Goal: Task Accomplishment & Management: Manage account settings

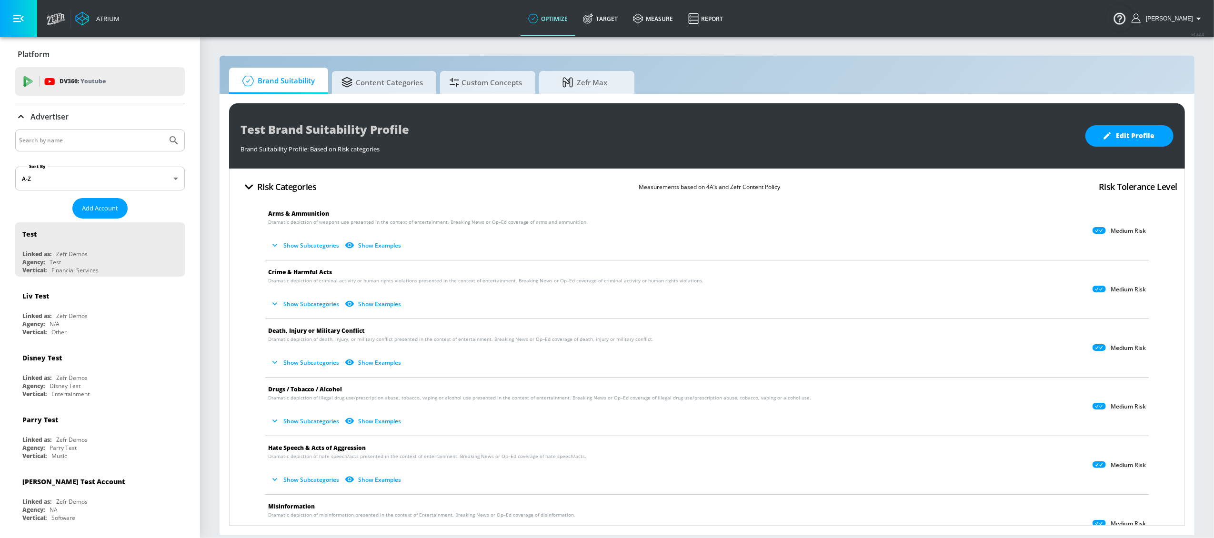
click at [69, 142] on input "Search by name" at bounding box center [91, 140] width 144 height 12
type input "new balance"
click at [163, 130] on button "Submit Search" at bounding box center [173, 140] width 21 height 21
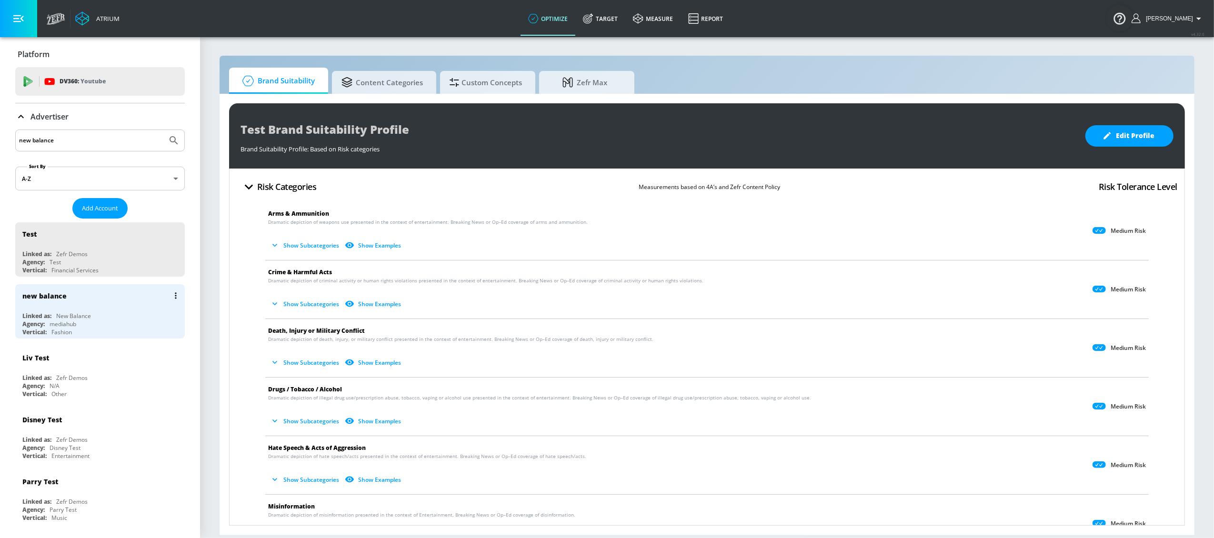
click at [91, 298] on div "new balance" at bounding box center [102, 295] width 160 height 23
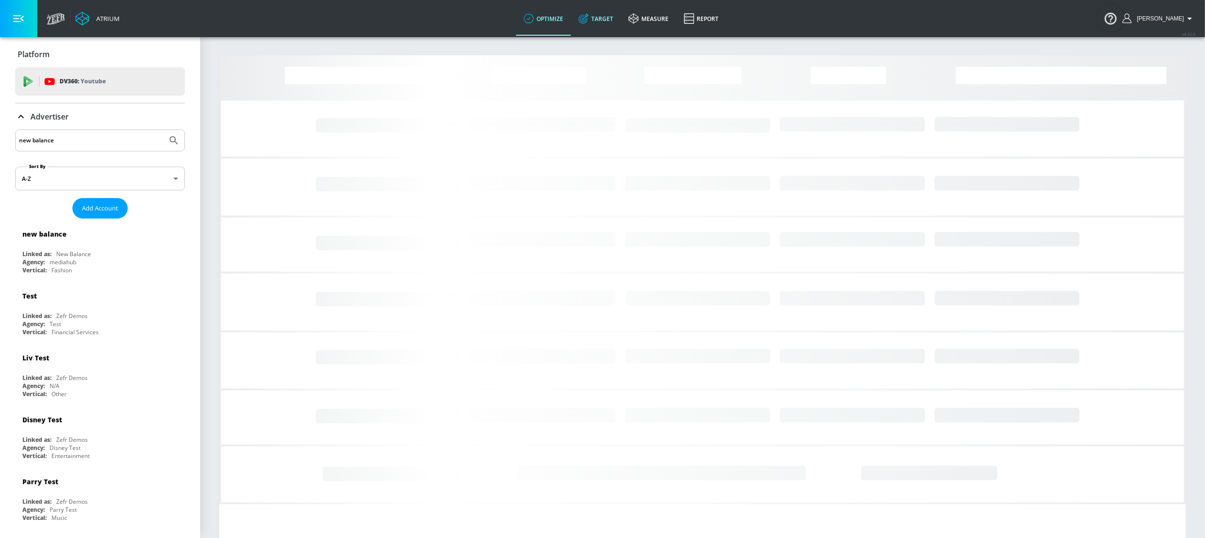
click at [621, 21] on link "Target" at bounding box center [596, 18] width 50 height 34
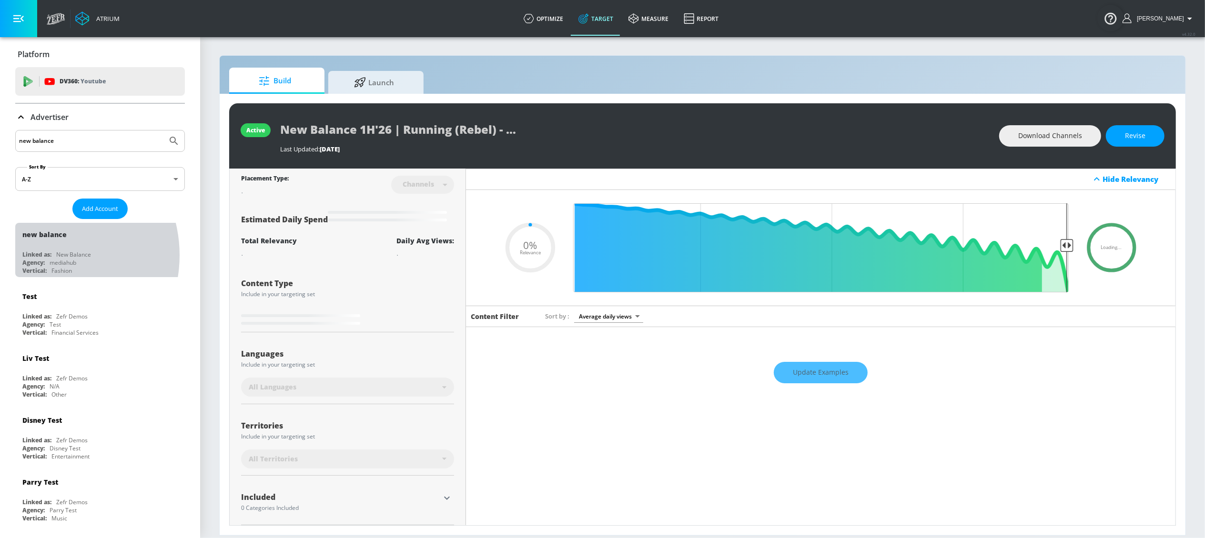
click at [42, 256] on div "Linked as:" at bounding box center [36, 255] width 29 height 8
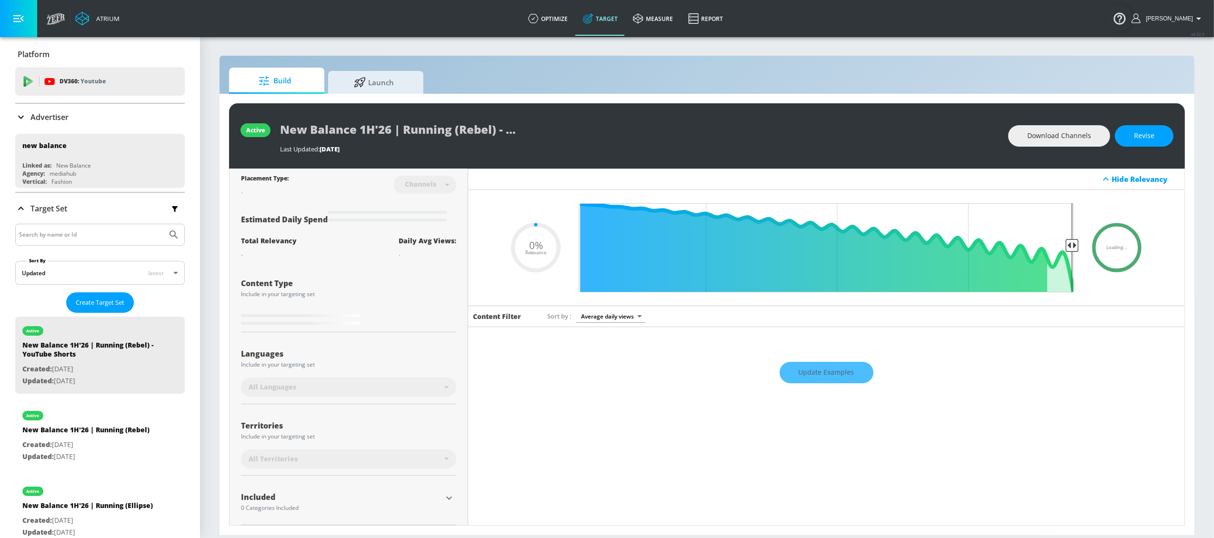
type input "0.05"
click at [51, 234] on input "Search by name or Id" at bounding box center [91, 235] width 144 height 12
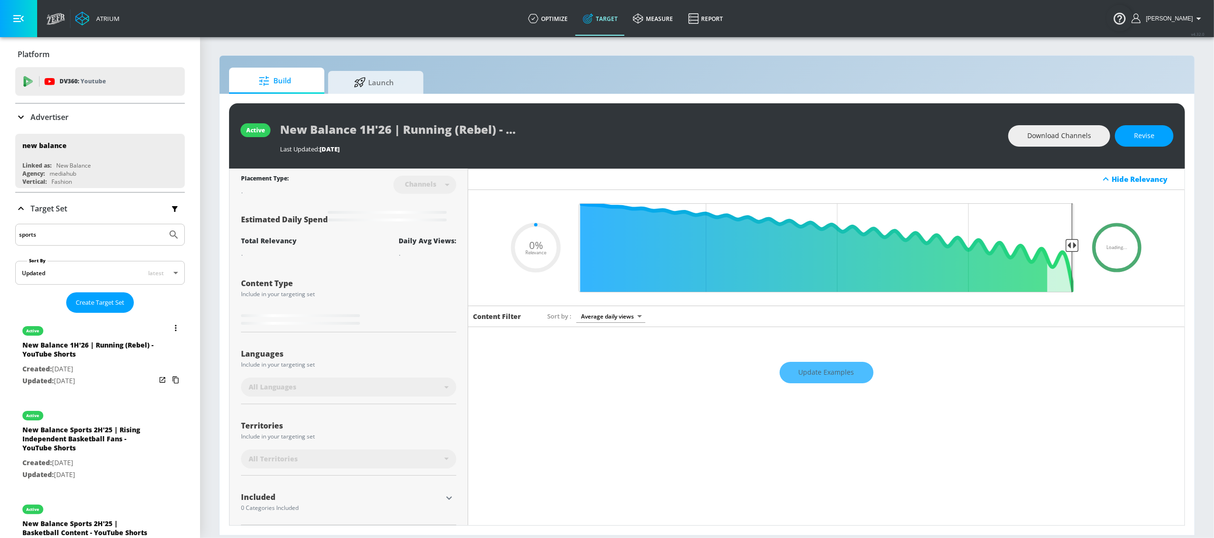
type input "sports"
click at [163, 224] on button "Submit Search" at bounding box center [173, 234] width 21 height 21
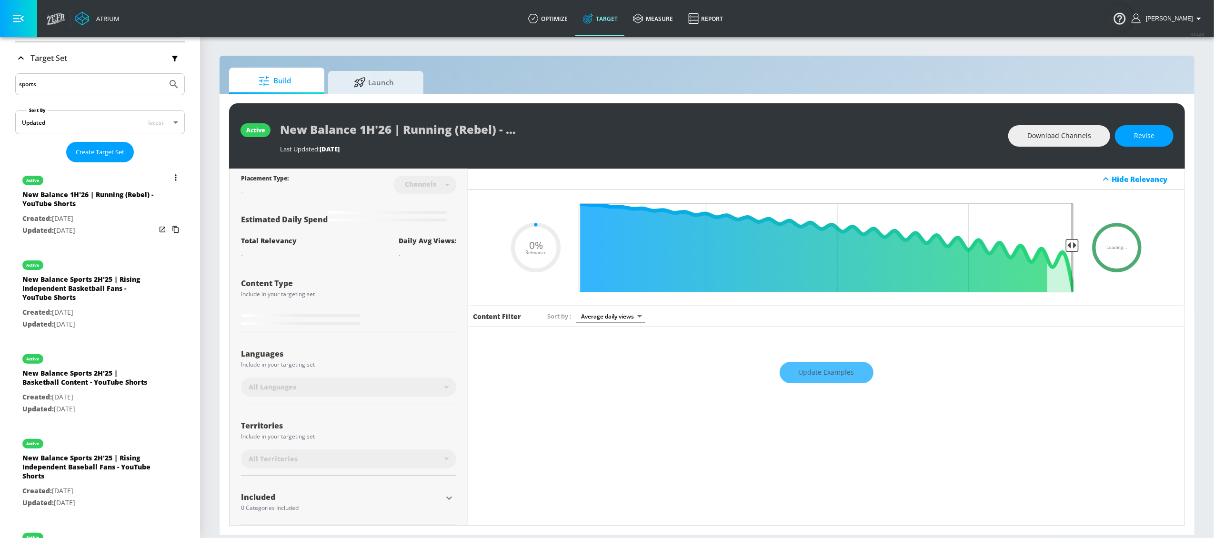
scroll to position [153, 0]
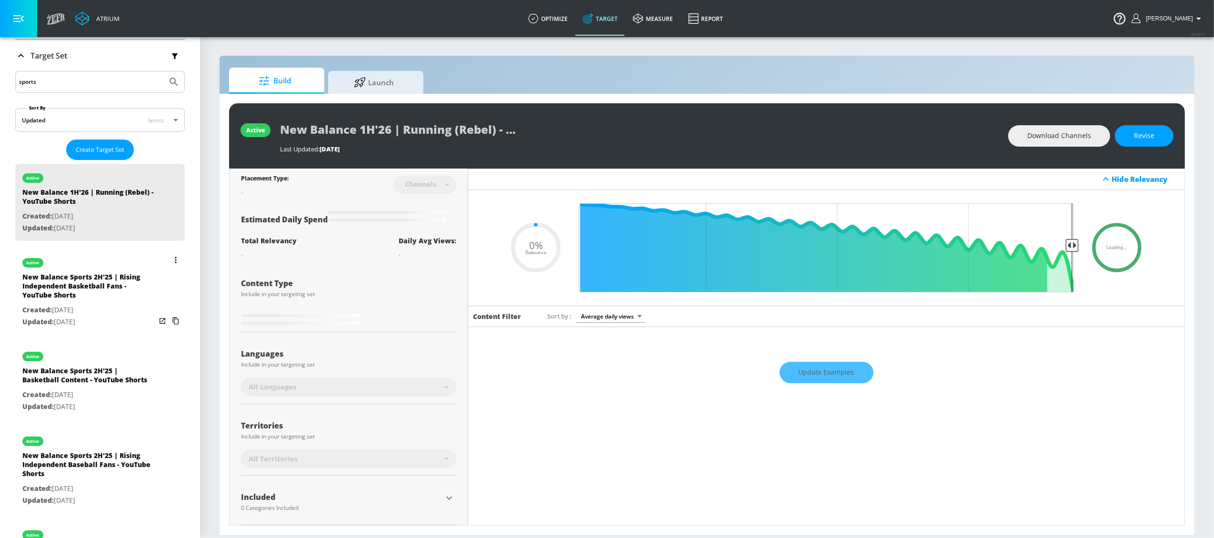
click at [87, 301] on div "New Balance Sports 2H'25 | Rising Independent Basketball Fans - YouTube Shorts" at bounding box center [88, 288] width 133 height 32
type input "New Balance Sports 2H'25 | Rising Independent Basketball Fans - YouTube Shorts"
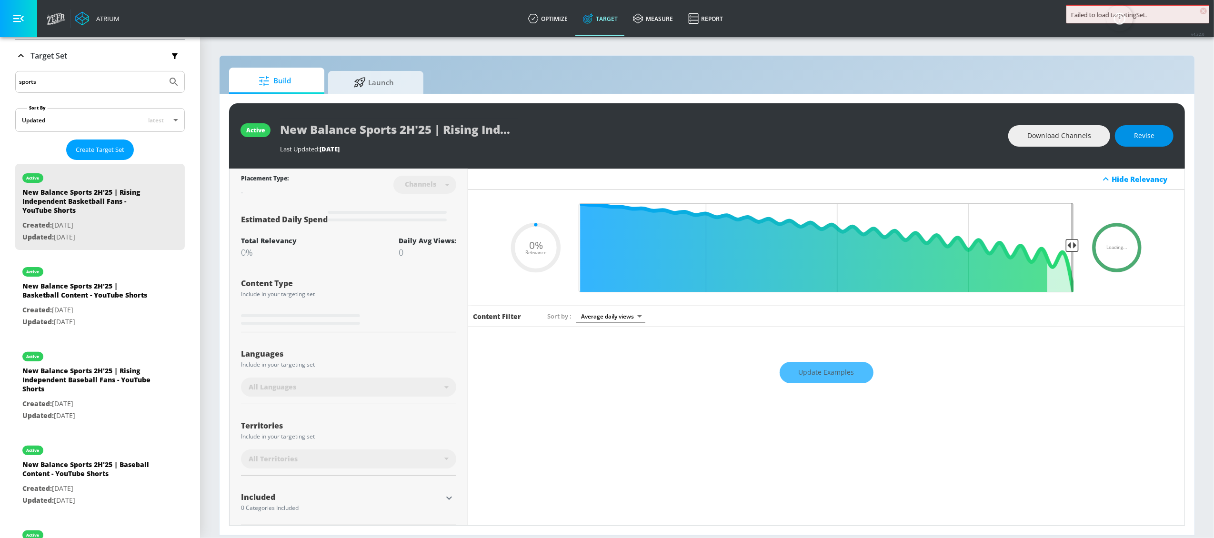
click at [1150, 134] on span "Revise" at bounding box center [1144, 136] width 20 height 12
type input "0.05"
click at [415, 131] on input "New Balance Sports 2H'25 | Rising Independent Basketball Fans - YouTube Shorts" at bounding box center [399, 129] width 238 height 21
click at [410, 129] on input "New Balance Sports 2H'25 | Rising Independent Basketball Fans - YouTube Shorts" at bounding box center [399, 129] width 238 height 21
type input "New Balance Sports H'25 | Rising Independent Basketball Fans - YouTube Shorts"
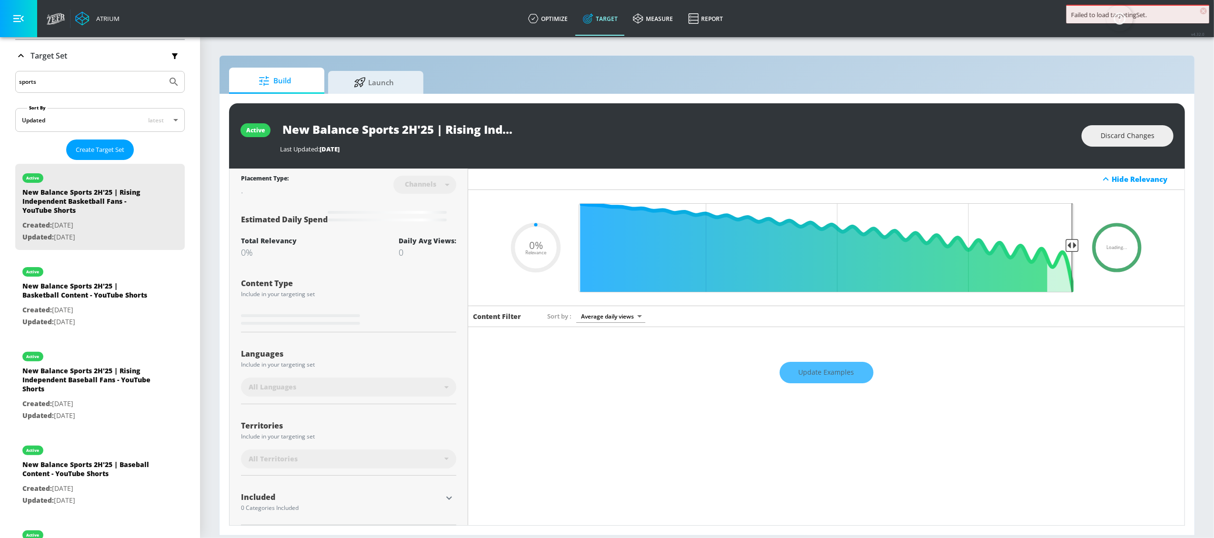
type input "0.05"
type input "New Balance Sports 1H'25 | Rising Independent Basketball Fans - YouTube Shorts"
type input "0.05"
type input "New Balance Sports 1H'2 | Rising Independent Basketball Fans - YouTube Shorts"
type input "0.05"
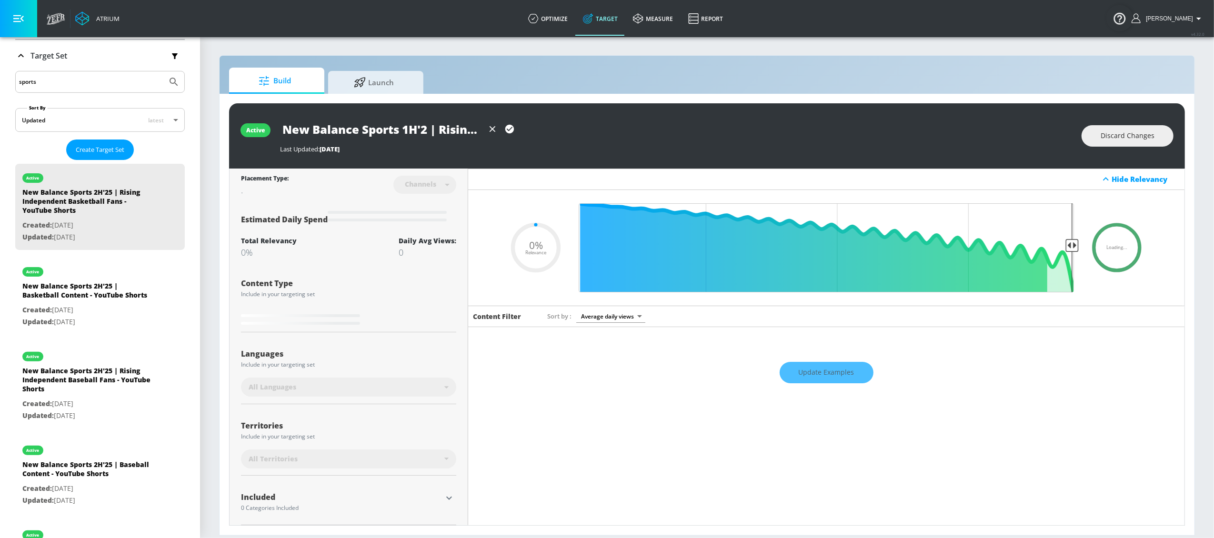
type input "New Balance Sports 1H'26 | Rising Independent Basketball Fans - YouTube Shorts"
type input "0.05"
type input "New Balance Sports 1H'26 | Rising Independent Basketball Fans - YouTube Shorts"
click at [508, 129] on icon "button" at bounding box center [509, 129] width 10 height 10
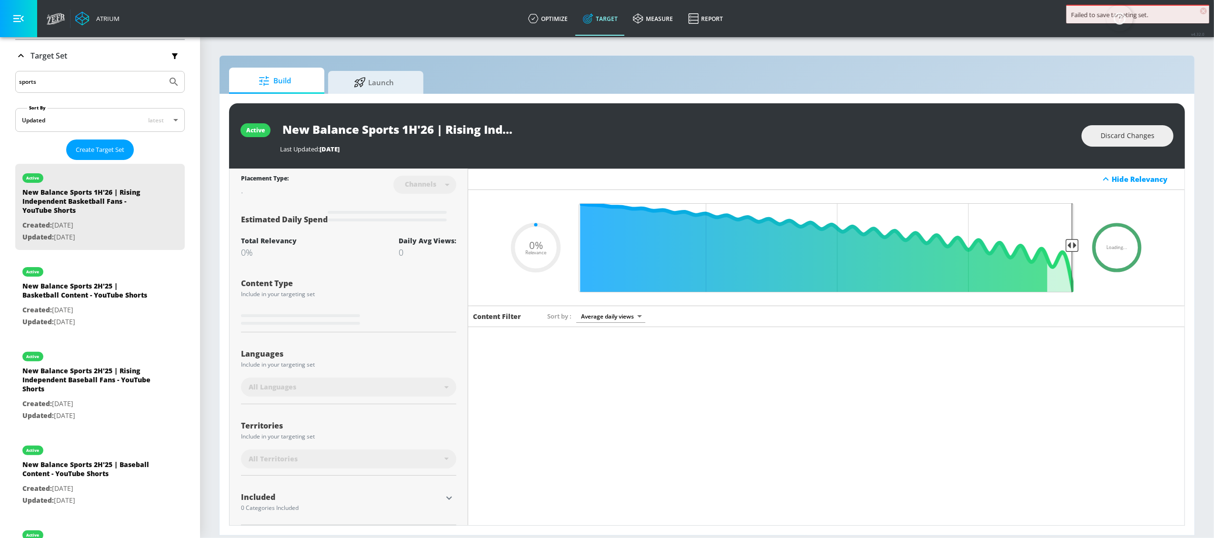
type input "0.05"
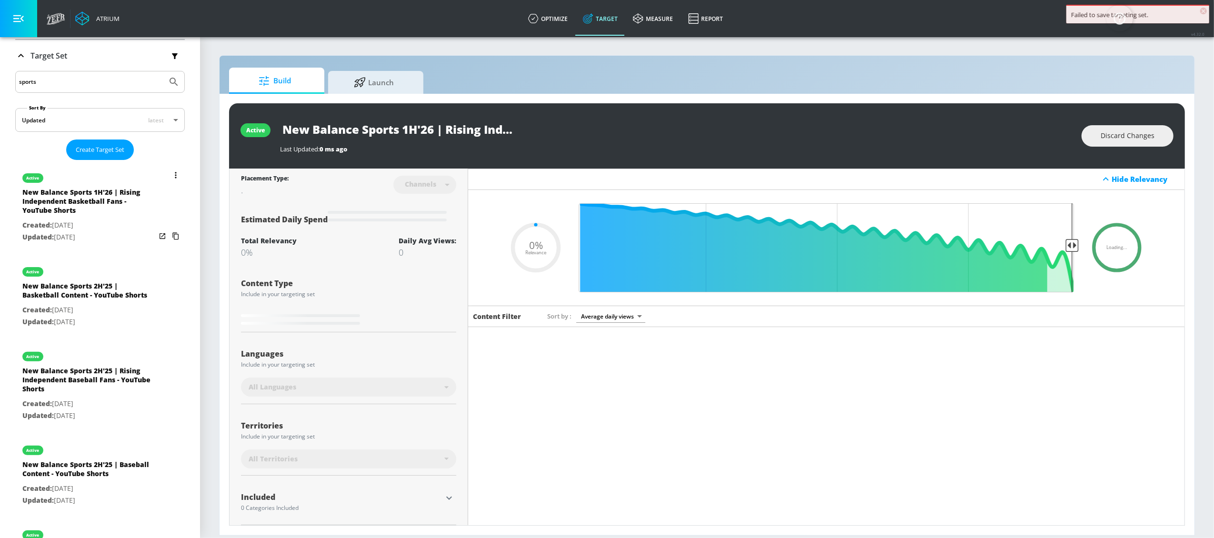
type input "New Balance Sports 2H'25 | Rising Independent Basketball Fans - YouTube Shorts"
type input "0.5"
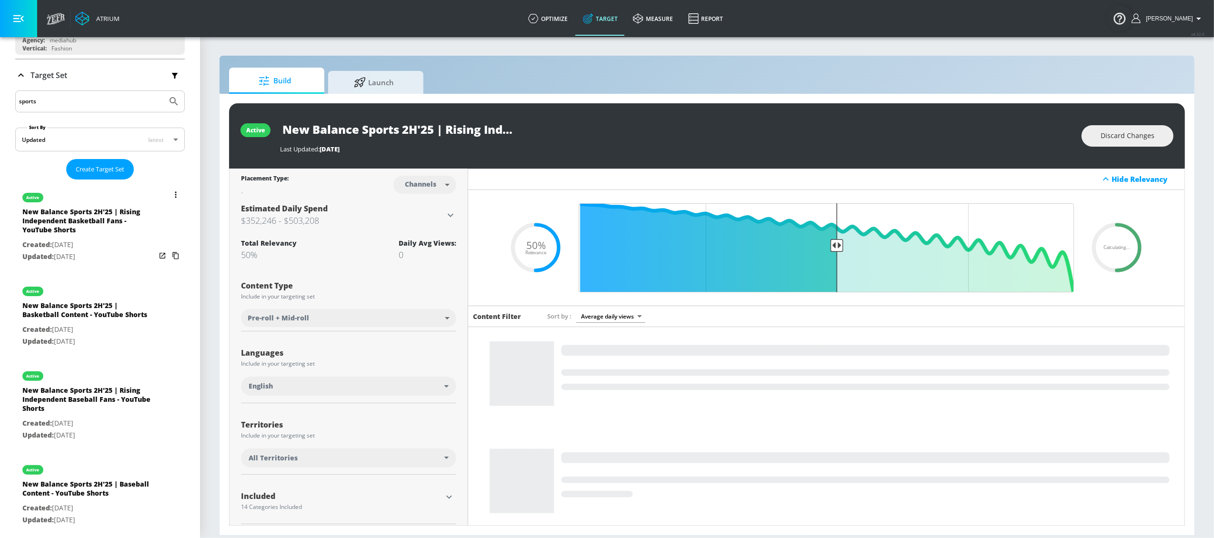
scroll to position [135, 0]
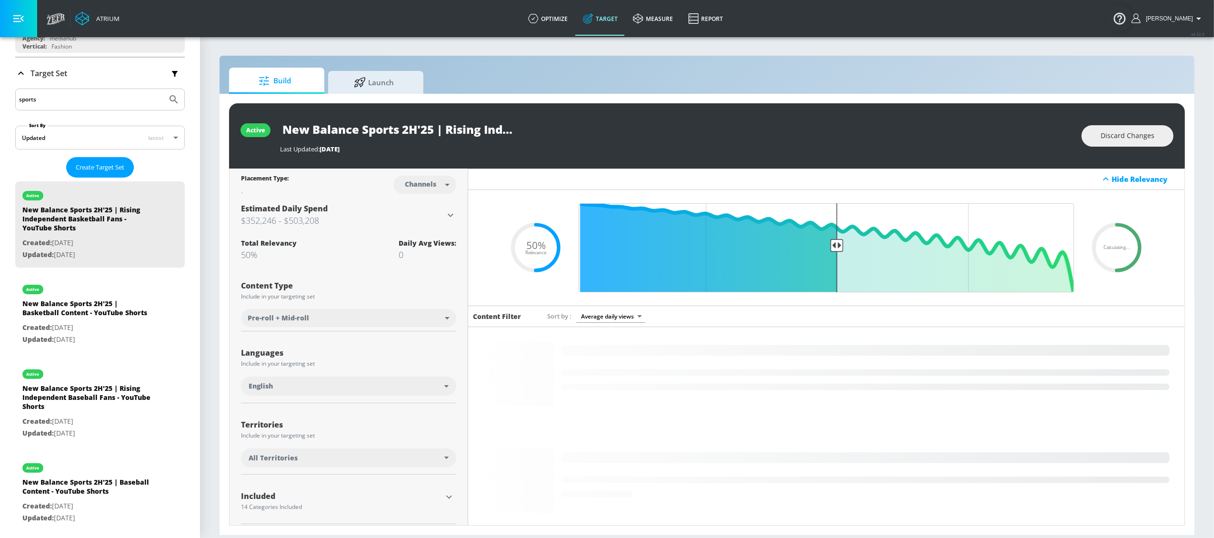
click at [388, 123] on input "New Balance Sports 2H'25 | Rising Independent Basketball Fans - YouTube Shorts" at bounding box center [399, 129] width 238 height 21
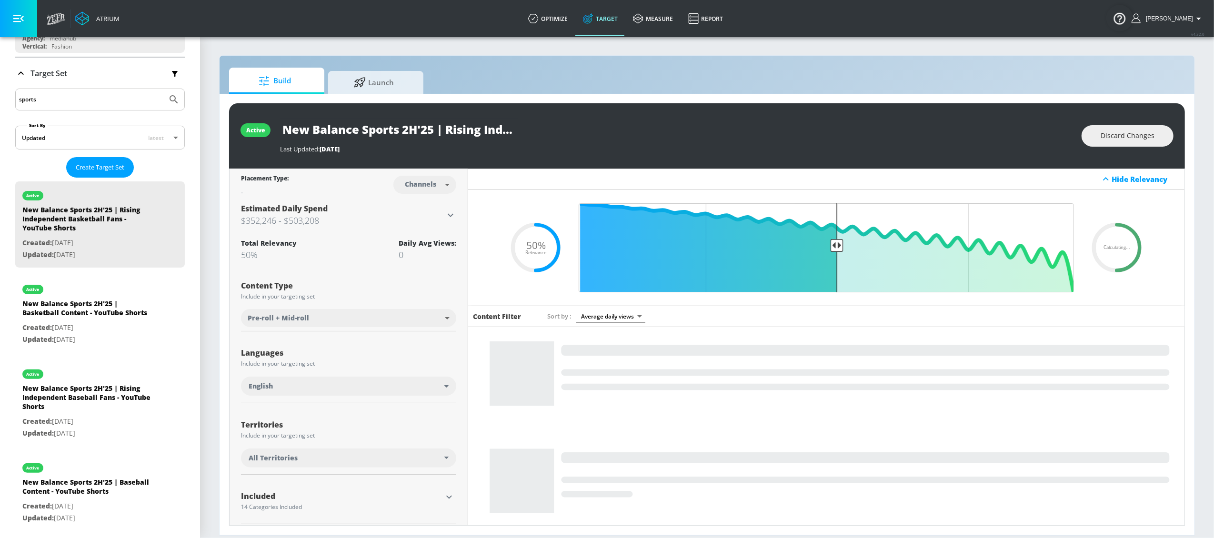
click at [414, 130] on input "New Balance Sports 2H'25 | Rising Independent Basketball Fans - YouTube Shorts" at bounding box center [399, 129] width 238 height 21
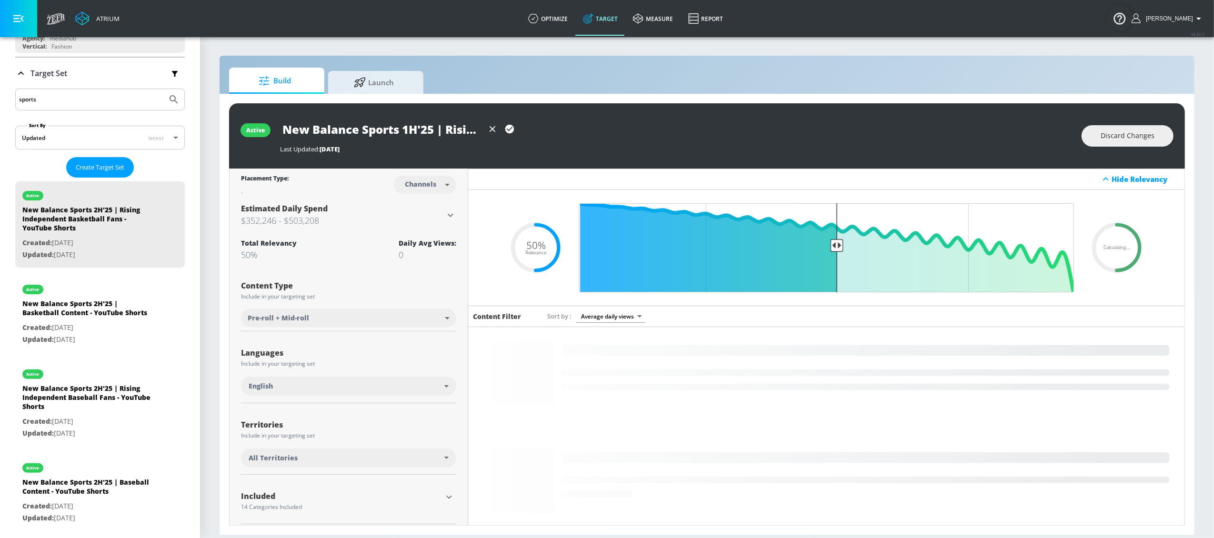
click at [435, 128] on input "New Balance Sports 1H'25 | Rising Independent Basketball Fans - YouTube Shorts" at bounding box center [382, 129] width 204 height 21
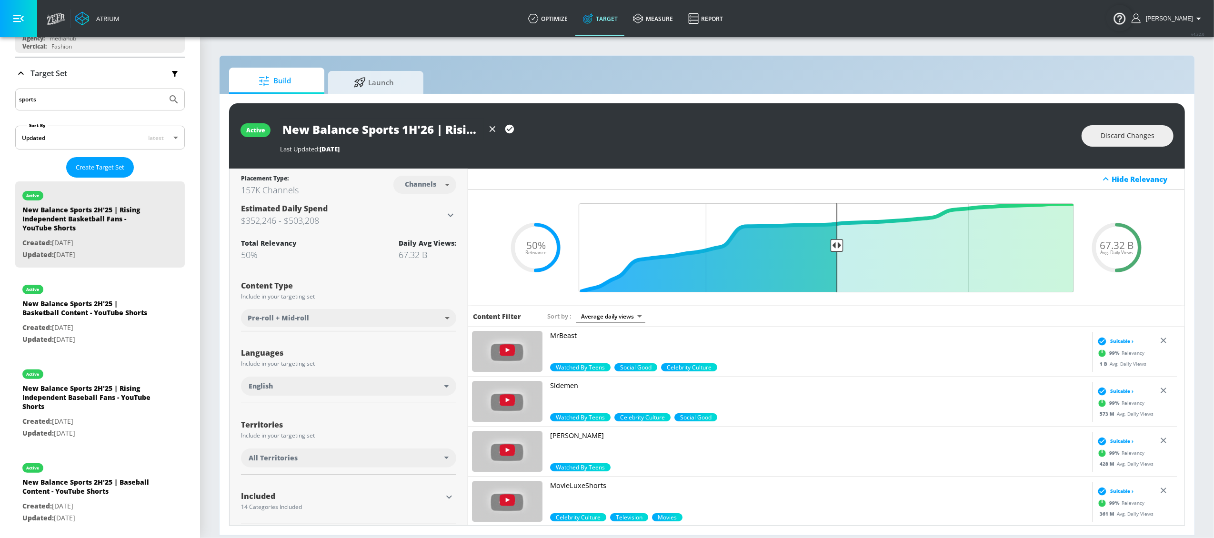
type input "New Balance Sports 1H'26 | Rising Independent Basketball Fans - YouTube Shorts"
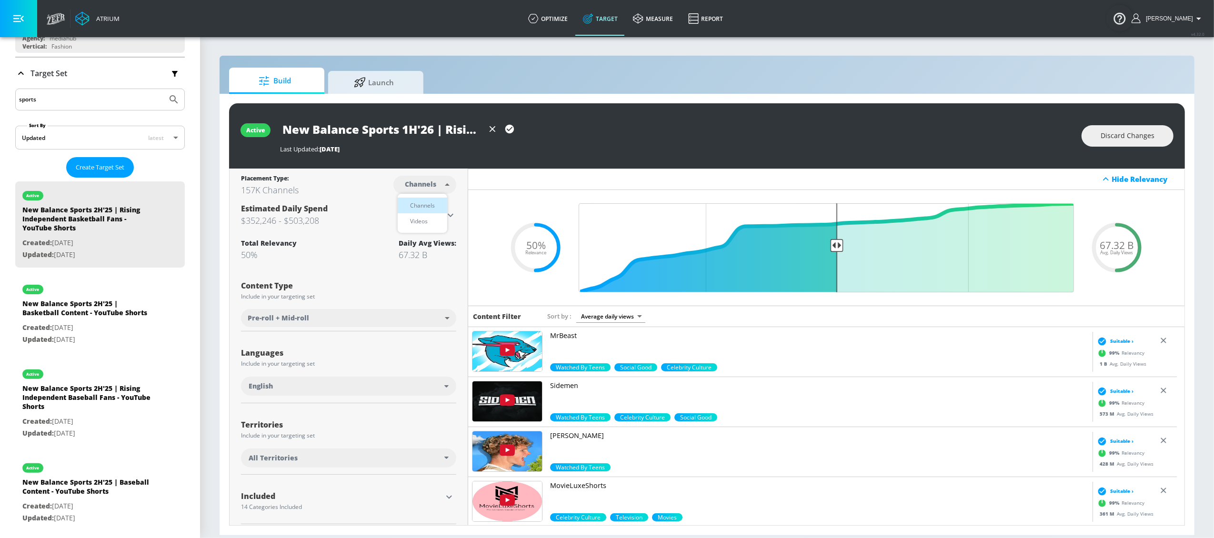
click at [439, 184] on body "Atrium optimize Target measure Report optimize Target measure Report v 4.32.0 L…" at bounding box center [607, 269] width 1214 height 538
click at [430, 221] on div "Videos" at bounding box center [418, 221] width 27 height 10
type input "videos"
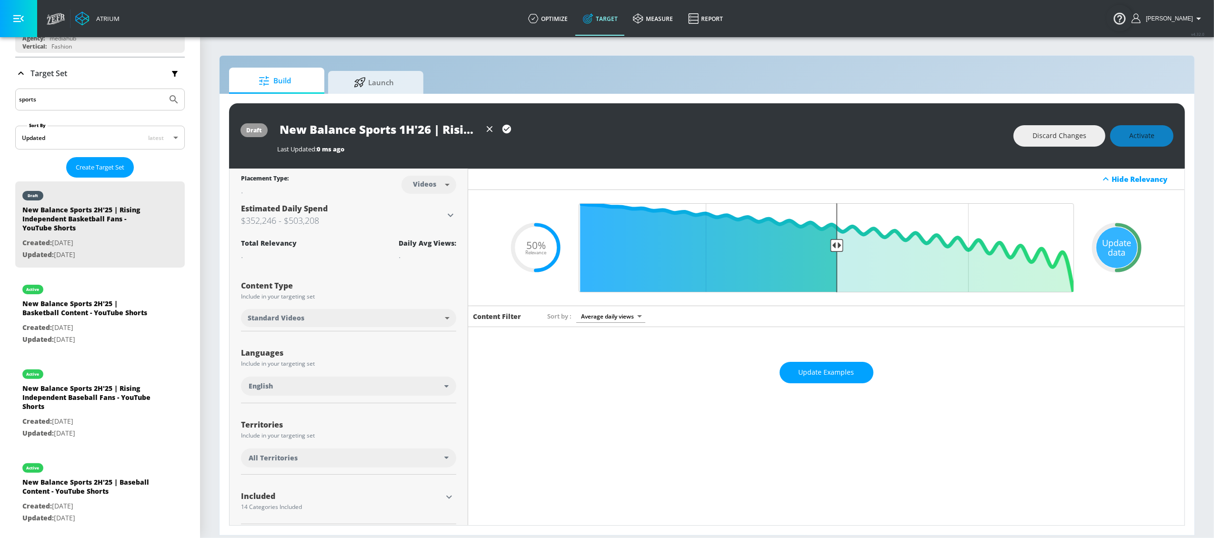
click at [511, 129] on icon "button" at bounding box center [506, 129] width 9 height 9
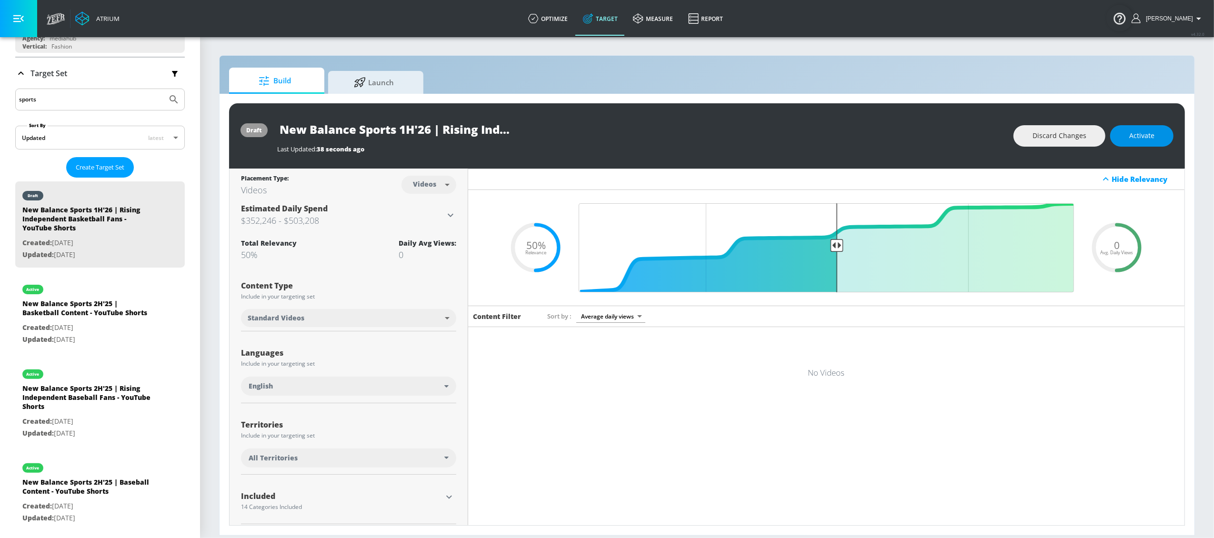
click at [1145, 132] on span "Activate" at bounding box center [1141, 136] width 25 height 12
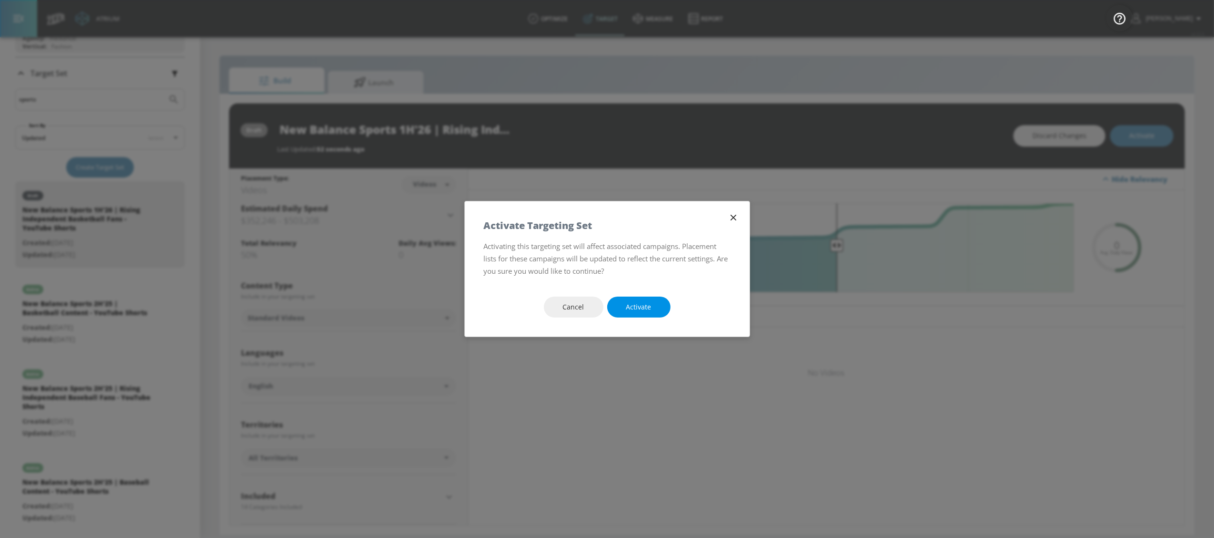
click at [648, 300] on button "Activate" at bounding box center [638, 307] width 63 height 21
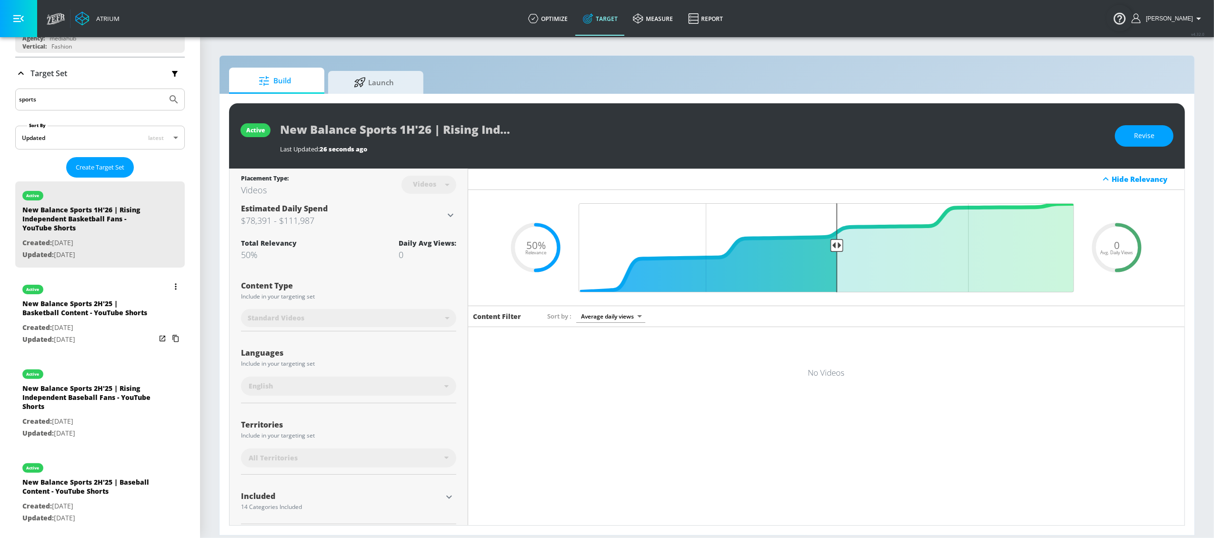
click at [59, 313] on div "New Balance Sports 2H'25 | Basketball Content - YouTube Shorts" at bounding box center [88, 310] width 133 height 23
type input "New Balance Sports 2H'25 | Basketball Content - YouTube Shorts"
type input "channels"
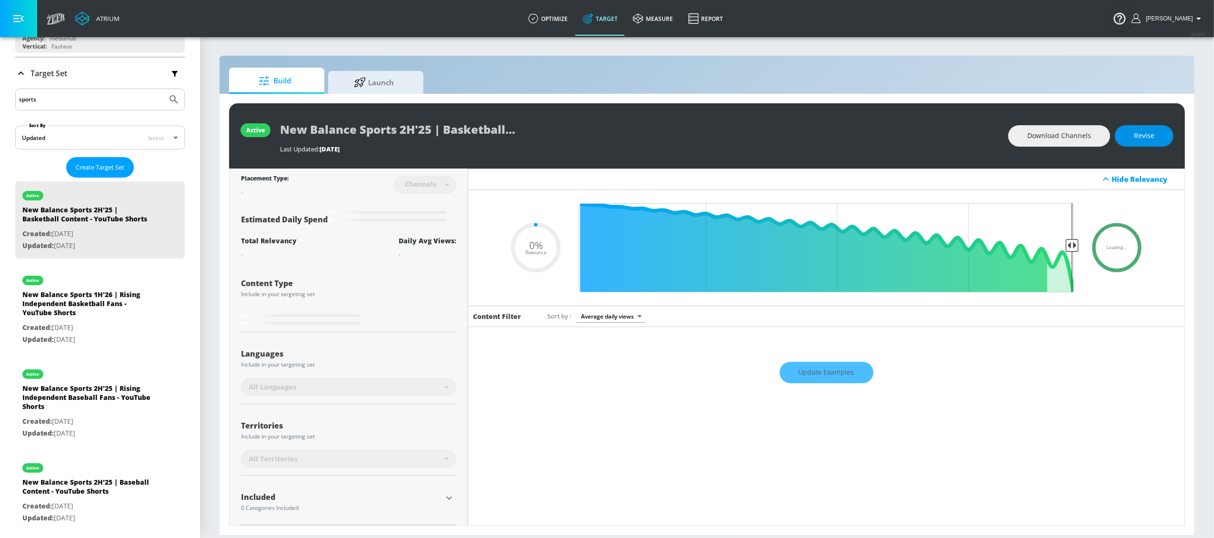
click at [1136, 138] on span "Revise" at bounding box center [1144, 136] width 20 height 12
type input "0.05"
click at [403, 131] on input "New Balance Sports 2H'25 | Basketball Content - YouTube Shorts" at bounding box center [399, 129] width 238 height 21
drag, startPoint x: 409, startPoint y: 131, endPoint x: 410, endPoint y: 144, distance: 12.9
click at [409, 131] on input "New Balance Sports 2H'25 | Basketball Content - YouTube Shorts" at bounding box center [399, 129] width 238 height 21
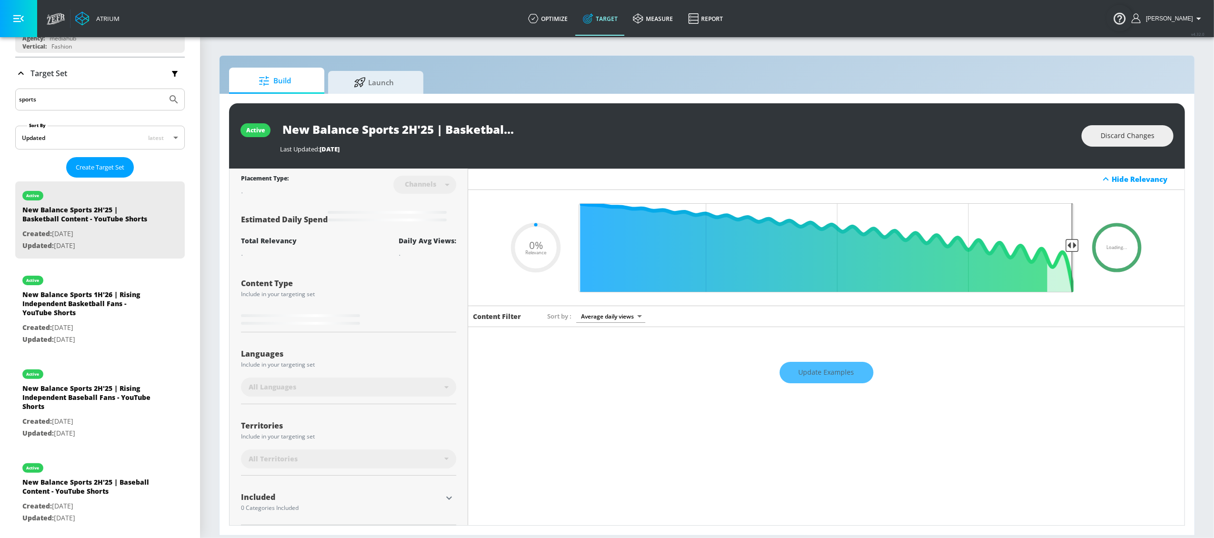
type input "New Balance Sports H'25 | Basketball Content - YouTube Shorts"
type input "0.05"
type input "New Balance Sports 1H'25 | Basketball Content - YouTube Shorts"
type input "0.05"
type input "New Balance Sports 1H'2 | Basketball Content - YouTube Shorts"
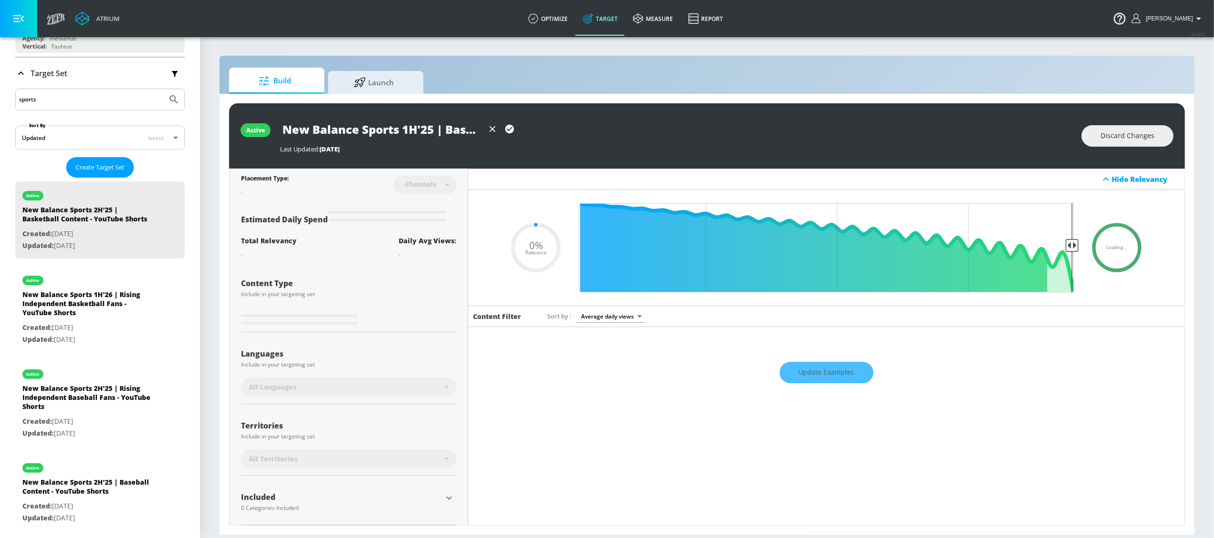
type input "0.05"
type input "New Balance Sports 1H'26 | Basketball Content - YouTube Shorts"
type input "0.5"
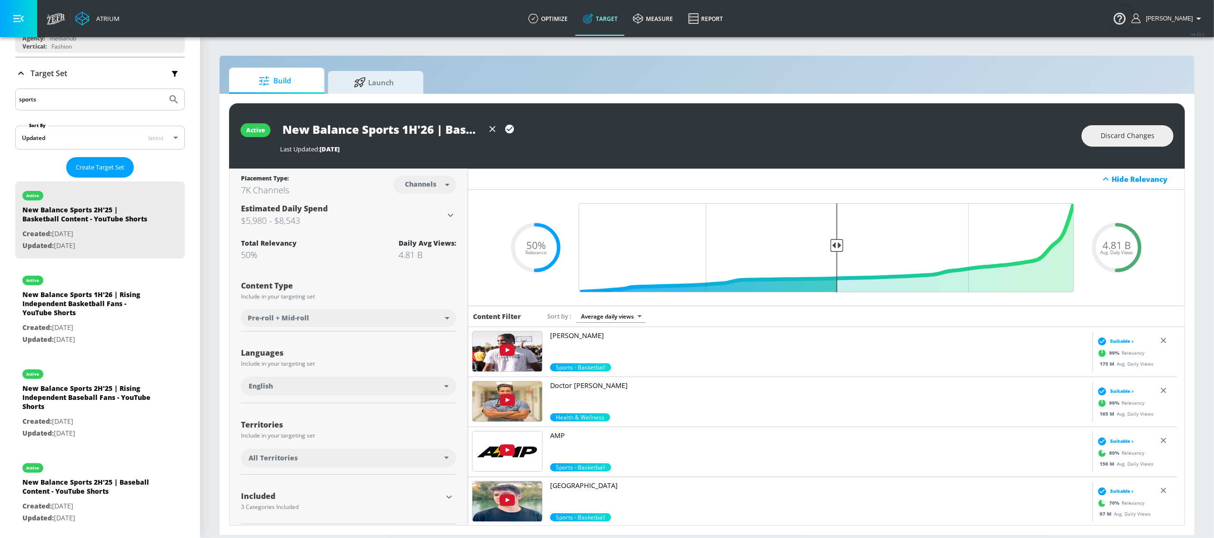
type input "New Balance Sports 1H'26 | Basketball Content - YouTube Shorts"
click at [442, 185] on body "Atrium optimize Target measure Report optimize Target measure Report v 4.32.0 L…" at bounding box center [607, 269] width 1214 height 538
click at [425, 223] on div "Videos" at bounding box center [418, 221] width 27 height 10
type input "videos"
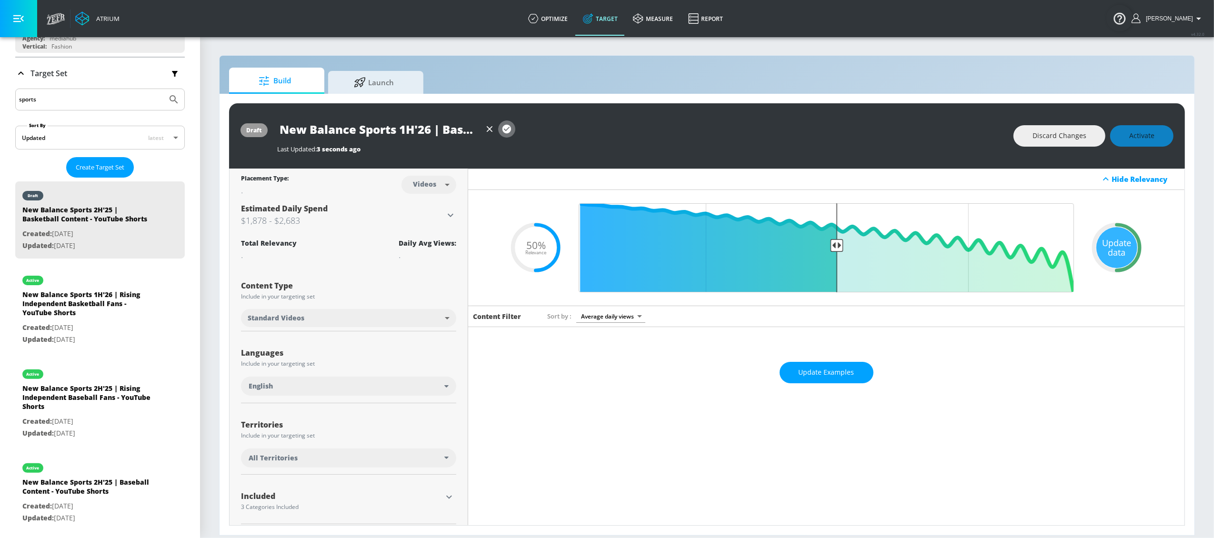
click at [506, 127] on icon "button" at bounding box center [506, 129] width 9 height 9
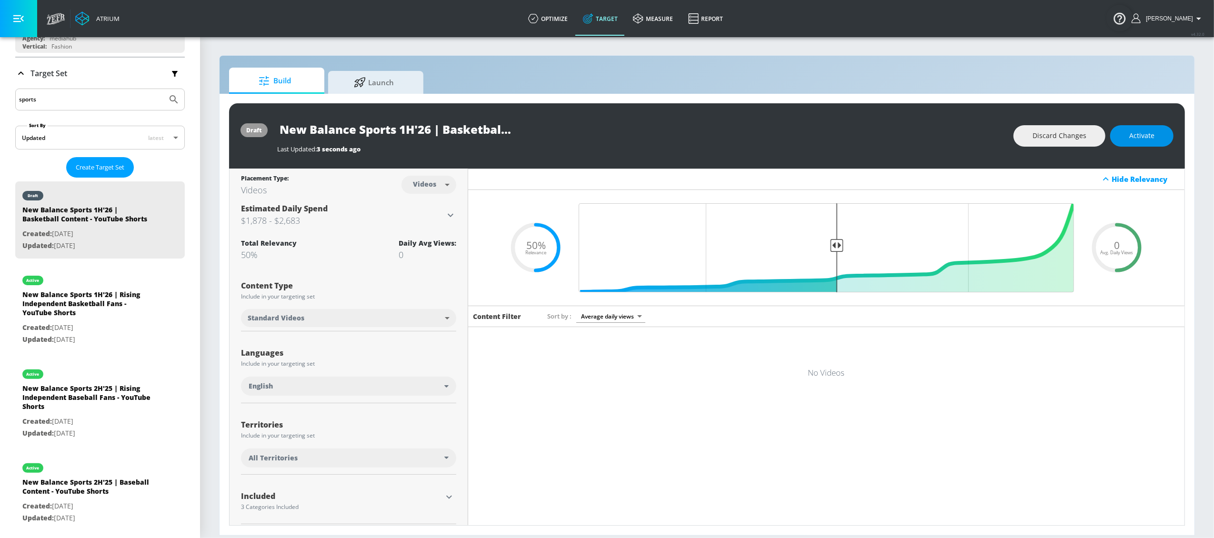
click at [1128, 143] on button "Activate" at bounding box center [1141, 135] width 63 height 21
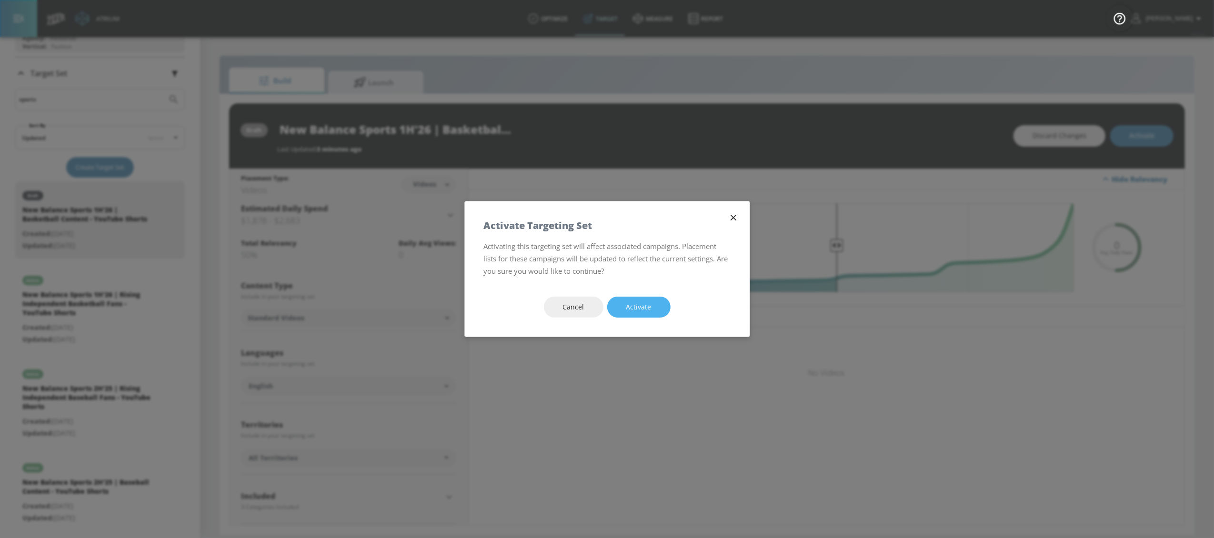
click at [636, 309] on span "Activate" at bounding box center [638, 307] width 25 height 12
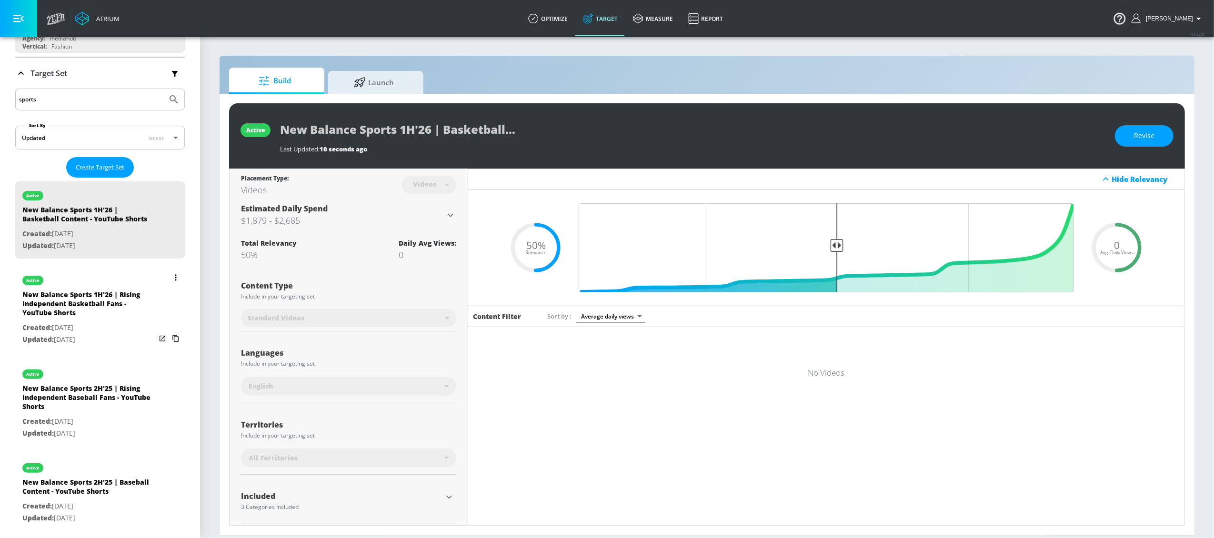
scroll to position [138, 0]
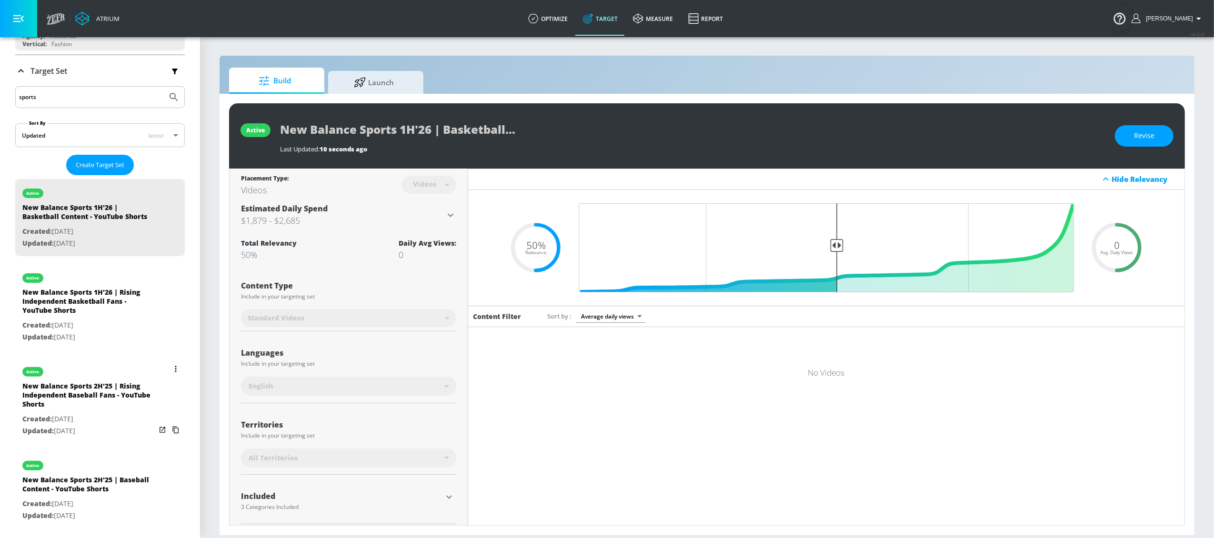
click at [96, 411] on div "New Balance Sports 2H'25 | Rising Independent Baseball Fans - YouTube Shorts" at bounding box center [88, 398] width 133 height 32
type input "New Balance Sports 2H'25 | Rising Independent Baseball Fans - YouTube Shorts"
type input "channels"
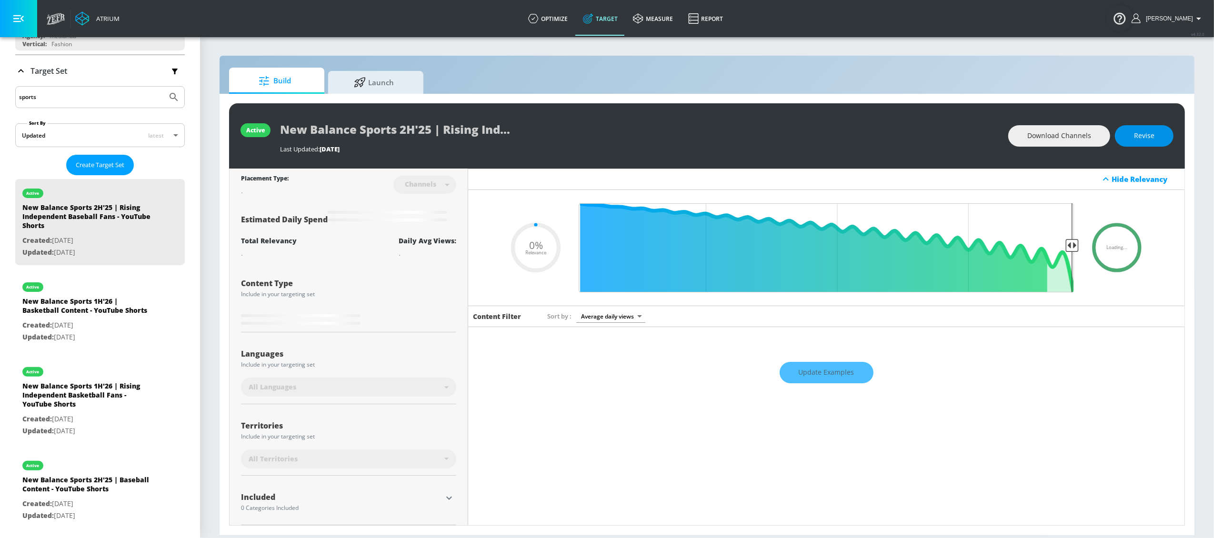
click at [1134, 131] on button "Revise" at bounding box center [1144, 135] width 59 height 21
type input "0.05"
click at [426, 132] on input "New Balance Sports 2H'25 | Rising Independent Baseball Fans - YouTube Shorts" at bounding box center [399, 129] width 238 height 21
click at [408, 128] on input "New Balance Sports 2H'25 | Rising Independent Baseball Fans - YouTube Shorts" at bounding box center [399, 129] width 238 height 21
type input "New Balance Sports H'25 | Rising Independent Baseball Fans - YouTube Shorts"
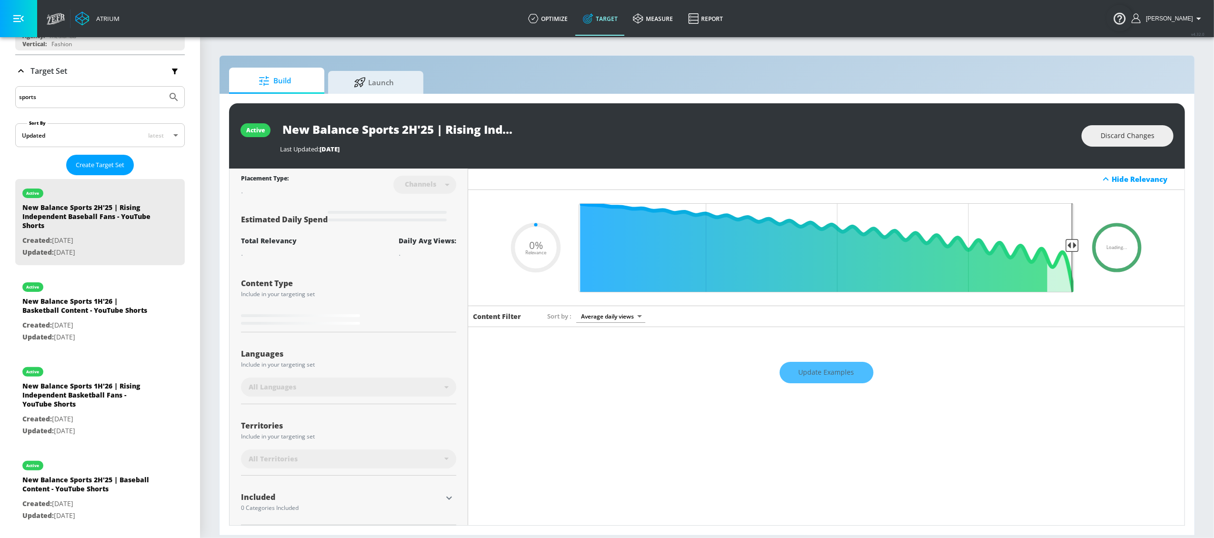
type input "0.05"
type input "New Balance Sports 1H'25 | Rising Independent Baseball Fans - YouTube Shorts"
type input "0.05"
type input "New Balance Sports 1H'2 | Rising Independent Baseball Fans - YouTube Shorts"
type input "0.05"
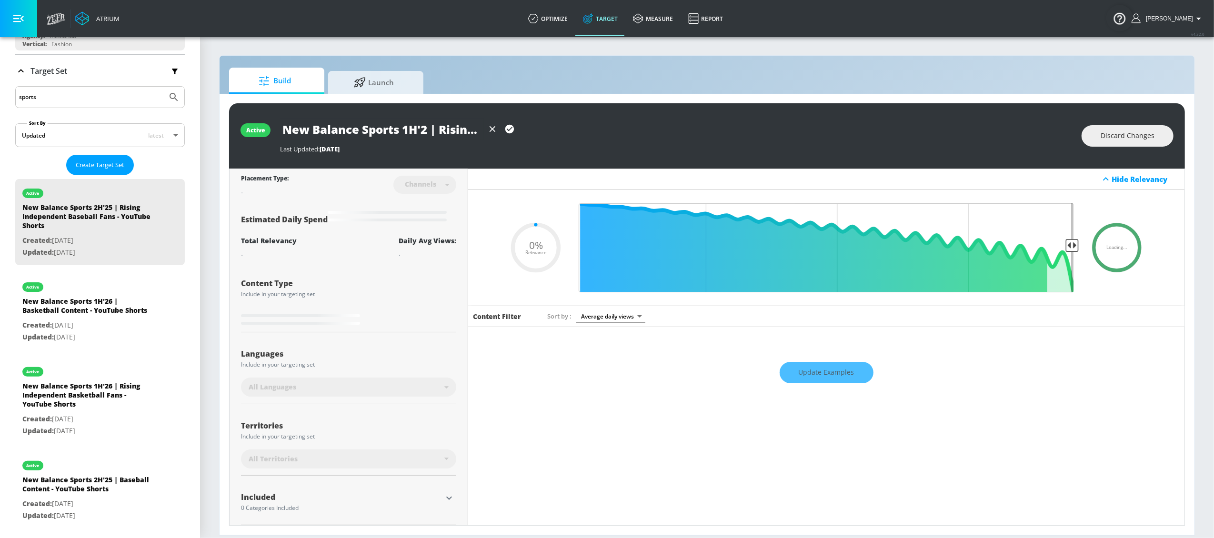
type input "New Balance Sports 1H'26 | Rising Independent Baseball Fans - YouTube Shorts"
type input "0.5"
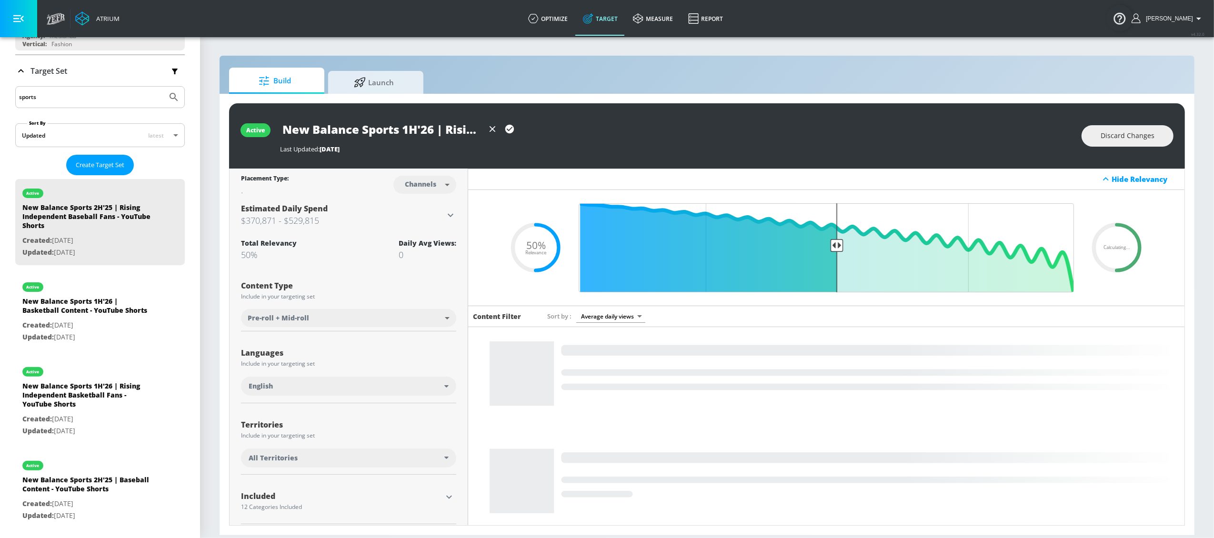
type input "New Balance Sports 1H'26 | Rising Independent Baseball Fans - YouTube Shorts"
click at [419, 181] on body "Atrium optimize Target measure Report optimize Target measure Report v 4.32.0 L…" at bounding box center [607, 269] width 1214 height 538
drag, startPoint x: 423, startPoint y: 221, endPoint x: 426, endPoint y: 211, distance: 10.7
click at [423, 221] on div "Videos" at bounding box center [418, 221] width 27 height 10
type input "videos"
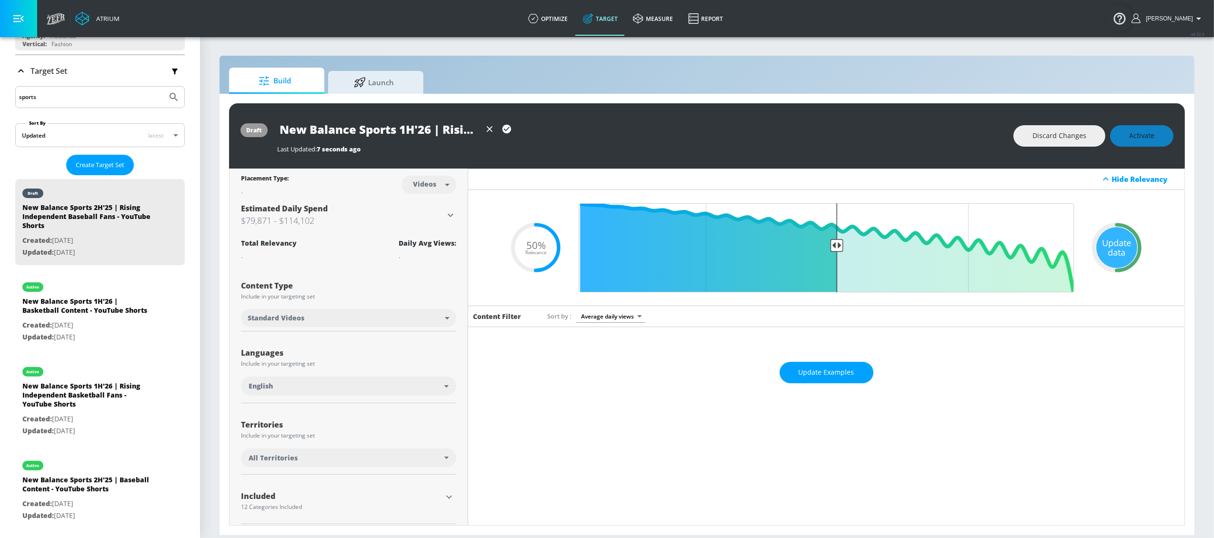
click at [511, 126] on icon "button" at bounding box center [507, 129] width 10 height 10
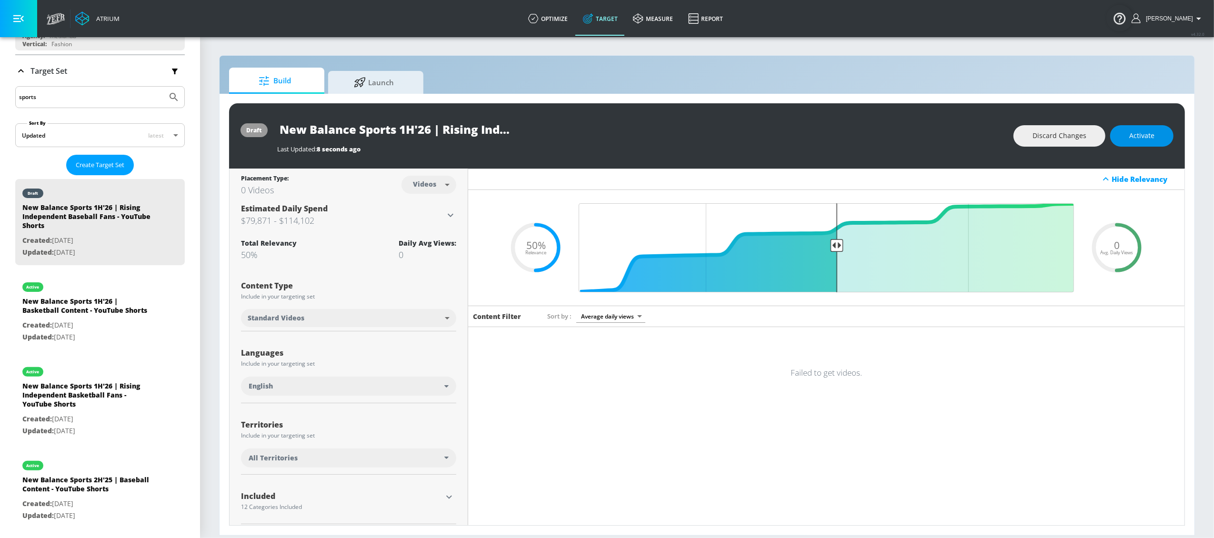
click at [1158, 138] on button "Activate" at bounding box center [1141, 135] width 63 height 21
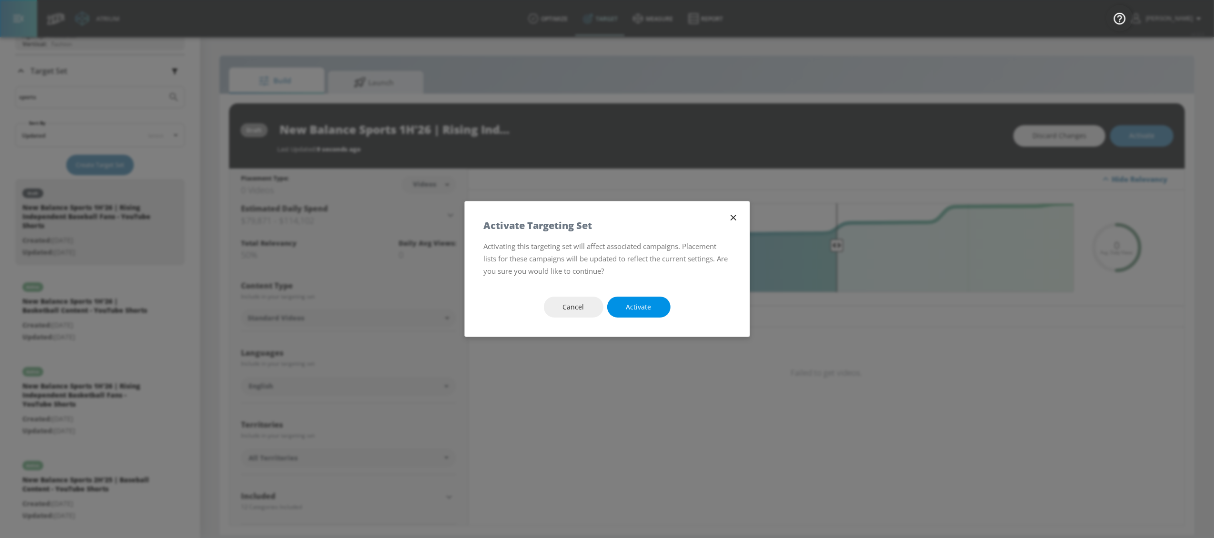
click at [654, 305] on button "Activate" at bounding box center [638, 307] width 63 height 21
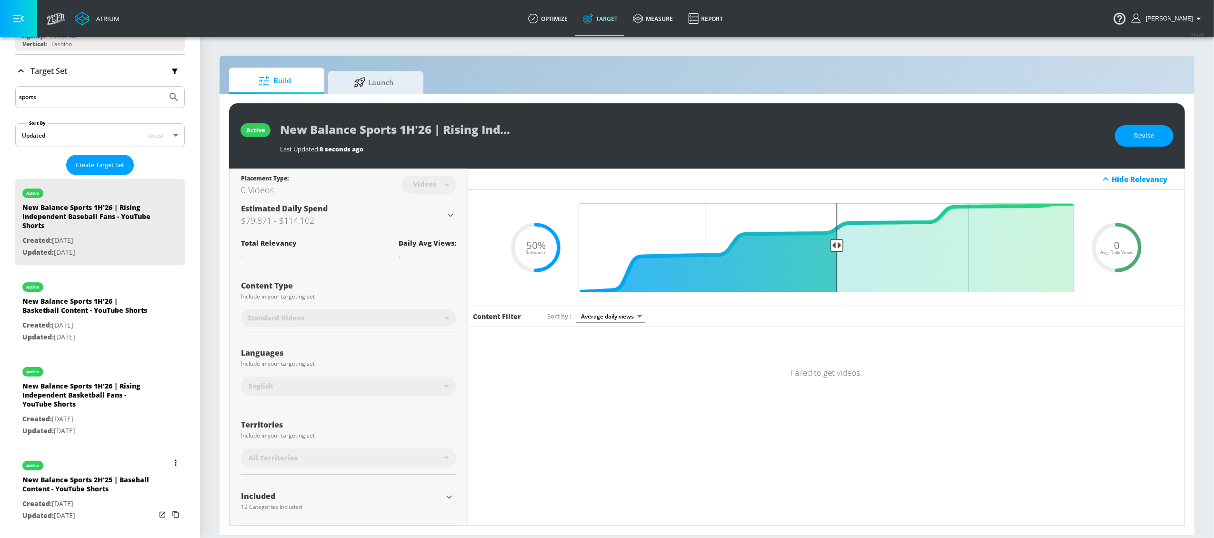
click at [88, 498] on div "New Balance Sports 2H'25 | Baseball Content - YouTube Shorts" at bounding box center [88, 486] width 133 height 23
type input "New Balance Sports 2H'25 | Baseball Content - YouTube Shorts"
type input "channels"
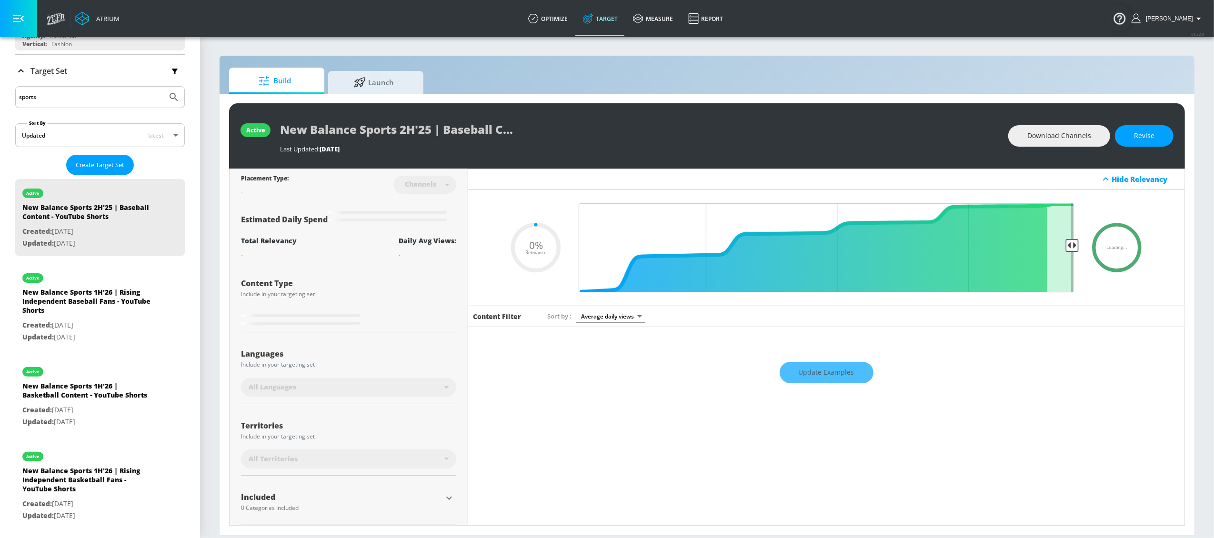
type input "0.5"
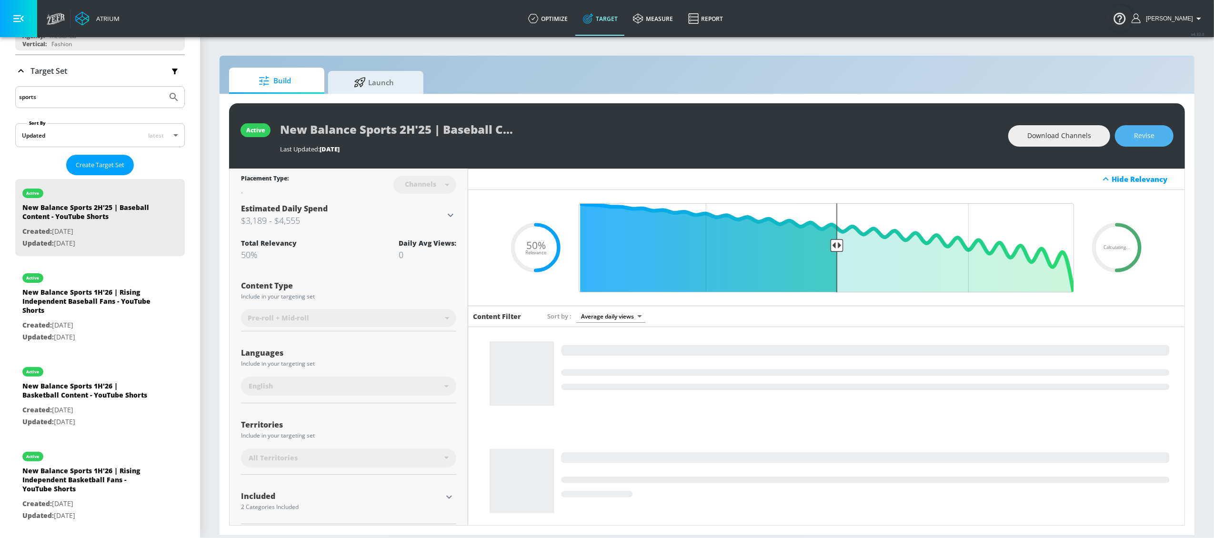
click at [1156, 137] on button "Revise" at bounding box center [1144, 135] width 59 height 21
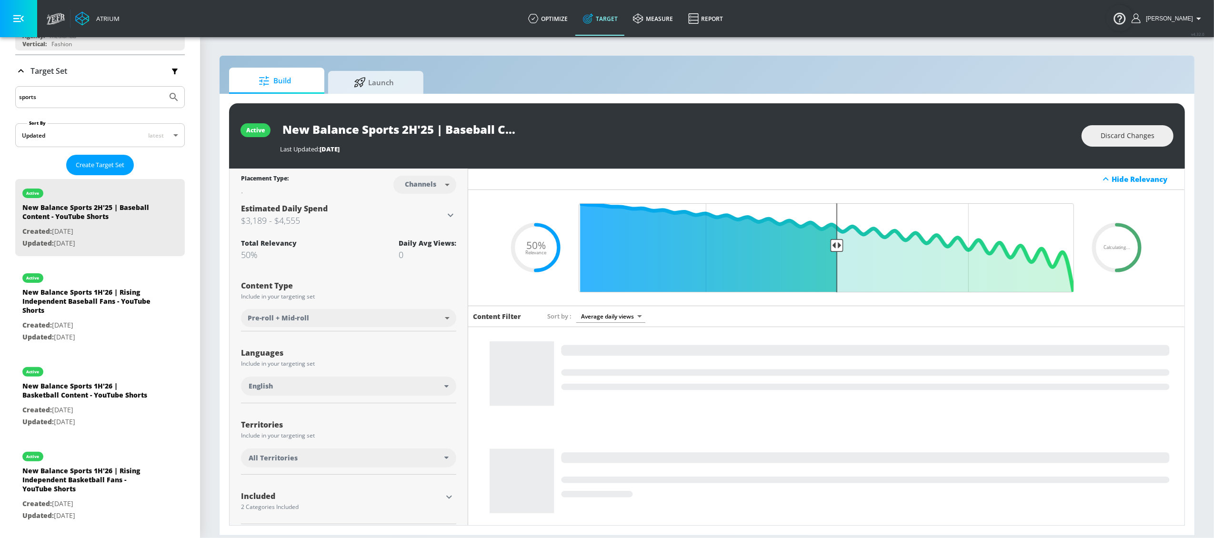
click at [432, 185] on body "Atrium optimize Target measure Report optimize Target measure Report v 4.32.0 L…" at bounding box center [607, 269] width 1214 height 538
click at [425, 222] on div "Videos" at bounding box center [418, 221] width 27 height 10
type input "videos"
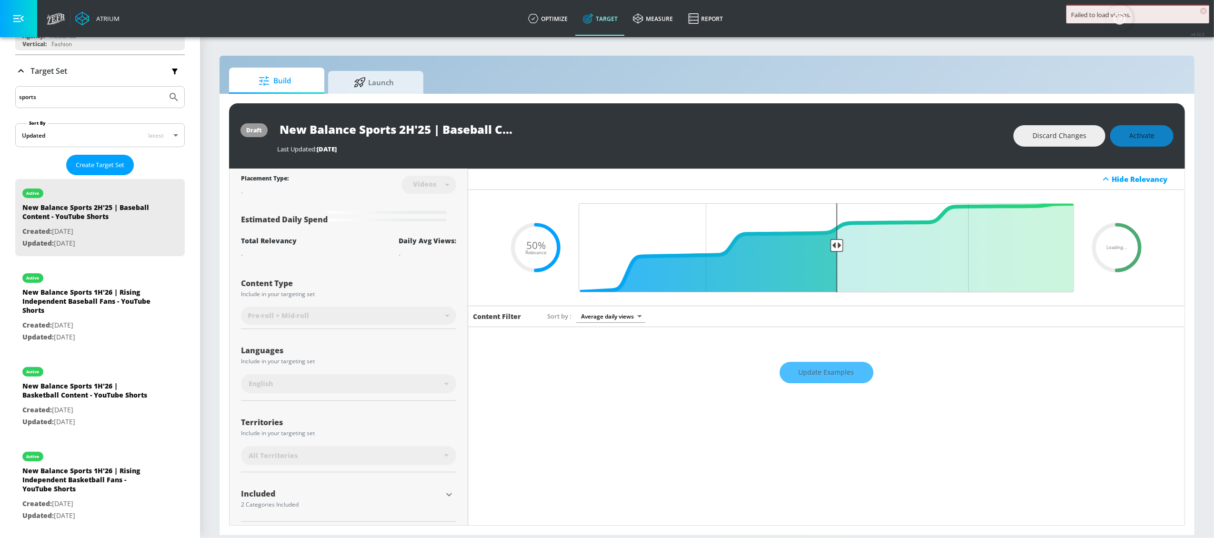
drag, startPoint x: 424, startPoint y: 130, endPoint x: 417, endPoint y: 130, distance: 7.2
click at [424, 130] on input "New Balance Sports 2H'25 | Baseball Content - YouTube Shorts" at bounding box center [396, 129] width 238 height 21
click at [407, 133] on input "New Balance Sports 2H'25 | Baseball Content - YouTube Shorts" at bounding box center [396, 129] width 238 height 21
click at [538, 153] on div "draft New Balance Sports 1H'26 | Baseball Content - YouTube Shorts Last Updated…" at bounding box center [707, 135] width 956 height 65
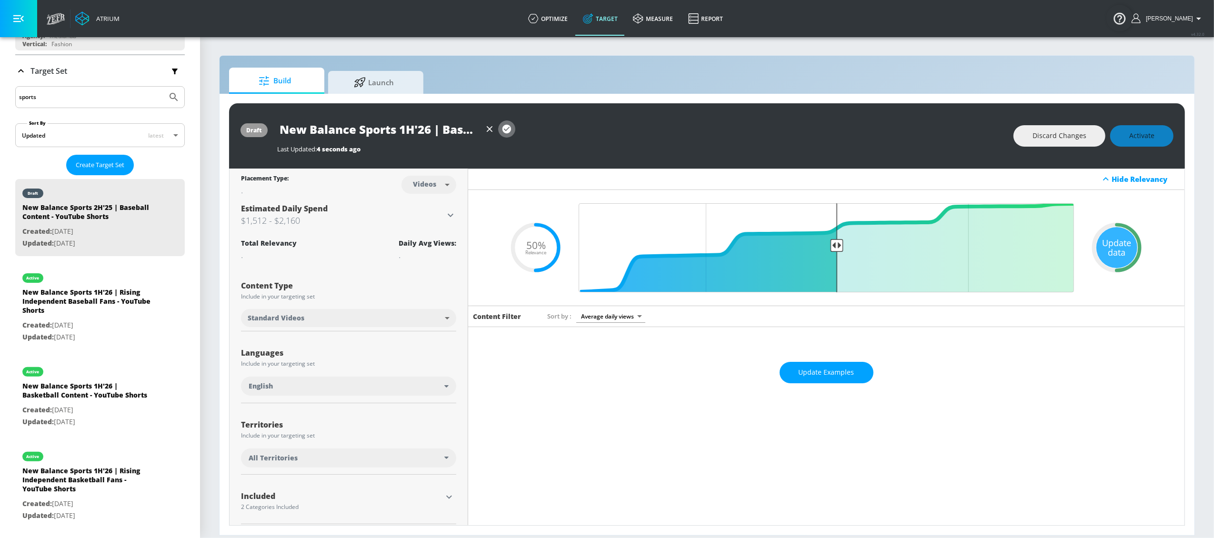
click at [508, 130] on icon "button" at bounding box center [506, 129] width 9 height 9
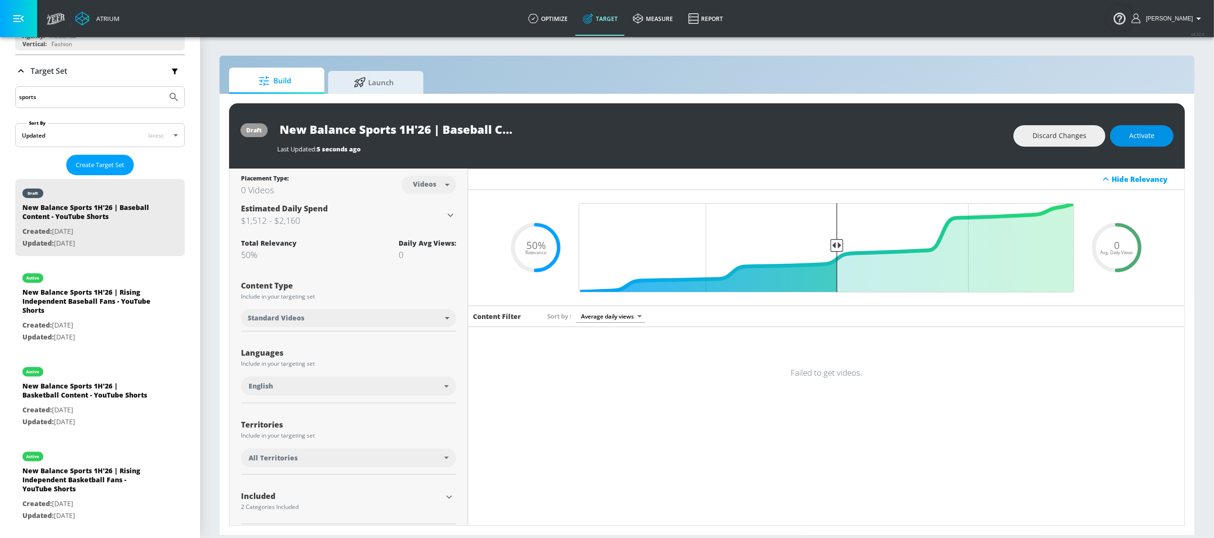
click at [1142, 139] on span "Activate" at bounding box center [1141, 136] width 25 height 12
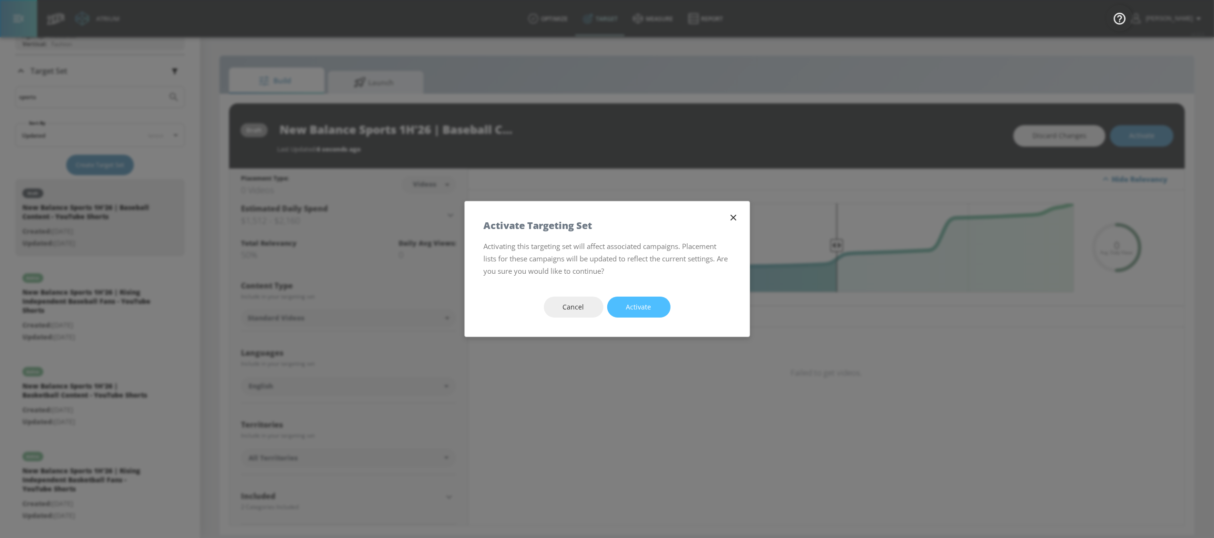
drag, startPoint x: 649, startPoint y: 311, endPoint x: 650, endPoint y: 306, distance: 5.3
click at [649, 311] on span "Activate" at bounding box center [638, 307] width 25 height 12
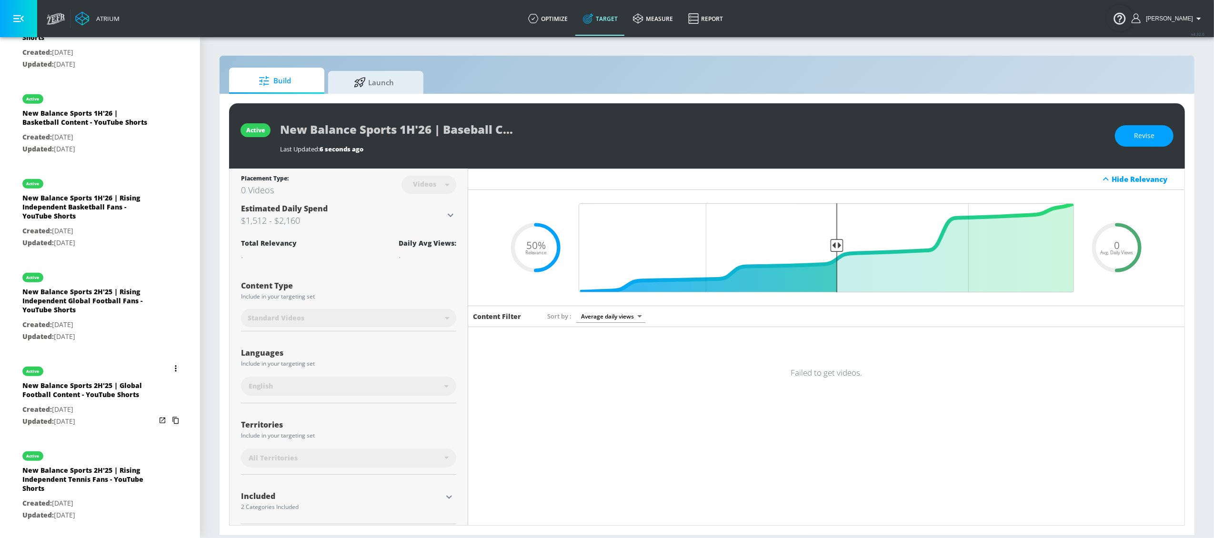
scroll to position [419, 0]
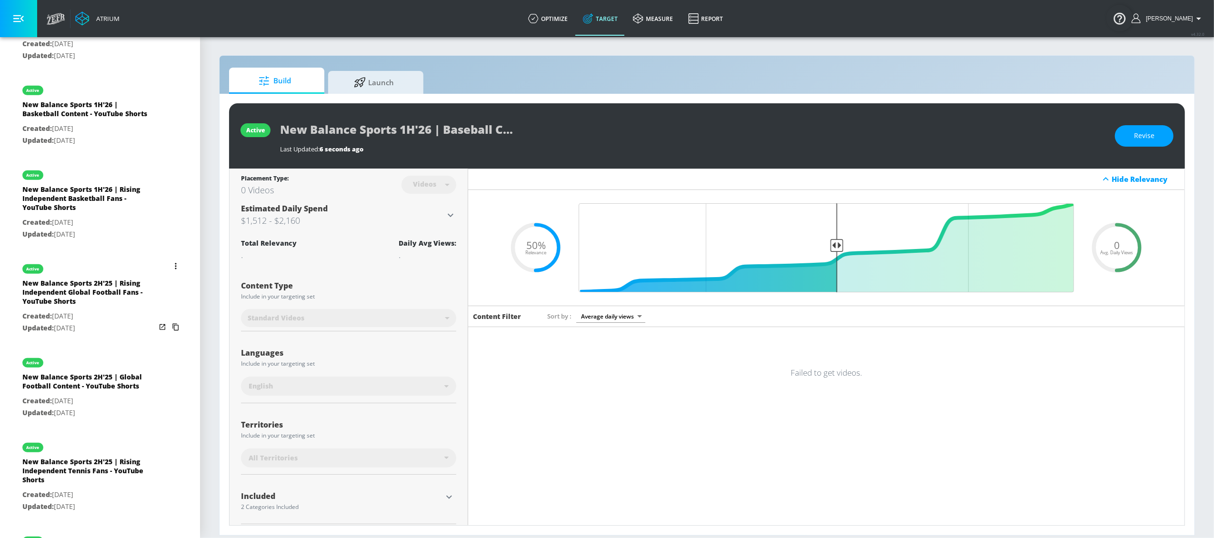
click at [85, 303] on div "New Balance Sports 2H'25 | Rising Independent Global Football Fans - YouTube Sh…" at bounding box center [88, 295] width 133 height 32
type input "New Balance Sports 2H'25 | Rising Independent Global Football Fans - YouTube Sh…"
type input "channels"
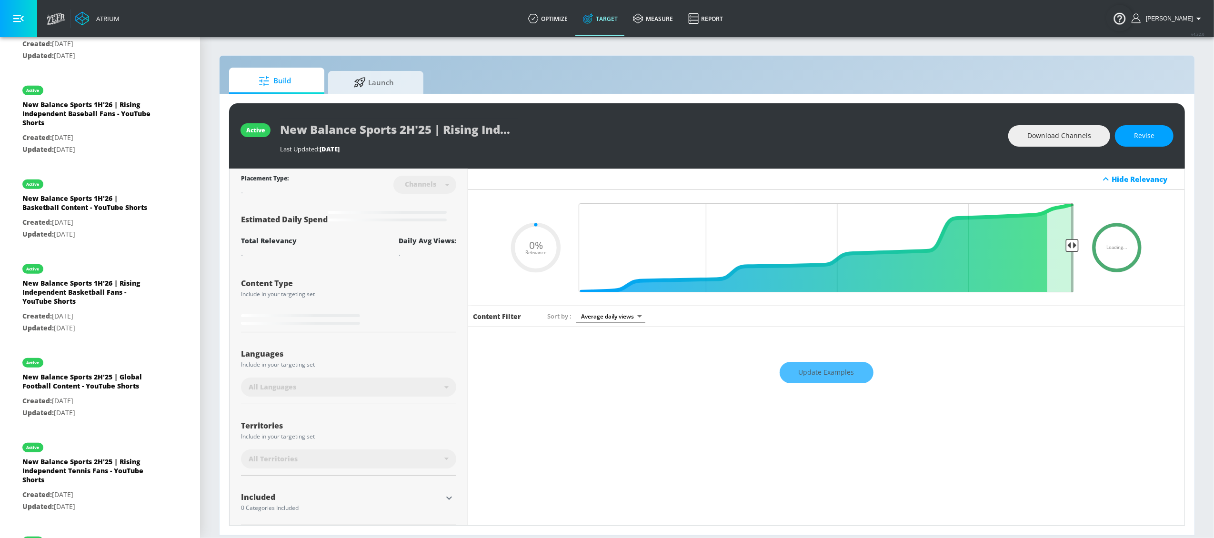
type input "0.5"
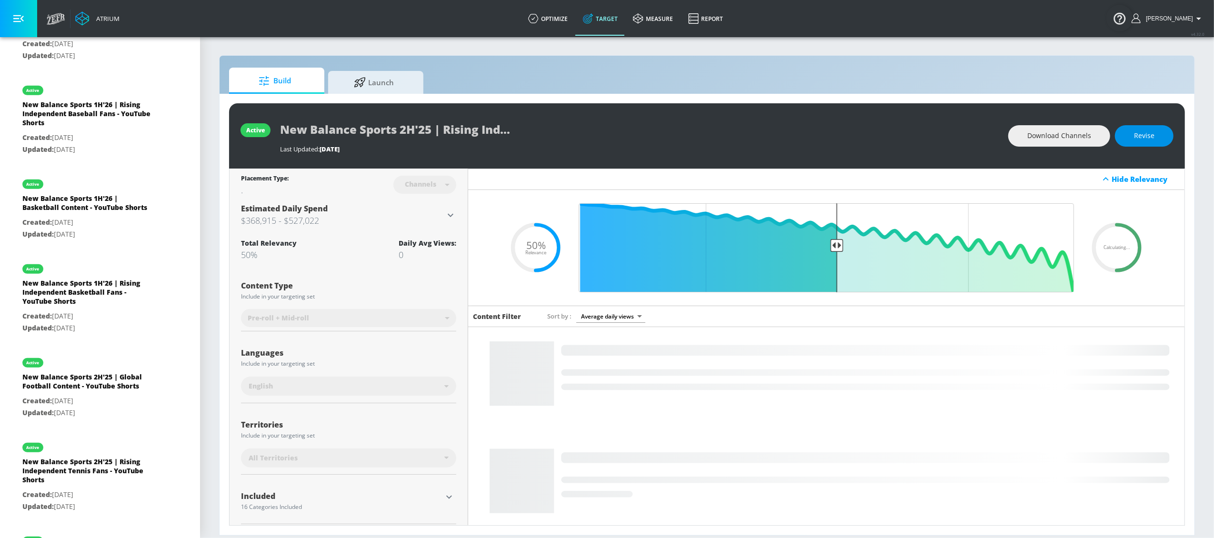
click at [1155, 141] on button "Revise" at bounding box center [1144, 135] width 59 height 21
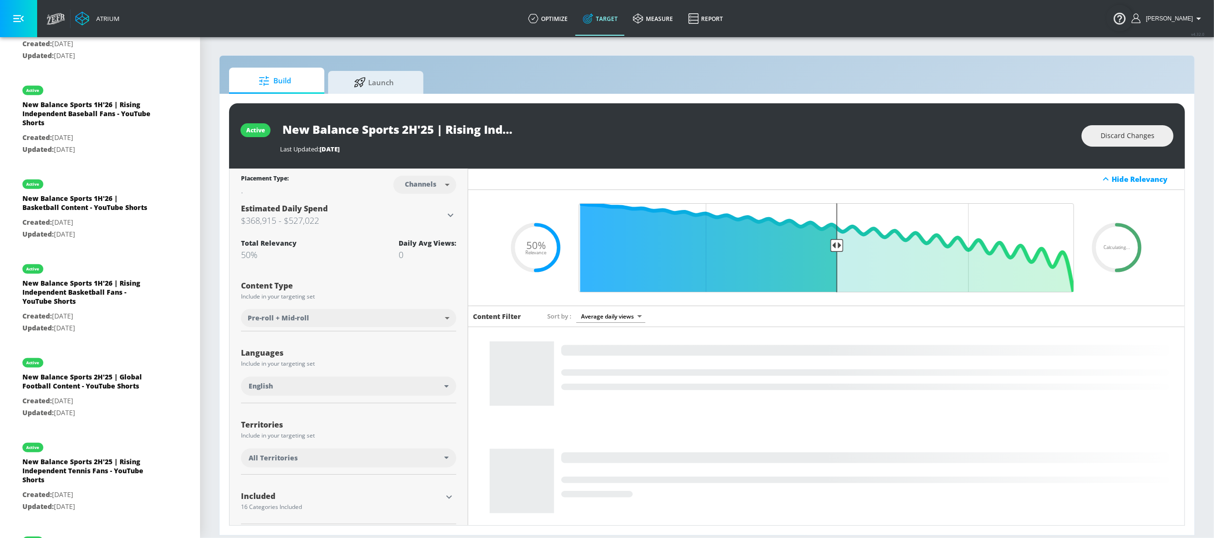
click at [423, 187] on body "Atrium optimize Target measure Report optimize Target measure Report v 4.32.0 L…" at bounding box center [607, 269] width 1214 height 538
click at [422, 220] on div "Videos" at bounding box center [418, 221] width 27 height 10
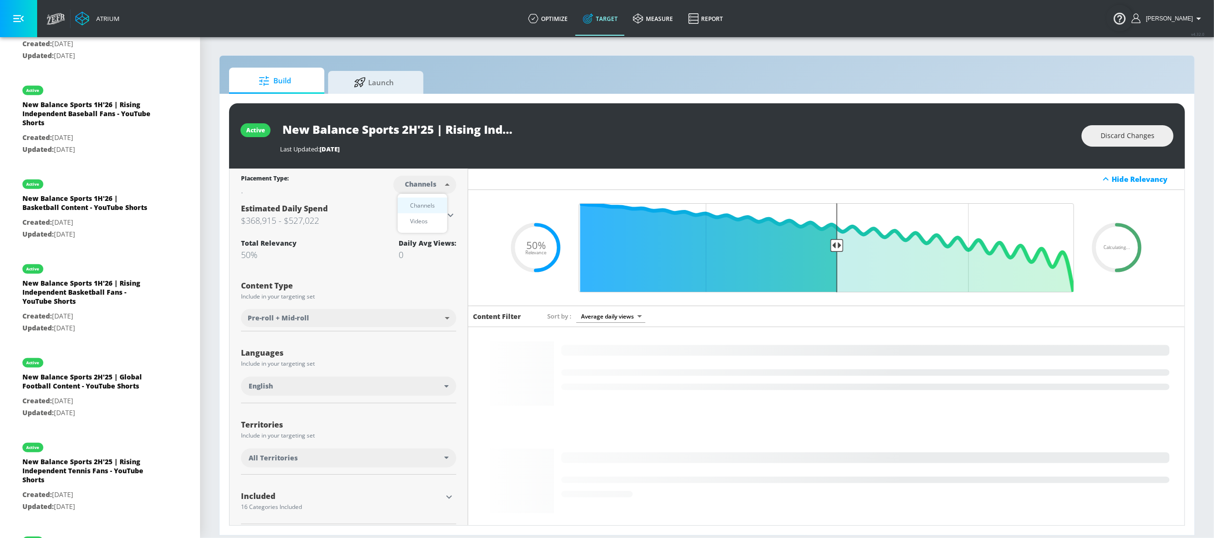
type input "videos"
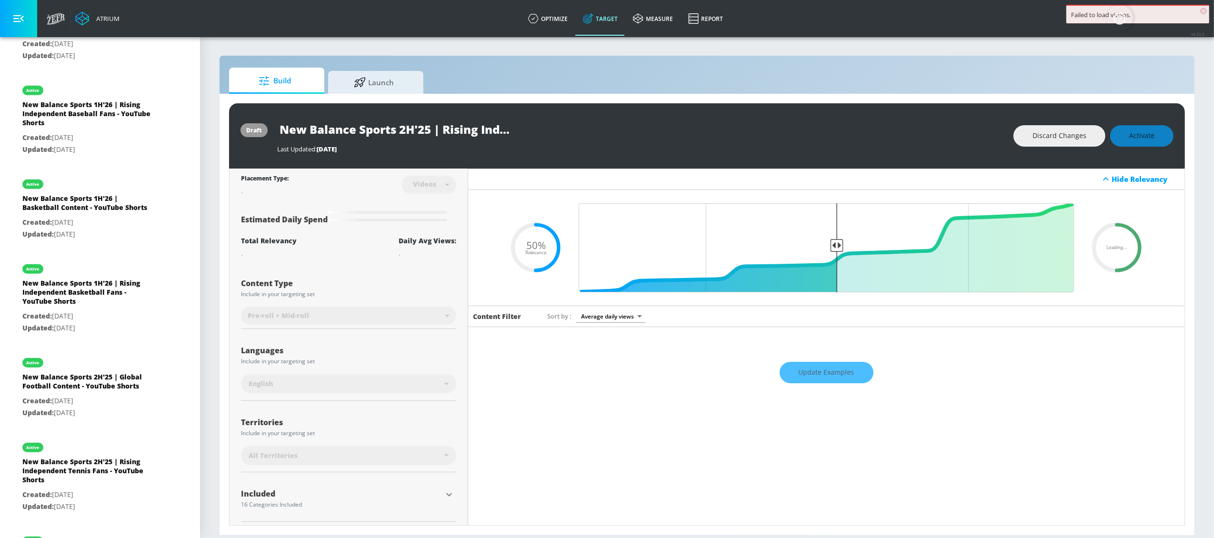
click at [446, 126] on input "New Balance Sports 2H'25 | Rising Independent Global Football Fans - YouTube Sh…" at bounding box center [396, 129] width 238 height 21
click at [403, 132] on input "New Balance Sports 2H'25 | Rising Independent Global Football Fans - YouTube Sh…" at bounding box center [396, 129] width 238 height 21
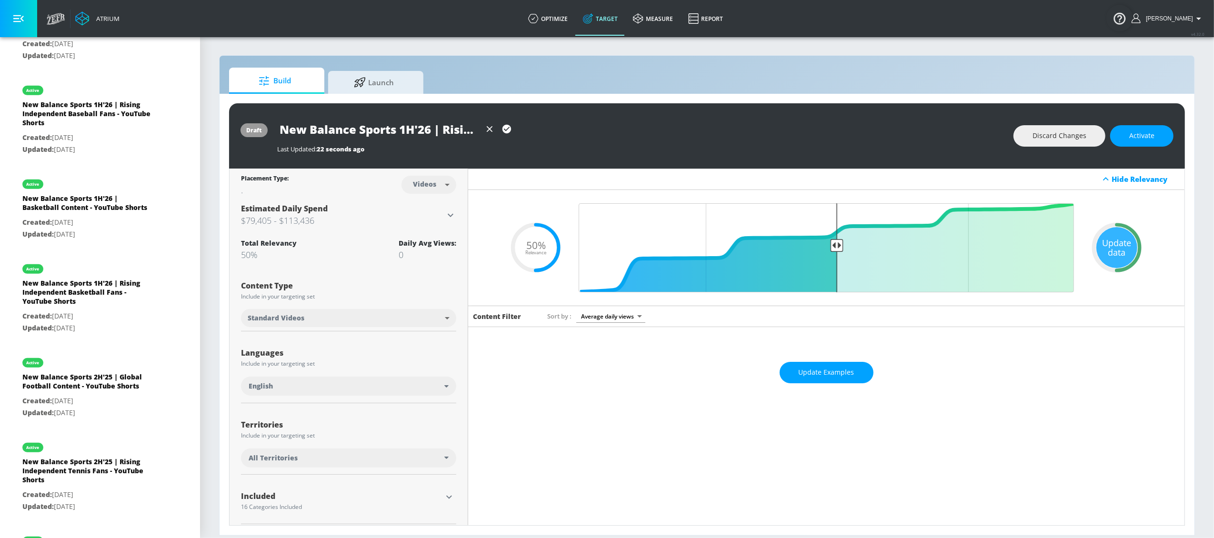
type input "New Balance Sports 1H'26 | Rising Independent Global Football Fans - YouTube Sh…"
click at [510, 127] on icon "button" at bounding box center [506, 129] width 9 height 9
click at [1138, 134] on span "Activate" at bounding box center [1141, 136] width 25 height 12
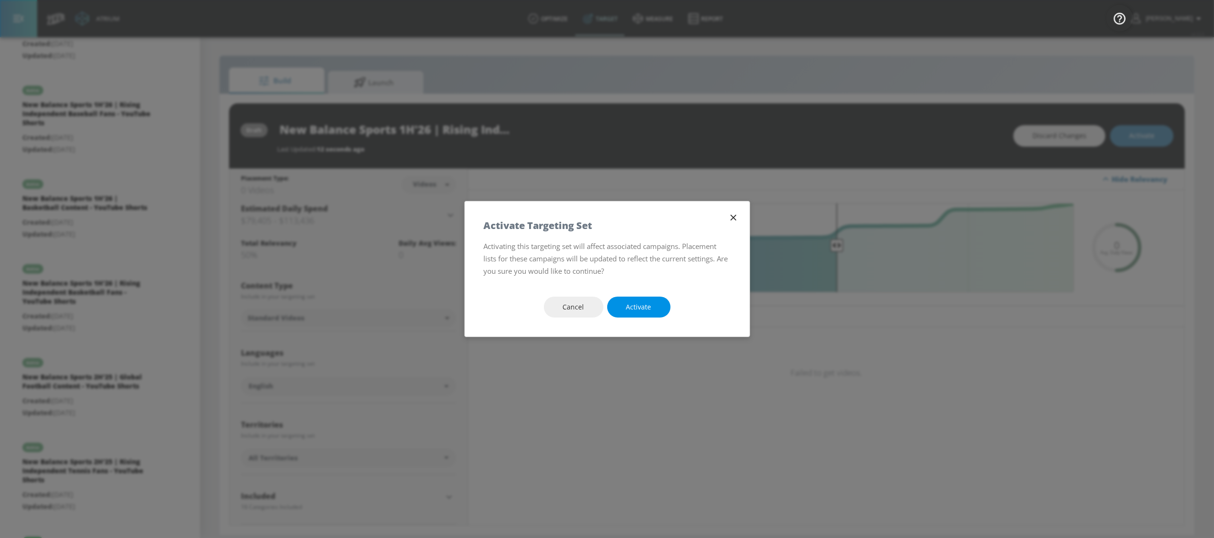
click at [649, 312] on span "Activate" at bounding box center [638, 307] width 25 height 12
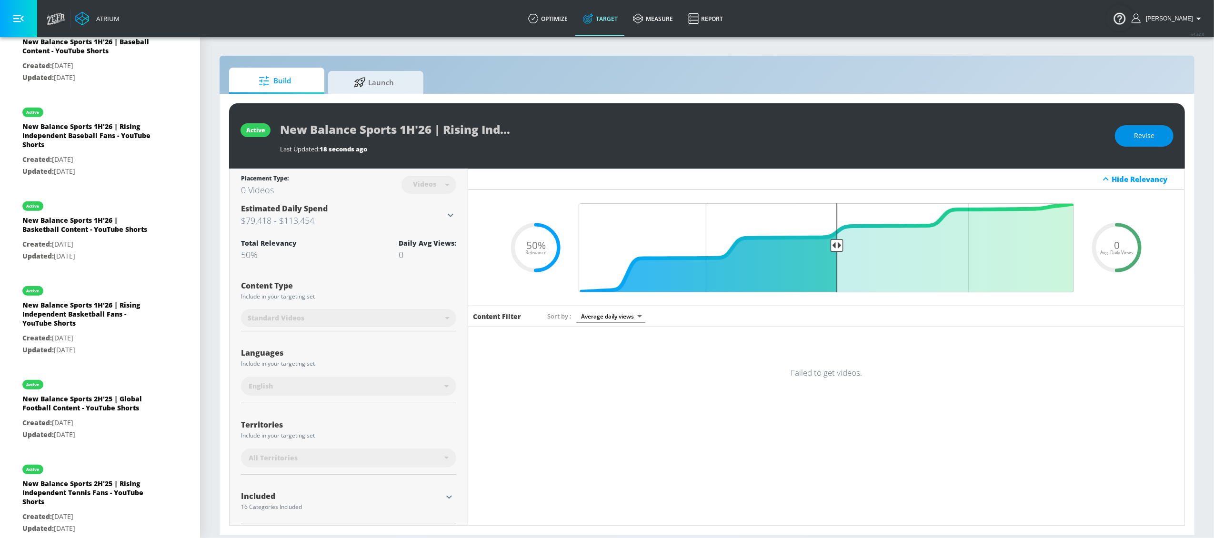
click at [1129, 137] on button "Revise" at bounding box center [1144, 135] width 59 height 21
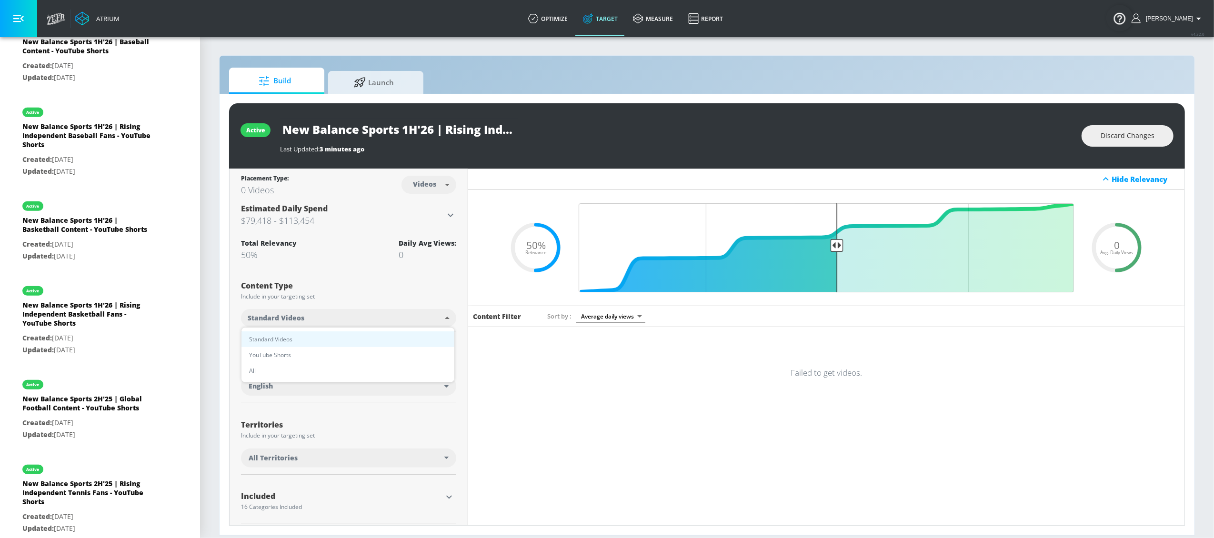
click at [433, 318] on body "Atrium optimize Target measure Report optimize Target measure Report v 4.32.0 L…" at bounding box center [607, 269] width 1214 height 538
click at [421, 301] on div at bounding box center [607, 269] width 1214 height 538
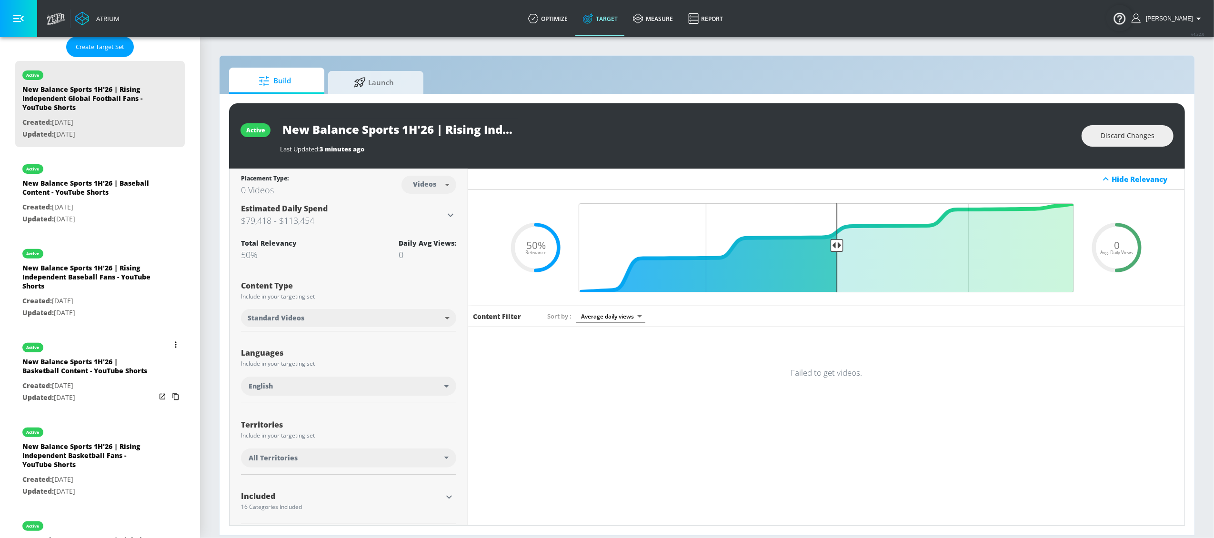
scroll to position [255, 0]
click at [363, 330] on body "Atrium optimize Target measure Report optimize Target measure Report v 4.32.0 L…" at bounding box center [607, 269] width 1214 height 538
click at [323, 315] on div at bounding box center [607, 269] width 1214 height 538
click at [317, 327] on body "Atrium optimize Target measure Report optimize Target measure Report v 4.32.0 L…" at bounding box center [607, 269] width 1214 height 538
click at [299, 350] on li "YouTube Shorts" at bounding box center [347, 355] width 213 height 16
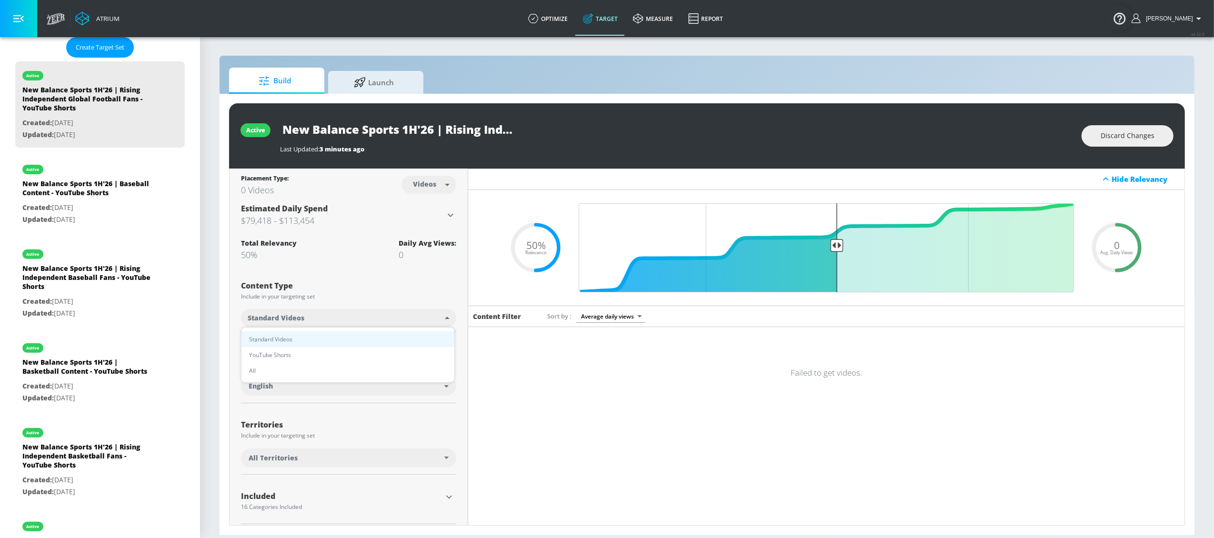
type input "shorts"
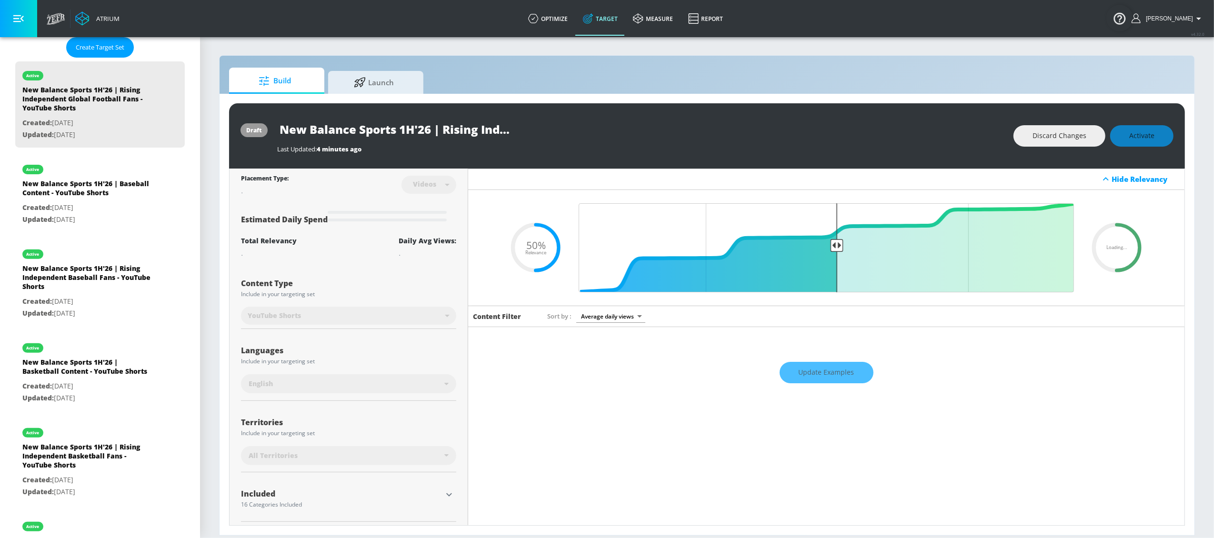
click at [418, 131] on input "New Balance Sports 1H'26 | Rising Independent Global Football Fans - YouTube Sh…" at bounding box center [396, 129] width 238 height 21
drag, startPoint x: 385, startPoint y: 131, endPoint x: 563, endPoint y: 126, distance: 178.2
click at [563, 126] on div "New Balance Sports 1H'26 | Rising Independent Global Football Fans - YouTube Sh…" at bounding box center [640, 129] width 727 height 21
click at [447, 127] on input "New Balance Sports 1H'26 | Rising Independent Global Football Fans - YouTube Sh…" at bounding box center [396, 129] width 238 height 21
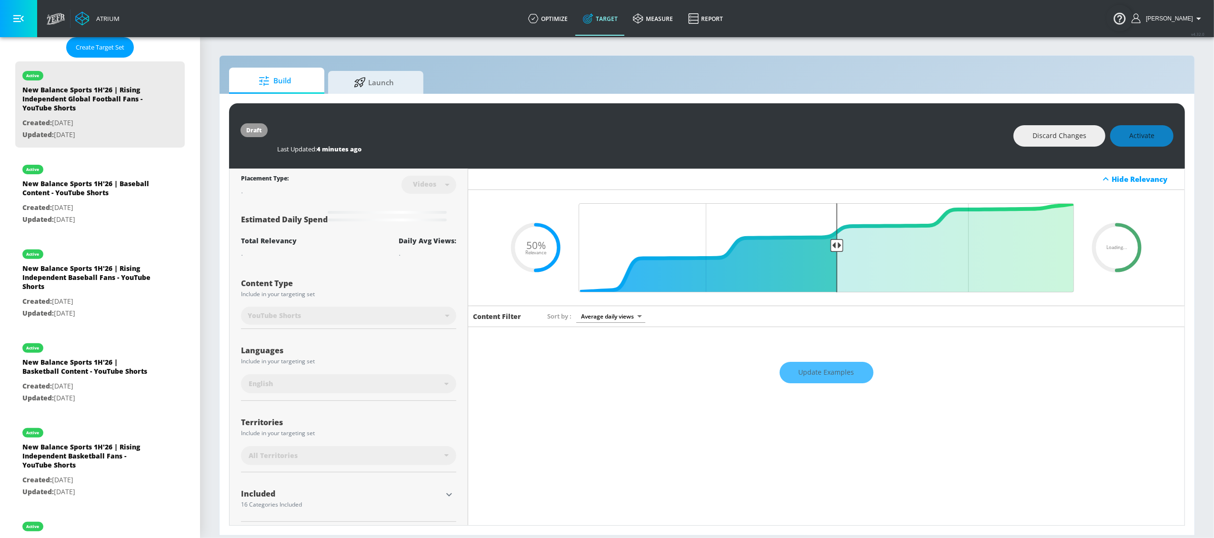
scroll to position [0, 0]
click at [845, 141] on div "Last Updated: 4 minutes ago" at bounding box center [640, 146] width 727 height 13
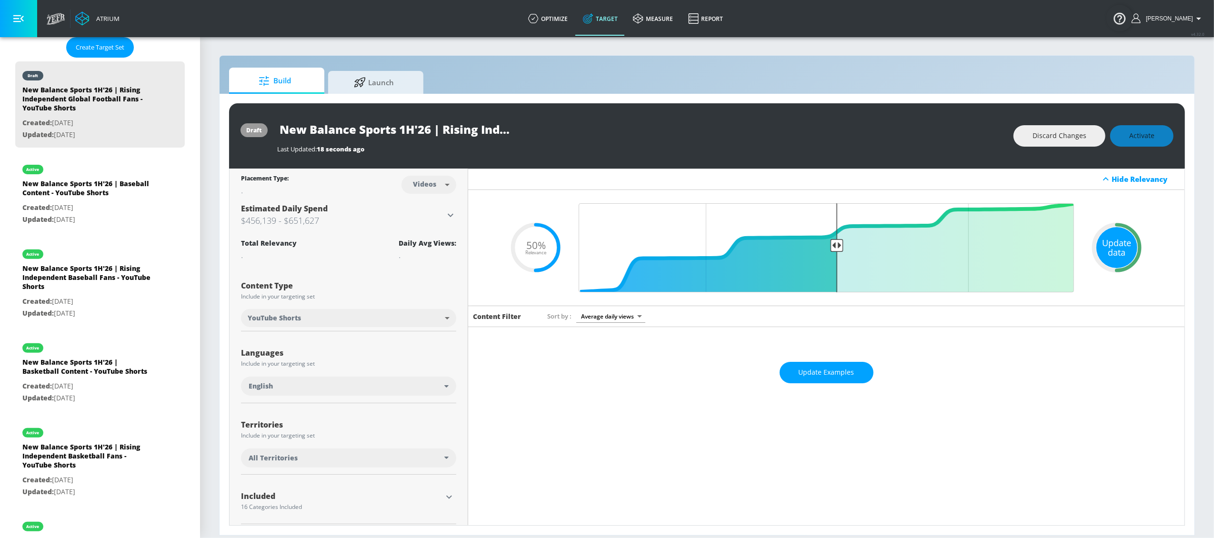
click at [1115, 252] on div "Update data" at bounding box center [1116, 247] width 41 height 41
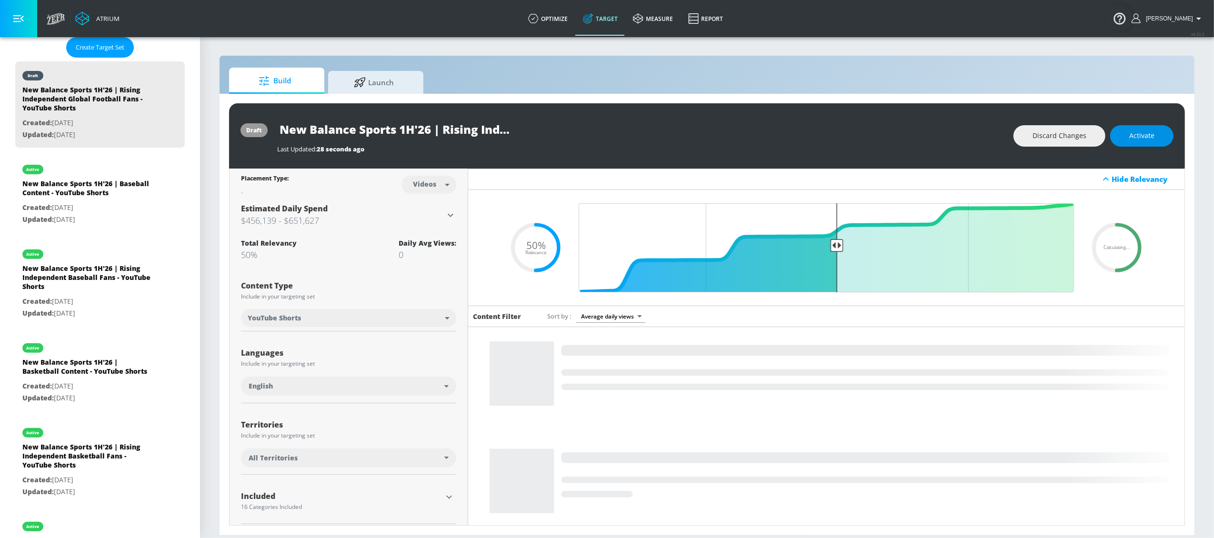
click at [1154, 133] on span "Activate" at bounding box center [1141, 136] width 25 height 12
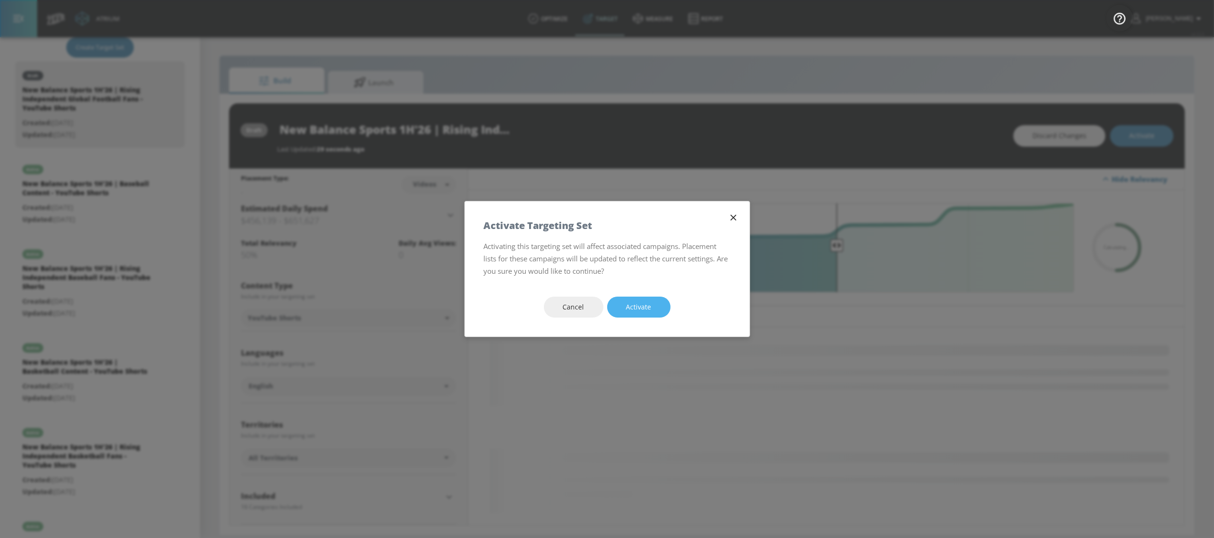
click at [637, 312] on span "Activate" at bounding box center [638, 307] width 25 height 12
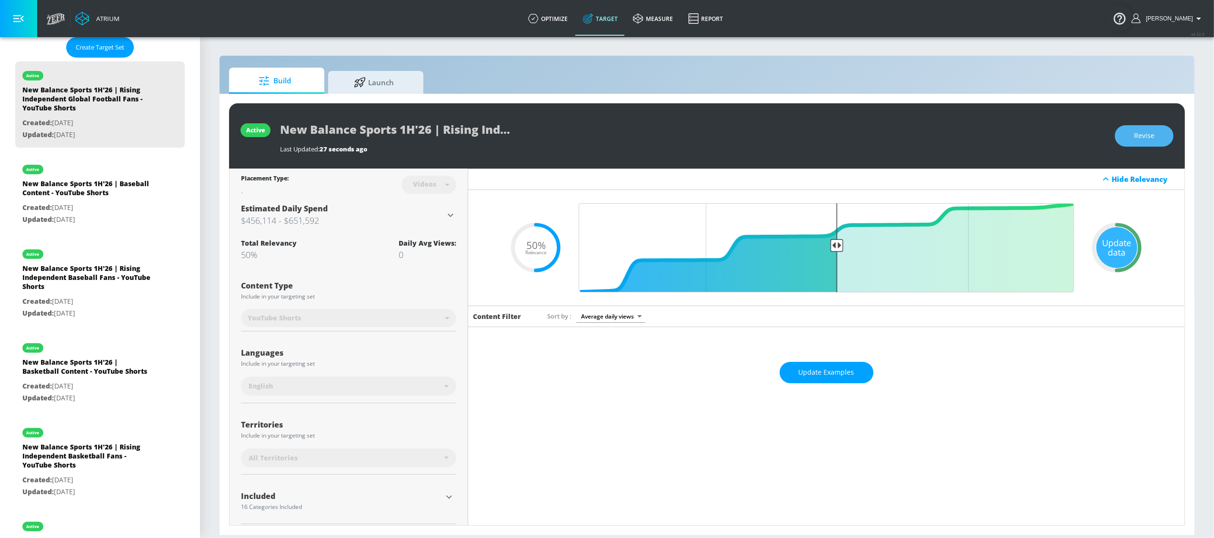
click at [1149, 145] on button "Revise" at bounding box center [1144, 135] width 59 height 21
click at [544, 121] on div "New Balance Sports 1H'26 | Rising Independent Global Football Fans - YouTube Sh…" at bounding box center [676, 129] width 792 height 21
click at [99, 189] on div "New Balance Sports 1H'26 | Baseball Content - YouTube Shorts" at bounding box center [88, 190] width 133 height 23
type input "New Balance Sports 1H'26 | Baseball Content - YouTube Shorts"
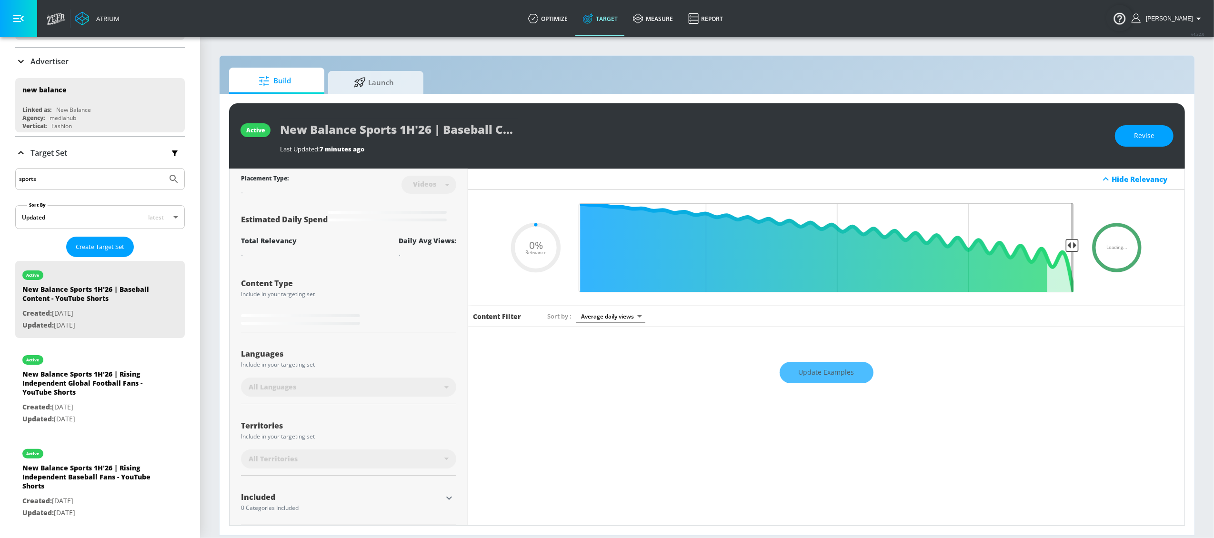
scroll to position [55, 0]
click at [1143, 142] on button "Revise" at bounding box center [1144, 135] width 59 height 21
type input "0.5"
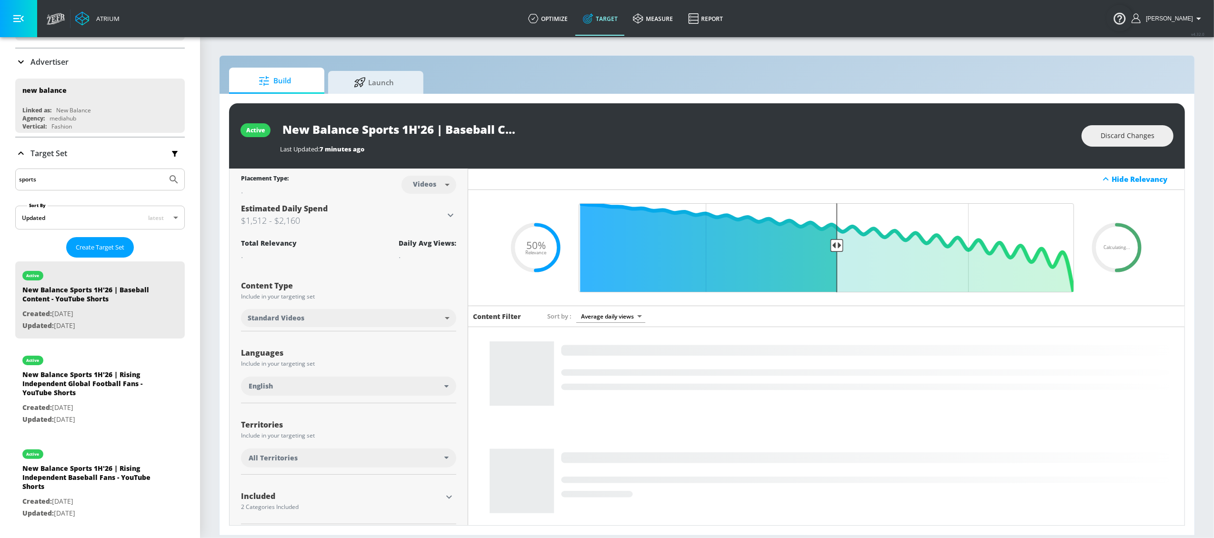
click at [414, 317] on body "Atrium optimize Target measure Report optimize Target measure Report v 4.32.0 L…" at bounding box center [607, 269] width 1214 height 538
click at [309, 356] on li "YouTube Shorts" at bounding box center [347, 355] width 213 height 16
type input "shorts"
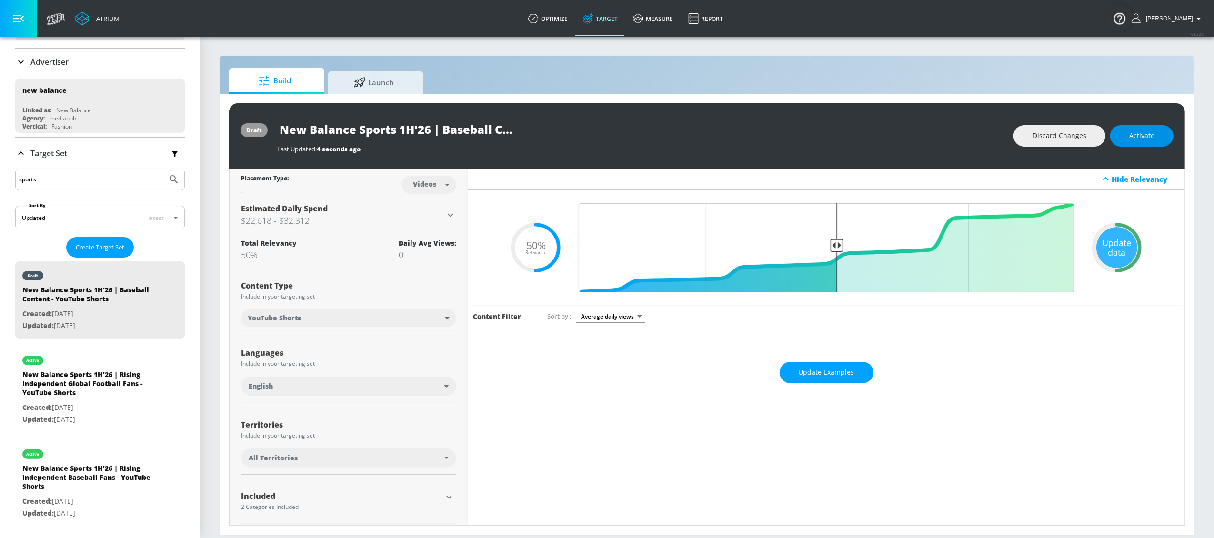
click at [1154, 132] on span "Activate" at bounding box center [1141, 136] width 25 height 12
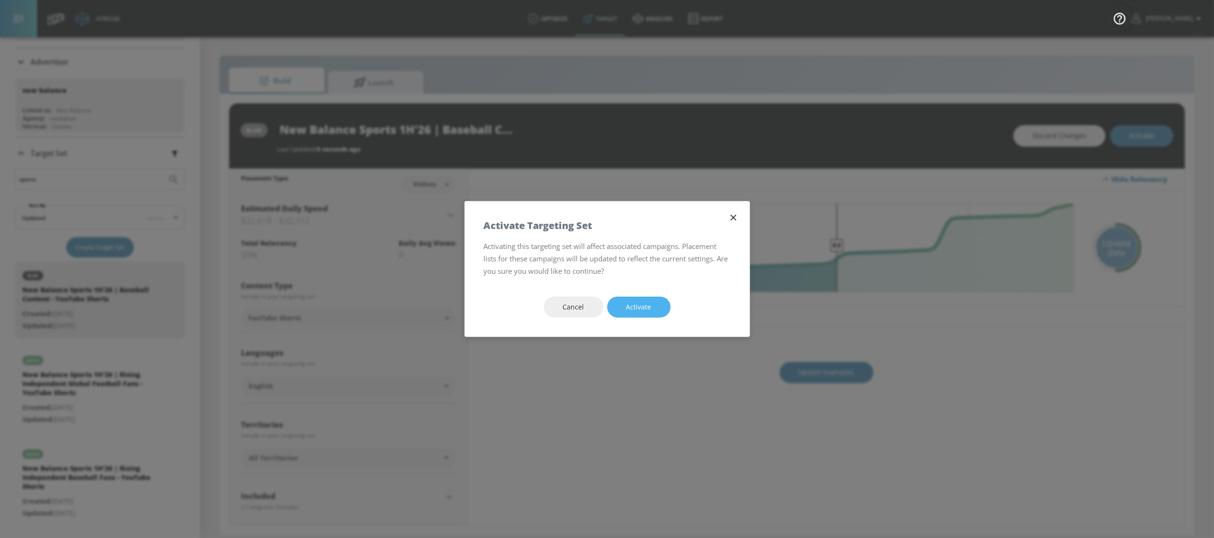
click at [643, 301] on span "Activate" at bounding box center [638, 307] width 25 height 12
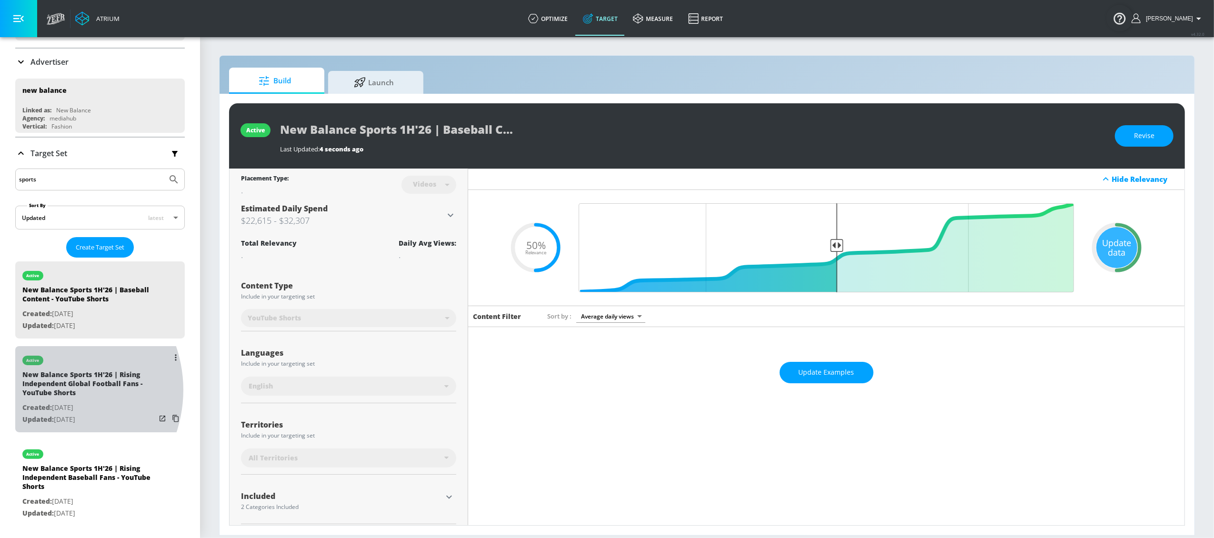
click at [49, 391] on div "New Balance Sports 1H'26 | Rising Independent Global Football Fans - YouTube Sh…" at bounding box center [88, 386] width 133 height 32
type input "New Balance Sports 1H'26 | Rising Independent Global Football Fans - YouTube Sh…"
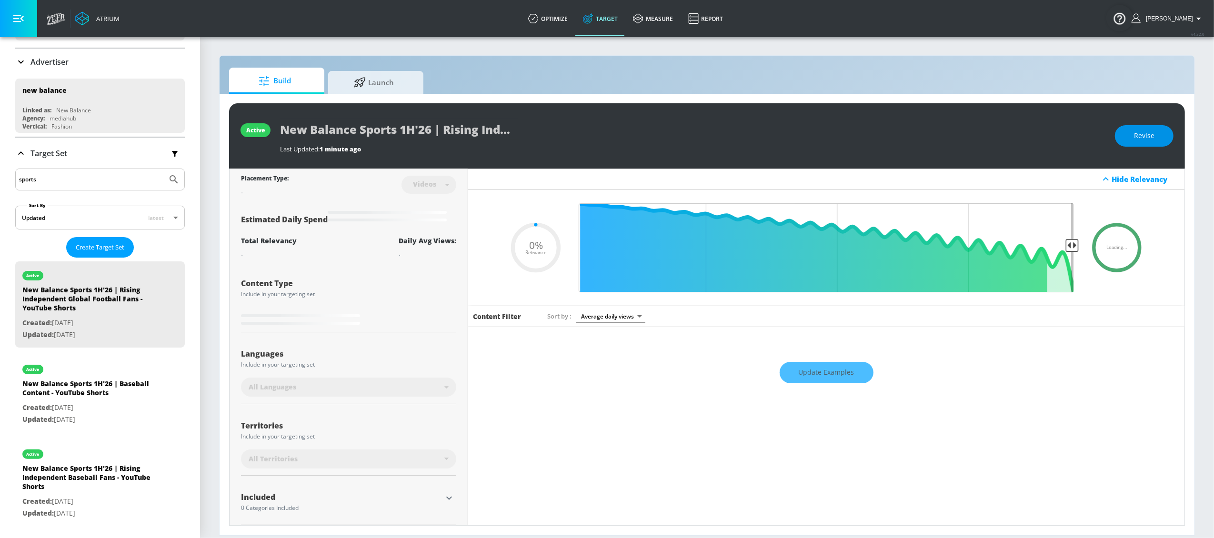
click at [1131, 137] on button "Revise" at bounding box center [1144, 135] width 59 height 21
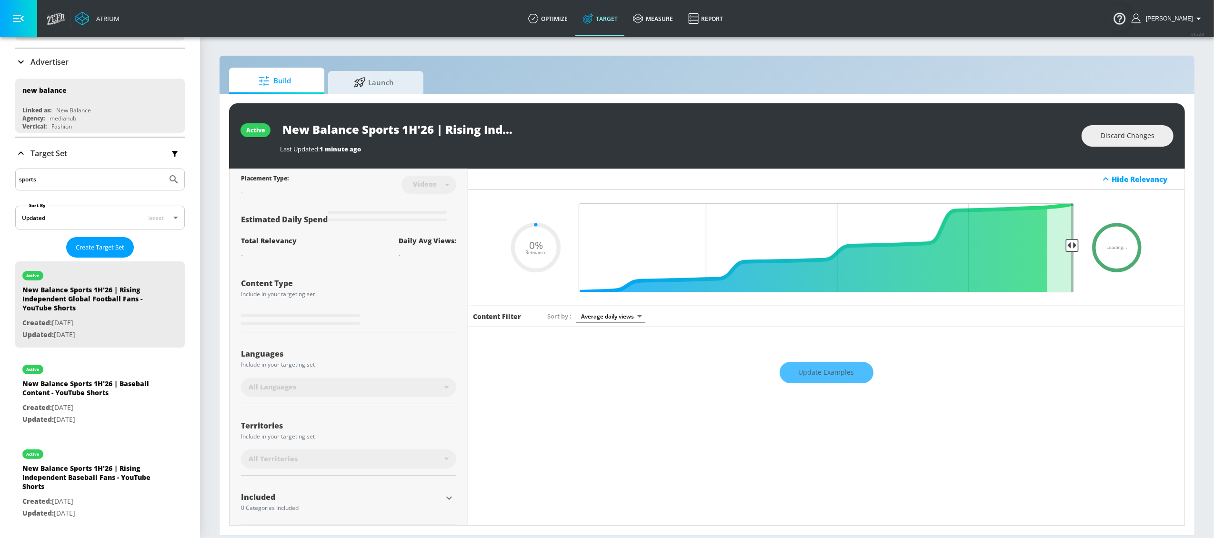
type input "0.5"
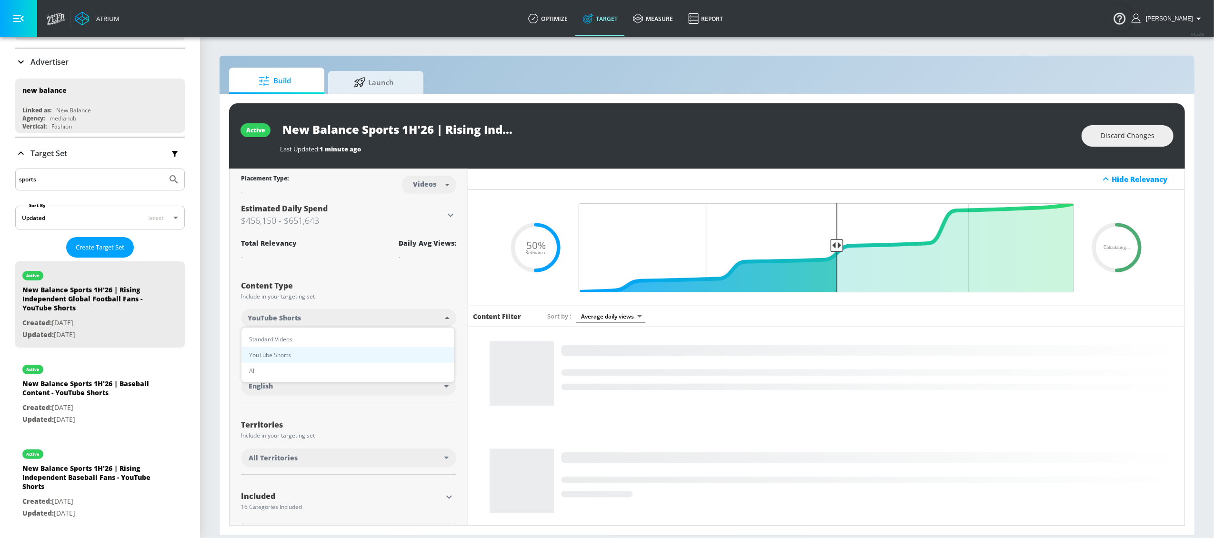
click at [418, 319] on body "Atrium optimize Target measure Report optimize Target measure Report v 4.32.0 L…" at bounding box center [607, 269] width 1214 height 538
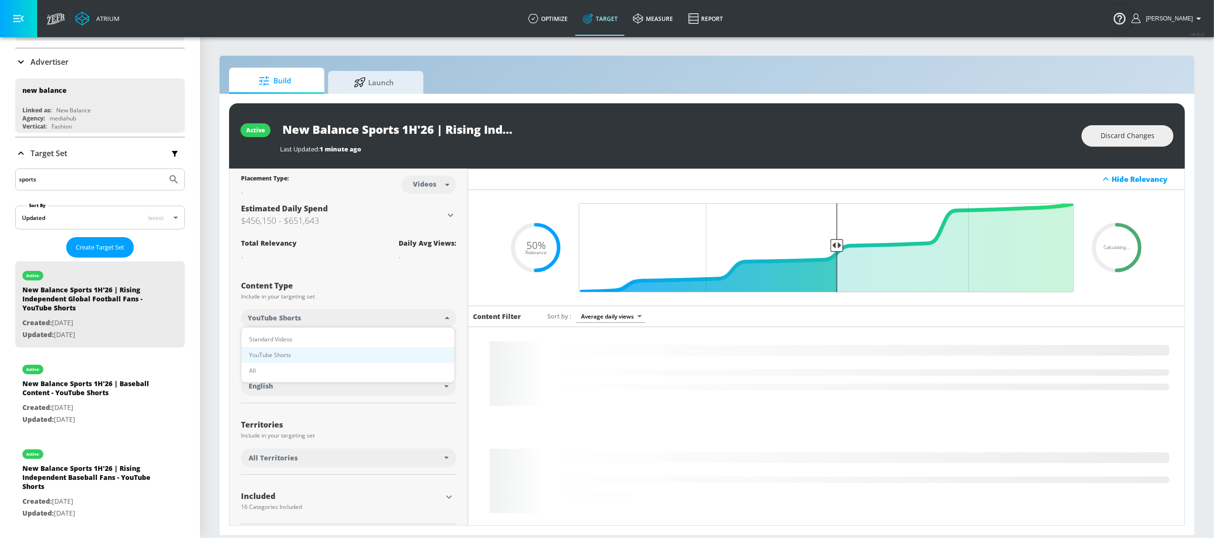
click at [424, 288] on div at bounding box center [607, 269] width 1214 height 538
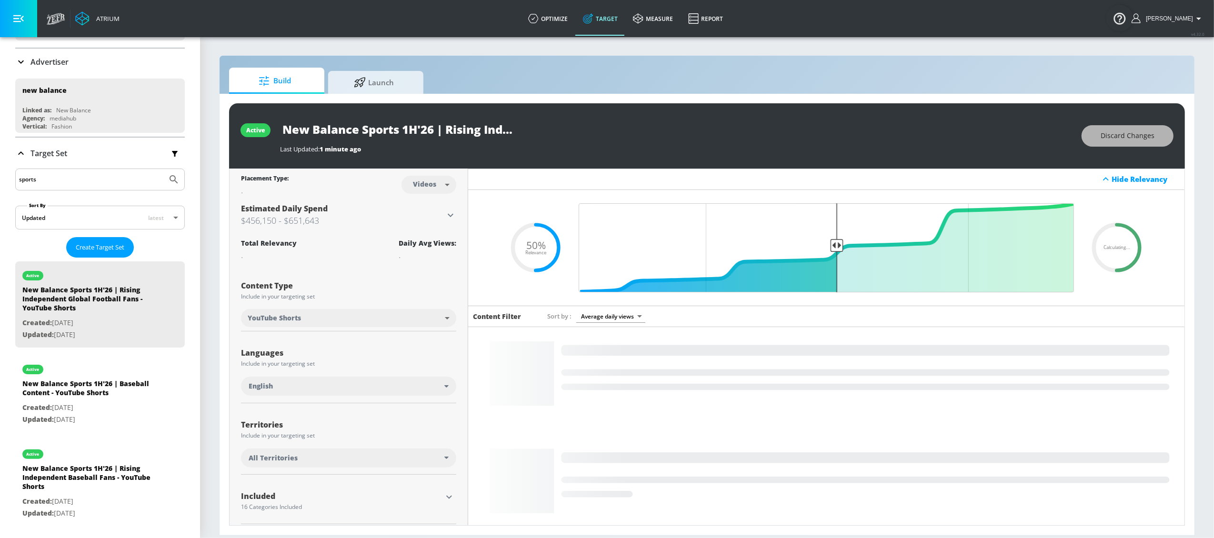
drag, startPoint x: 1114, startPoint y: 140, endPoint x: 1066, endPoint y: 153, distance: 49.0
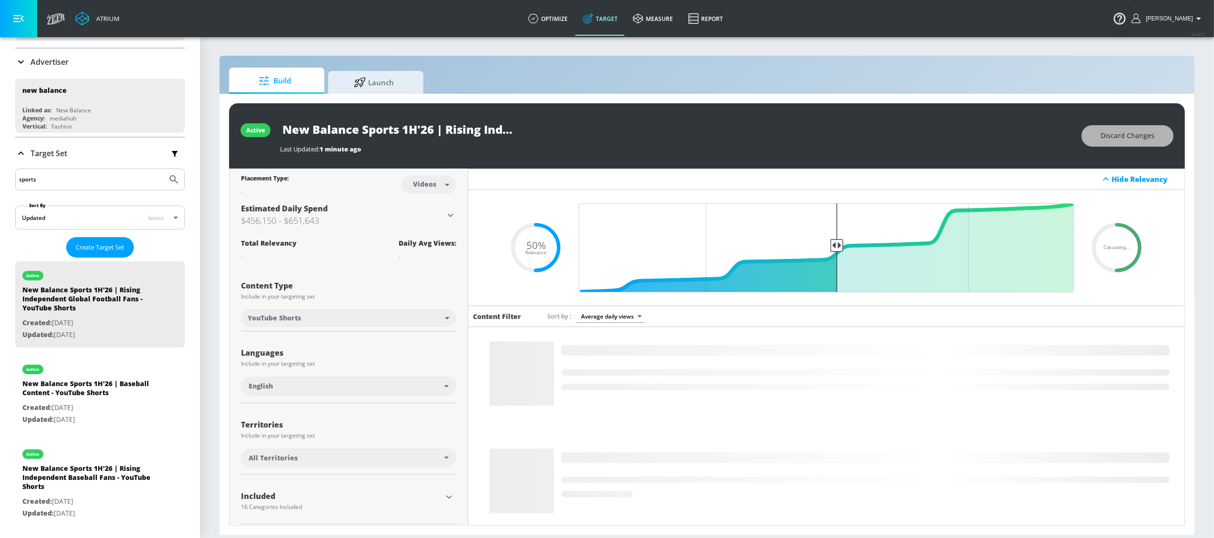
click at [1114, 140] on span "Discard Changes" at bounding box center [1128, 136] width 54 height 12
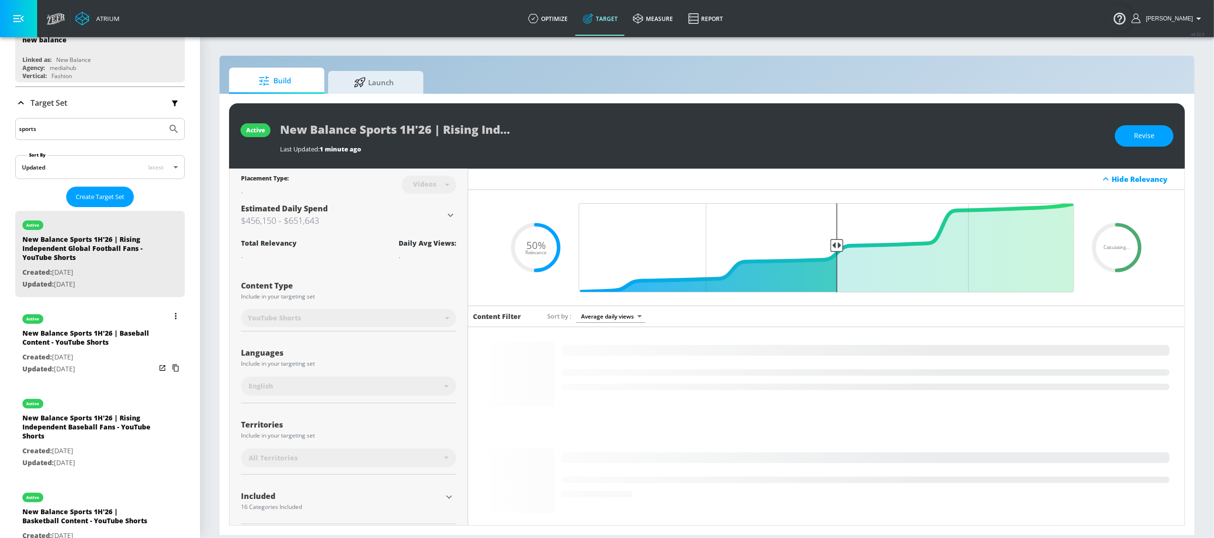
scroll to position [122, 0]
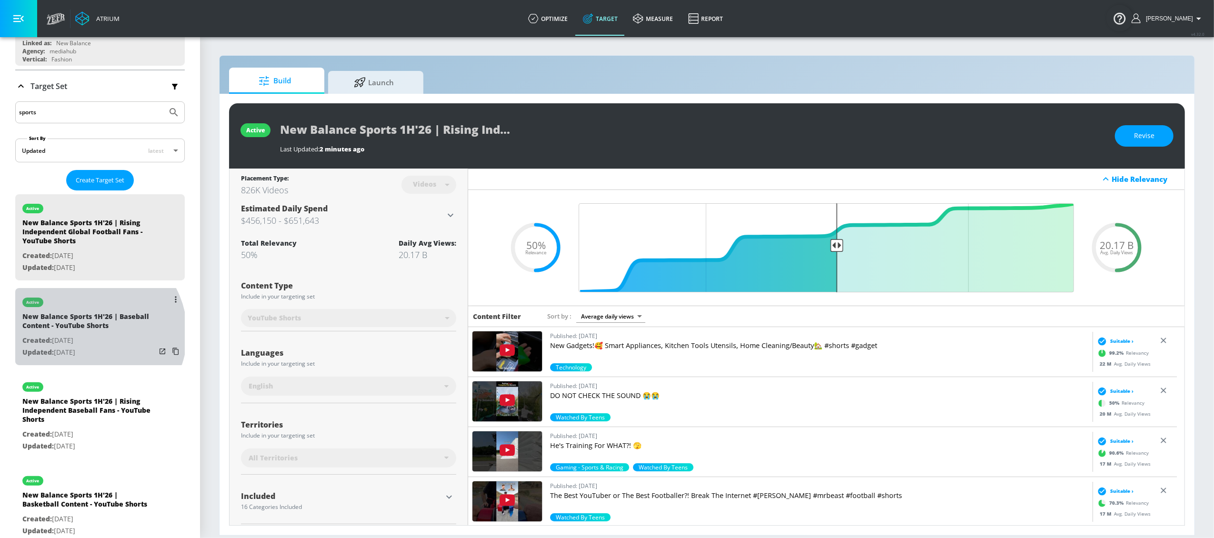
click at [90, 334] on div "New Balance Sports 1H'26 | Baseball Content - YouTube Shorts" at bounding box center [88, 323] width 133 height 23
type input "New Balance Sports 1H'26 | Baseball Content - YouTube Shorts"
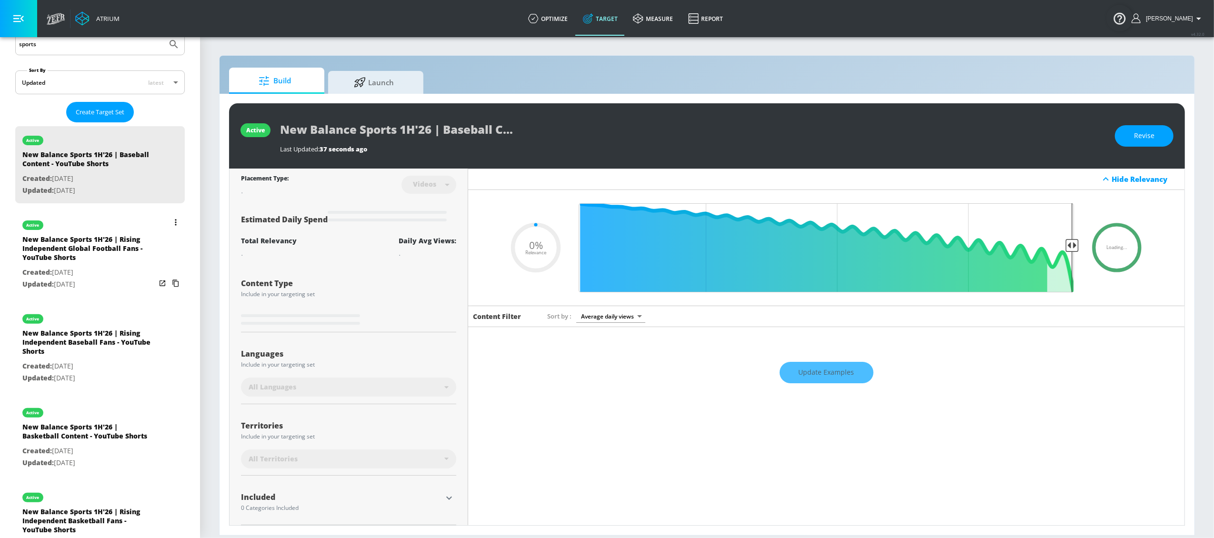
scroll to position [191, 0]
type input "0.5"
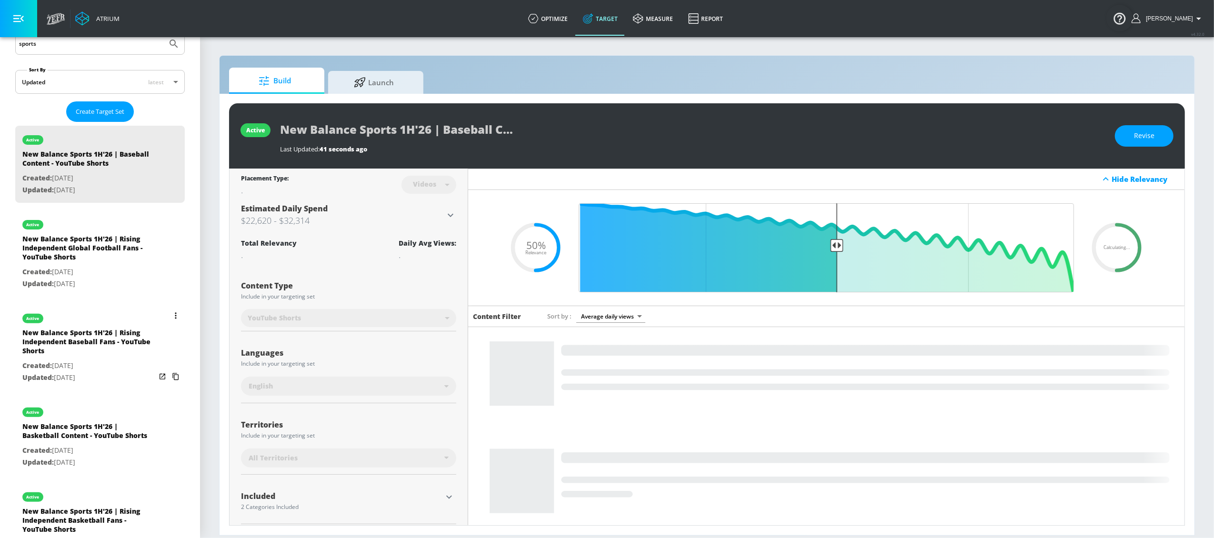
click at [109, 342] on div "New Balance Sports 1H'26 | Rising Independent Baseball Fans - YouTube Shorts" at bounding box center [88, 344] width 133 height 32
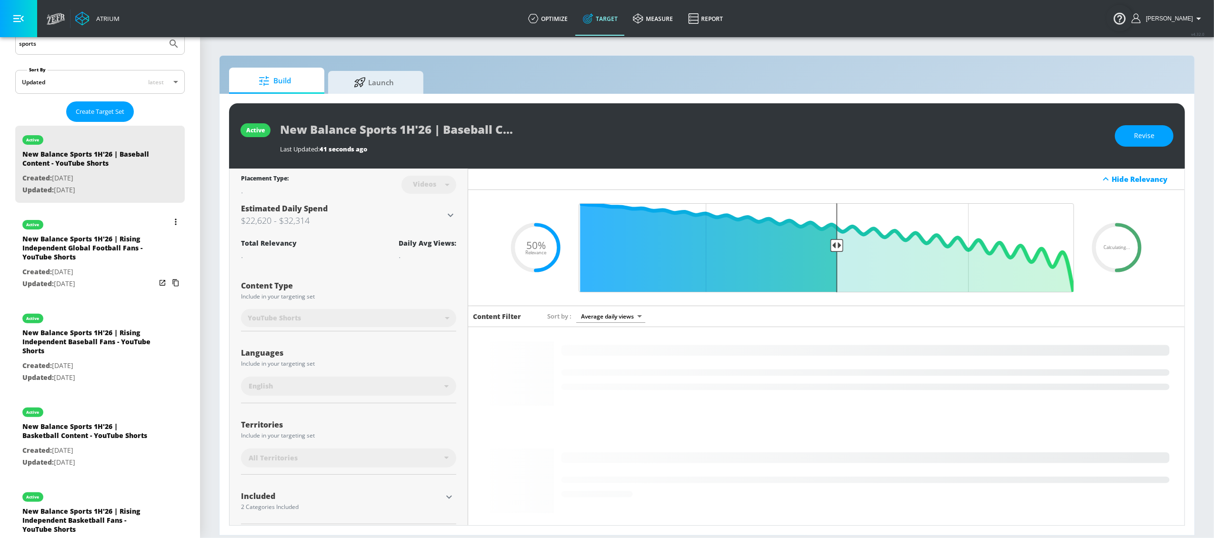
type input "New Balance Sports 1H'26 | Rising Independent Baseball Fans - YouTube Shorts"
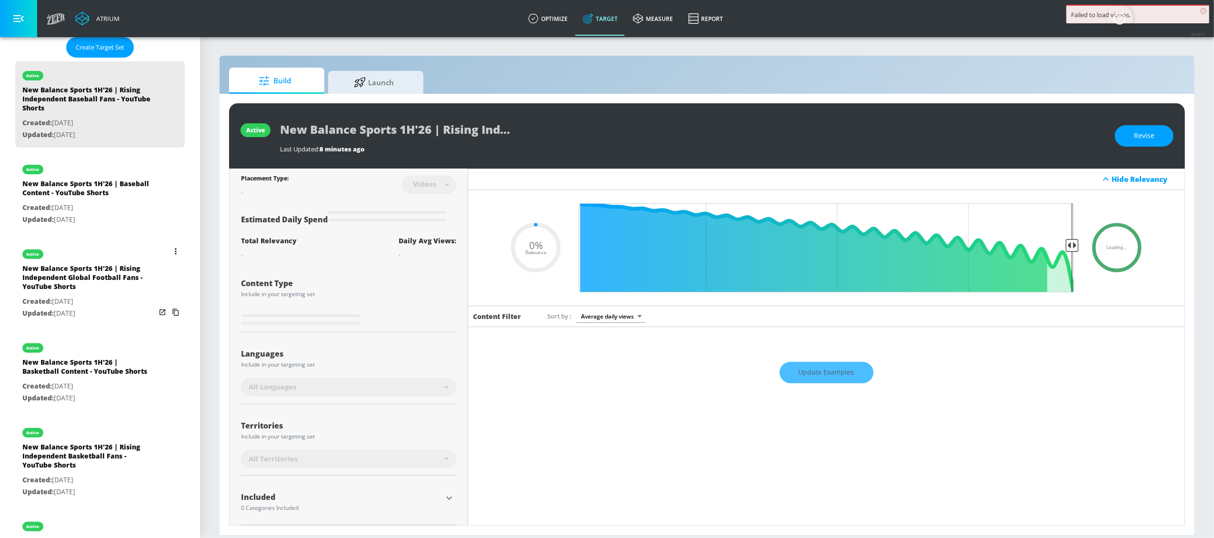
scroll to position [258, 0]
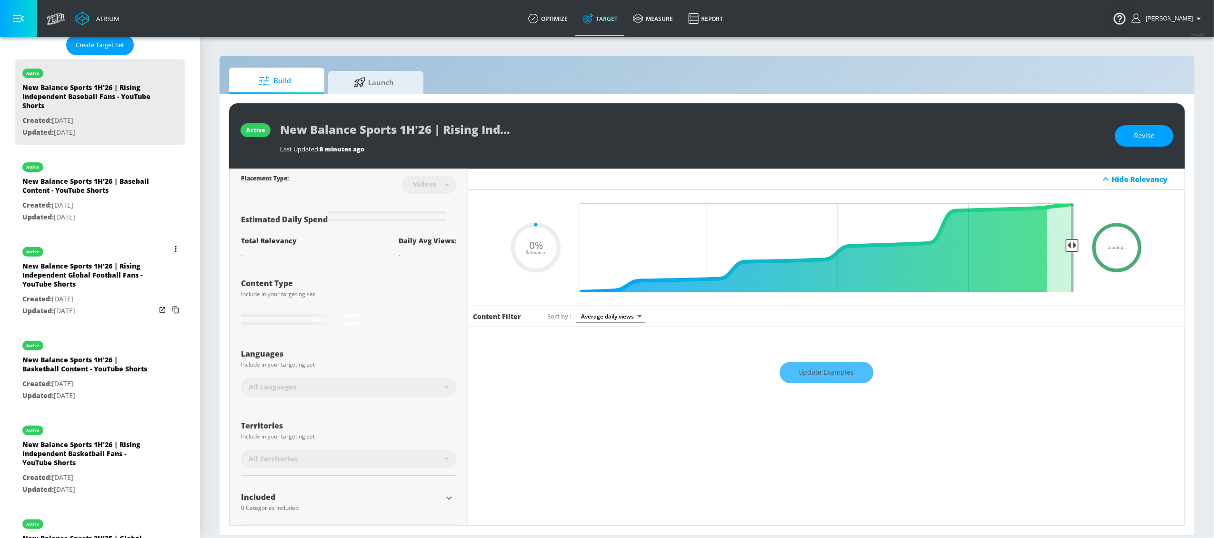
type input "0.5"
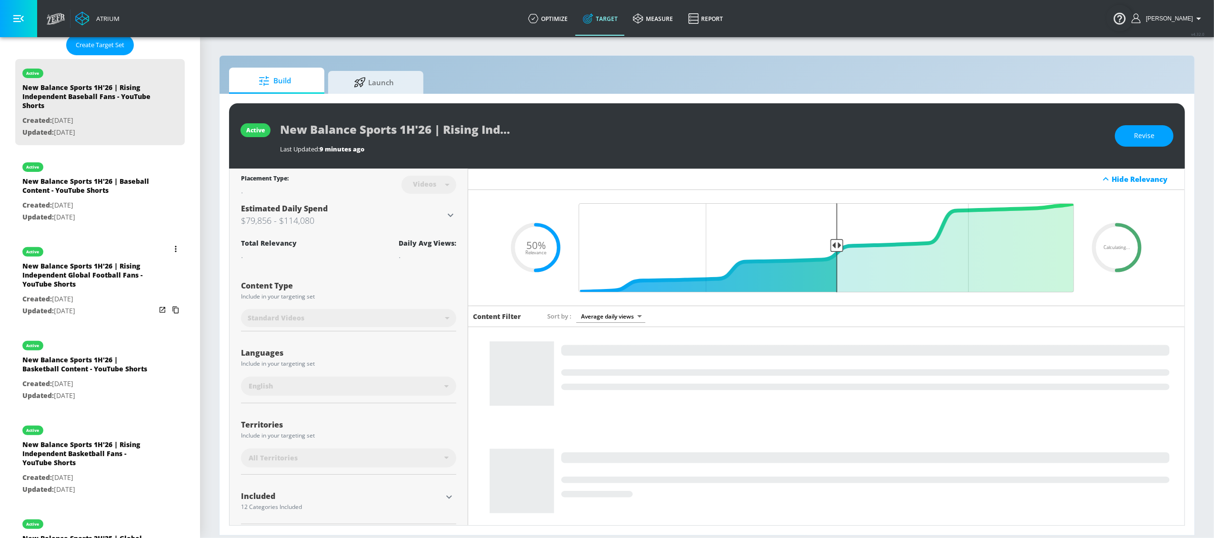
scroll to position [255, 0]
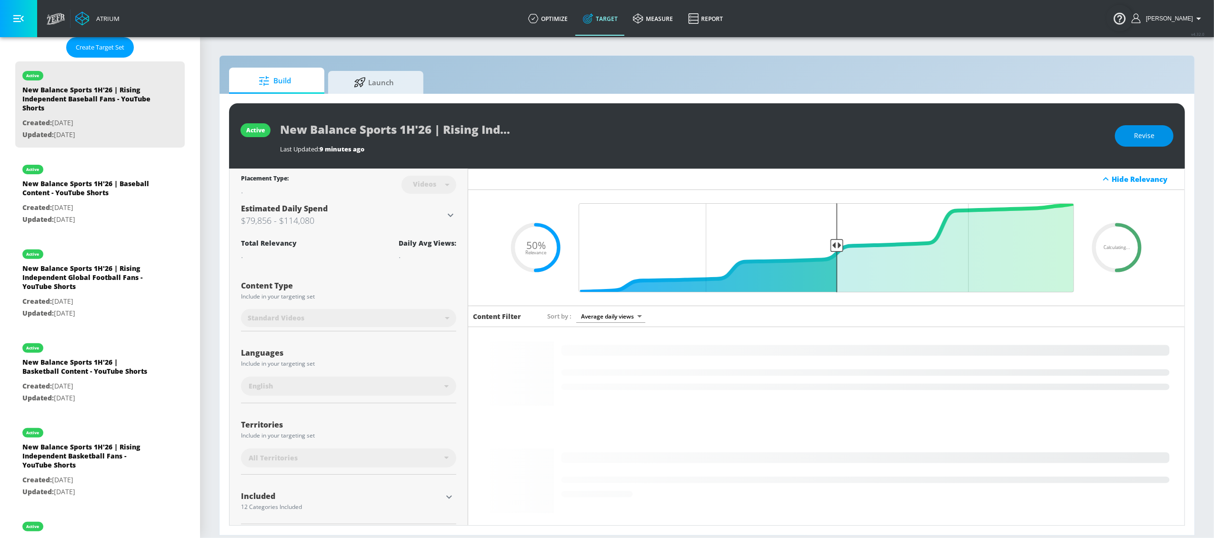
click at [1158, 135] on button "Revise" at bounding box center [1144, 135] width 59 height 21
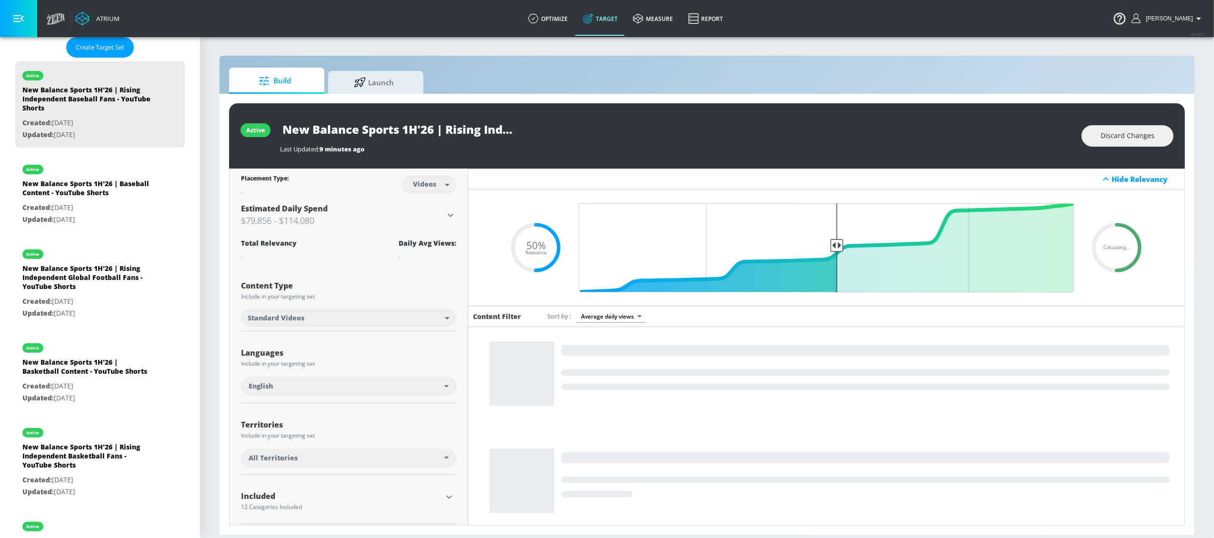
click at [372, 315] on body "Atrium optimize Target measure Report optimize Target measure Report v 4.32.0 L…" at bounding box center [607, 269] width 1214 height 538
click at [322, 355] on li "YouTube Shorts" at bounding box center [347, 355] width 213 height 16
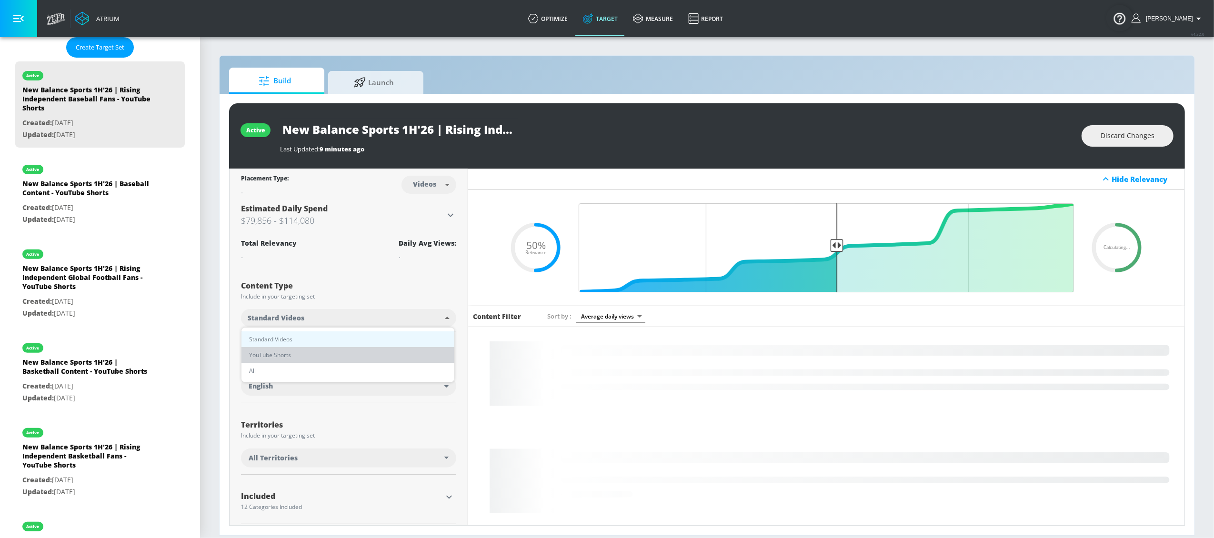
type input "shorts"
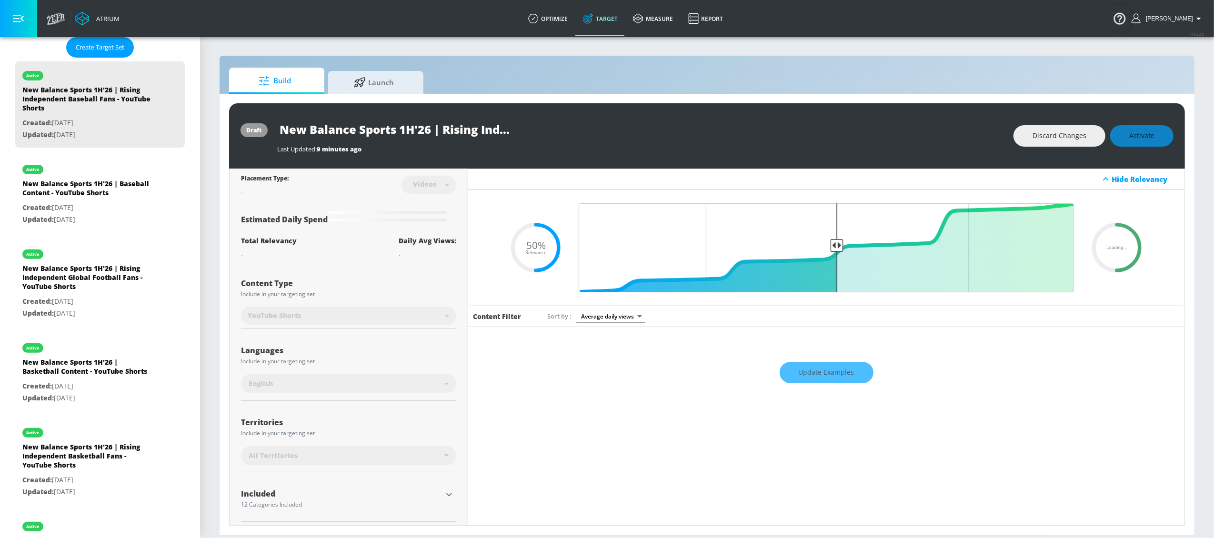
click at [1158, 112] on div "draft New Balance Sports 1H'26 | Rising Independent Baseball Fans - YouTube Sho…" at bounding box center [707, 135] width 956 height 65
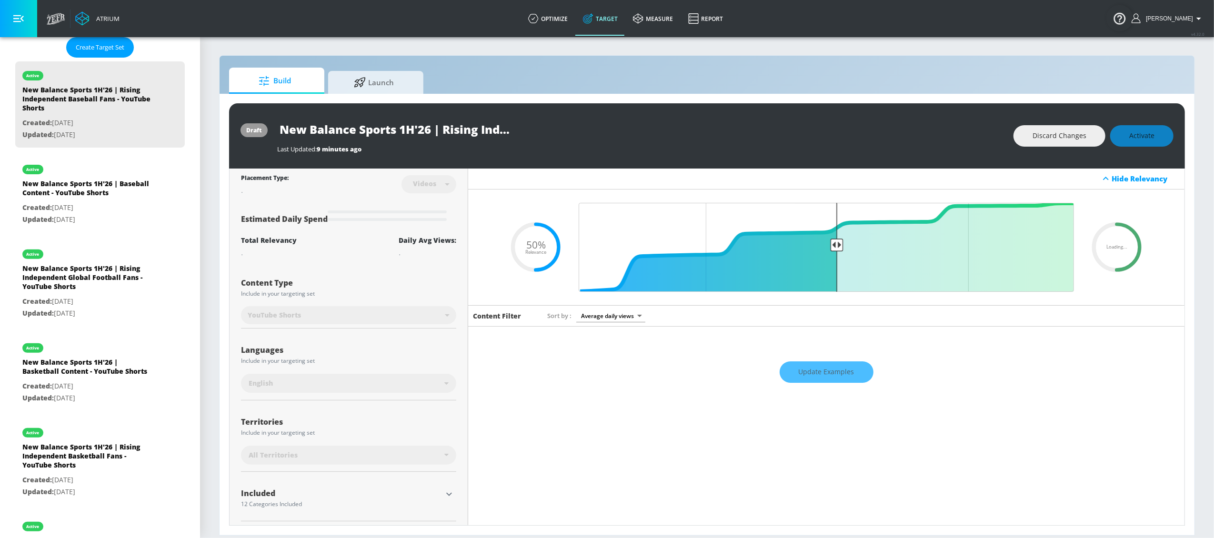
scroll to position [0, 0]
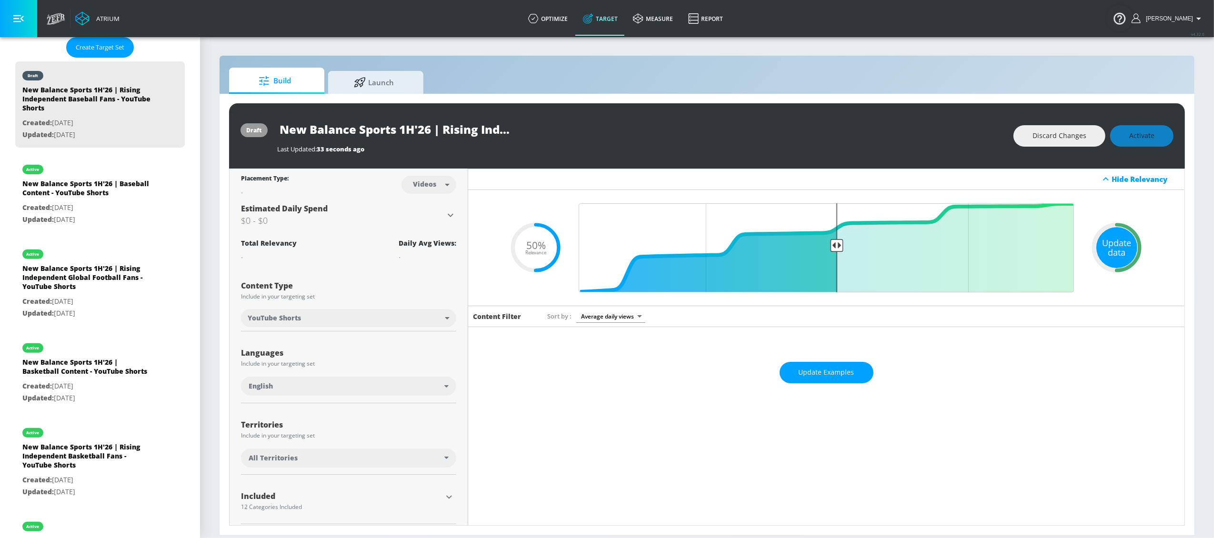
click at [1097, 247] on div "Update data" at bounding box center [1116, 247] width 41 height 41
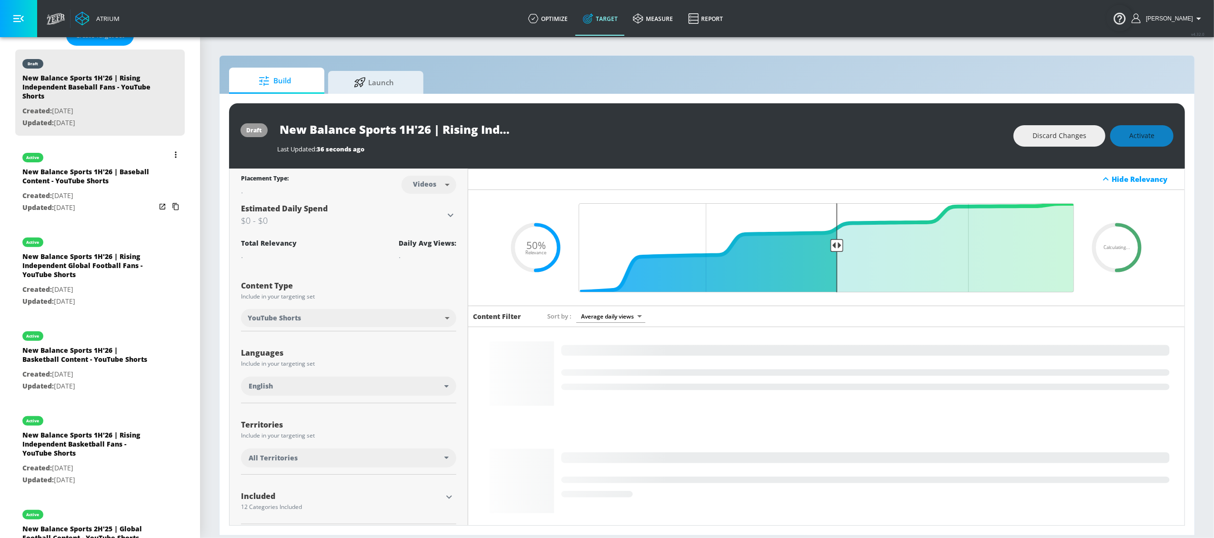
scroll to position [279, 0]
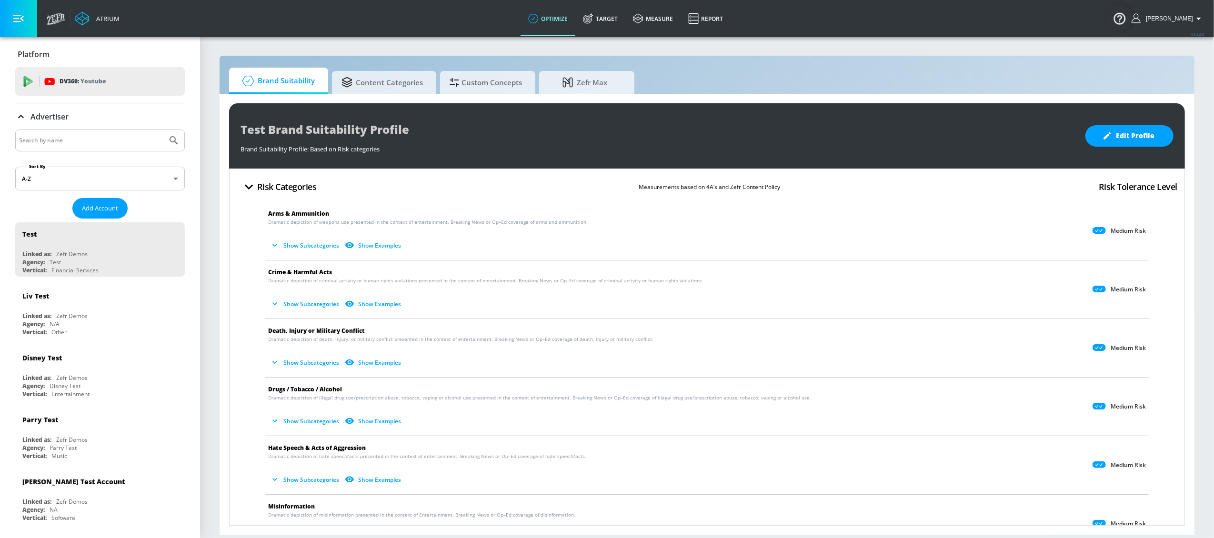
click at [118, 139] on input "Search by name" at bounding box center [91, 140] width 144 height 12
type input "new balance"
click at [163, 130] on button "Submit Search" at bounding box center [173, 140] width 21 height 21
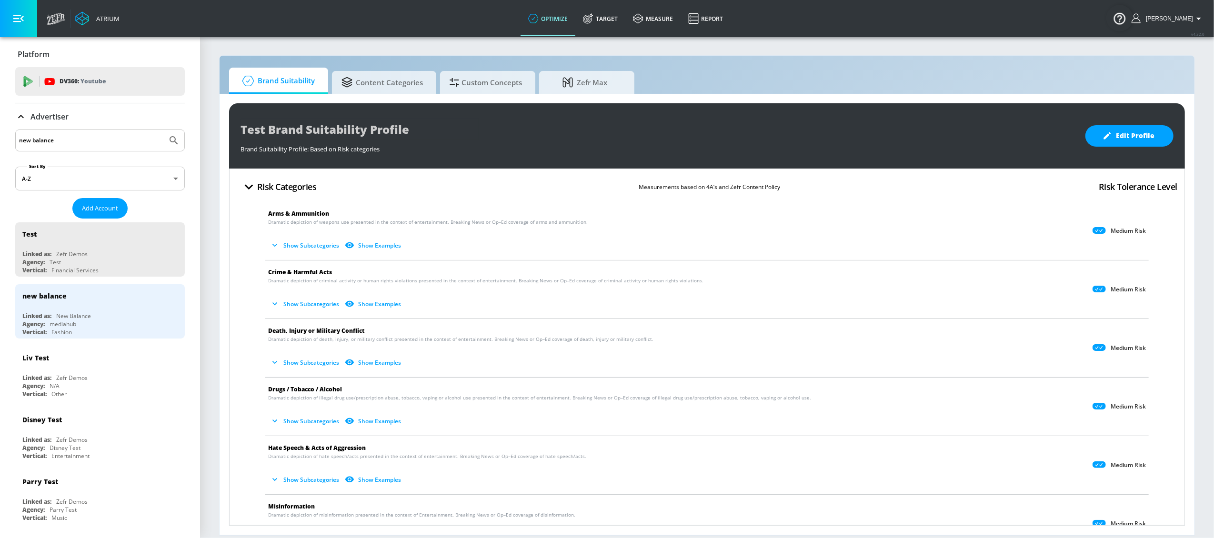
drag, startPoint x: 81, startPoint y: 328, endPoint x: 209, endPoint y: 222, distance: 165.8
click at [80, 327] on div "Agency: mediahub" at bounding box center [102, 324] width 160 height 8
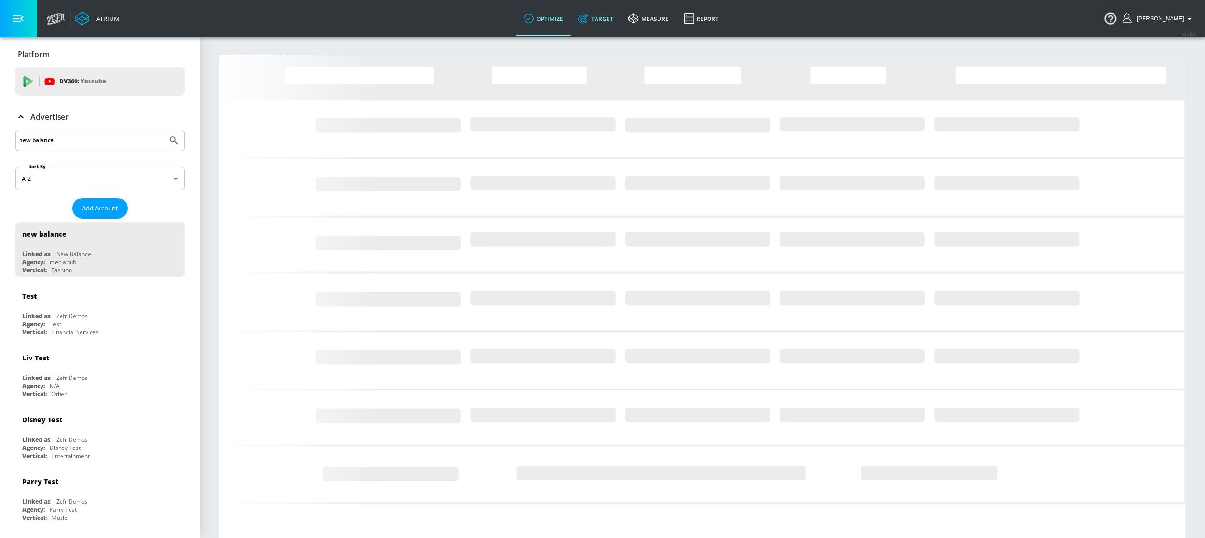
click at [621, 14] on link "Target" at bounding box center [596, 18] width 50 height 34
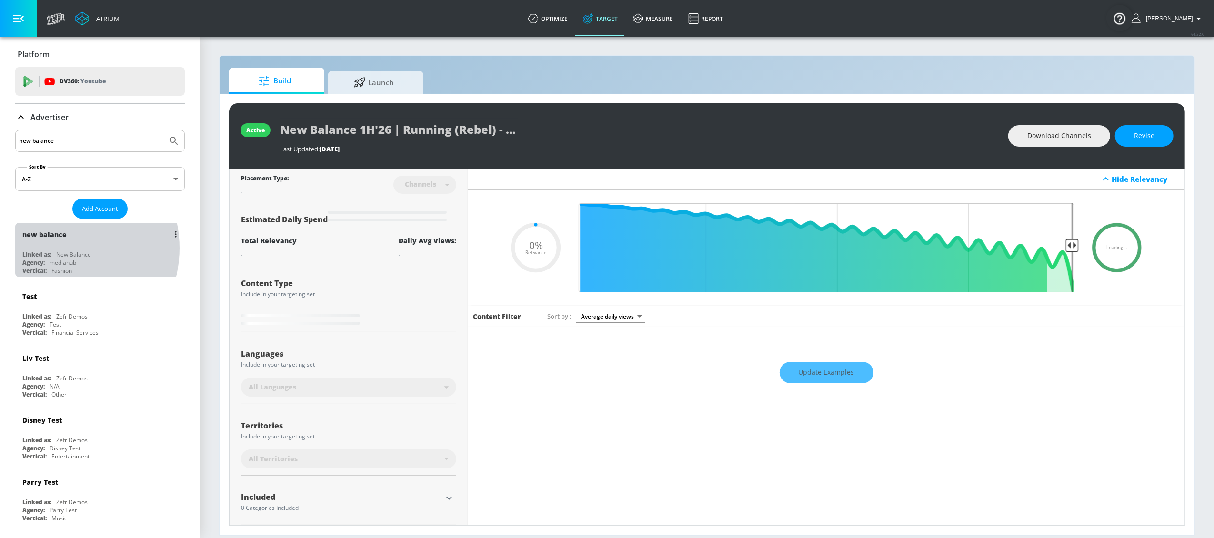
click at [56, 249] on div "new balance Linked as: New Balance Agency: mediahub Vertical: Fashion" at bounding box center [100, 250] width 170 height 54
type input "0.05"
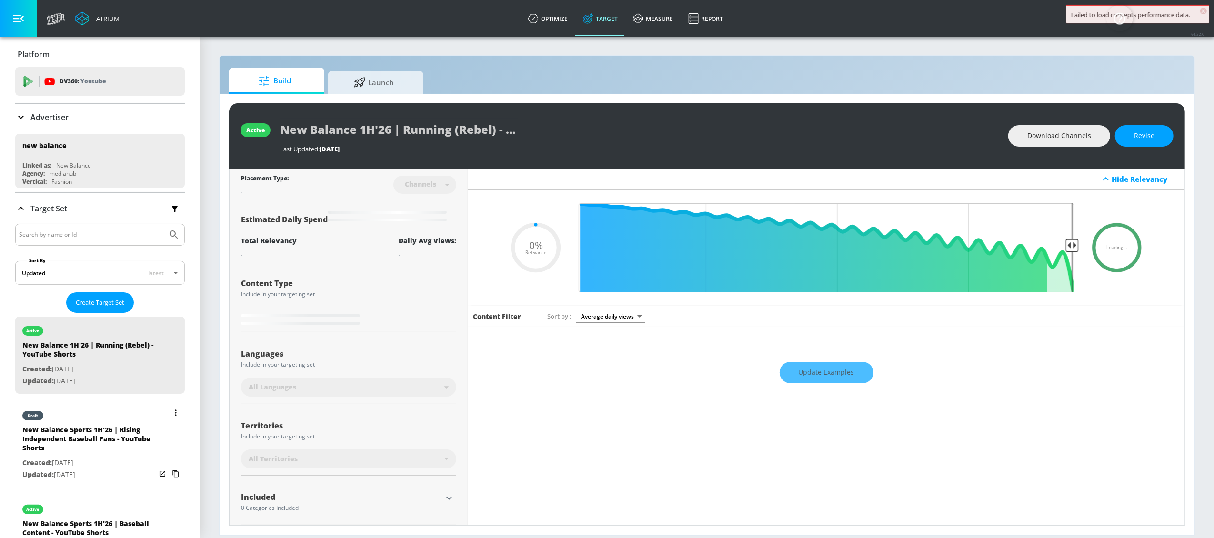
click at [51, 403] on div "New Balance Sports 1H'26 | Rising Independent Baseball Fans - YouTube Shorts" at bounding box center [88, 441] width 133 height 32
type input "New Balance Sports 1H'26 | Rising Independent Baseball Fans - YouTube Shorts"
type input "videos"
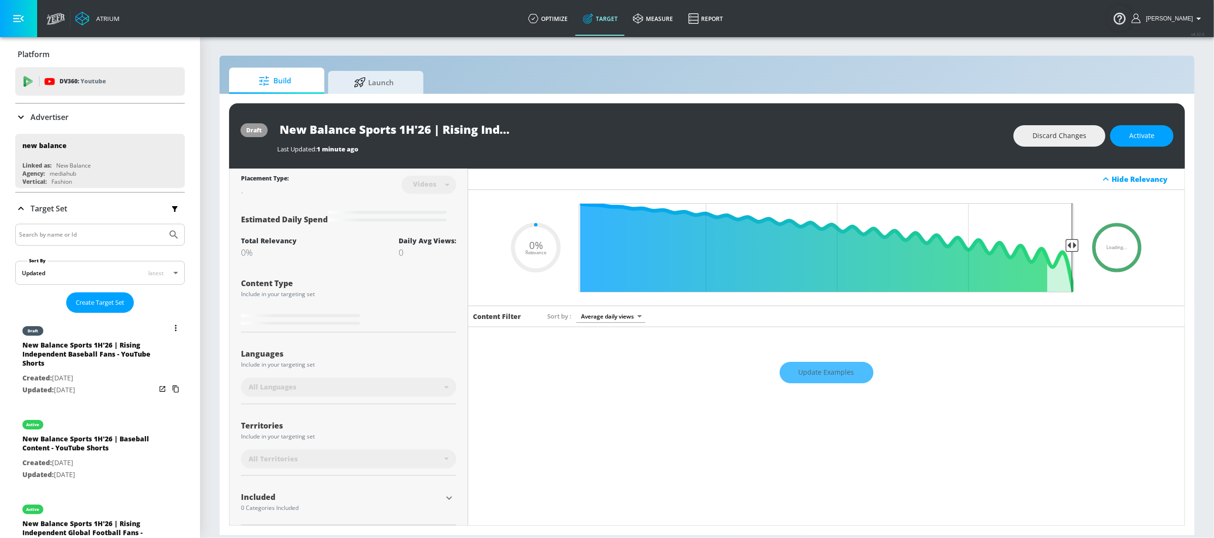
type input "0.5"
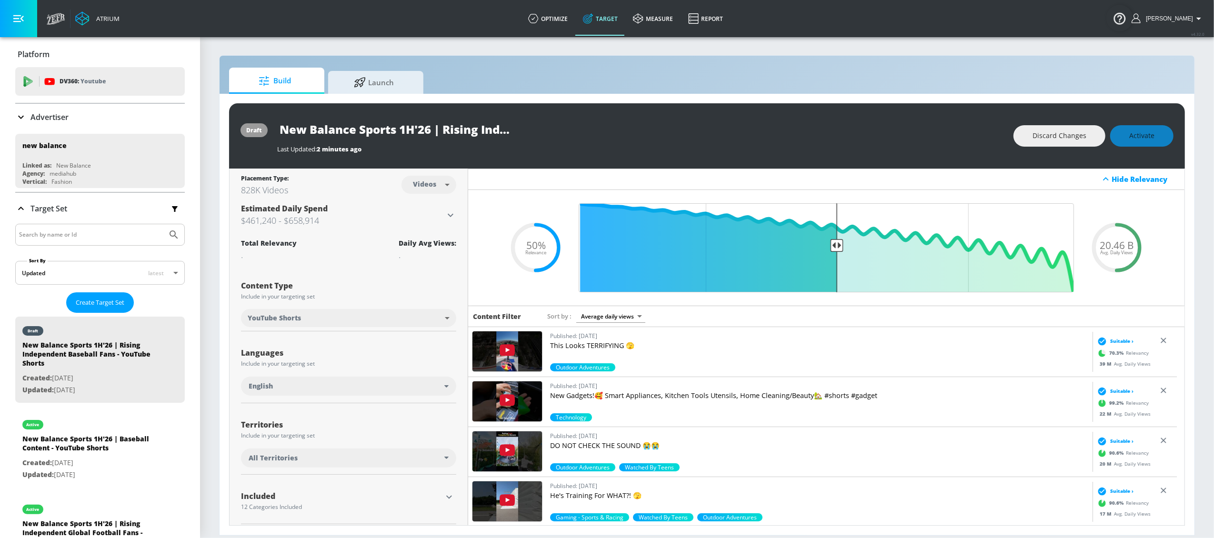
click at [725, 135] on div "New Balance Sports 1H'26 | Rising Independent Baseball Fans - YouTube Shorts" at bounding box center [640, 129] width 727 height 21
click at [478, 127] on input "New Balance Sports 1H'26 | Rising Independent Baseball Fans - YouTube Shorts" at bounding box center [396, 129] width 238 height 21
click at [610, 133] on div "New Balance Sports 1H'26 | Rising Independent Baseball Fans - YouTube Shorts" at bounding box center [640, 129] width 727 height 21
click at [903, 129] on div "Discard Changes Activate" at bounding box center [1094, 135] width 160 height 21
click at [903, 134] on div "Discard Changes Activate" at bounding box center [1094, 135] width 160 height 21
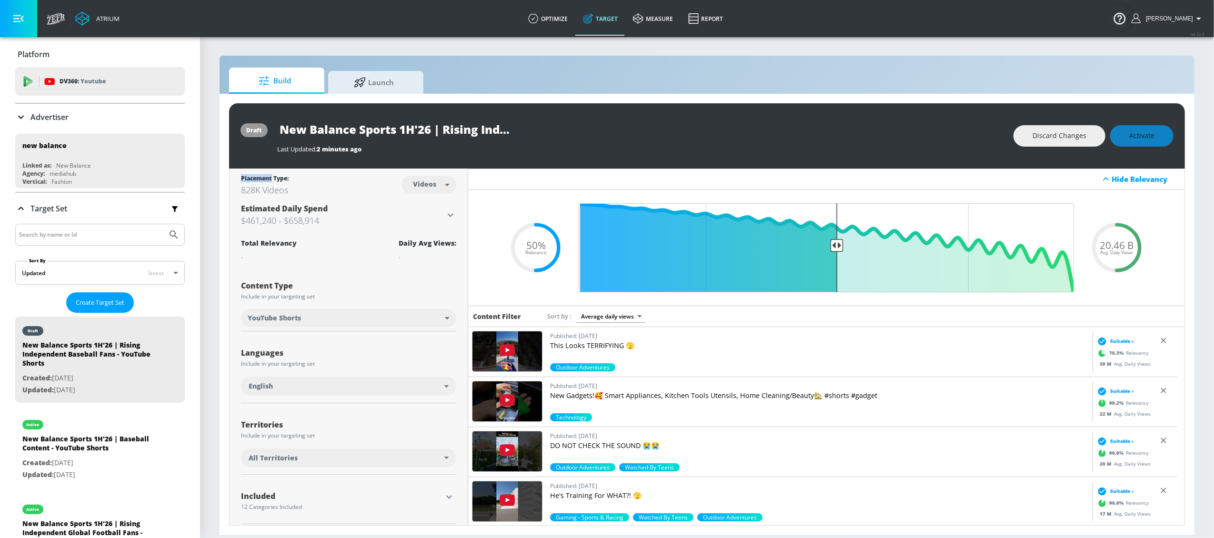
click at [903, 134] on div "Discard Changes Activate" at bounding box center [1094, 135] width 160 height 21
click at [903, 144] on div "Discard Changes Activate" at bounding box center [1094, 135] width 160 height 21
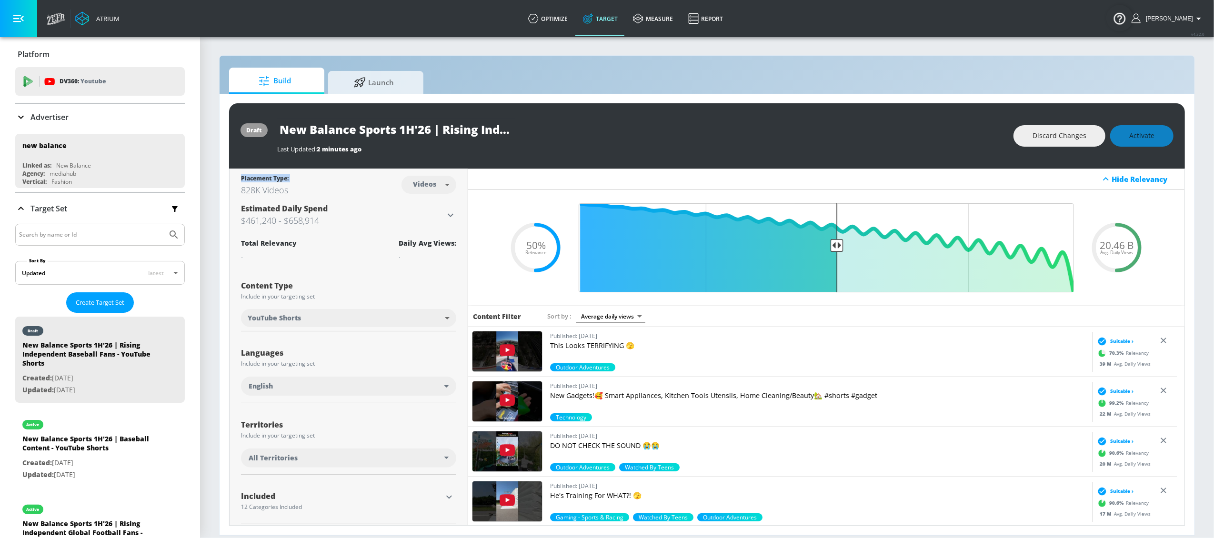
click at [903, 144] on div "Discard Changes Activate" at bounding box center [1094, 135] width 160 height 21
click at [903, 141] on div "Discard Changes Activate" at bounding box center [1094, 135] width 160 height 21
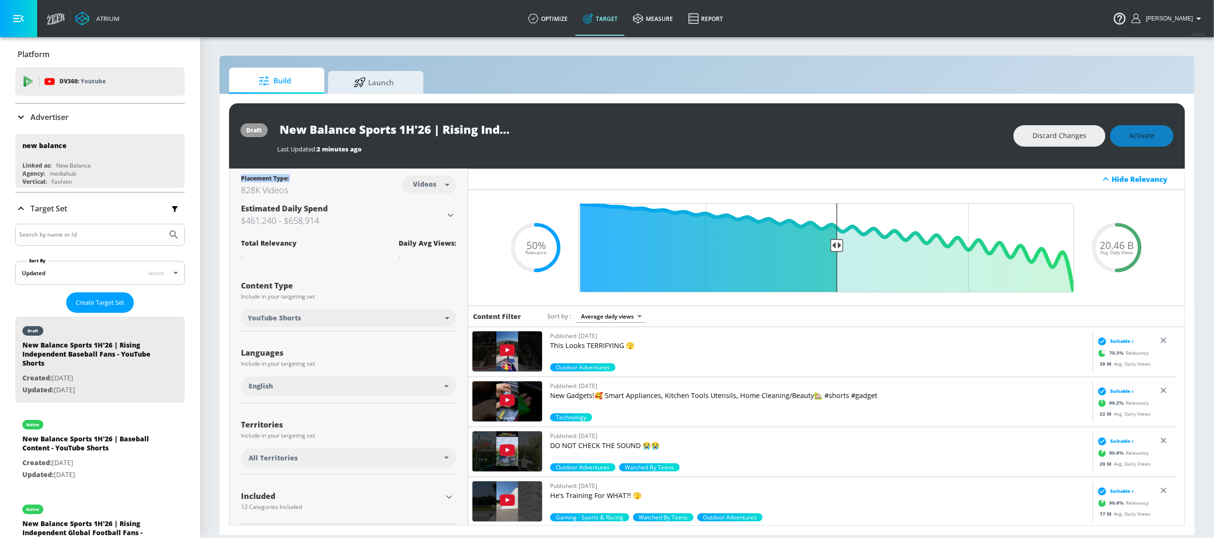
click at [903, 142] on div "Discard Changes Activate" at bounding box center [1094, 135] width 160 height 21
click at [607, 130] on div "New Balance Sports 1H'26 | Rising Independent Baseball Fans - YouTube Shorts" at bounding box center [640, 129] width 727 height 21
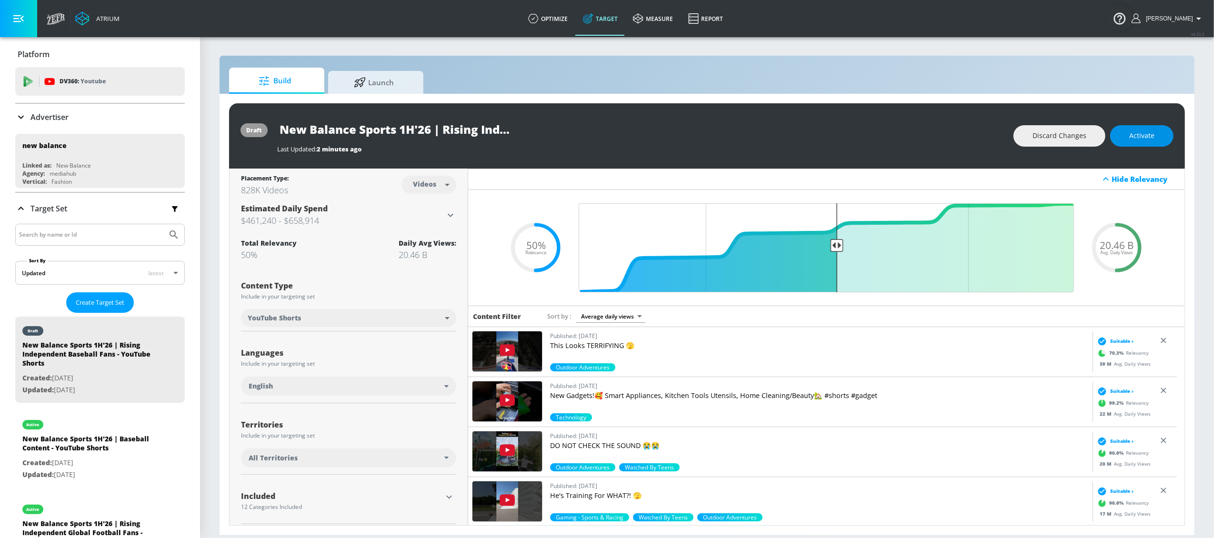
click at [903, 133] on span "Activate" at bounding box center [1141, 136] width 25 height 12
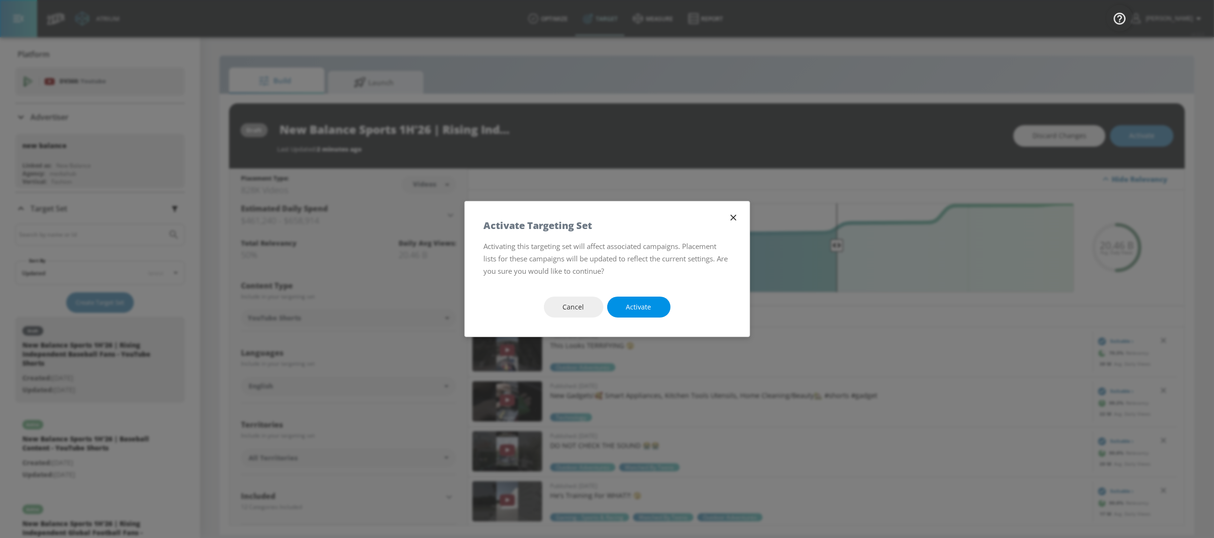
click at [658, 309] on button "Activate" at bounding box center [638, 307] width 63 height 21
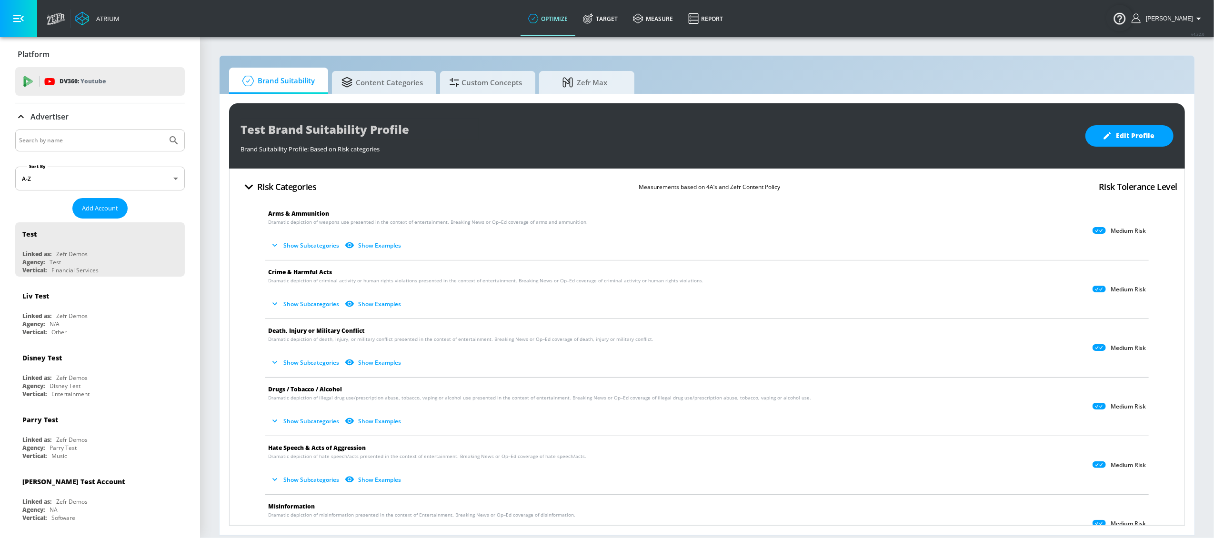
click at [53, 141] on input "Search by name" at bounding box center [91, 140] width 144 height 12
type input "new balance"
click at [163, 130] on button "Submit Search" at bounding box center [173, 140] width 21 height 21
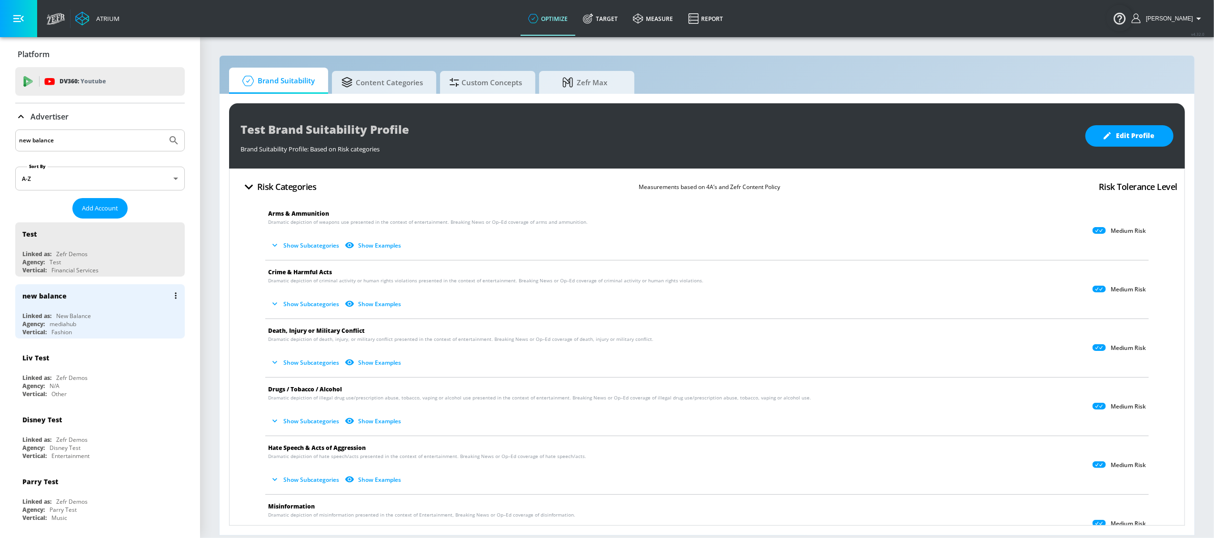
click at [80, 314] on div "New Balance" at bounding box center [73, 316] width 35 height 8
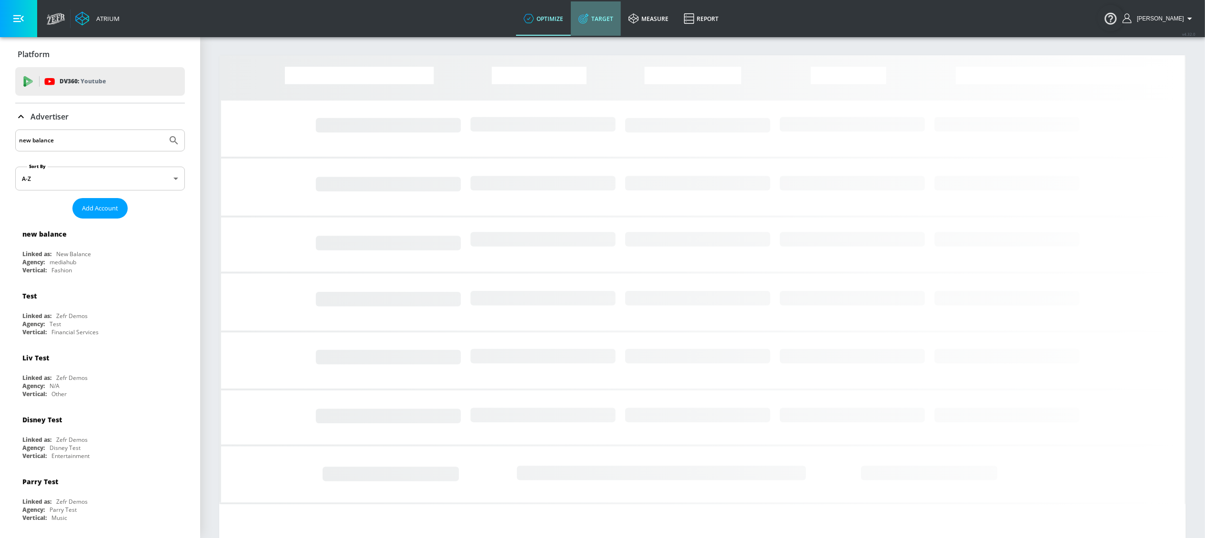
click at [606, 16] on link "Target" at bounding box center [596, 18] width 50 height 34
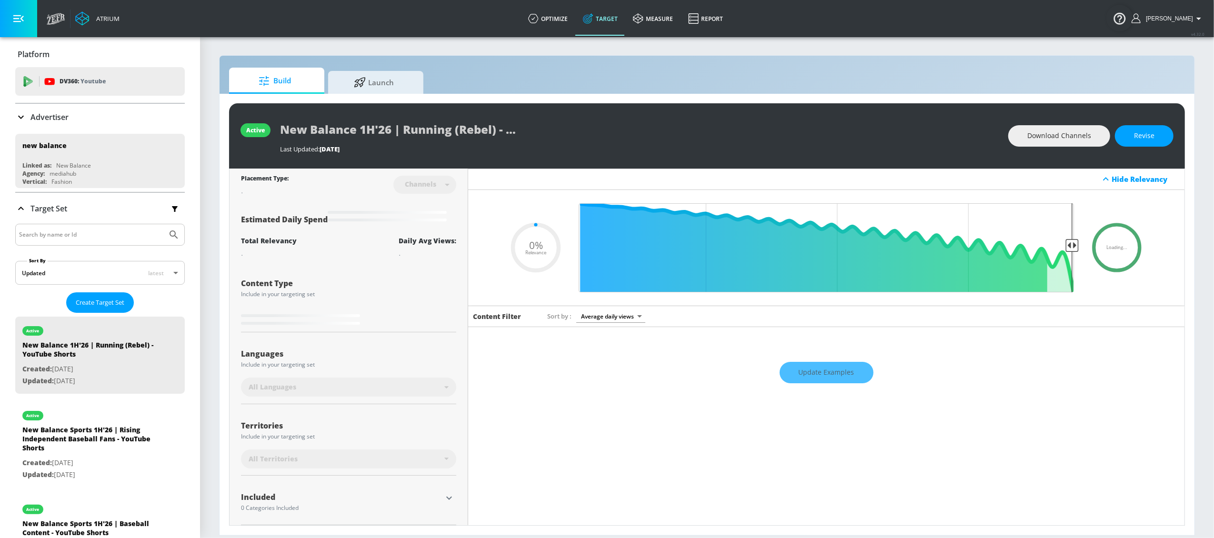
type input "0.05"
click at [73, 237] on input "Search by name or Id" at bounding box center [91, 235] width 144 height 12
type input "sports"
click at [163, 224] on button "Submit Search" at bounding box center [173, 234] width 21 height 21
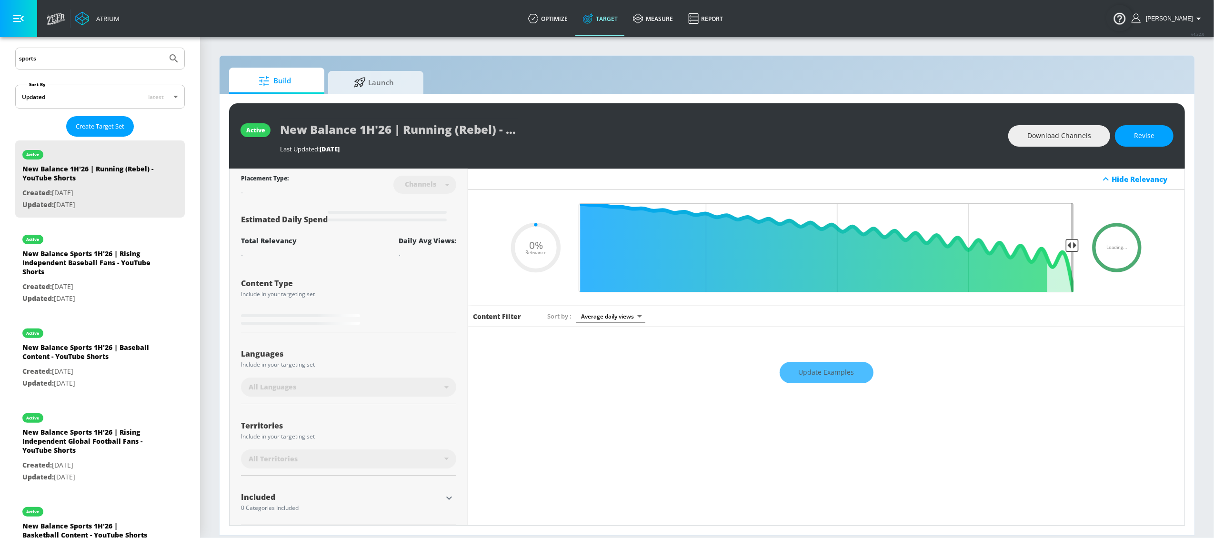
scroll to position [179, 0]
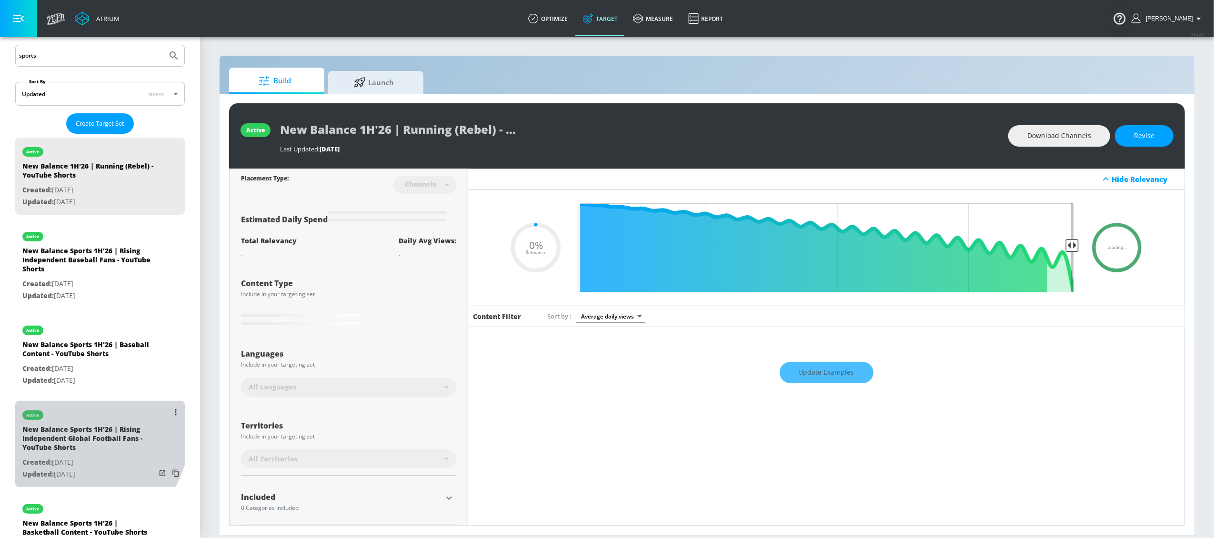
click at [62, 403] on div "New Balance Sports 1H'26 | Rising Independent Global Football Fans - YouTube Sh…" at bounding box center [88, 441] width 133 height 32
type input "New Balance Sports 1H'26 | Rising Independent Global Football Fans - YouTube Sh…"
type input "videos"
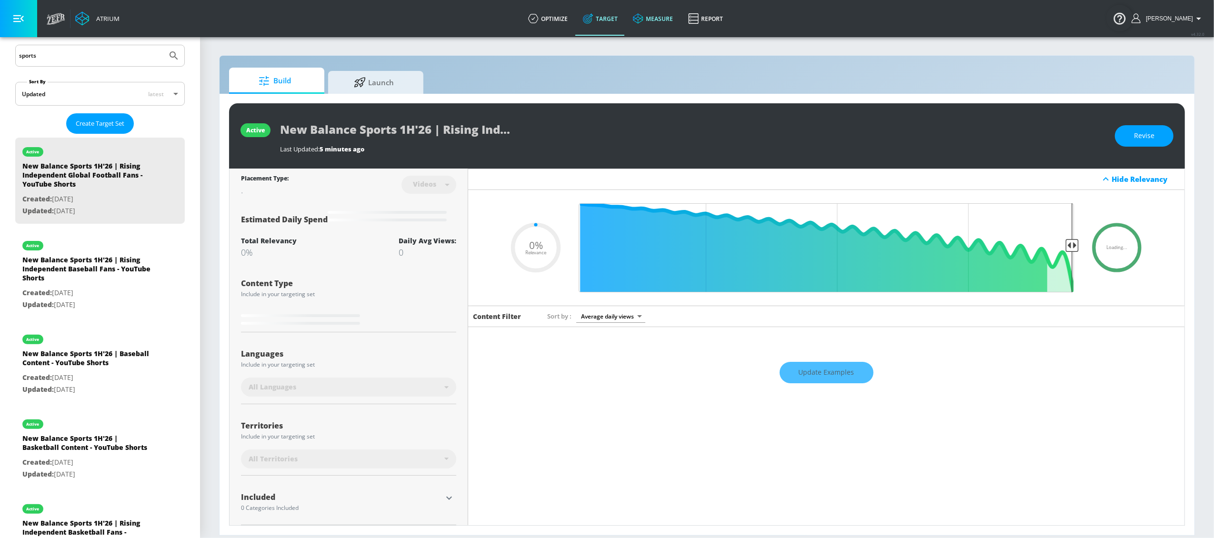
type input "0.5"
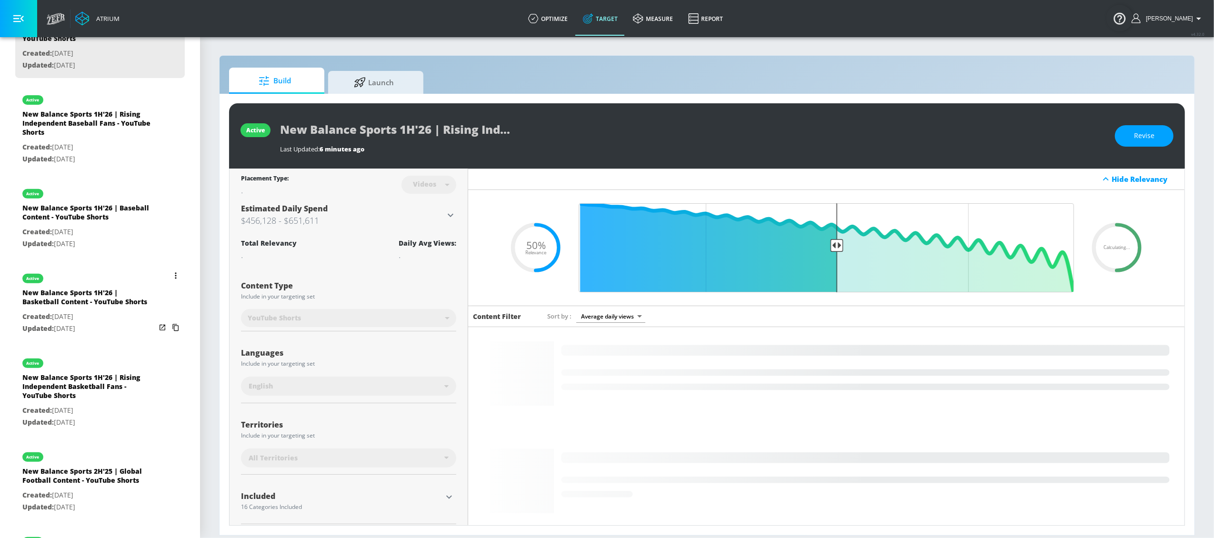
scroll to position [345, 0]
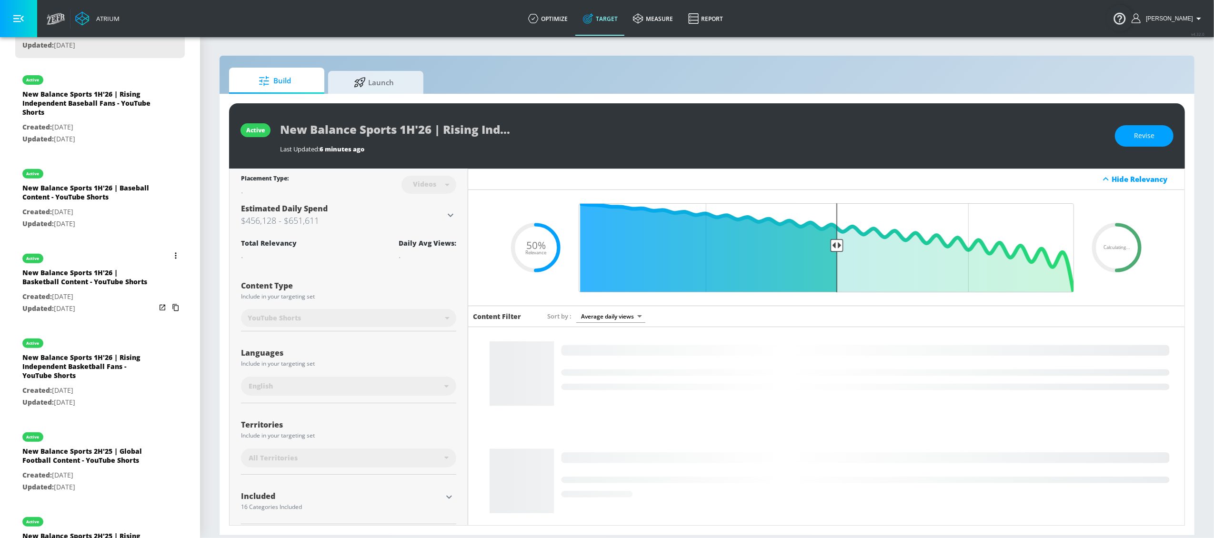
click at [96, 303] on p "Created: Mar. 13, 2025" at bounding box center [88, 297] width 133 height 12
type input "New Balance Sports 1H'26 | Basketball Content - YouTube Shorts"
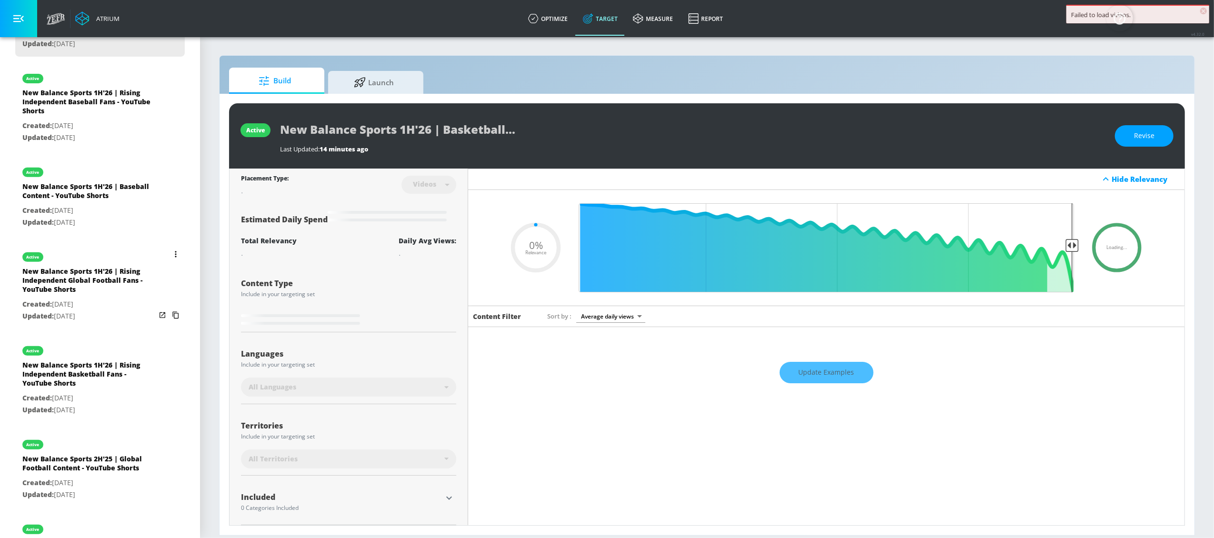
scroll to position [354, 0]
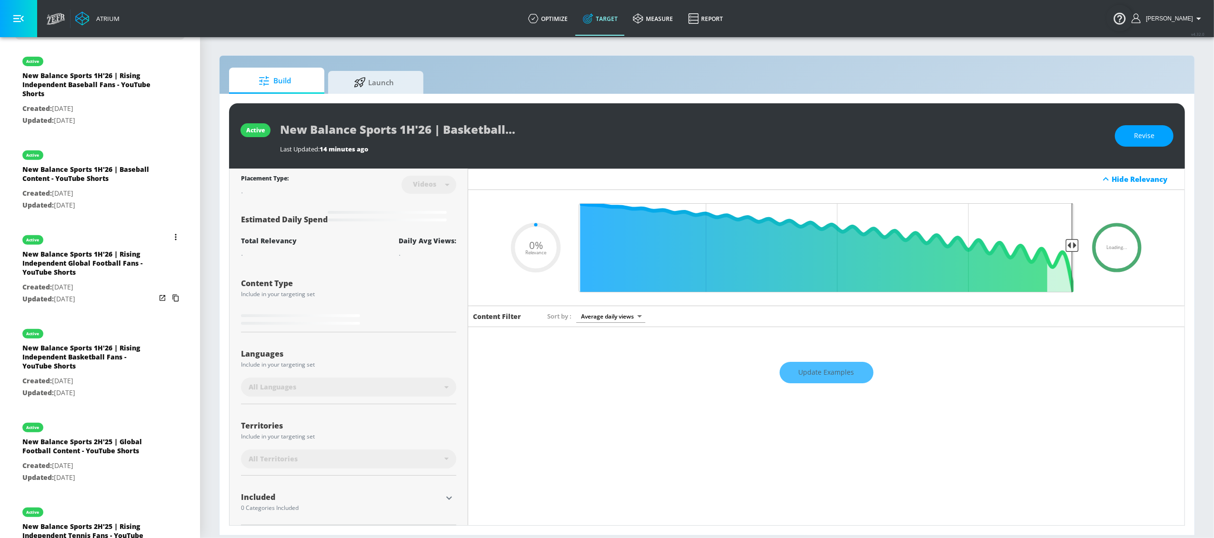
type input "0.5"
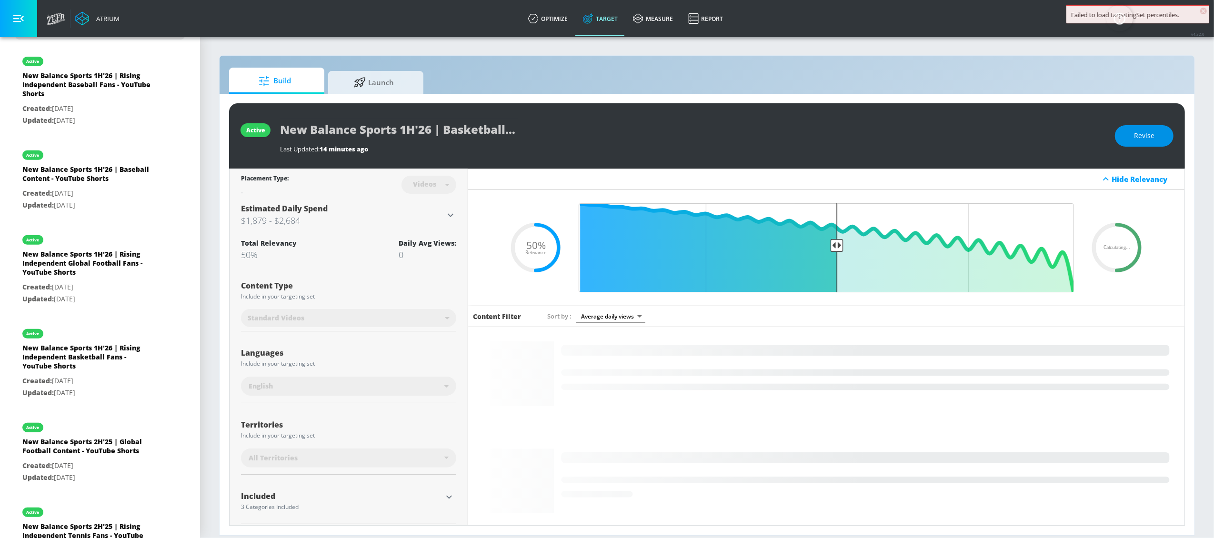
click at [910, 134] on span "Revise" at bounding box center [1144, 136] width 20 height 12
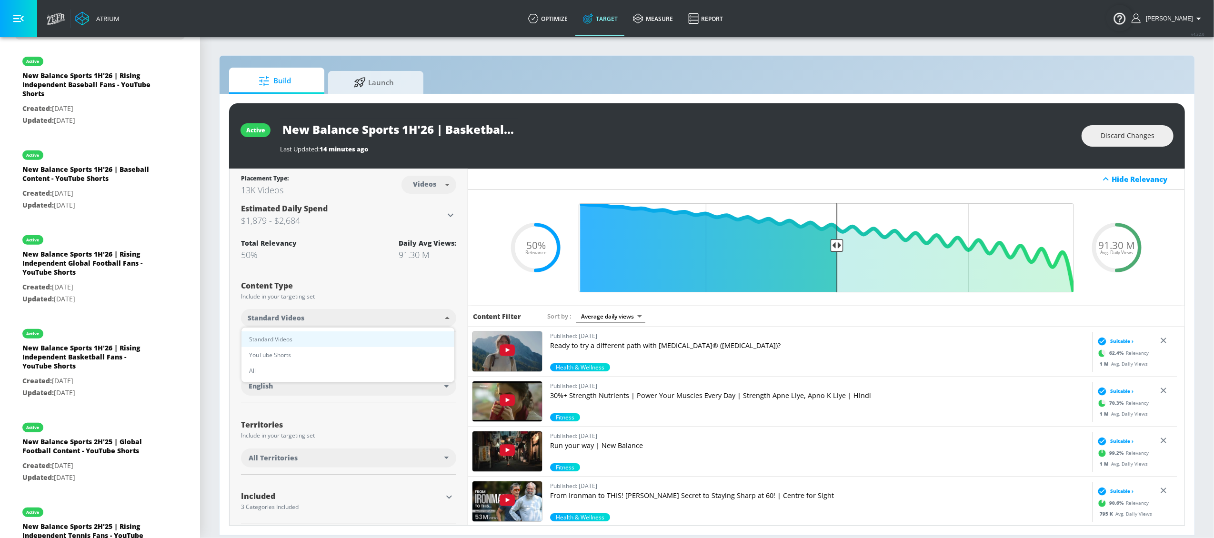
click at [378, 318] on body "Atrium optimize Target measure Report optimize Target measure Report v 4.32.0 L…" at bounding box center [607, 269] width 1214 height 538
click at [371, 346] on li "Standard Videos" at bounding box center [347, 339] width 213 height 16
click at [371, 346] on ul "Standard Videos YouTube Shorts All" at bounding box center [348, 343] width 160 height 31
click at [370, 318] on body "Atrium optimize Target measure Report optimize Target measure Report v 4.32.0 L…" at bounding box center [607, 269] width 1214 height 538
click at [362, 350] on li "YouTube Shorts" at bounding box center [347, 355] width 213 height 16
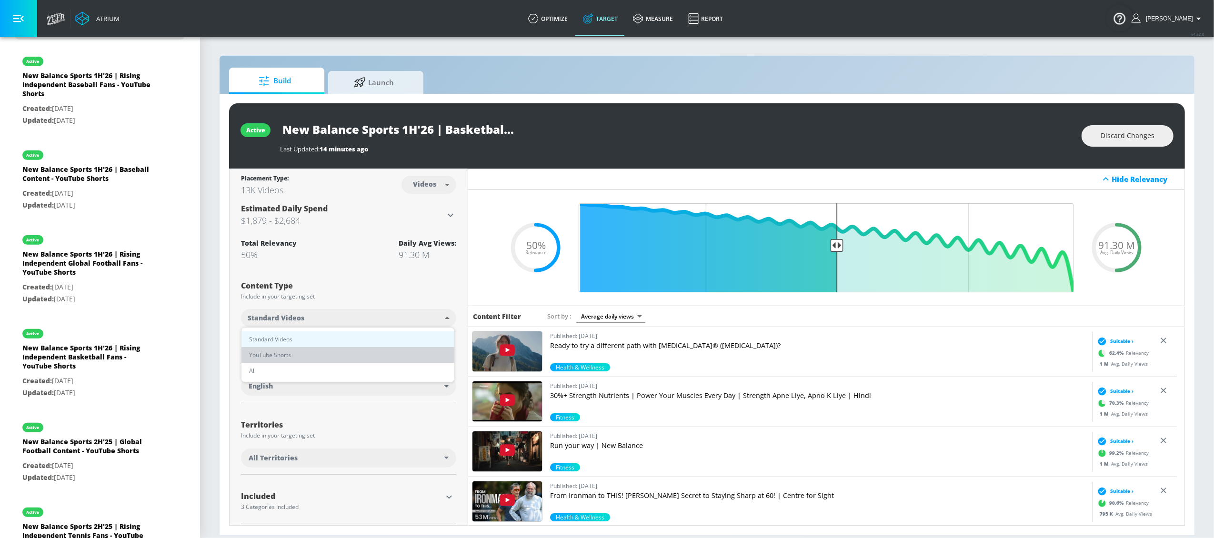
type input "shorts"
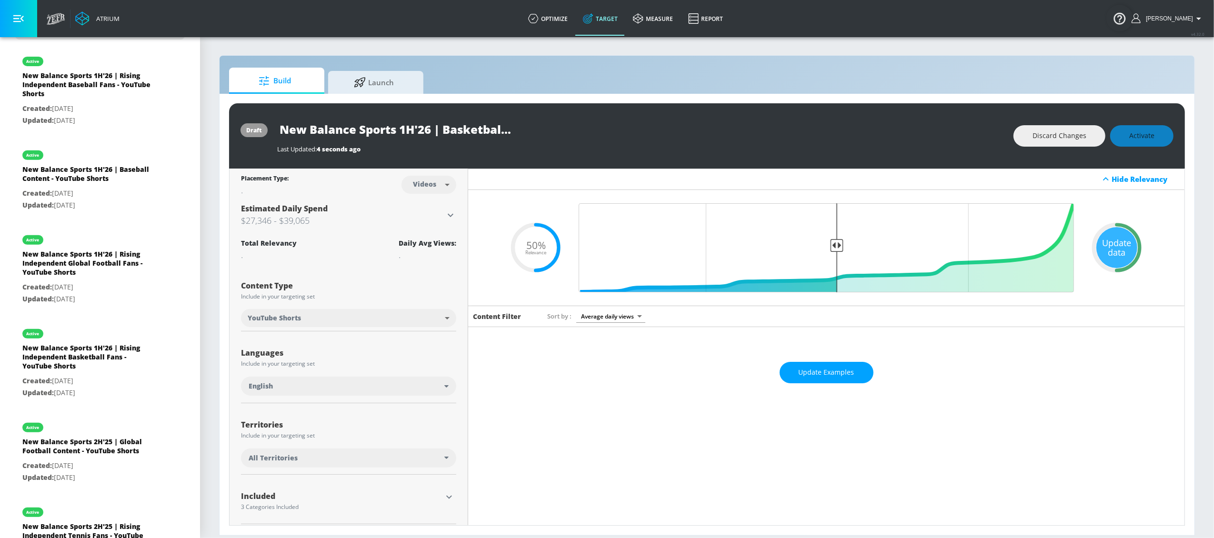
click at [910, 116] on div "draft New Balance Sports 1H'26 | Basketball Content - YouTube Shorts Last Updat…" at bounding box center [707, 135] width 956 height 65
click at [910, 142] on button "Activate" at bounding box center [1141, 135] width 63 height 21
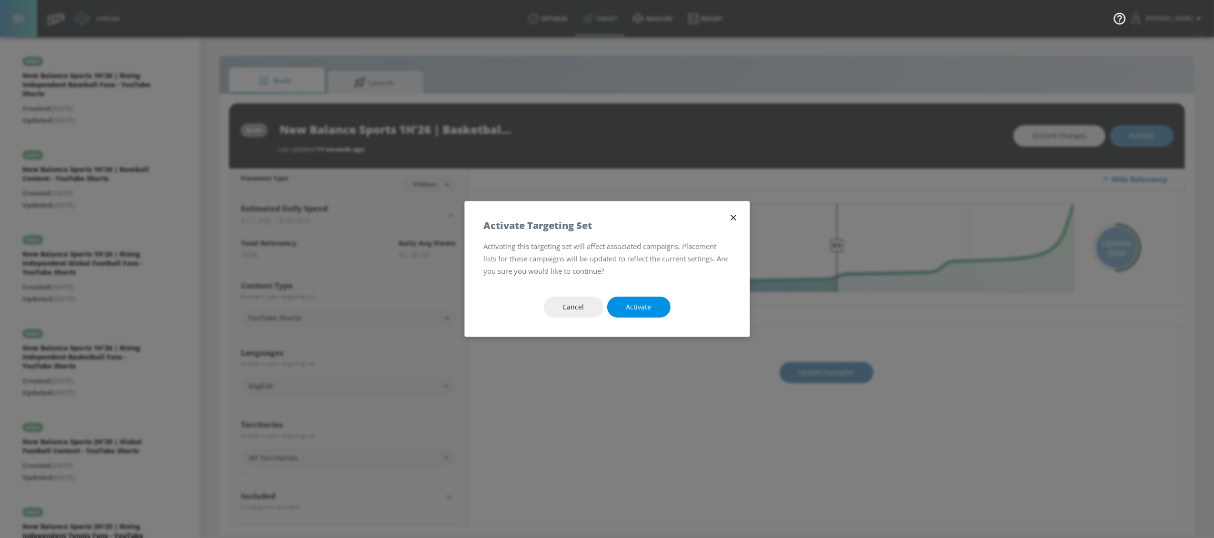
click at [666, 311] on button "Activate" at bounding box center [638, 307] width 63 height 21
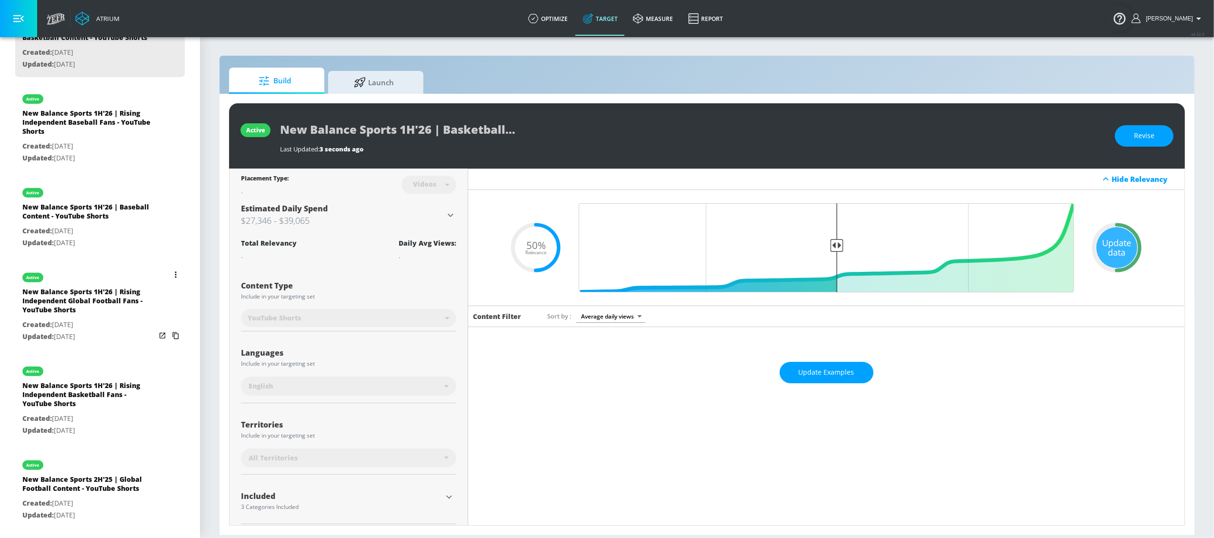
scroll to position [317, 0]
click at [79, 302] on div "New Balance Sports 1H'26 | Rising Independent Global Football Fans - YouTube Sh…" at bounding box center [88, 303] width 133 height 32
type input "New Balance Sports 1H'26 | Rising Independent Global Football Fans - YouTube Sh…"
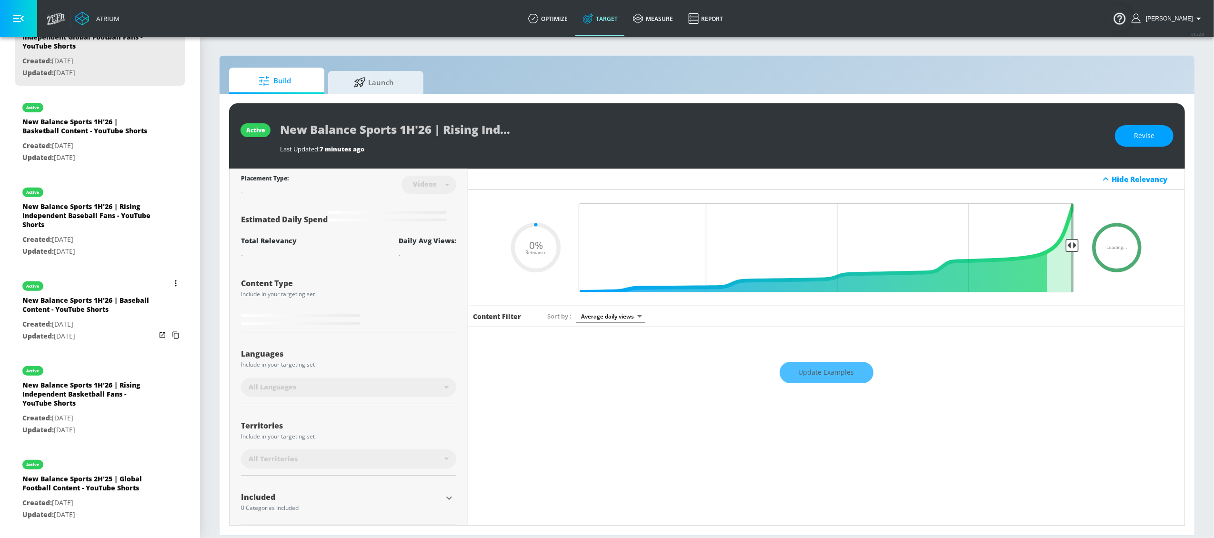
type input "0.5"
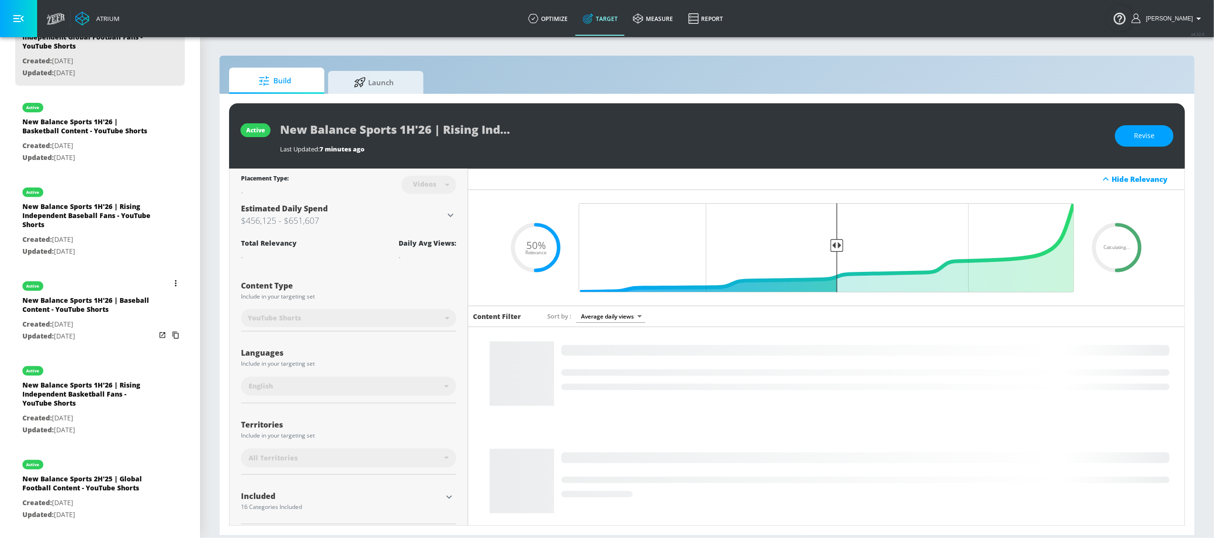
click at [99, 331] on p "Created: Mar. 13, 2025" at bounding box center [88, 325] width 133 height 12
type input "New Balance Sports 1H'26 | Baseball Content - YouTube Shorts"
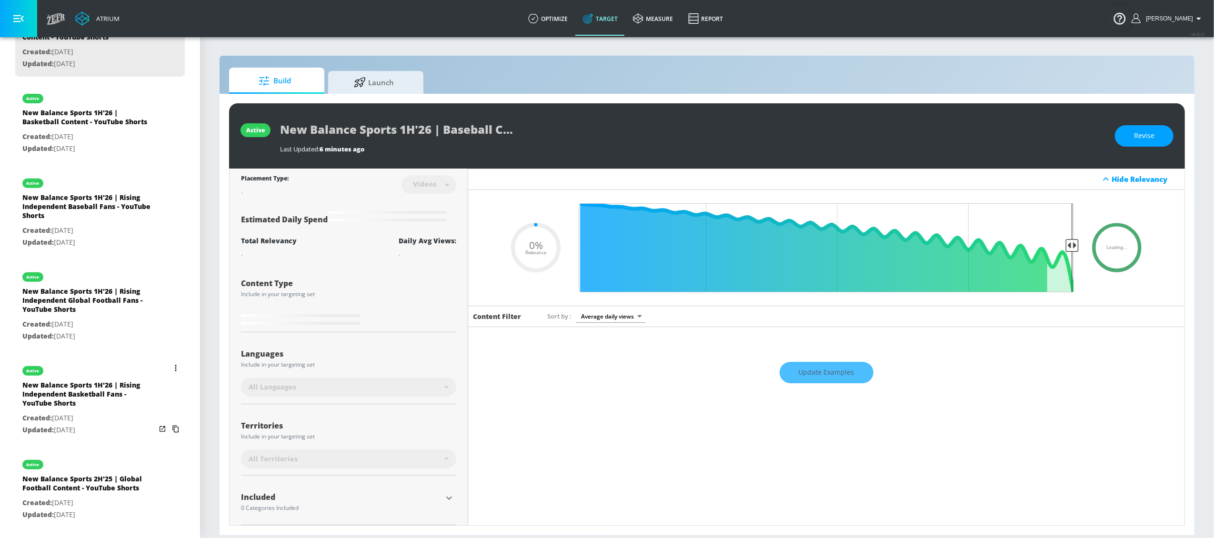
type input "0.5"
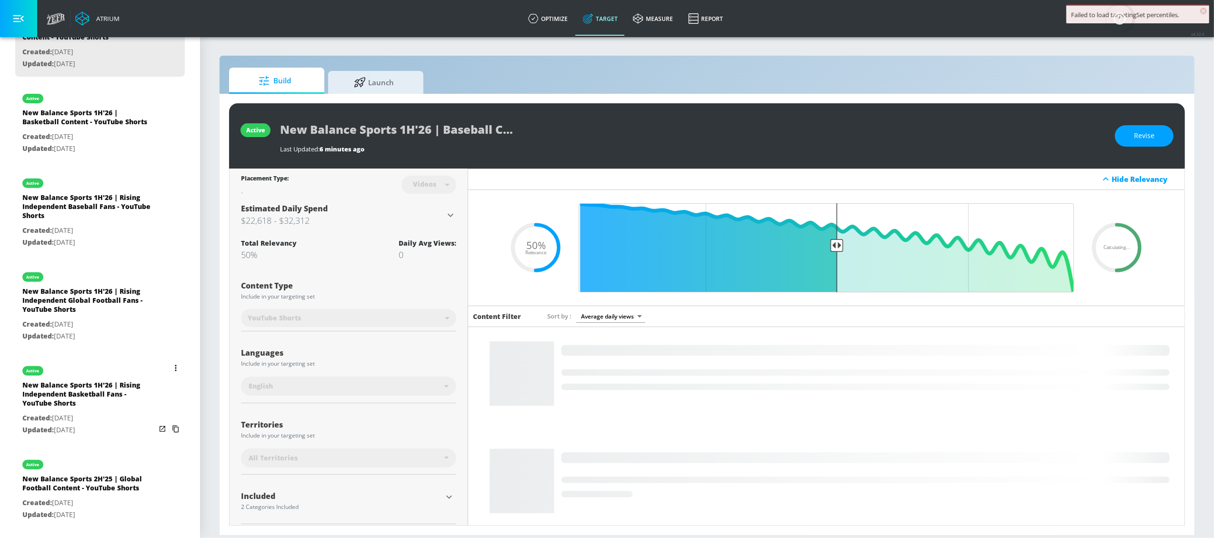
click at [77, 402] on div "New Balance Sports 1H'26 | Rising Independent Basketball Fans - YouTube Shorts" at bounding box center [88, 397] width 133 height 32
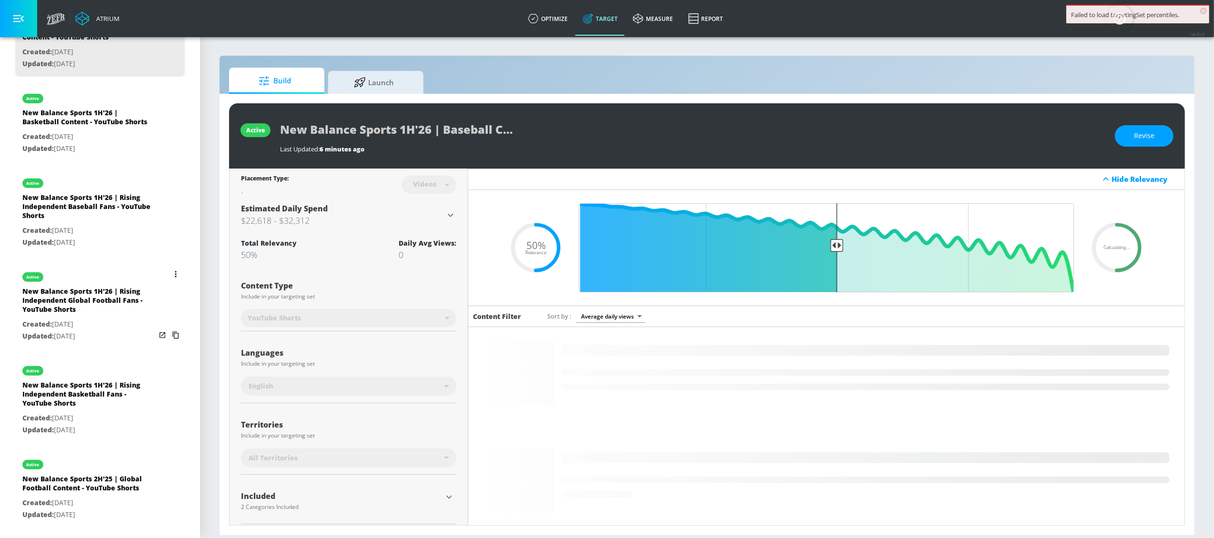
type input "New Balance Sports 1H'26 | Rising Independent Basketball Fans - YouTube Shorts"
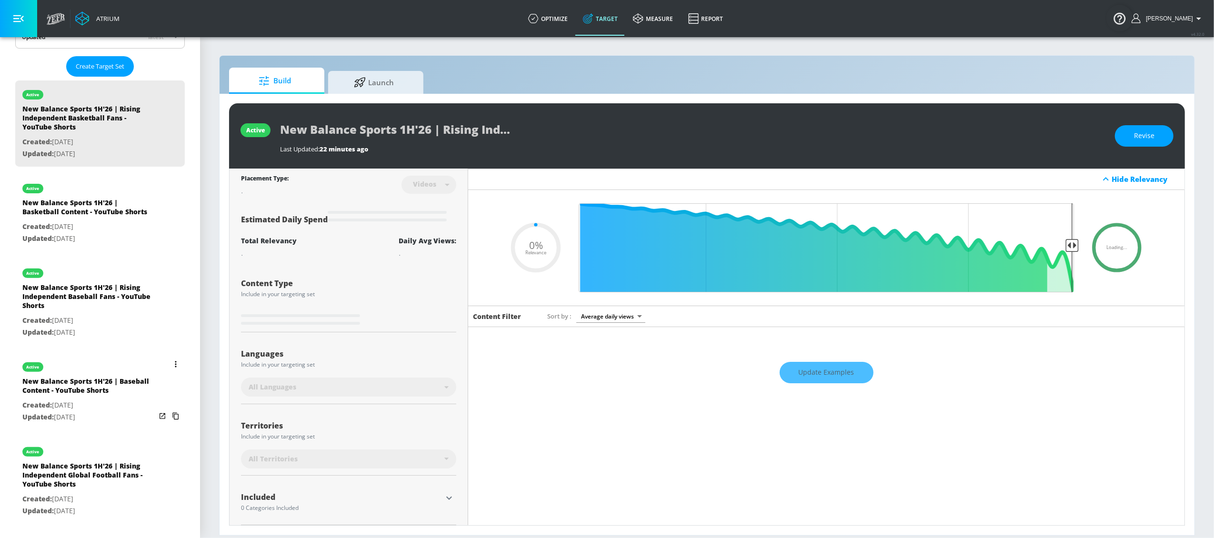
scroll to position [239, 0]
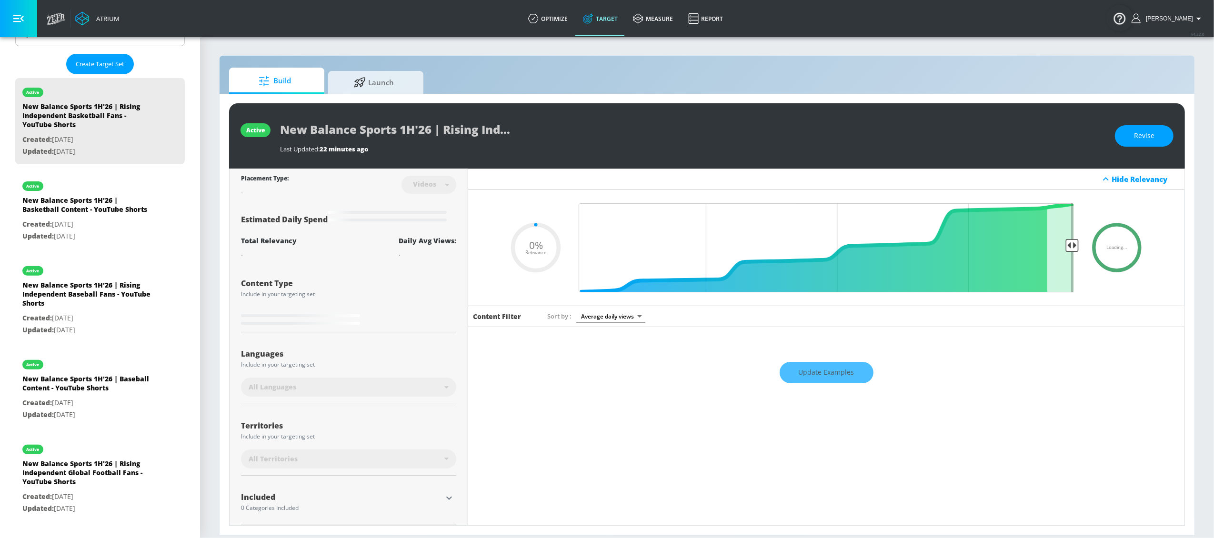
type input "0.5"
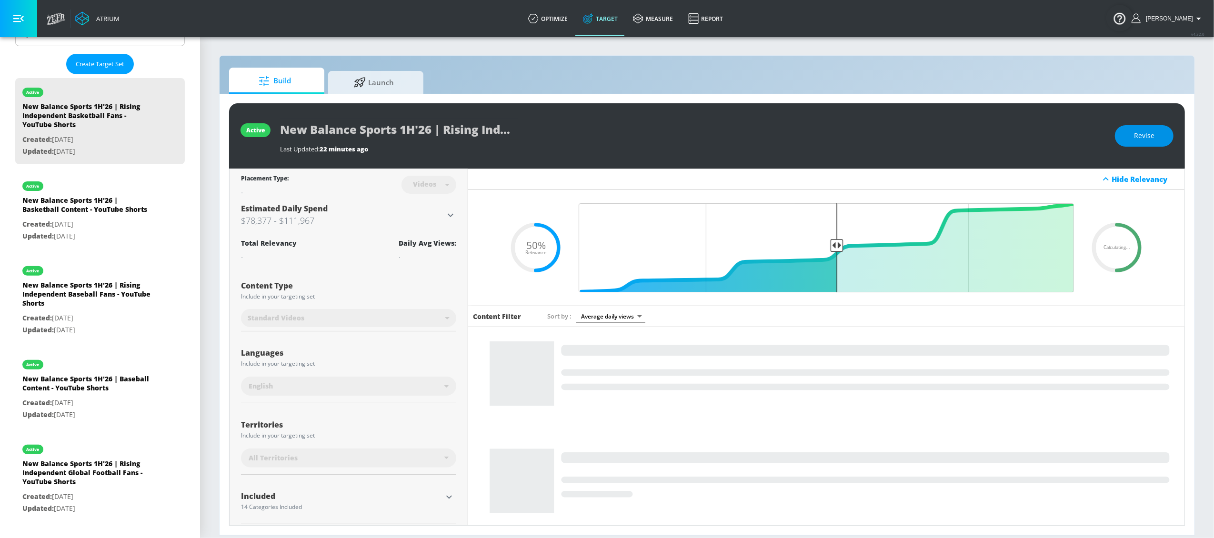
click at [910, 138] on button "Revise" at bounding box center [1144, 135] width 59 height 21
click at [332, 320] on body "Atrium optimize Target measure Report optimize Target measure Report v 4.32.0 L…" at bounding box center [607, 269] width 1214 height 538
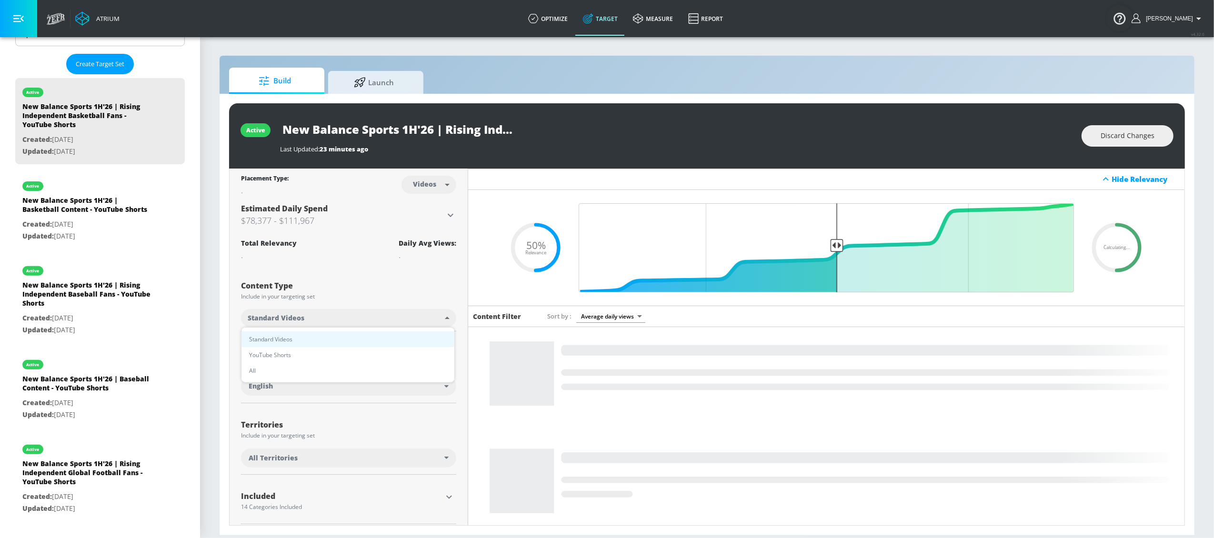
click at [318, 353] on li "YouTube Shorts" at bounding box center [347, 355] width 213 height 16
type input "shorts"
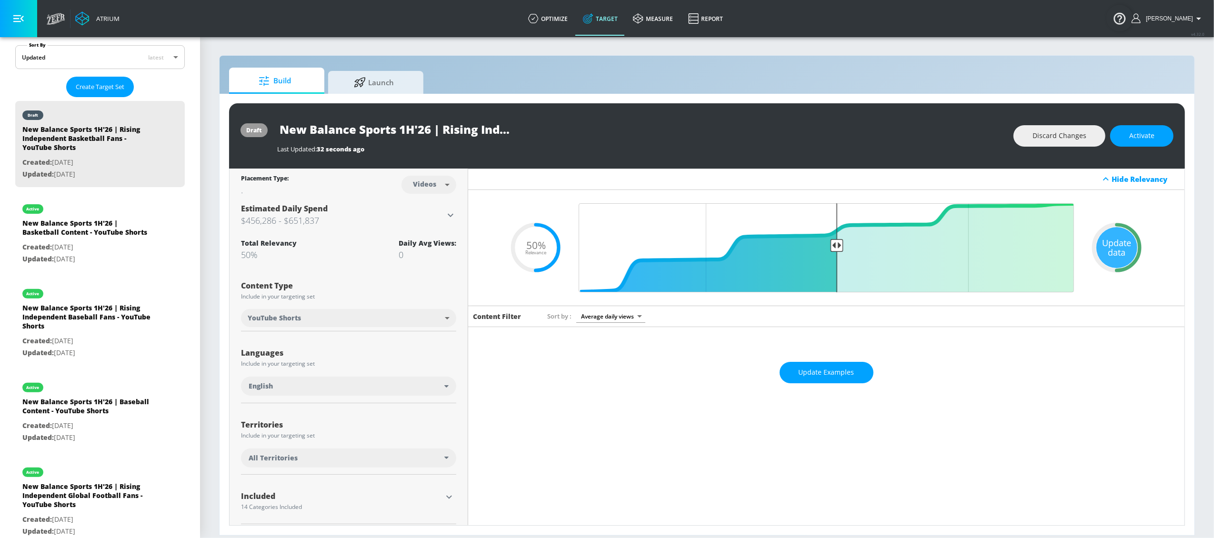
scroll to position [214, 0]
click at [910, 135] on span "Activate" at bounding box center [1141, 136] width 25 height 12
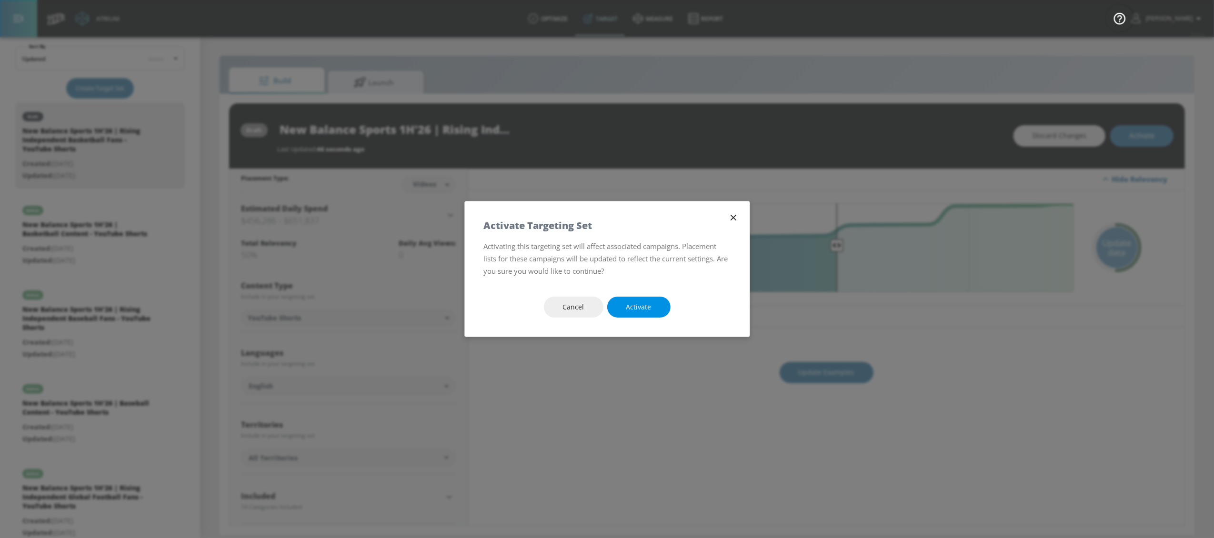
click at [654, 308] on button "Activate" at bounding box center [638, 307] width 63 height 21
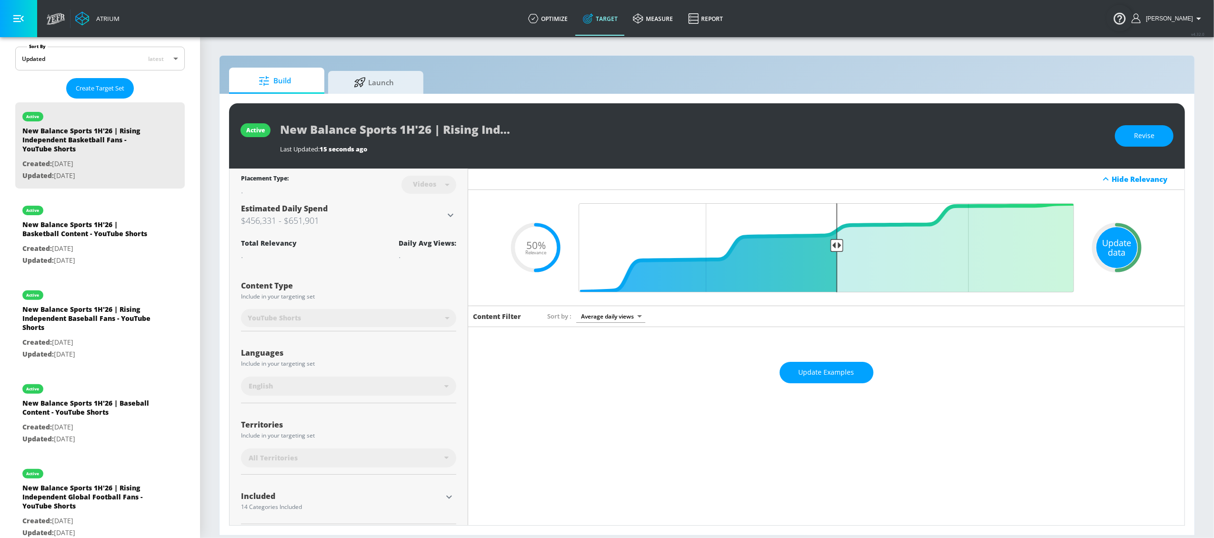
click at [910, 241] on div "Update data" at bounding box center [1116, 247] width 41 height 41
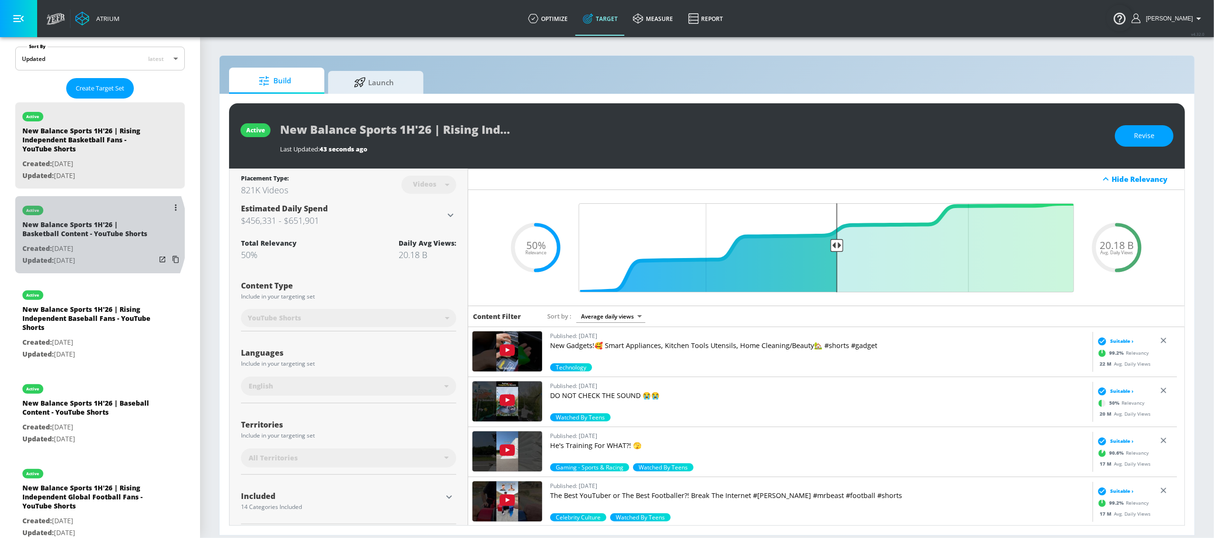
click at [79, 234] on div "New Balance Sports 1H'26 | Basketball Content - YouTube Shorts" at bounding box center [88, 231] width 133 height 23
type input "New Balance Sports 1H'26 | Basketball Content - YouTube Shorts"
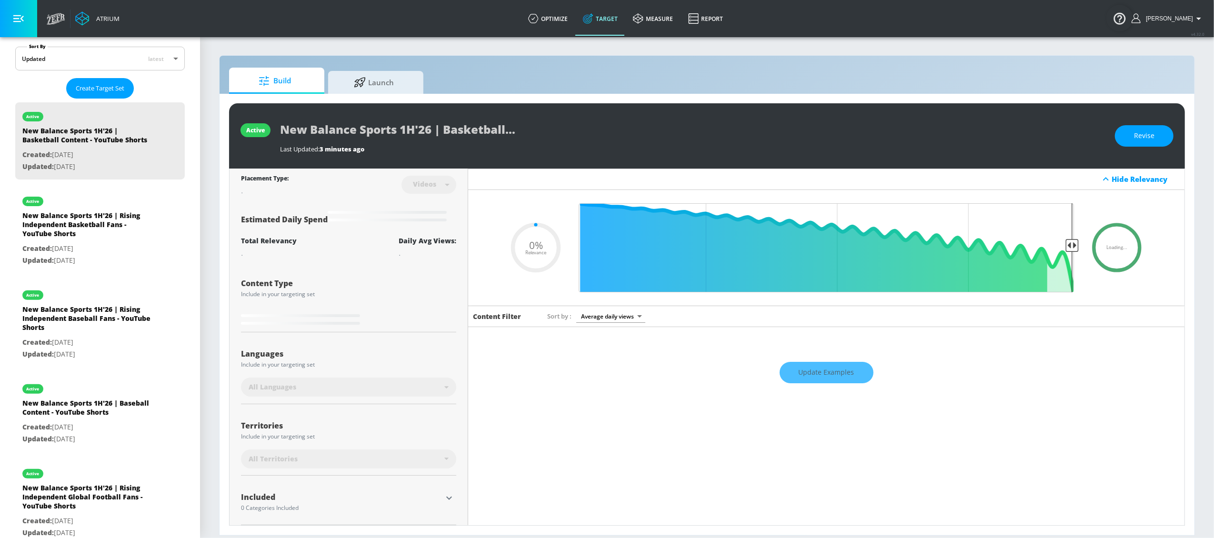
type input "0.5"
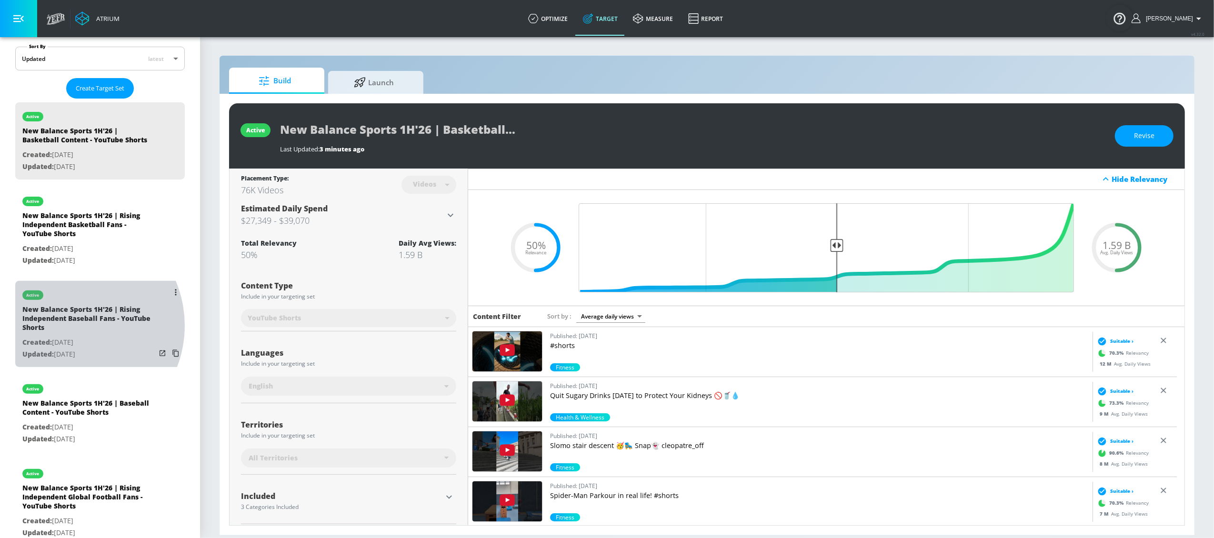
click at [70, 335] on div "New Balance Sports 1H'26 | Rising Independent Baseball Fans - YouTube Shorts" at bounding box center [88, 321] width 133 height 32
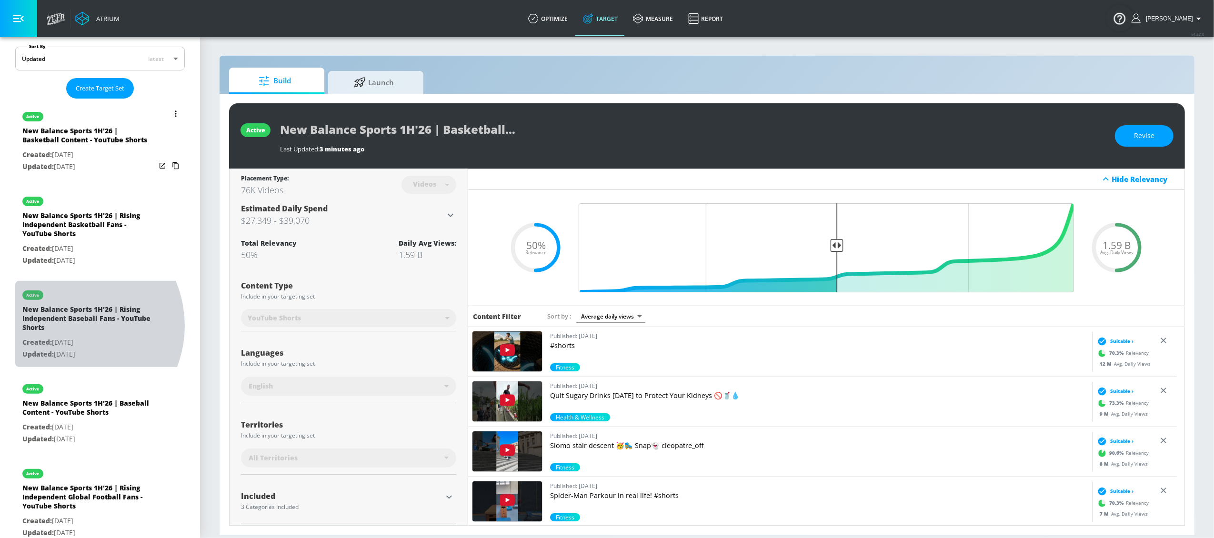
type input "New Balance Sports 1H'26 | Rising Independent Baseball Fans - YouTube Shorts"
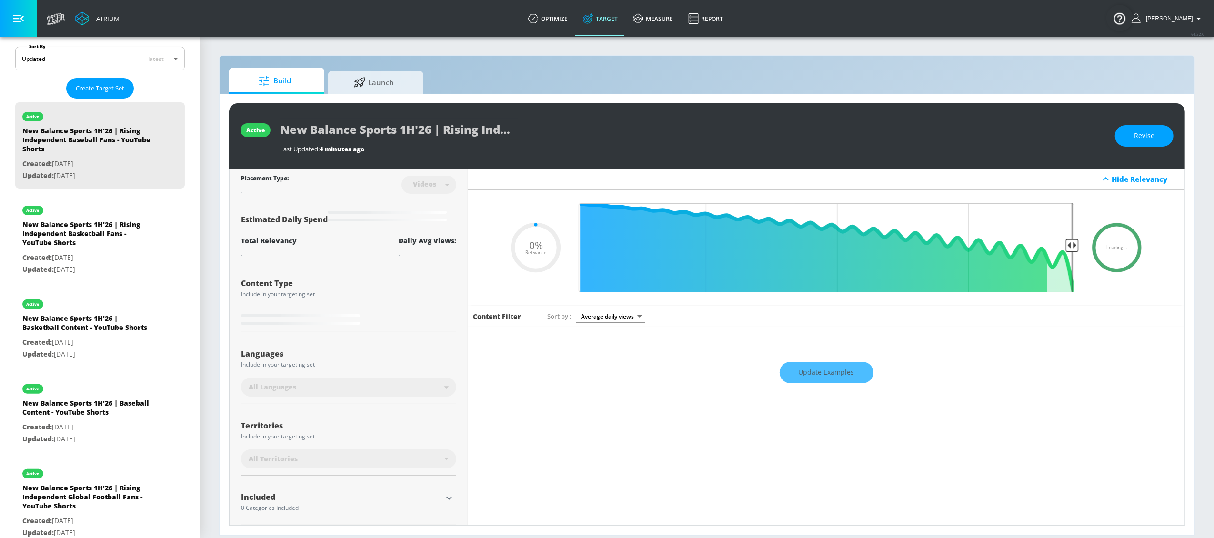
type input "0.5"
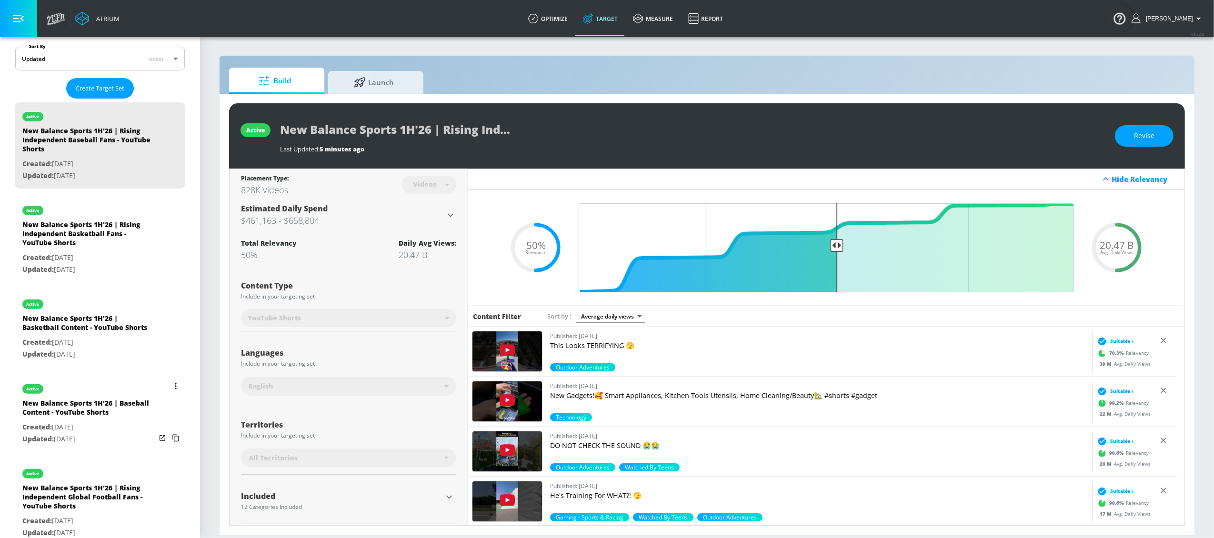
click at [69, 403] on div "New Balance Sports 1H'26 | Baseball Content - YouTube Shorts" at bounding box center [88, 410] width 133 height 23
type input "New Balance Sports 1H'26 | Baseball Content - YouTube Shorts"
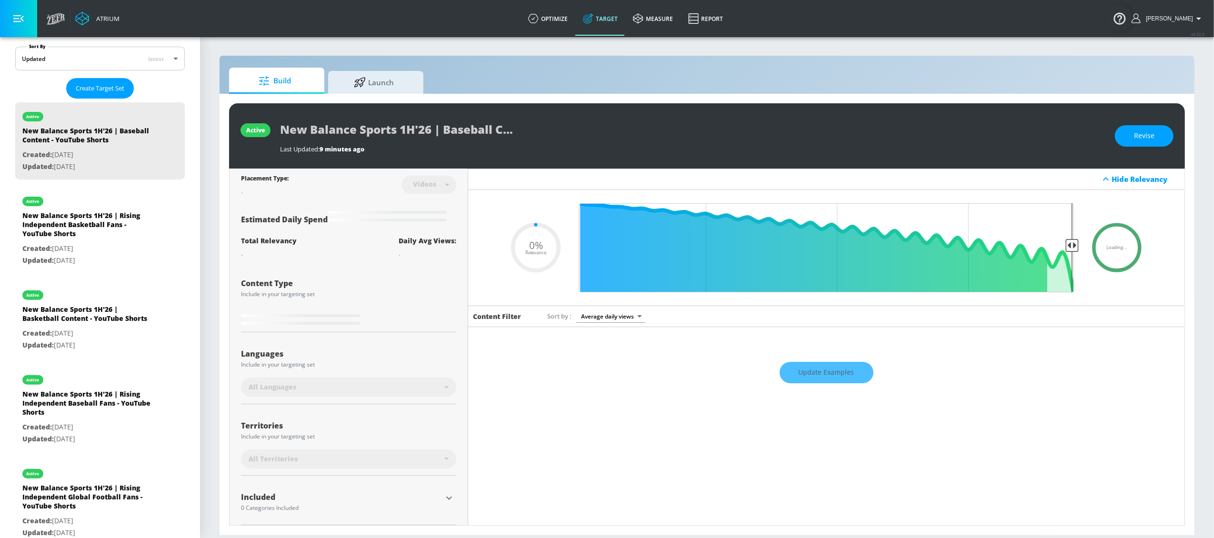
type input "0.5"
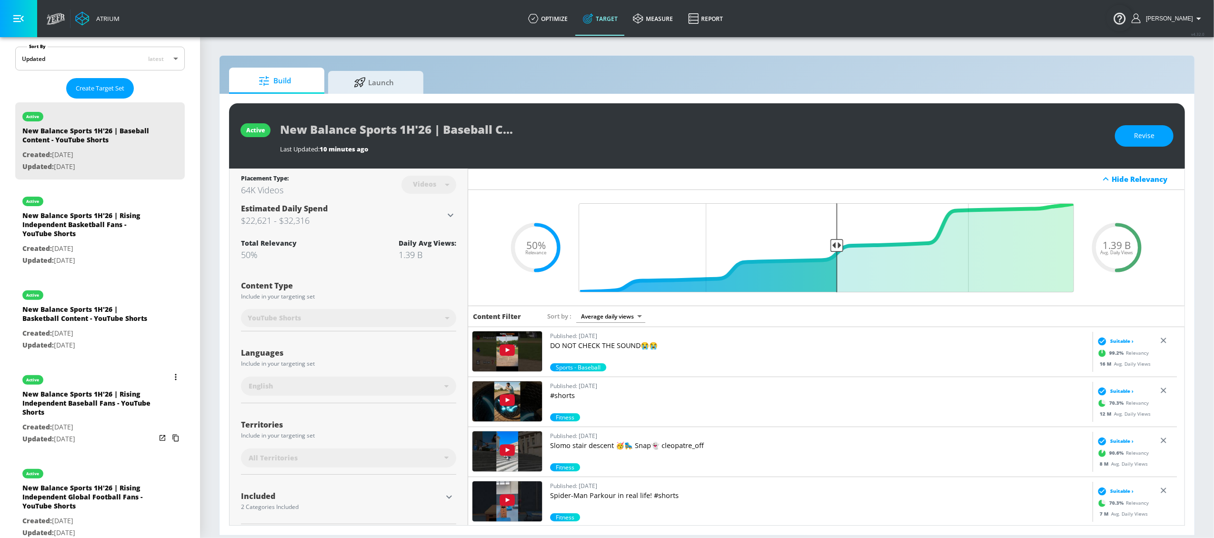
click at [51, 324] on div "New Balance Sports 1H'26 | Basketball Content - YouTube Shorts" at bounding box center [88, 316] width 133 height 23
type input "New Balance Sports 1H'26 | Basketball Content - YouTube Shorts"
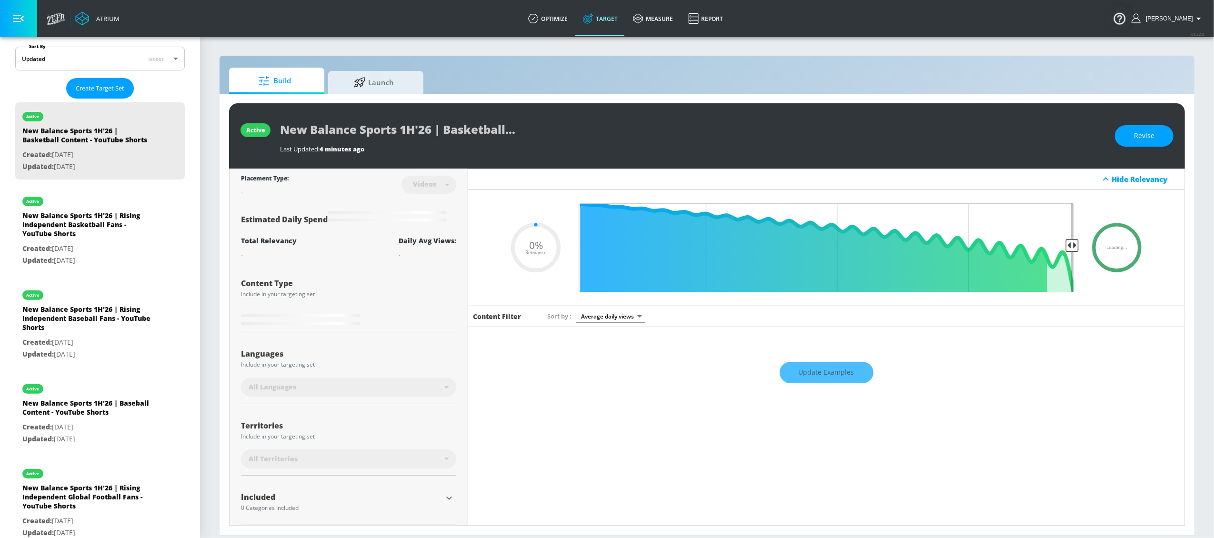
type input "0.5"
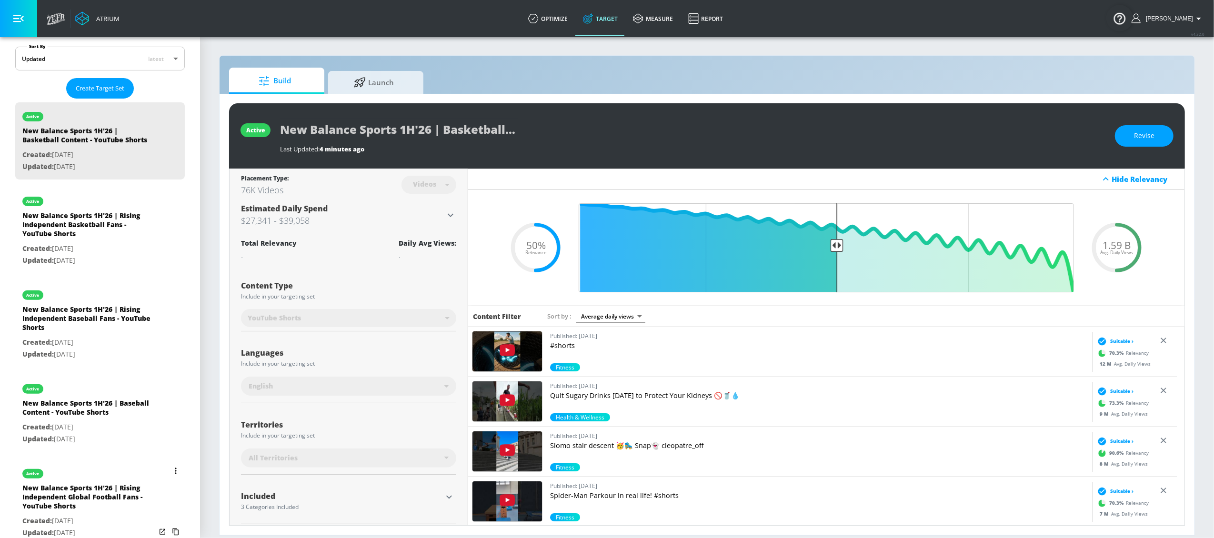
click at [70, 403] on div "New Balance Sports 1H'26 | Rising Independent Global Football Fans - YouTube Sh…" at bounding box center [88, 499] width 133 height 32
type input "New Balance Sports 1H'26 | Rising Independent Global Football Fans - YouTube Sh…"
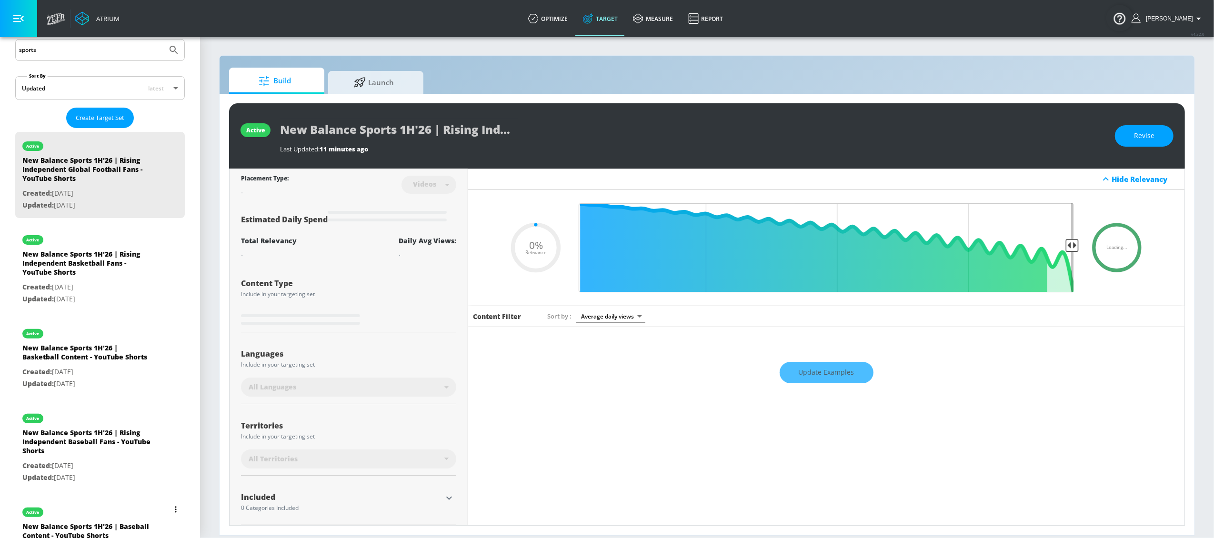
scroll to position [61, 0]
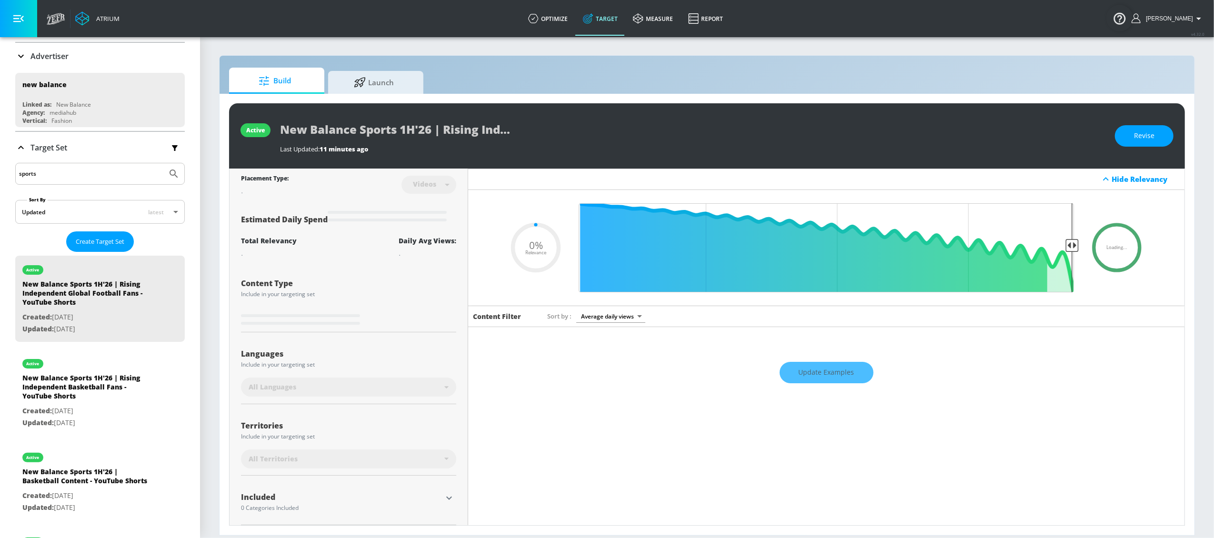
drag, startPoint x: 879, startPoint y: 141, endPoint x: 909, endPoint y: 149, distance: 31.2
click at [879, 141] on div "Last Updated: 11 minutes ago" at bounding box center [692, 146] width 825 height 13
type input "0.5"
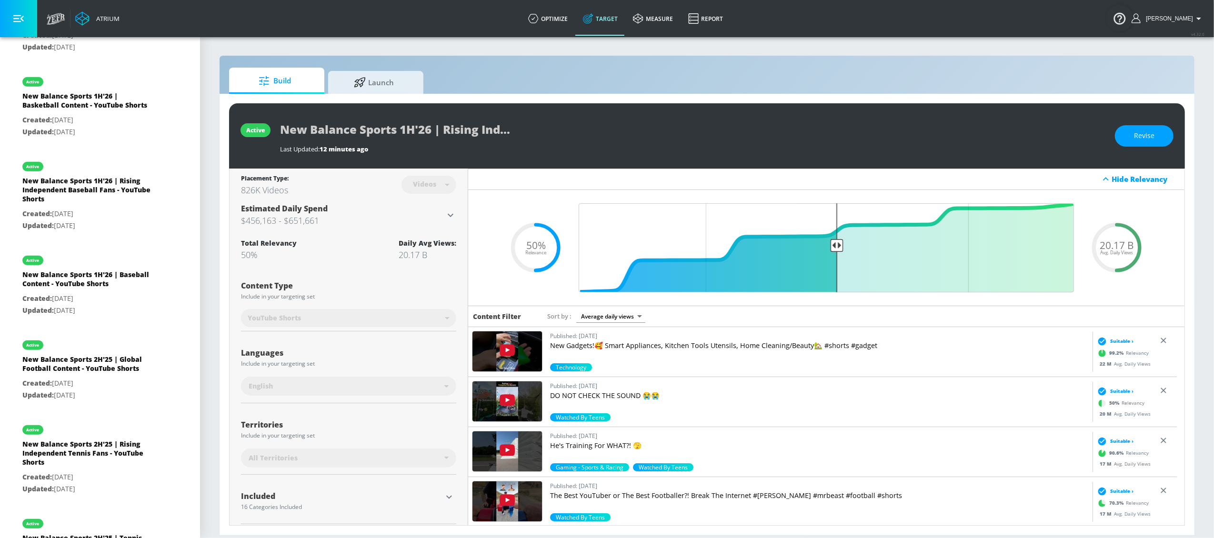
scroll to position [461, 0]
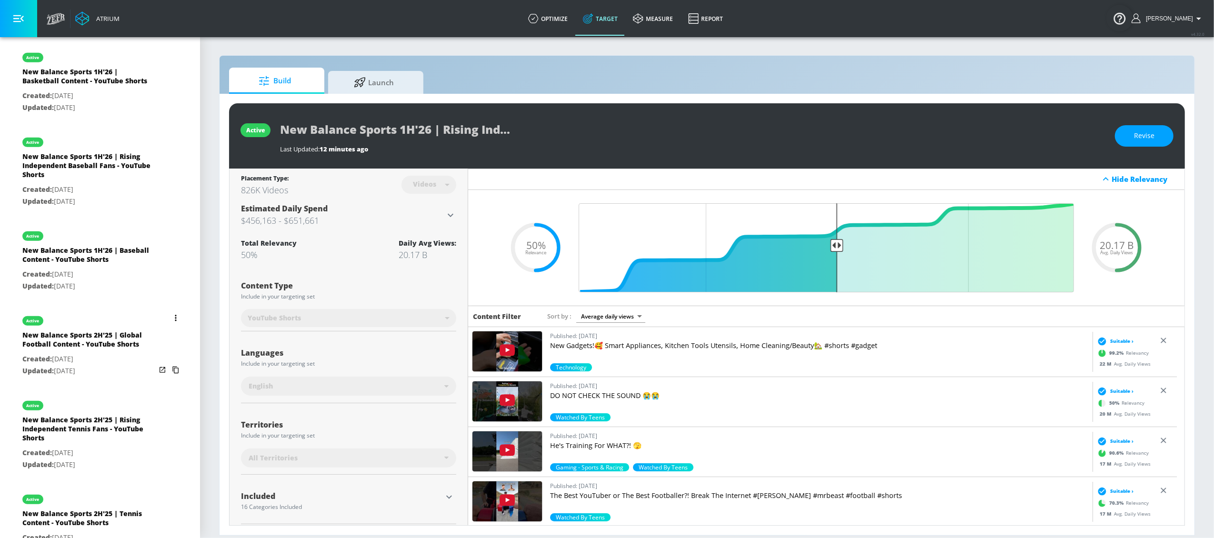
click at [70, 353] on div "New Balance Sports 2H'25 | Global Football Content - YouTube Shorts" at bounding box center [88, 342] width 133 height 23
type input "New Balance Sports 2H'25 | Global Football Content - YouTube Shorts"
type input "channels"
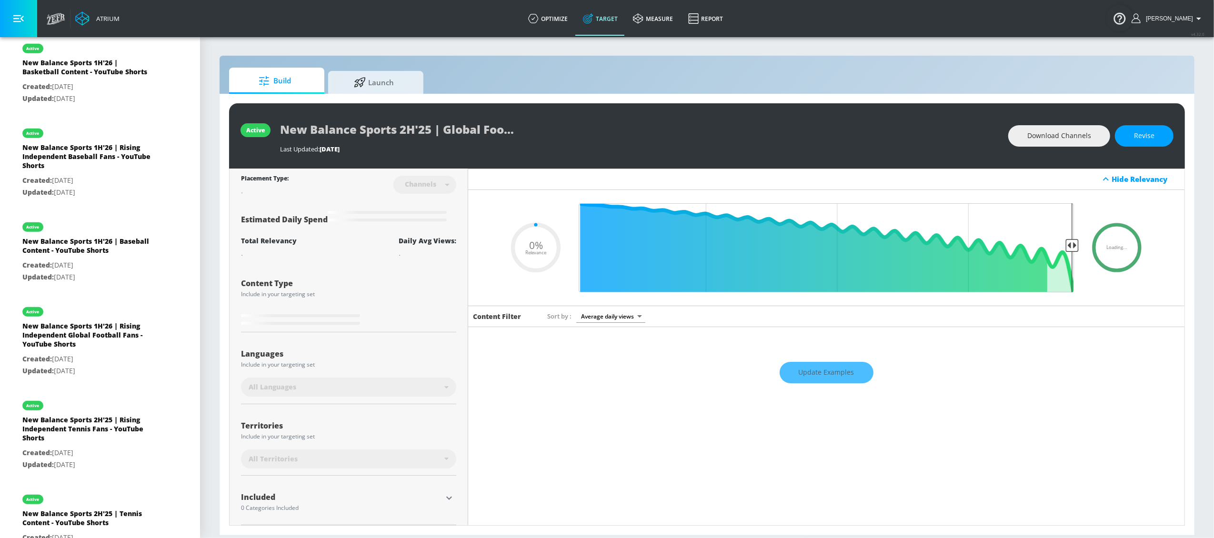
type input "0.5"
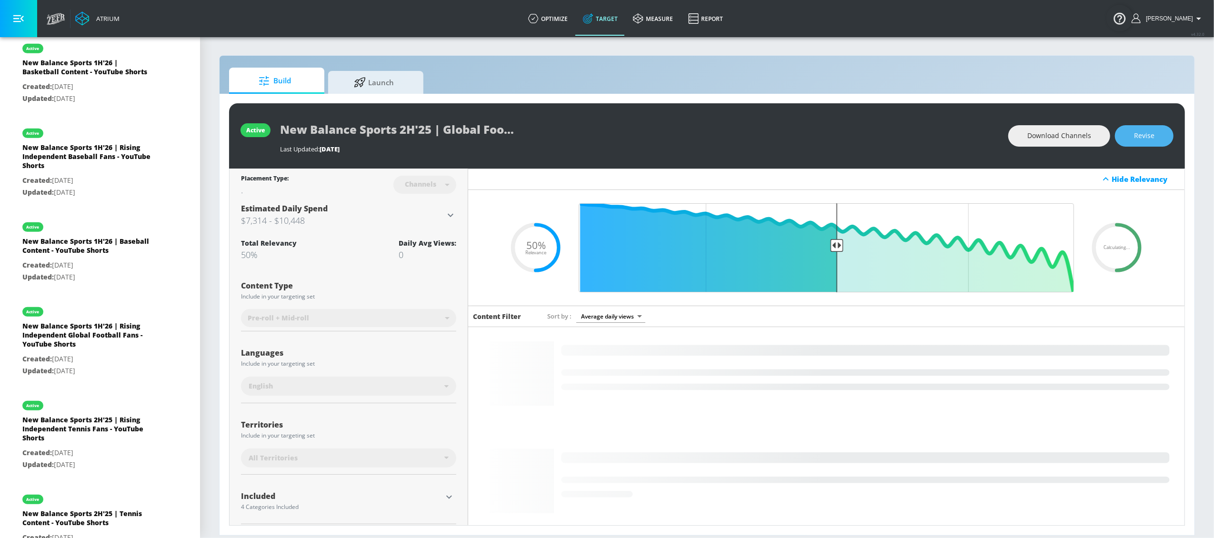
click at [910, 134] on span "Revise" at bounding box center [1144, 136] width 20 height 12
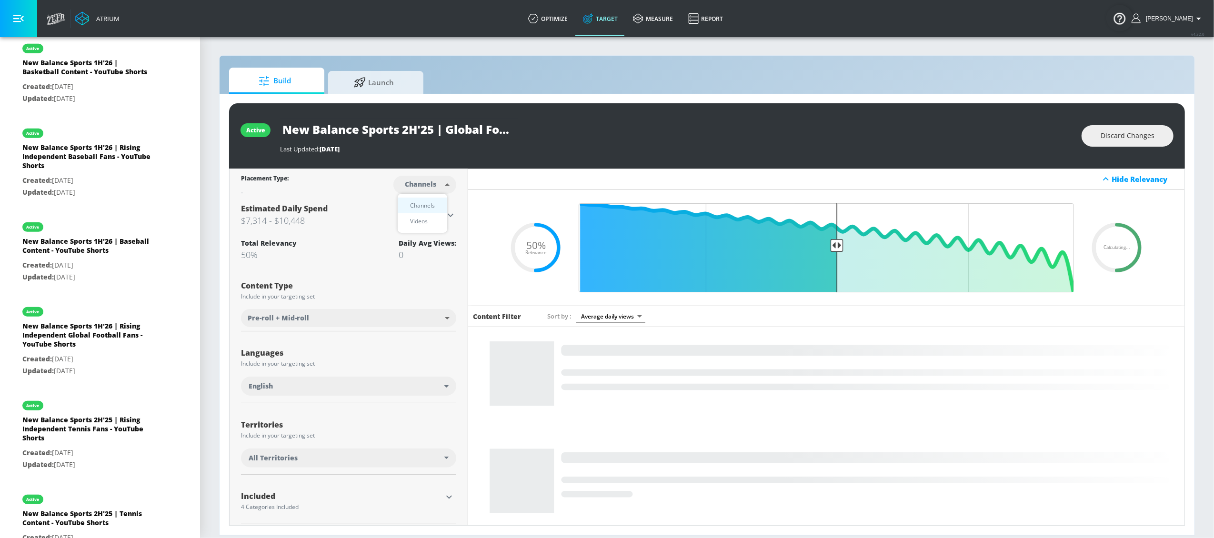
click at [446, 190] on body "Atrium optimize Target measure Report optimize Target measure Report v 4.32.0 L…" at bounding box center [607, 269] width 1214 height 538
click at [432, 219] on div "Videos" at bounding box center [418, 221] width 27 height 10
type input "videos"
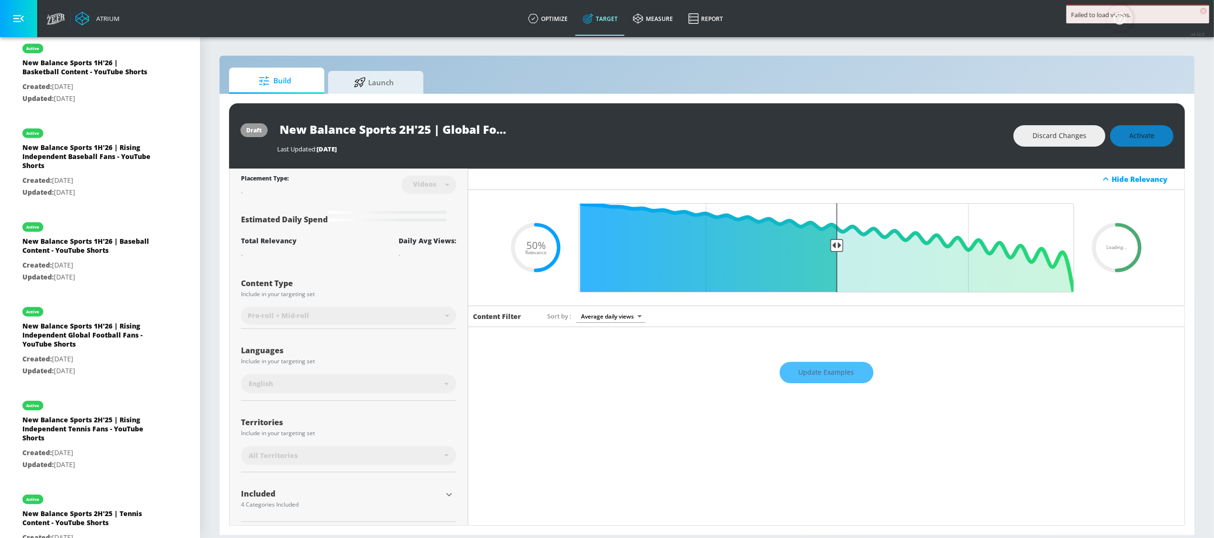
click at [399, 131] on input "New Balance Sports 2H'25 | Global Football Content - YouTube Shorts" at bounding box center [396, 129] width 238 height 21
click at [404, 131] on input "New Balance Sports 2H'25 | Global Football Content - YouTube Shorts" at bounding box center [396, 129] width 238 height 21
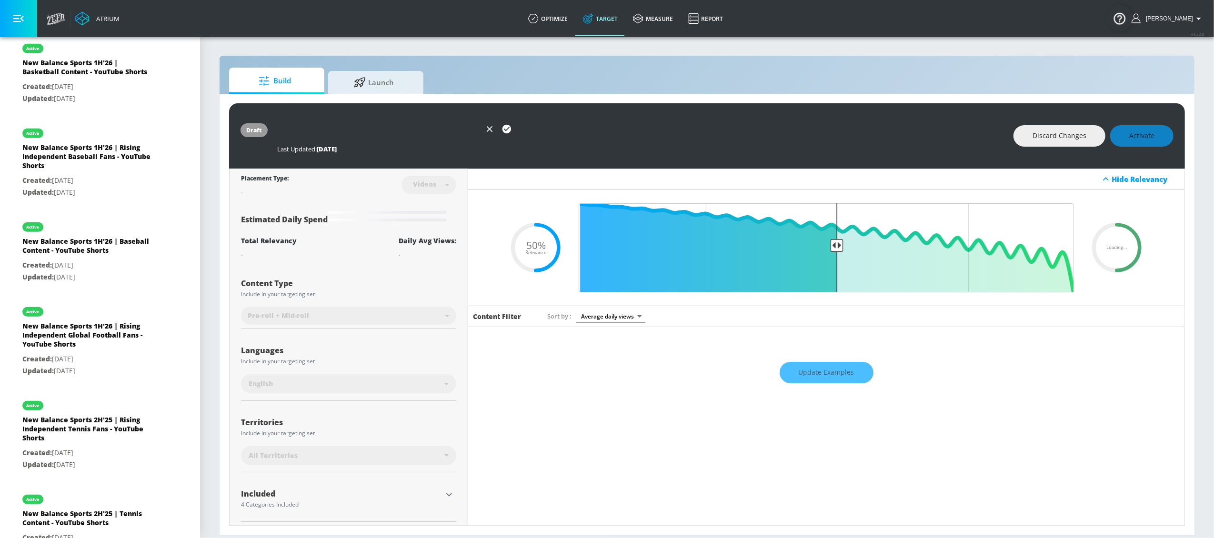
scroll to position [0, 206]
drag, startPoint x: 414, startPoint y: 130, endPoint x: 483, endPoint y: 129, distance: 69.5
click at [483, 129] on div "New Balance Sports 1H'26 | Global Football Content - YouTube Shorts" at bounding box center [396, 129] width 238 height 21
drag, startPoint x: 425, startPoint y: 123, endPoint x: 424, endPoint y: 129, distance: 5.9
click at [425, 123] on input "New Balance Sports 1H'26 | Global Football Content - YouTube Shorts" at bounding box center [379, 129] width 204 height 21
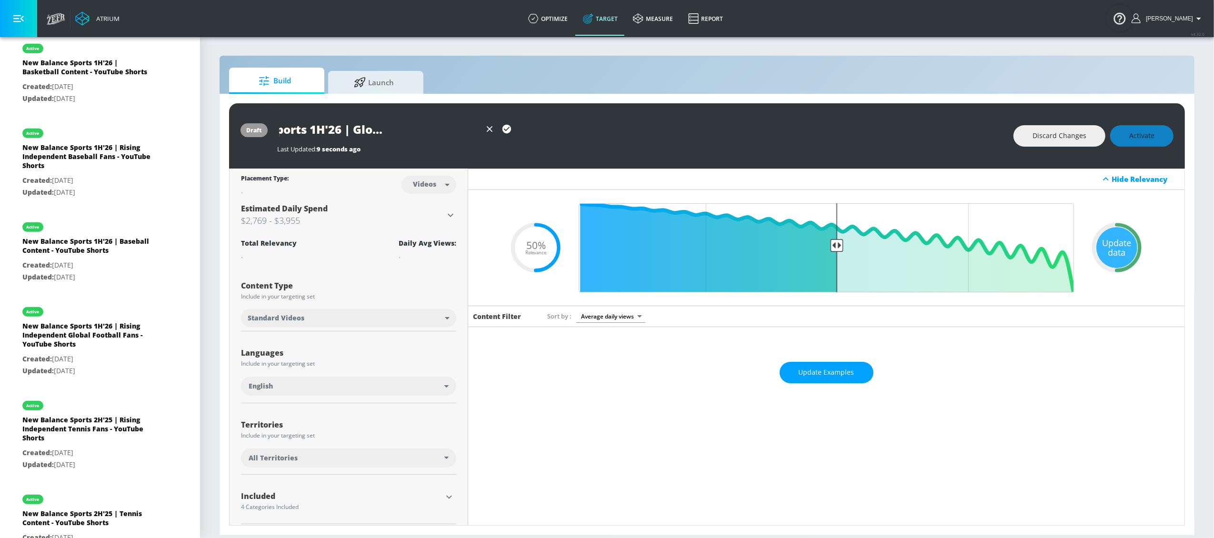
scroll to position [0, 0]
drag, startPoint x: 427, startPoint y: 130, endPoint x: 253, endPoint y: 125, distance: 174.4
click at [253, 125] on div "draft New Balance Sports 1H'26 | Global Football Content - YouTube Shorts Last …" at bounding box center [707, 135] width 956 height 65
drag, startPoint x: 322, startPoint y: 131, endPoint x: 363, endPoint y: 197, distance: 78.0
click at [323, 131] on input "New Balance Sports 1H'26 | Global Football Content - YouTube Shorts" at bounding box center [379, 129] width 204 height 21
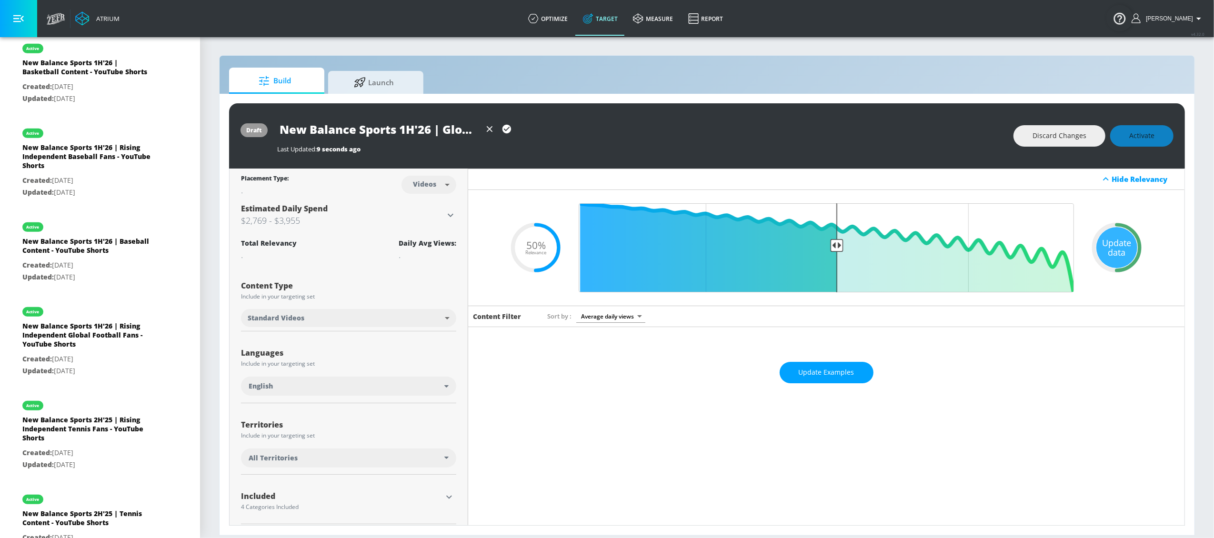
type input "New Balance Sports 1H'26 | Global Football Content - YouTube Shorts"
click at [356, 322] on body "Atrium optimize Target measure Report optimize Target measure Report v 4.32.0 L…" at bounding box center [607, 269] width 1214 height 538
click at [309, 356] on li "YouTube Shorts" at bounding box center [347, 355] width 213 height 16
type input "shorts"
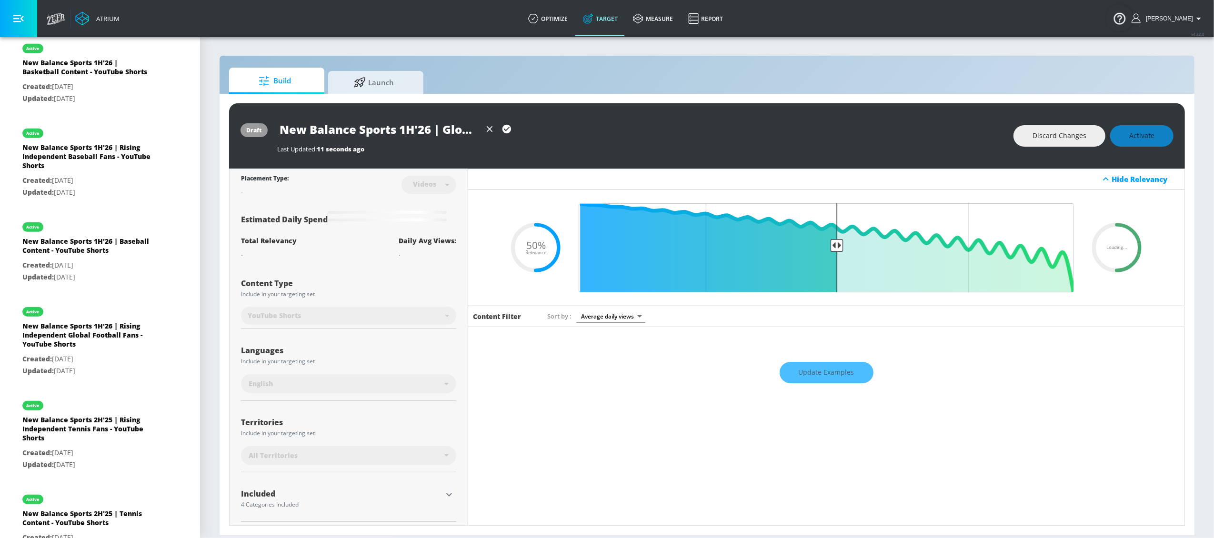
click at [910, 120] on div "draft New Balance Sports 1H'26 | Global Football Content - YouTube Shorts Last …" at bounding box center [707, 135] width 956 height 65
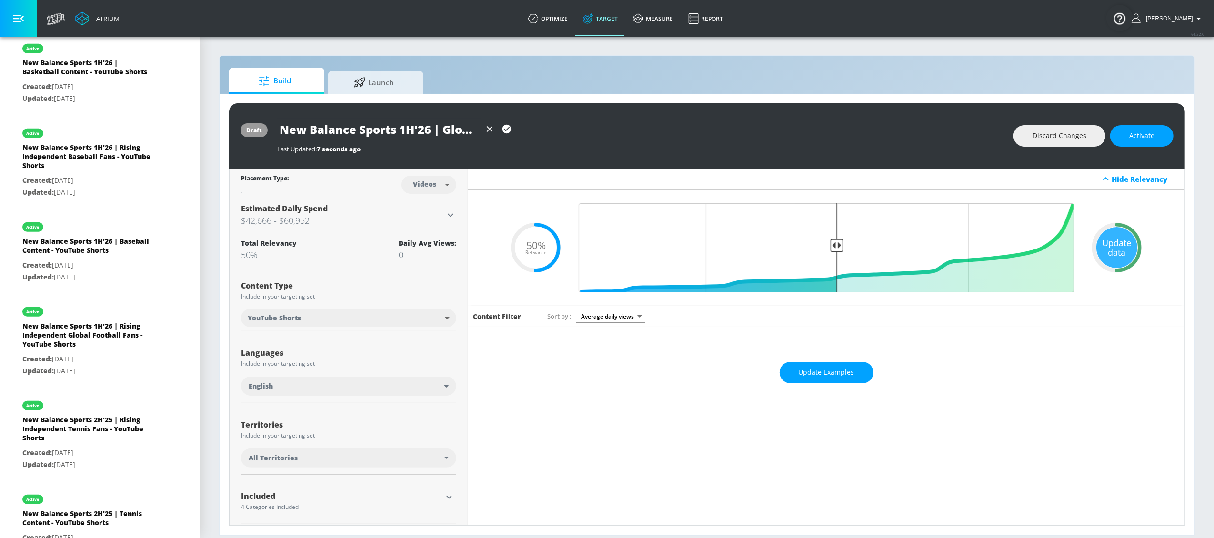
click at [504, 130] on icon "button" at bounding box center [507, 129] width 10 height 10
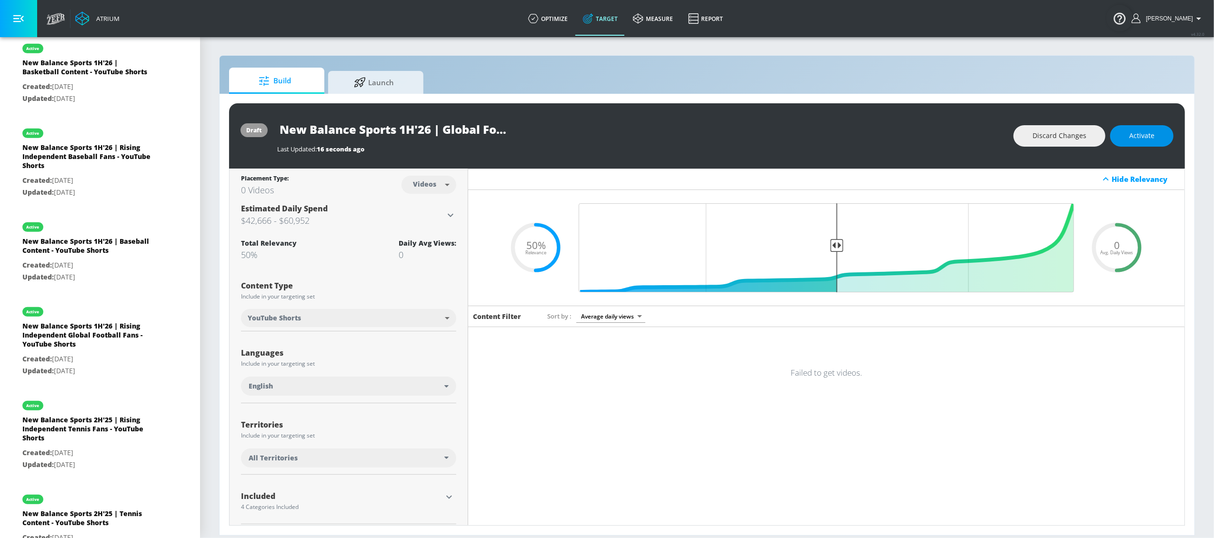
click at [910, 131] on span "Activate" at bounding box center [1141, 136] width 25 height 12
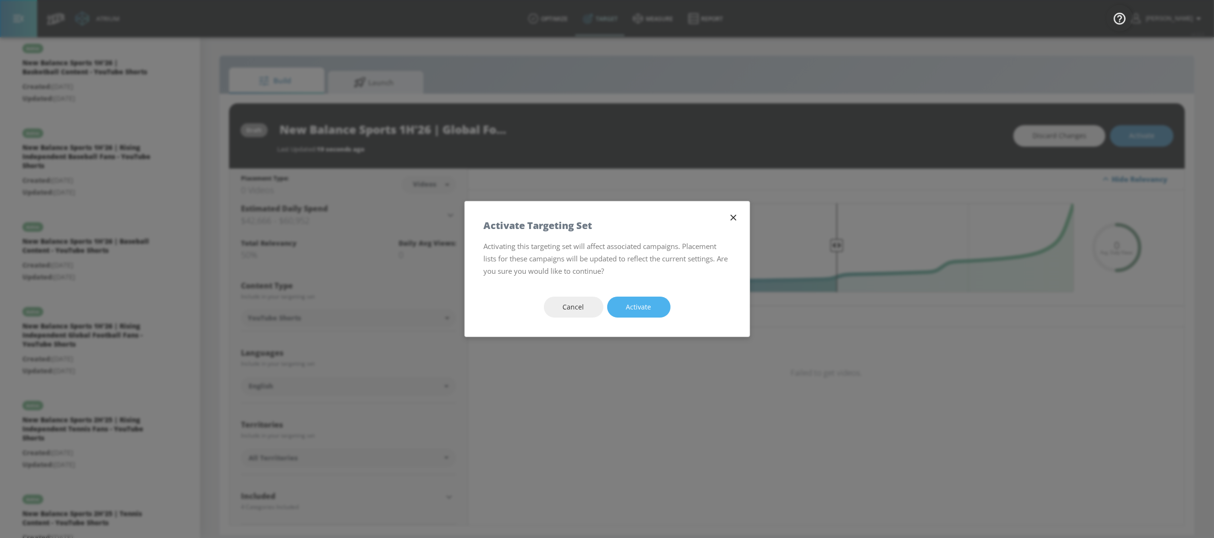
click at [637, 312] on span "Activate" at bounding box center [638, 307] width 25 height 12
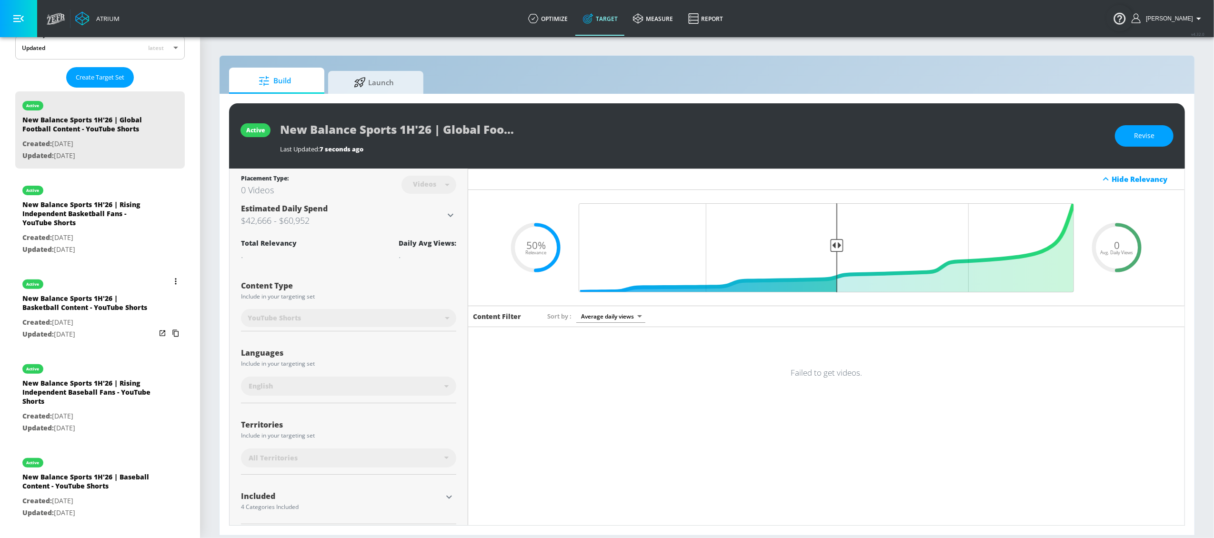
scroll to position [223, 0]
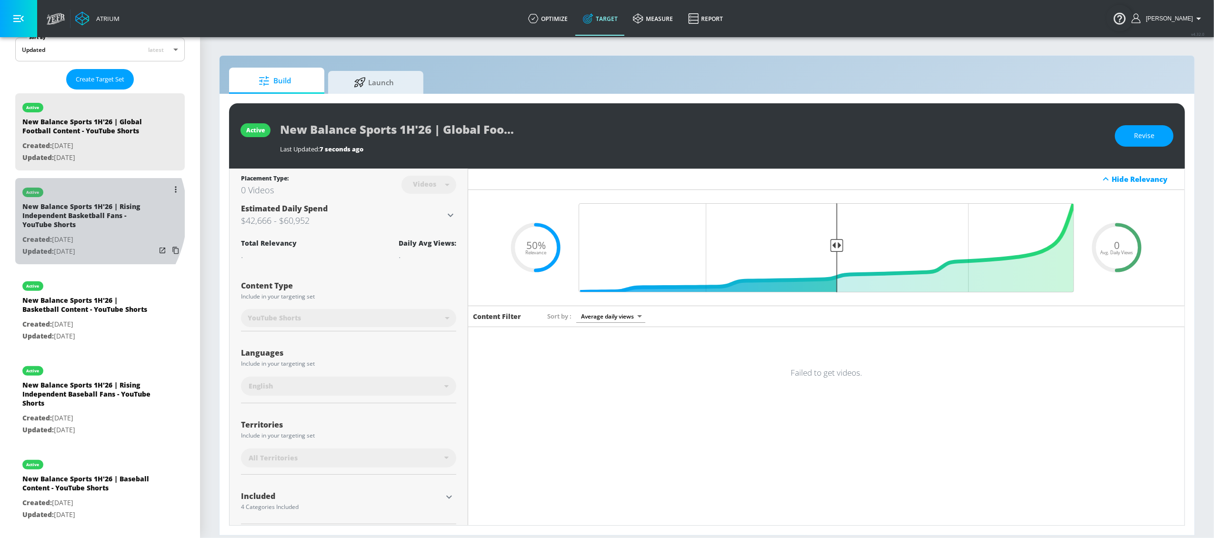
click at [72, 214] on div "New Balance Sports 1H'26 | Rising Independent Basketball Fans - YouTube Shorts" at bounding box center [88, 218] width 133 height 32
type input "New Balance Sports 1H'26 | Rising Independent Basketball Fans - YouTube Shorts"
type input "0.05"
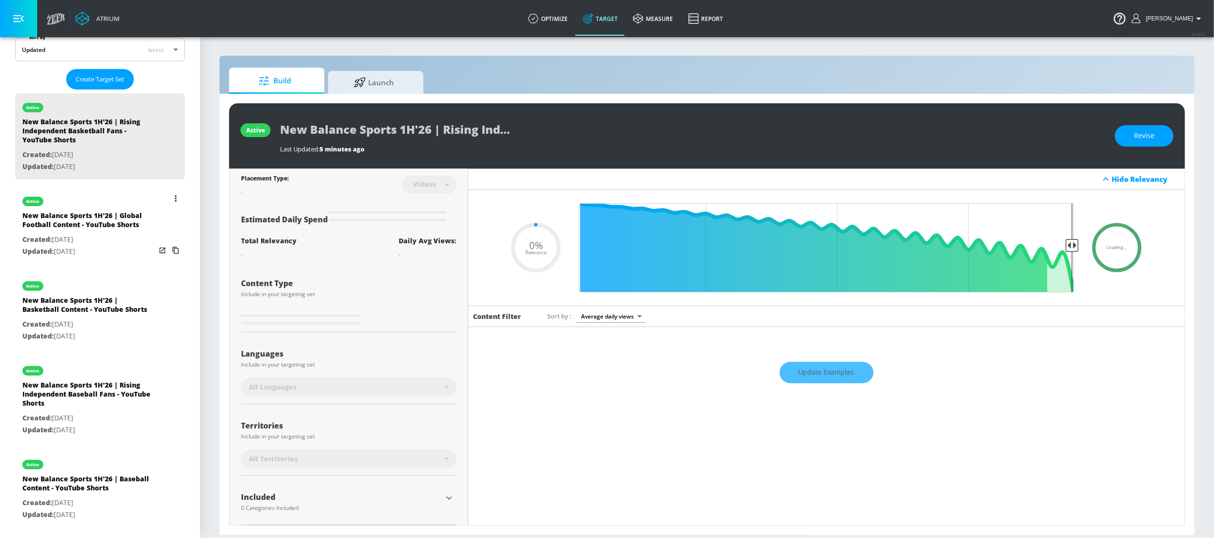
click at [64, 231] on div "New Balance Sports 1H'26 | Global Football Content - YouTube Shorts" at bounding box center [88, 222] width 133 height 23
type input "New Balance Sports 1H'26 | Global Football Content - YouTube Shorts"
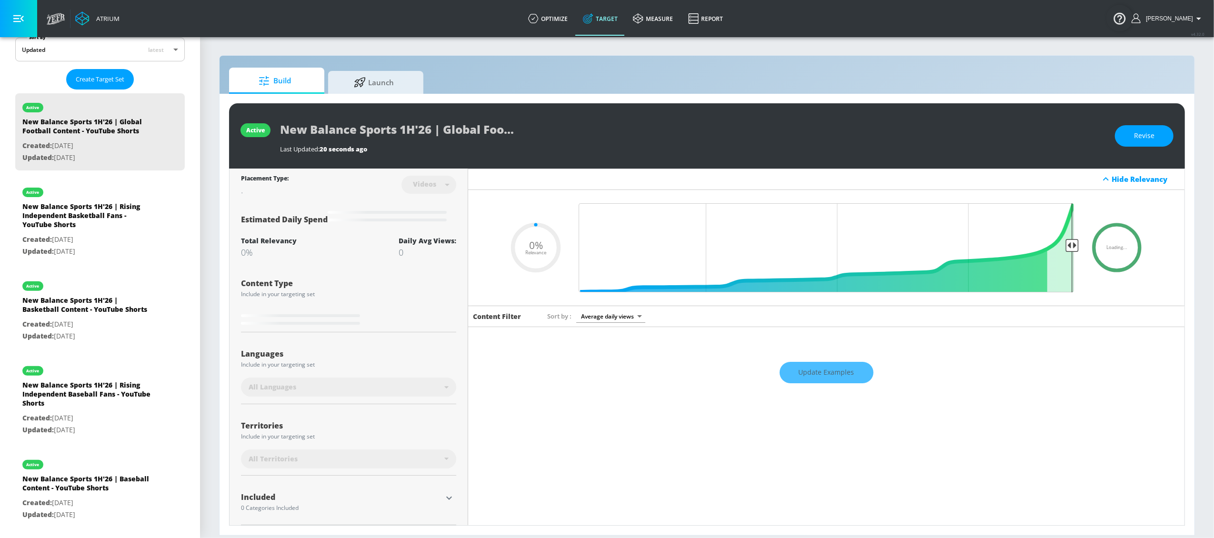
type input "0.5"
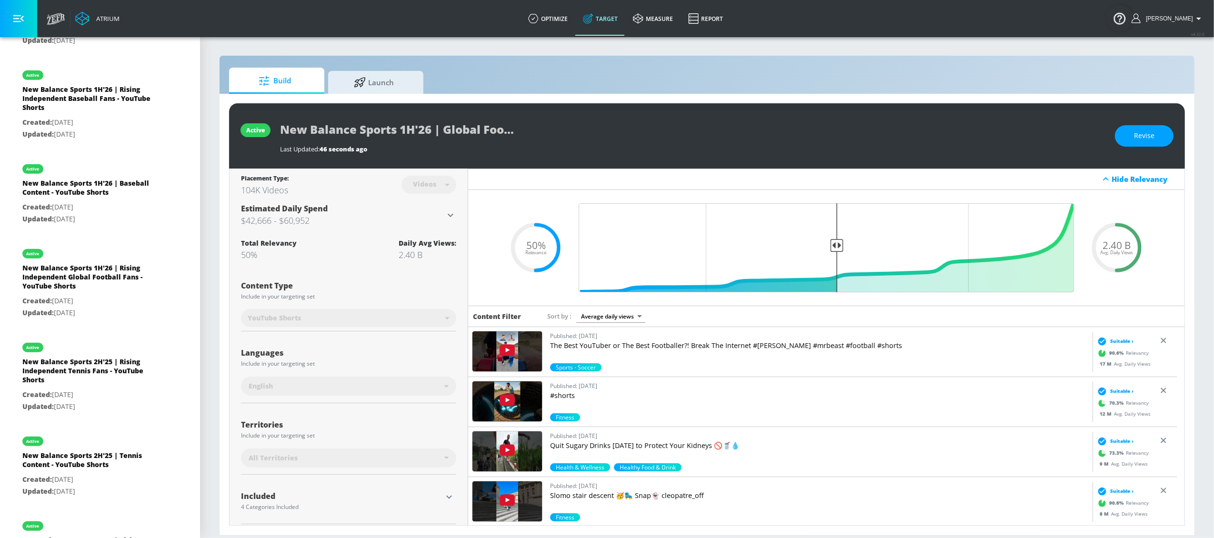
scroll to position [521, 0]
click at [49, 374] on div "New Balance Sports 2H'25 | Rising Independent Tennis Fans - YouTube Shorts" at bounding box center [88, 371] width 133 height 32
type input "New Balance Sports 2H'25 | Rising Independent Tennis Fans - YouTube Shorts"
type input "channels"
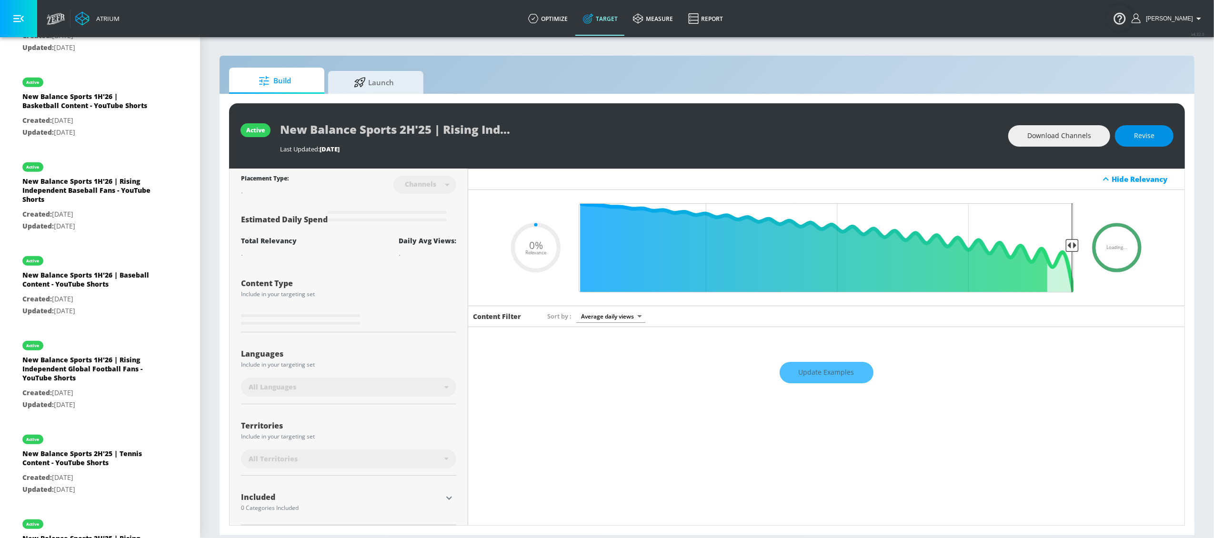
click at [910, 132] on span "Revise" at bounding box center [1144, 136] width 20 height 12
click at [402, 138] on input "New Balance Sports 2H'25 | Rising Independent Tennis Fans - YouTube Shorts" at bounding box center [399, 129] width 238 height 21
type input "0.5"
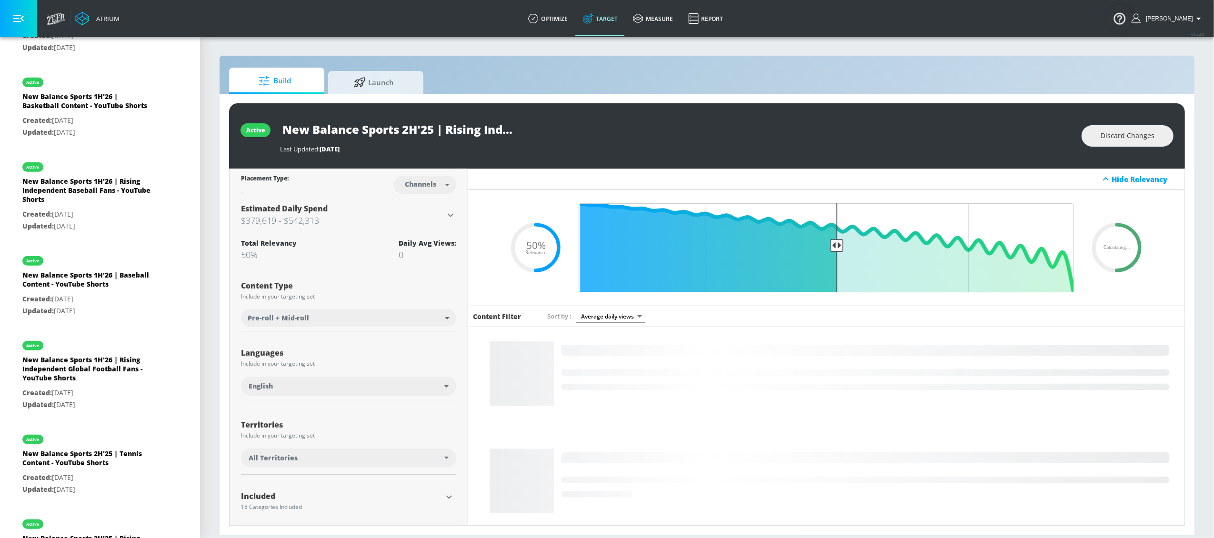
click at [421, 180] on body "Atrium optimize Target measure Report optimize Target measure Report v 4.32.0 L…" at bounding box center [607, 269] width 1214 height 538
click at [418, 219] on div "Videos" at bounding box center [418, 221] width 27 height 10
type input "videos"
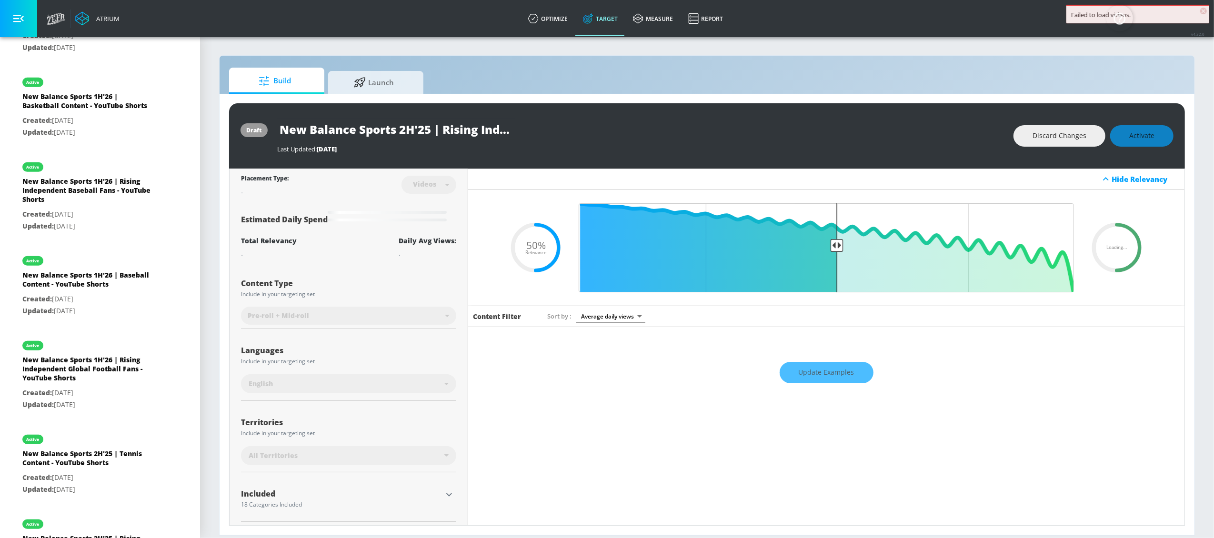
click at [408, 131] on input "New Balance Sports 2H'25 | Rising Independent Tennis Fans - YouTube Shorts" at bounding box center [396, 129] width 238 height 21
type input "New Balance Sports 1H'26 | Rising Independent Tennis Fans - YouTube Shorts"
click at [424, 289] on div "Content Type" at bounding box center [348, 286] width 215 height 12
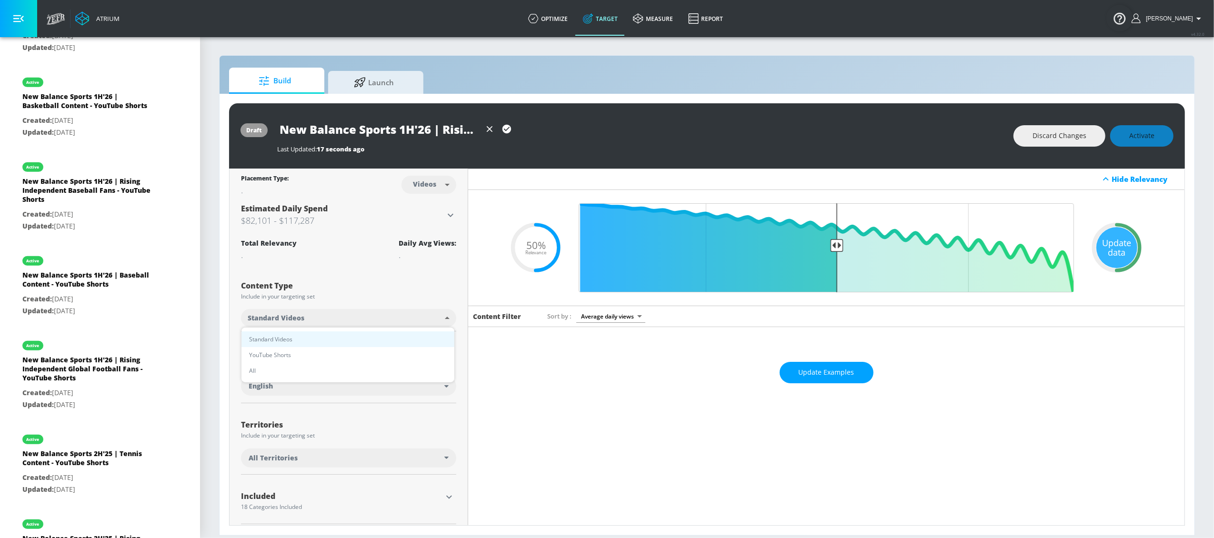
click at [407, 315] on body "Atrium optimize Target measure Report optimize Target measure Report v 4.32.0 L…" at bounding box center [607, 269] width 1214 height 538
click at [313, 351] on li "YouTube Shorts" at bounding box center [347, 355] width 213 height 16
type input "shorts"
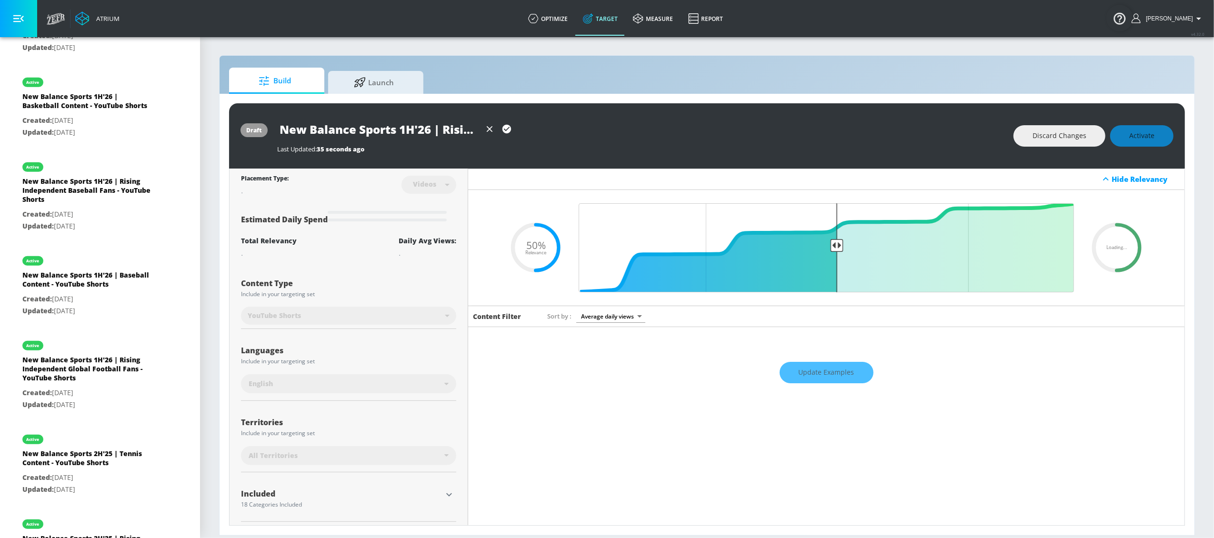
click at [523, 140] on div "Last Updated: 35 seconds ago" at bounding box center [640, 146] width 727 height 13
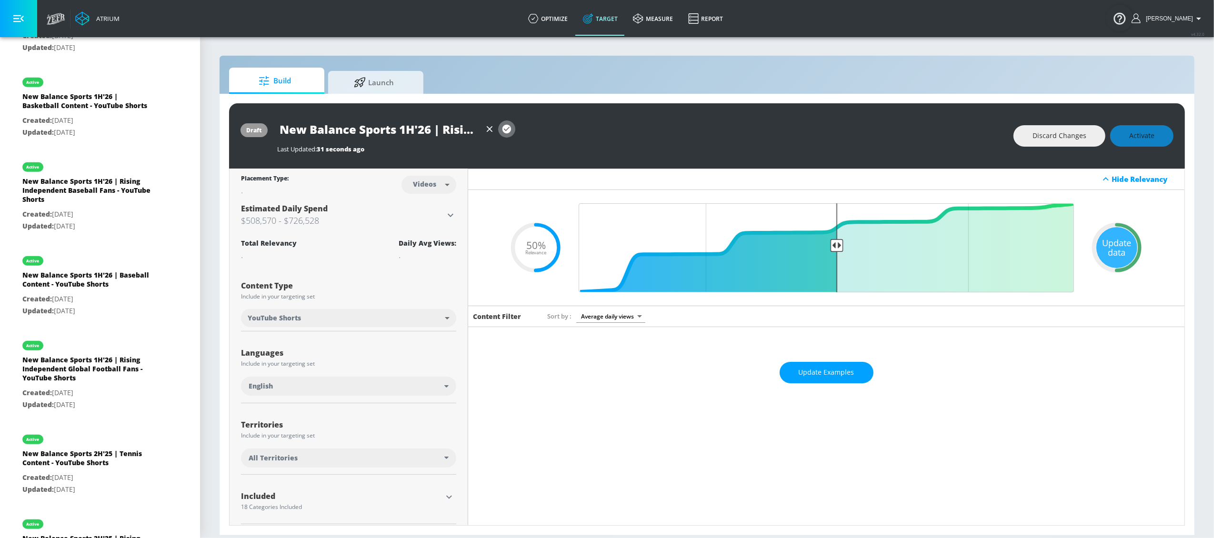
click at [507, 129] on icon "button" at bounding box center [507, 129] width 10 height 10
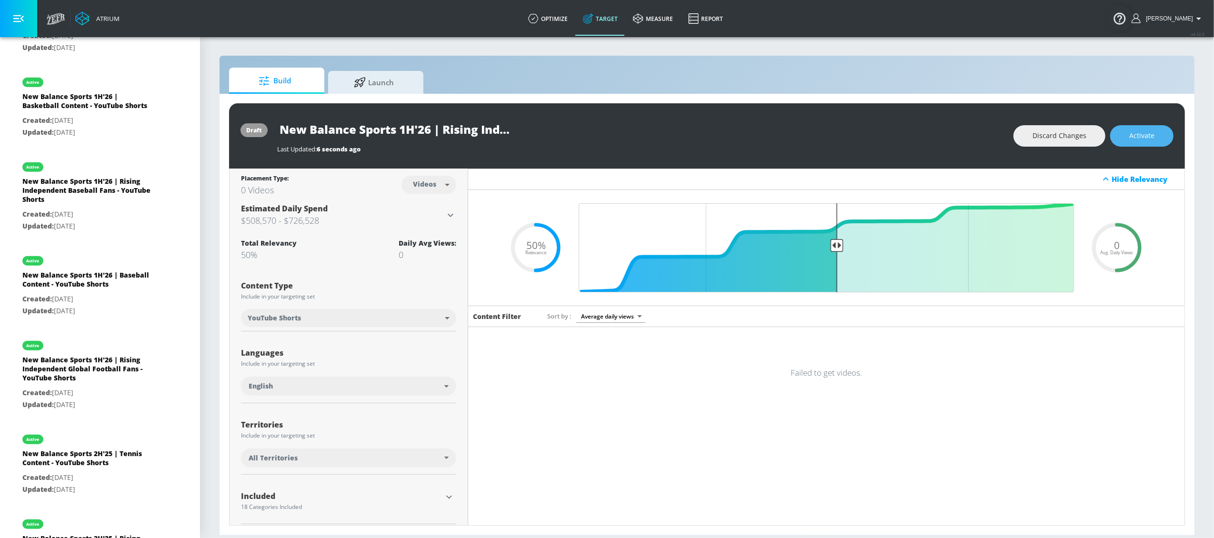
click at [910, 128] on button "Activate" at bounding box center [1141, 135] width 63 height 21
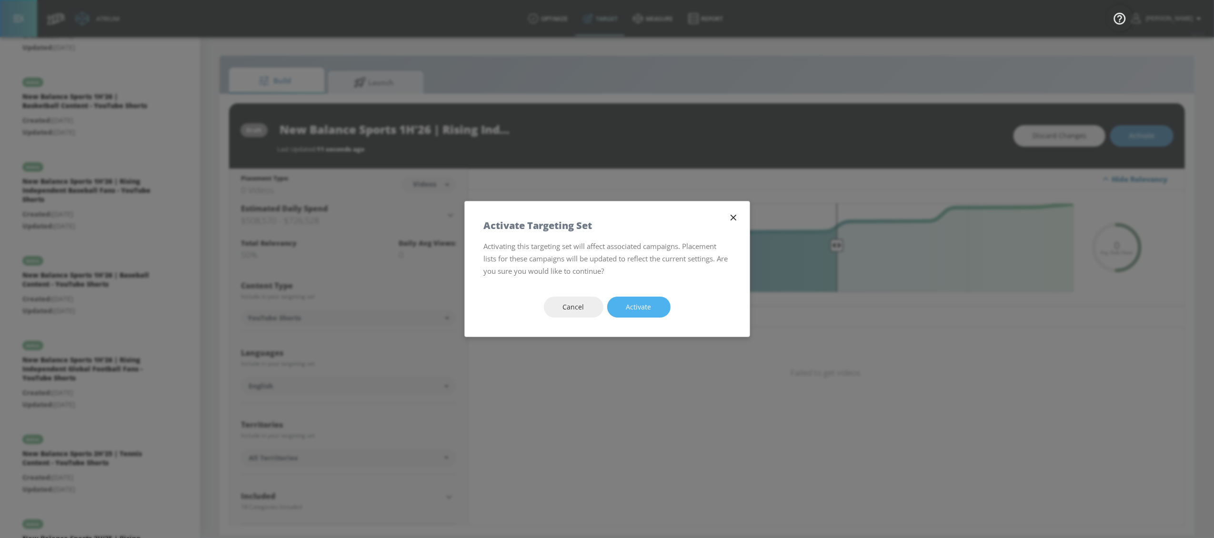
click at [641, 310] on span "Activate" at bounding box center [638, 307] width 25 height 12
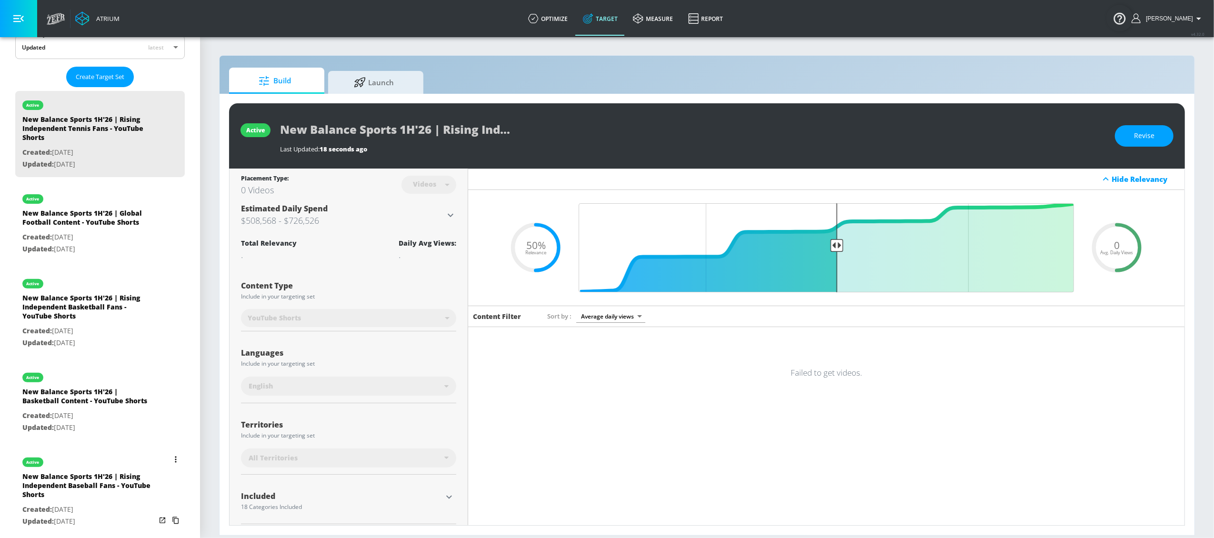
scroll to position [223, 0]
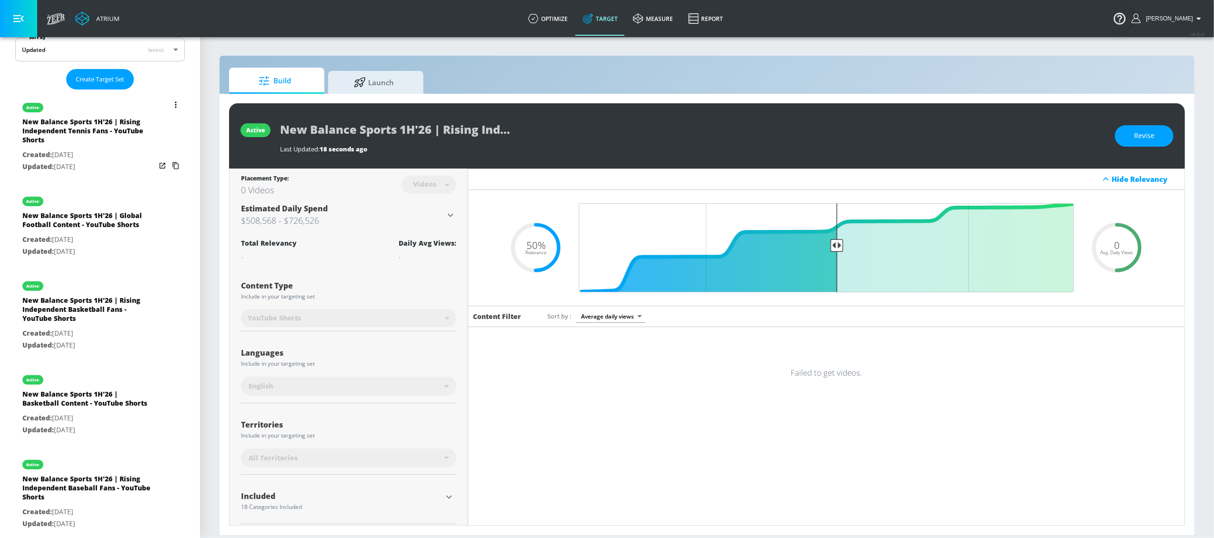
click at [88, 225] on div "New Balance Sports 1H'26 | Global Football Content - YouTube Shorts" at bounding box center [88, 222] width 133 height 23
type input "New Balance Sports 1H'26 | Global Football Content - YouTube Shorts"
type input "0.05"
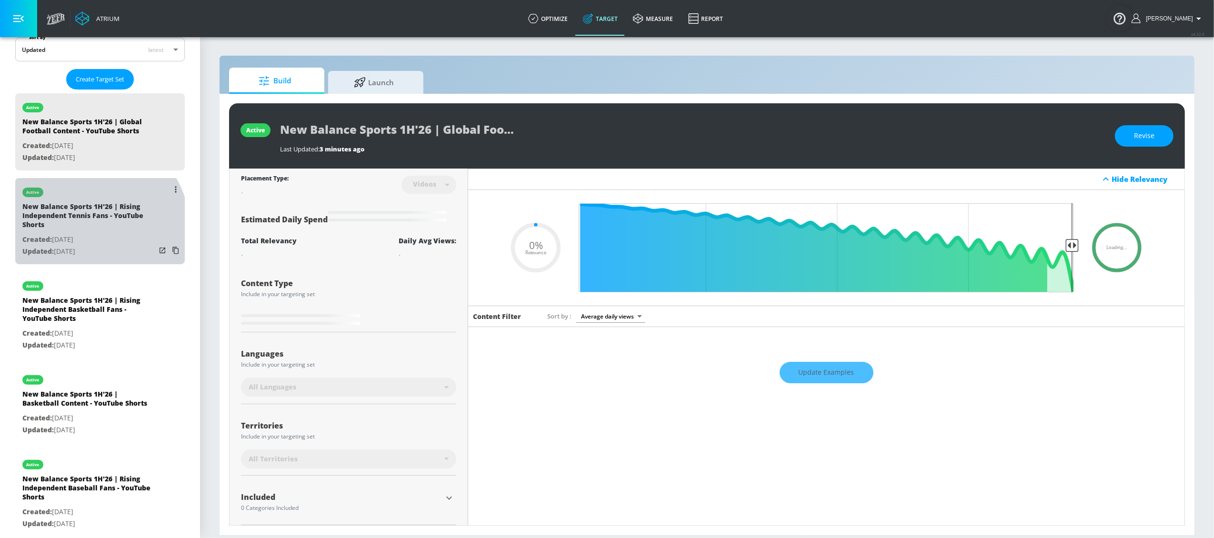
click at [88, 230] on div "New Balance Sports 1H'26 | Rising Independent Tennis Fans - YouTube Shorts" at bounding box center [88, 218] width 133 height 32
type input "New Balance Sports 1H'26 | Rising Independent Tennis Fans - YouTube Shorts"
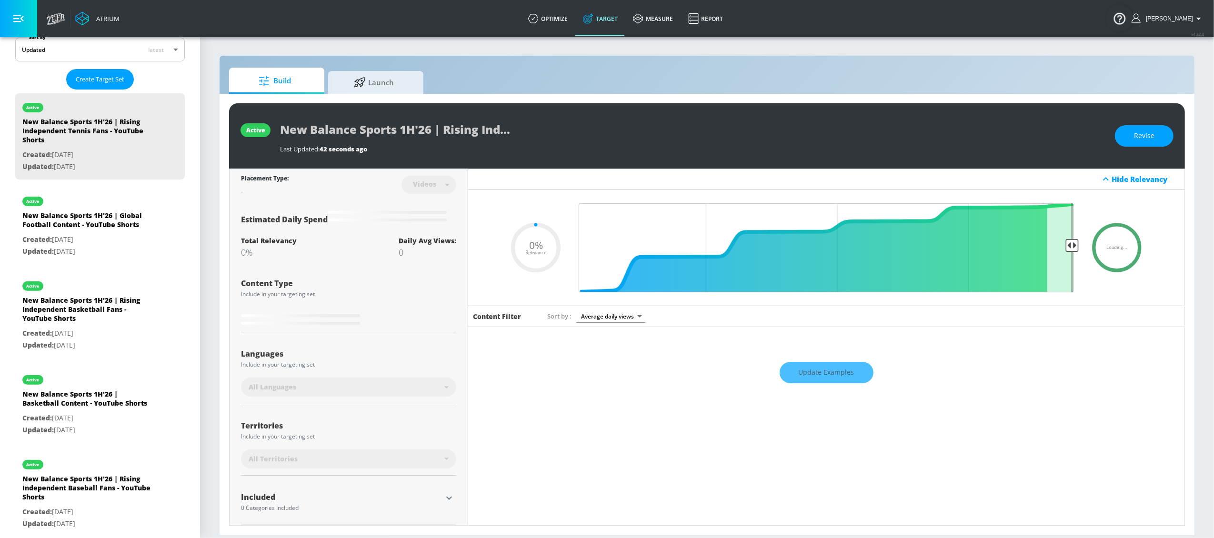
type input "0.5"
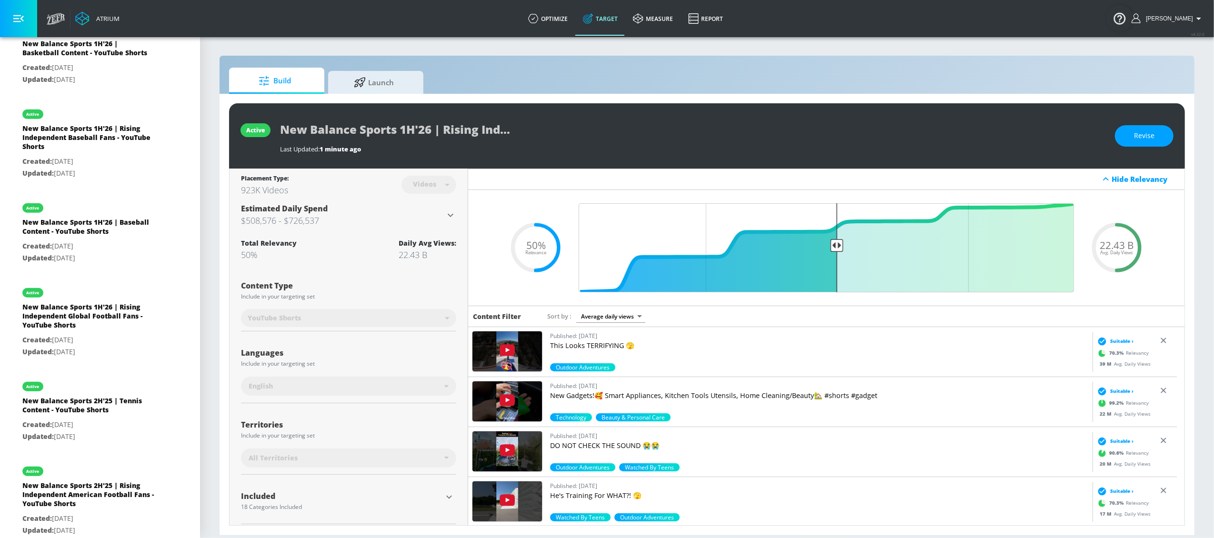
scroll to position [585, 0]
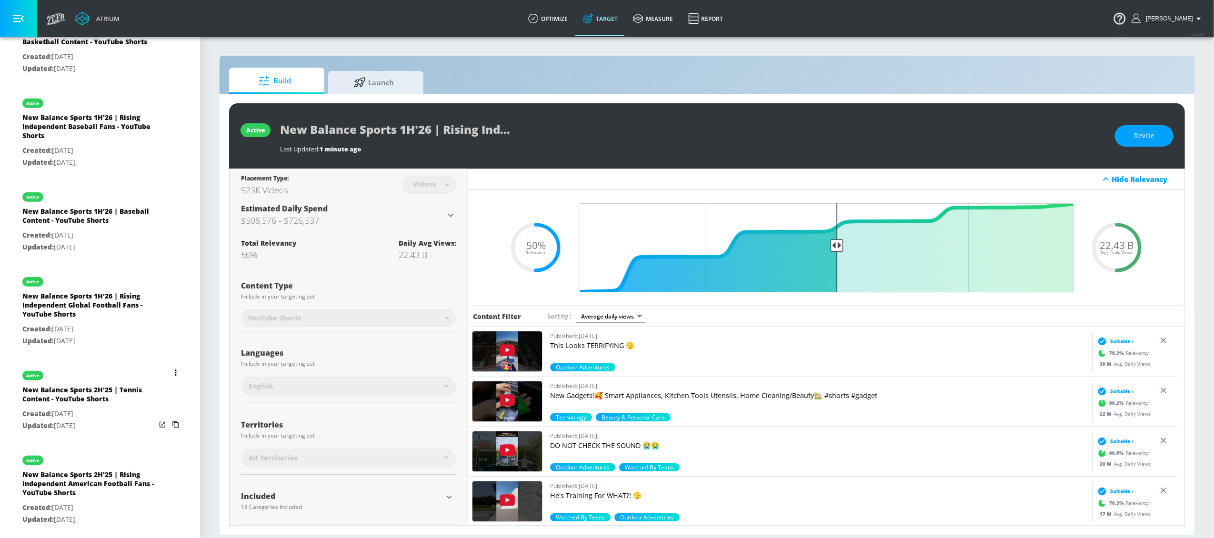
click at [62, 403] on div "New Balance Sports 2H'25 | Tennis Content - YouTube Shorts" at bounding box center [88, 396] width 133 height 23
type input "New Balance Sports 2H'25 | Tennis Content - YouTube Shorts"
type input "channels"
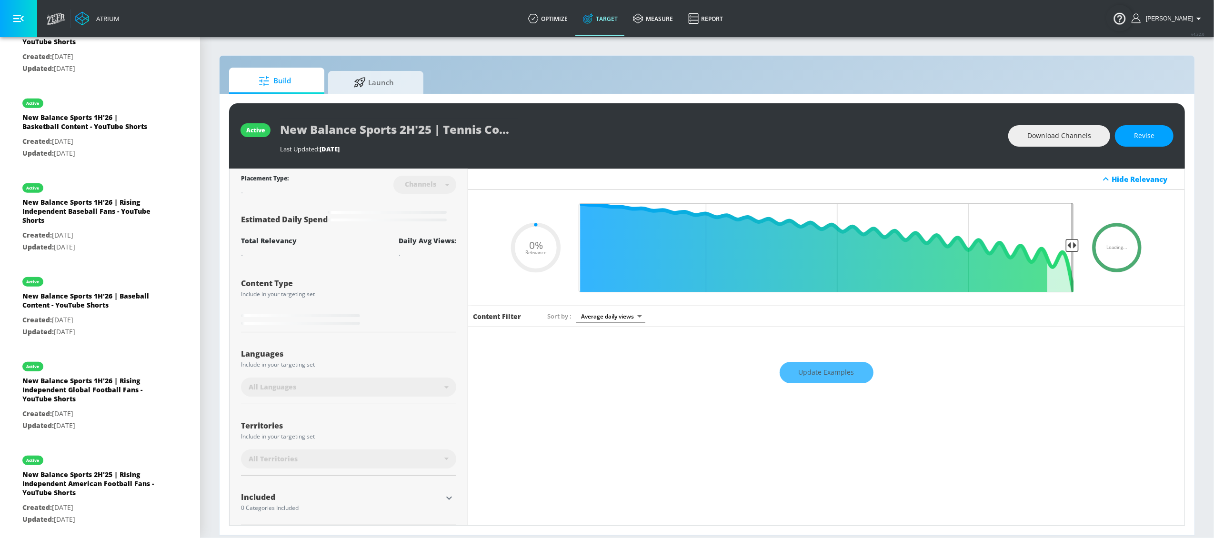
type input "0.5"
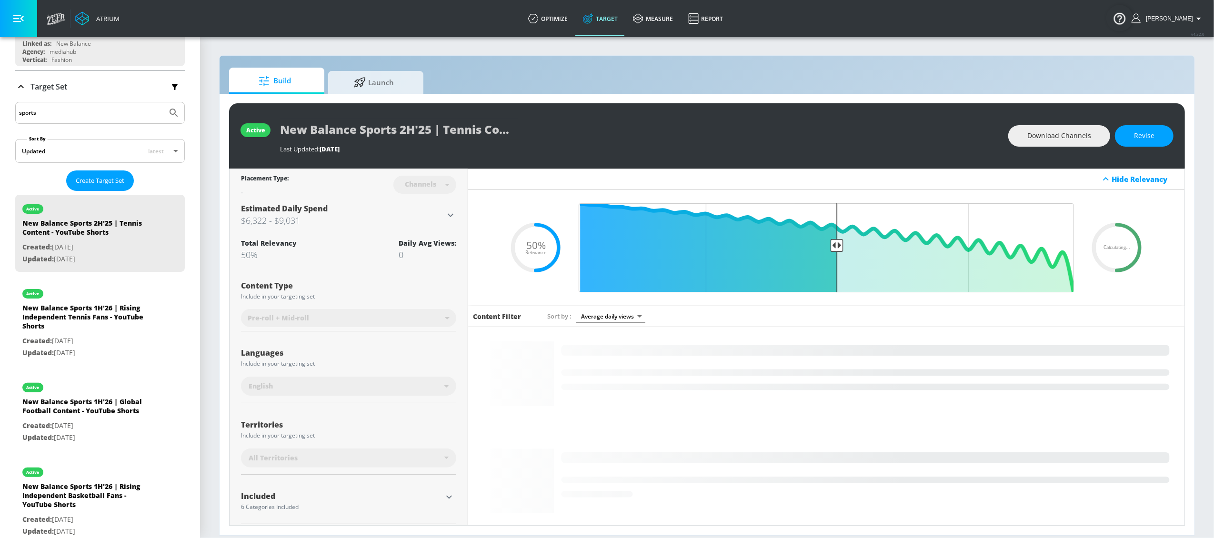
scroll to position [128, 0]
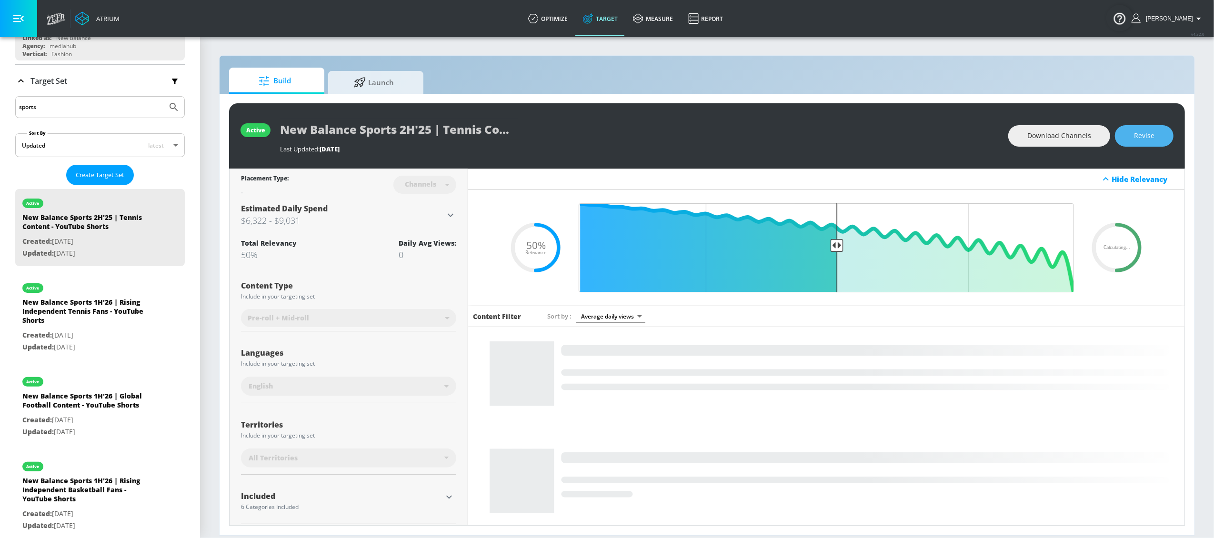
click at [910, 131] on span "Revise" at bounding box center [1144, 136] width 20 height 12
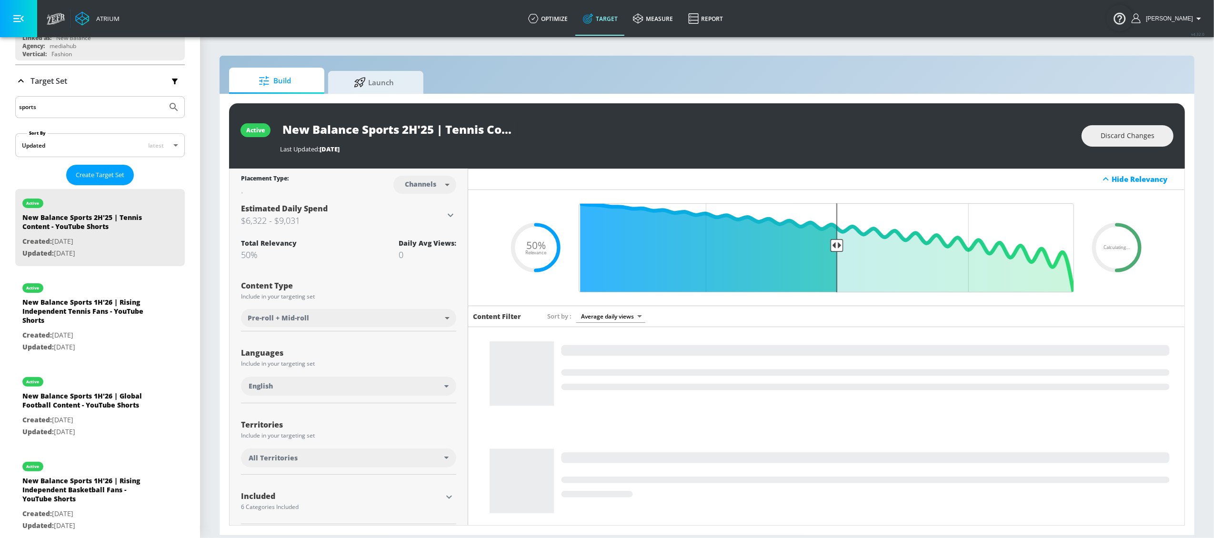
click at [442, 185] on body "Atrium optimize Target measure Report optimize Target measure Report v 4.32.0 L…" at bounding box center [607, 269] width 1214 height 538
click at [432, 220] on li "Videos" at bounding box center [423, 221] width 50 height 16
type input "videos"
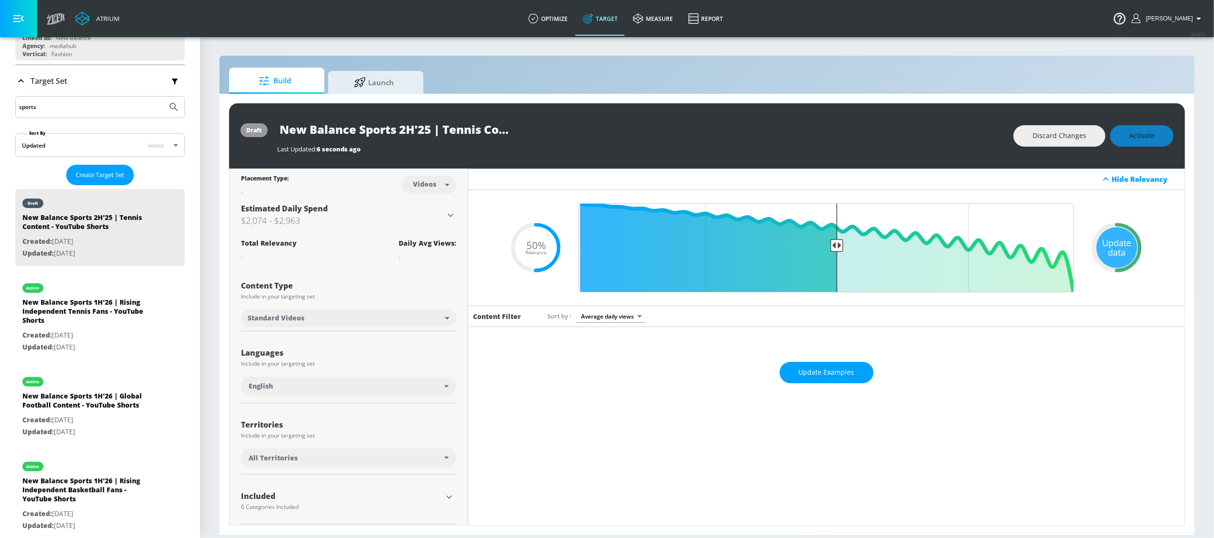
click at [444, 317] on body "Atrium optimize Target measure Report optimize Target measure Report v 4.32.0 L…" at bounding box center [607, 269] width 1214 height 538
click at [333, 354] on li "YouTube Shorts" at bounding box center [347, 355] width 213 height 16
type input "shorts"
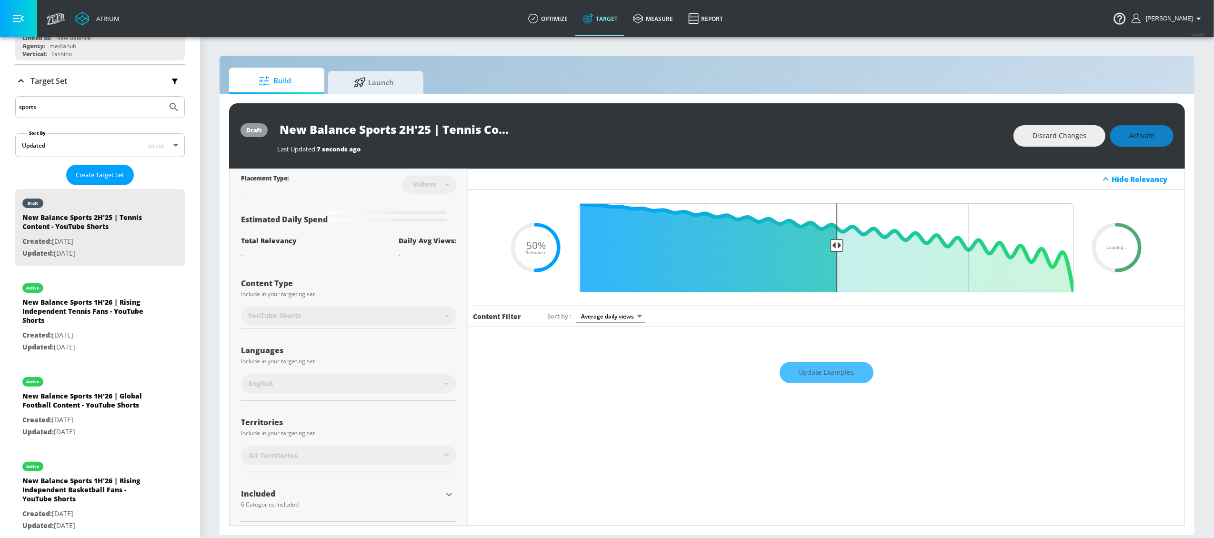
click at [406, 132] on input "New Balance Sports 2H'25 | Tennis Content - YouTube Shorts" at bounding box center [396, 129] width 238 height 21
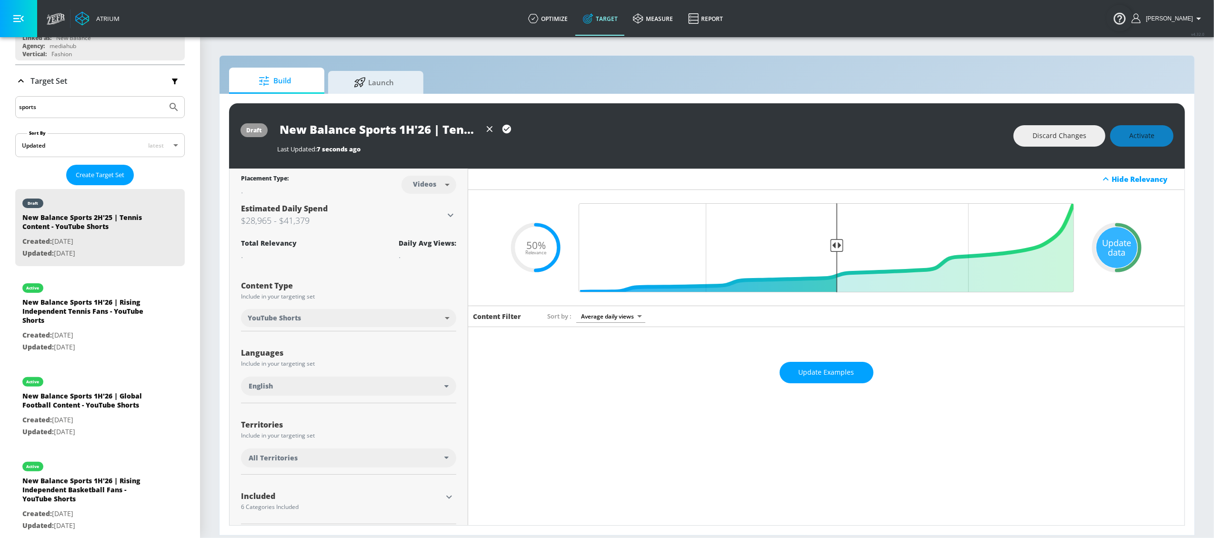
click at [749, 145] on div "Last Updated: 7 seconds ago" at bounding box center [640, 149] width 727 height 9
click at [566, 131] on div "New Balance Sports 1H'26 | Tennis Content - YouTube Shorts" at bounding box center [640, 129] width 727 height 21
click at [910, 139] on span "Activate" at bounding box center [1141, 136] width 25 height 12
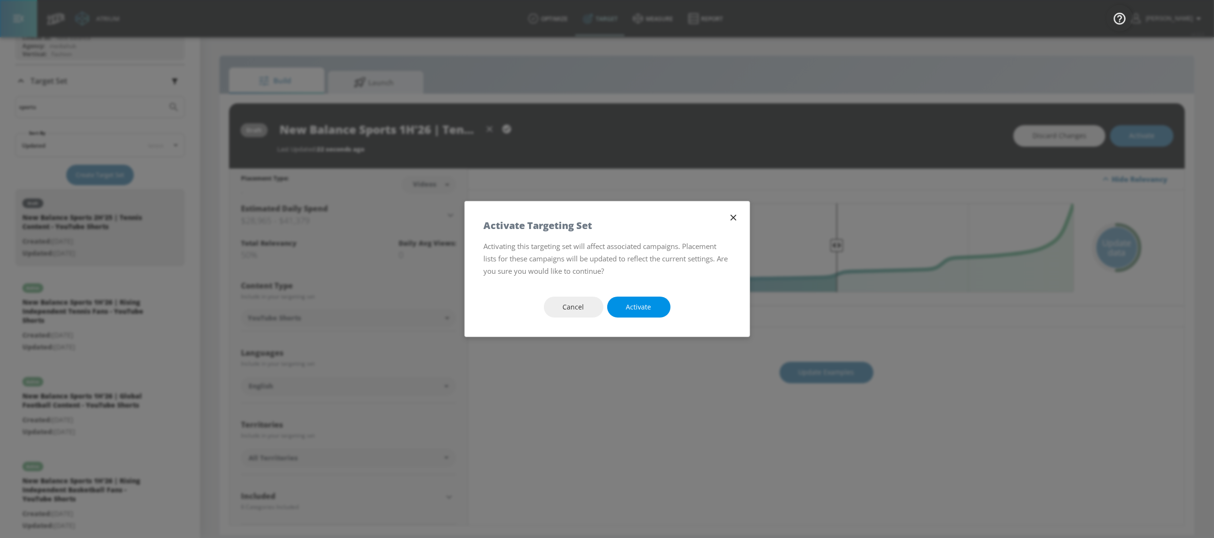
click at [655, 311] on button "Activate" at bounding box center [638, 307] width 63 height 21
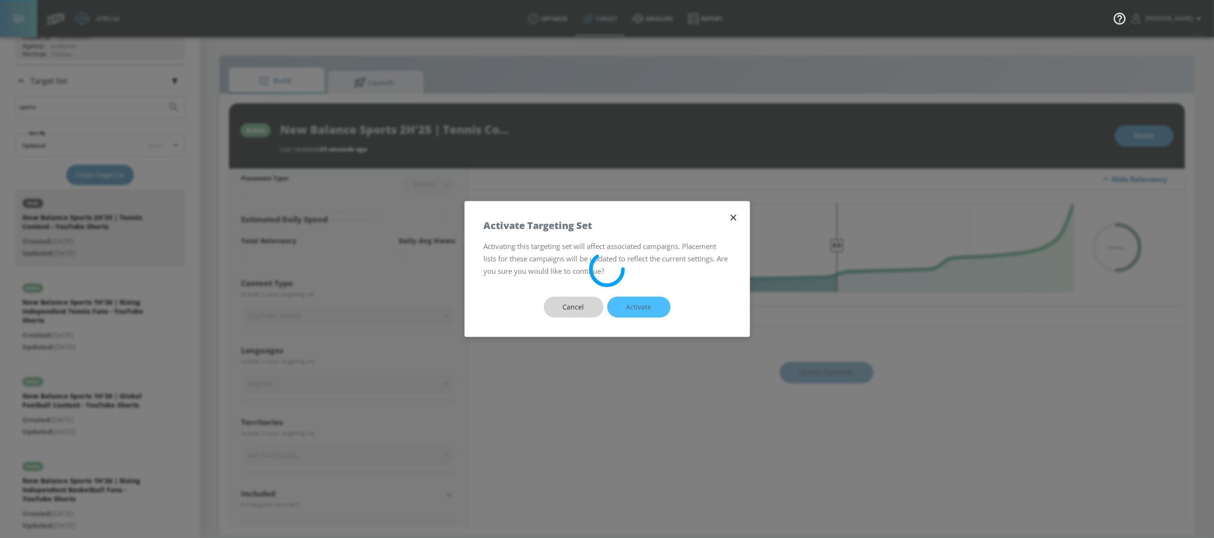
click at [574, 311] on span "Cancel" at bounding box center [573, 307] width 21 height 12
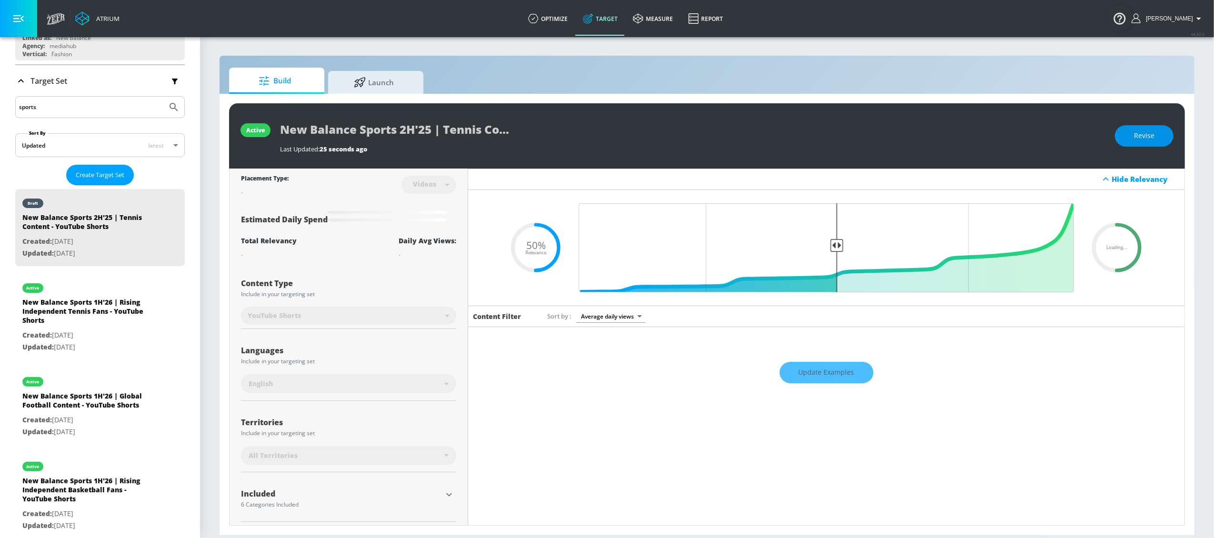
click at [910, 129] on button "Revise" at bounding box center [1144, 135] width 59 height 21
click at [433, 135] on input "New Balance Sports 1H'26 | Tennis Content - YouTube Shorts" at bounding box center [382, 129] width 204 height 21
click at [507, 124] on icon "button" at bounding box center [509, 129] width 10 height 10
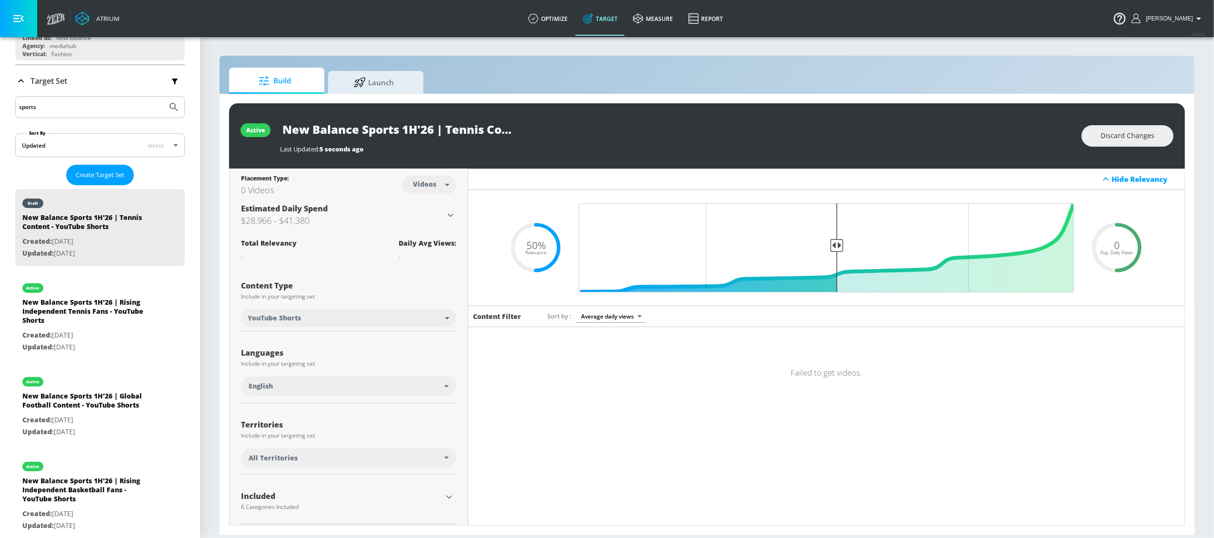
click at [429, 130] on input "New Balance Sports 1H'26 | Tennis Content - YouTube Shorts" at bounding box center [399, 129] width 238 height 21
click at [579, 138] on div "New Balance Sports 1H'26 | Tennis Content - YouTube Shorts" at bounding box center [676, 129] width 792 height 21
click at [910, 148] on div "Last Updated: 5 seconds ago" at bounding box center [676, 149] width 792 height 9
click at [910, 131] on span "Discard Changes" at bounding box center [1128, 136] width 54 height 12
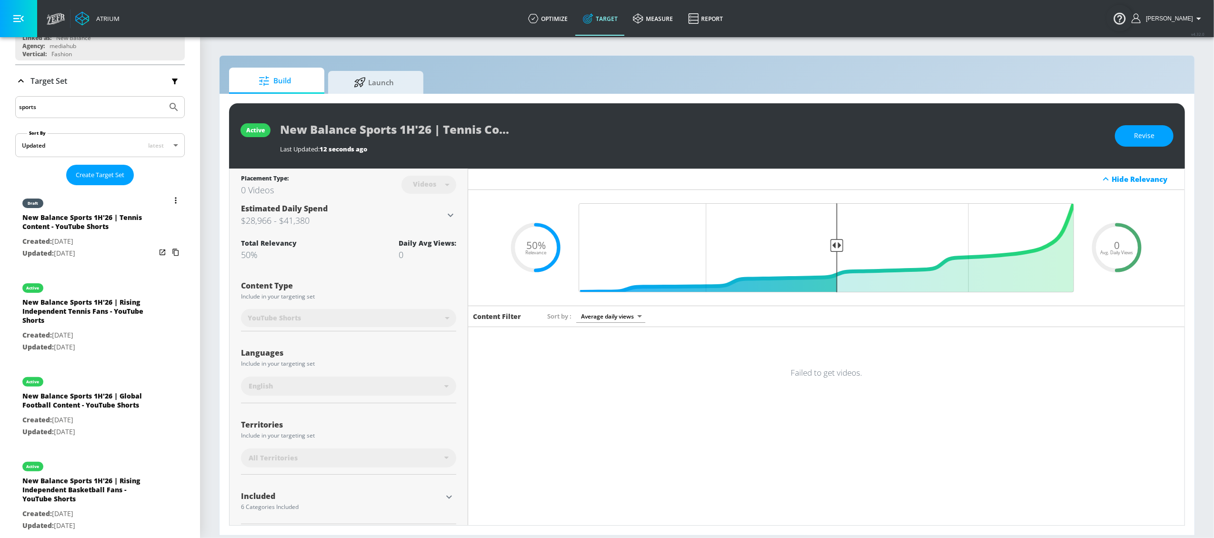
click at [56, 312] on div "New Balance Sports 1H'26 | Rising Independent Tennis Fans - YouTube Shorts" at bounding box center [88, 314] width 133 height 32
type input "New Balance Sports 1H'26 | Rising Independent Tennis Fans - YouTube Shorts"
type input "0.05"
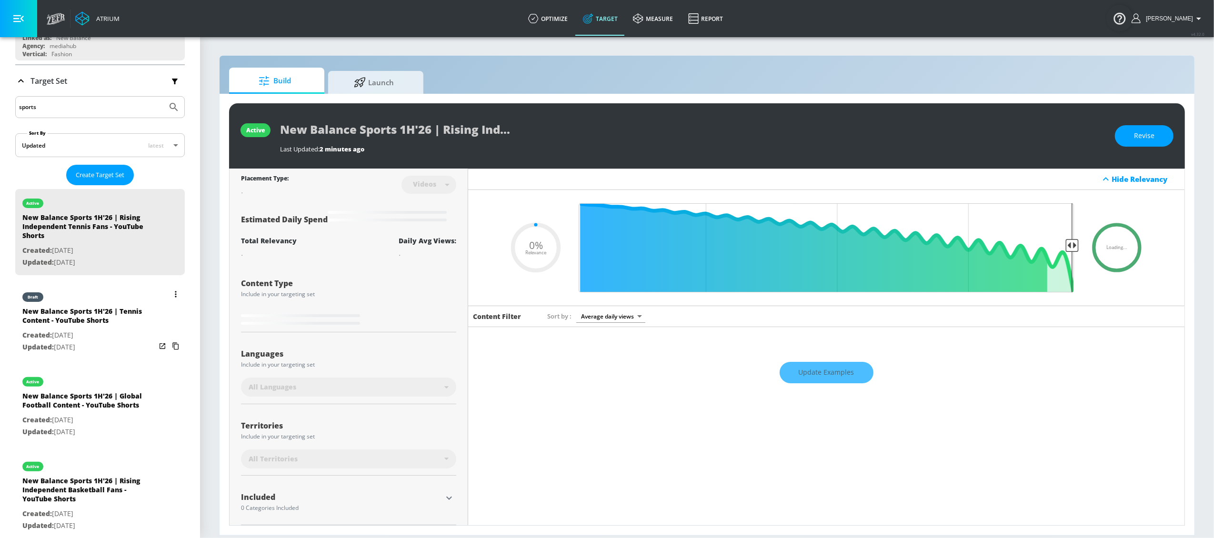
click at [72, 308] on div "New Balance Sports 1H'26 | Tennis Content - YouTube Shorts" at bounding box center [88, 318] width 133 height 23
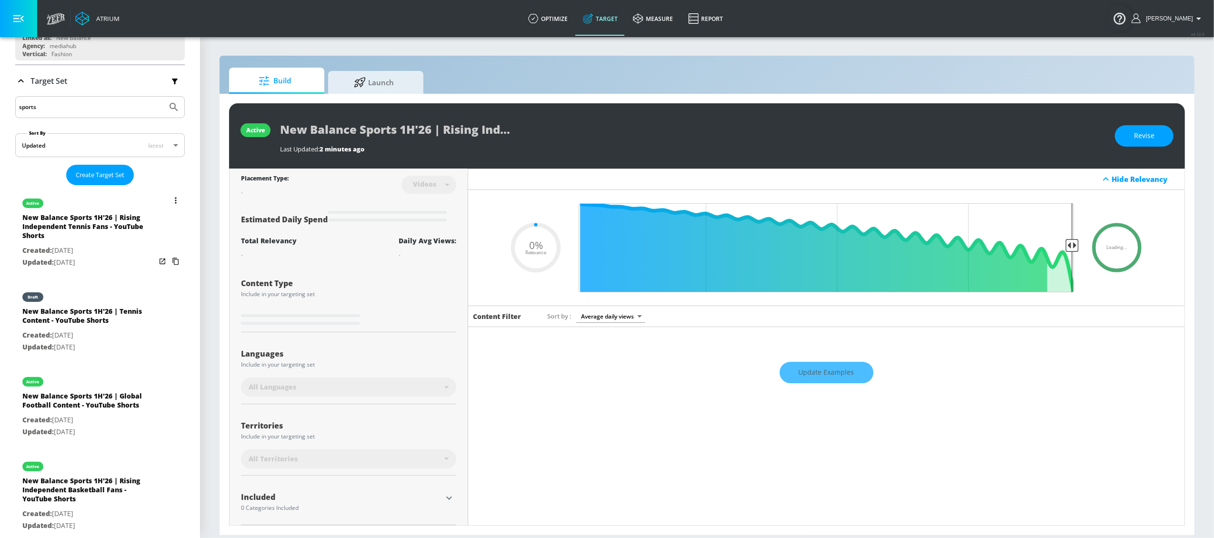
type input "New Balance Sports 1H'26 | Tennis Content - YouTube Shorts"
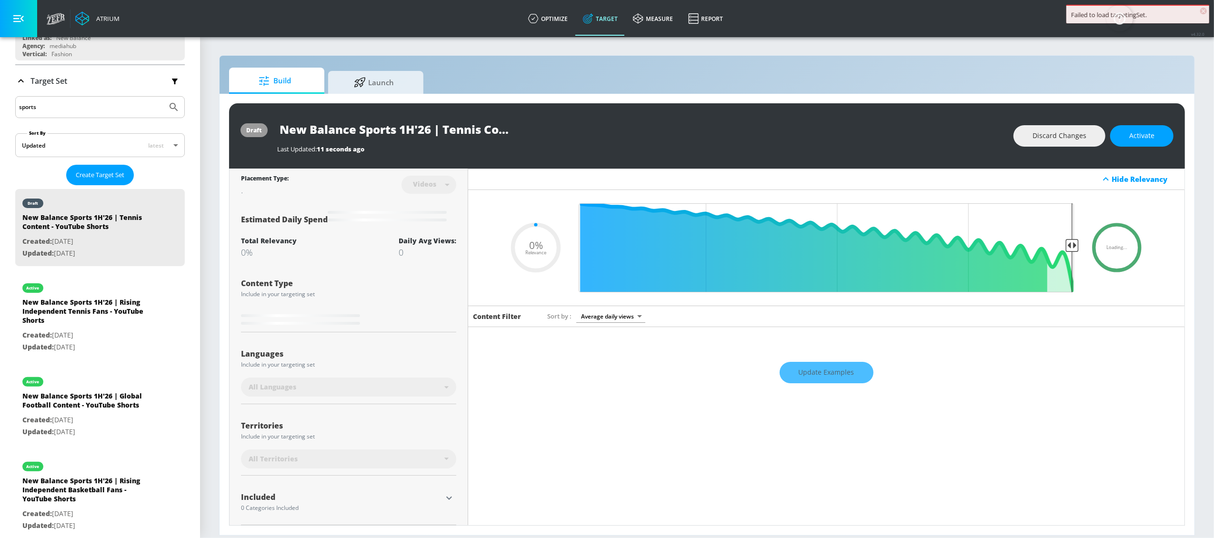
click at [495, 141] on div "Last Updated: 11 seconds ago" at bounding box center [640, 146] width 727 height 13
click at [910, 144] on button "Activate" at bounding box center [1141, 135] width 63 height 21
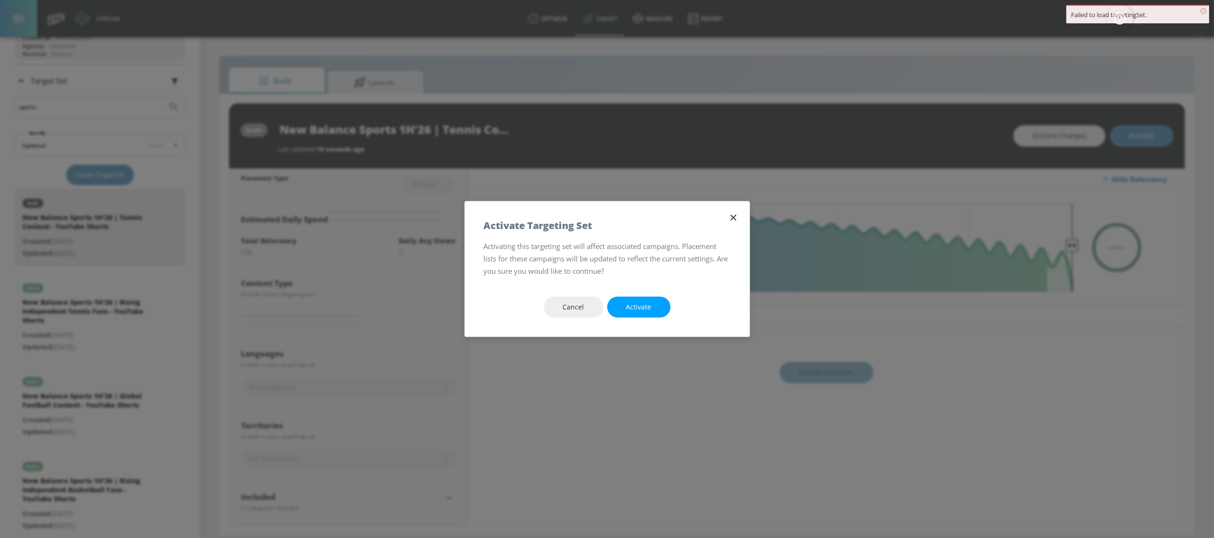
click at [650, 309] on span "Activate" at bounding box center [638, 307] width 25 height 12
type input "0.5"
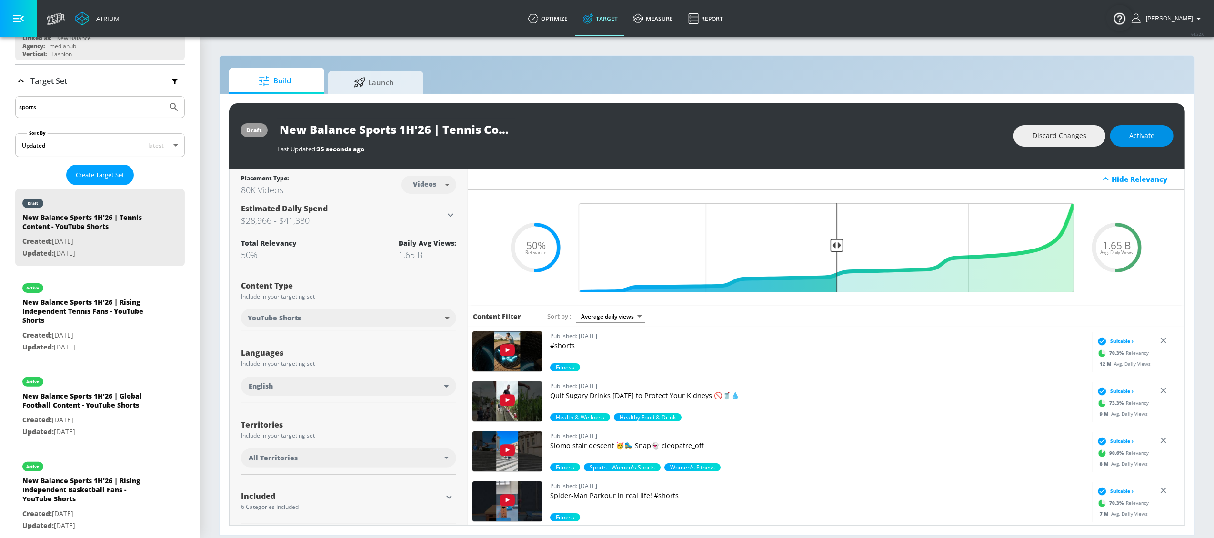
click at [910, 135] on span "Activate" at bounding box center [1141, 136] width 25 height 12
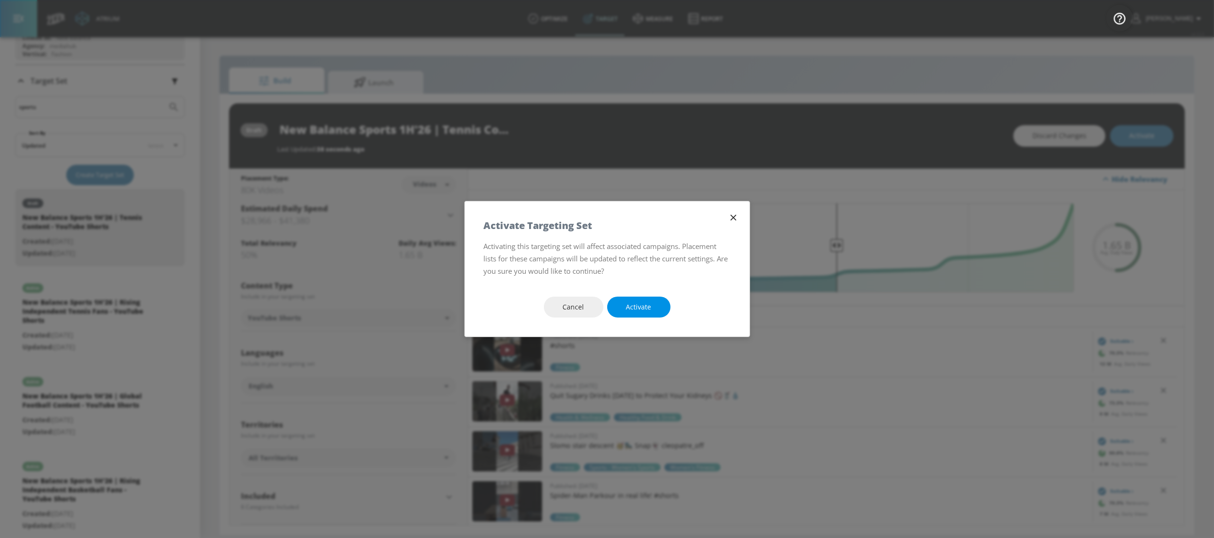
click at [652, 304] on button "Activate" at bounding box center [638, 307] width 63 height 21
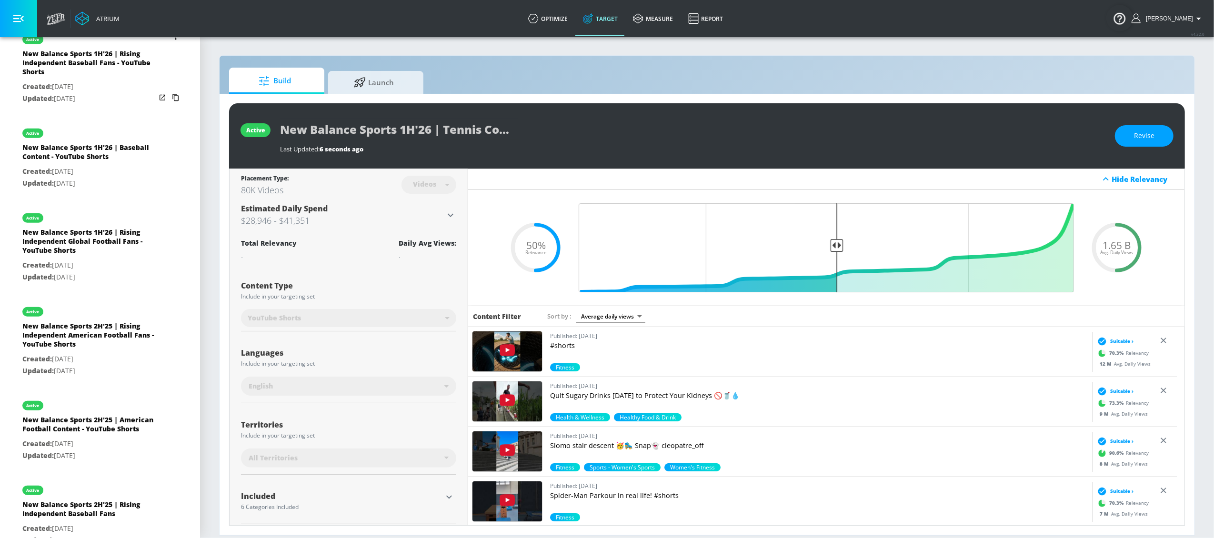
scroll to position [743, 0]
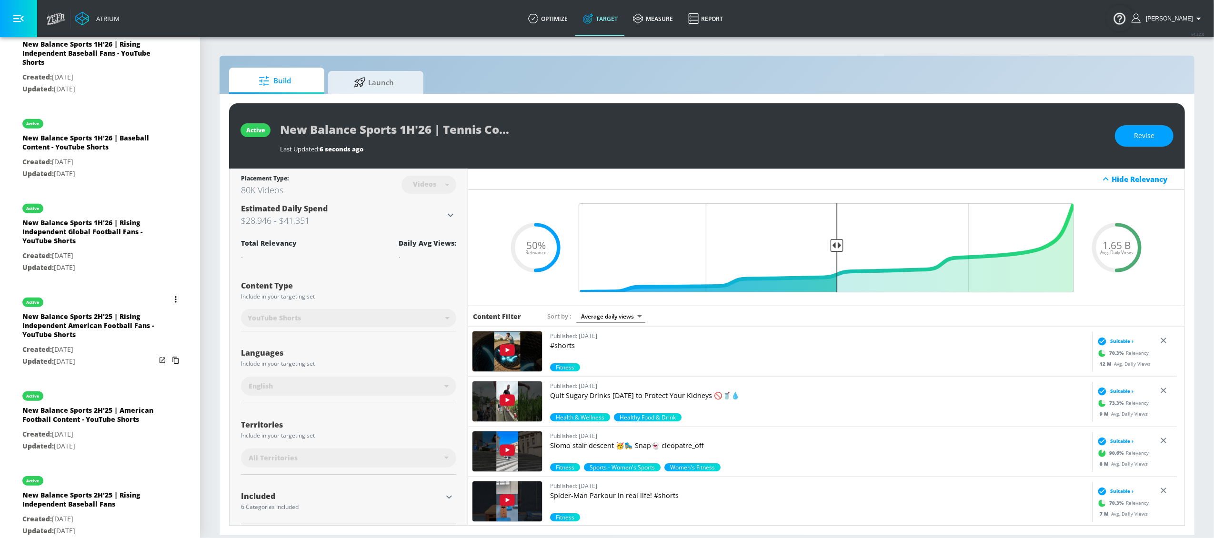
click at [74, 352] on p "Created: Mar. 13, 2025" at bounding box center [88, 350] width 133 height 12
type input "New Balance Sports 2H'25 | Rising Independent American Football Fans - YouTube …"
type input "channels"
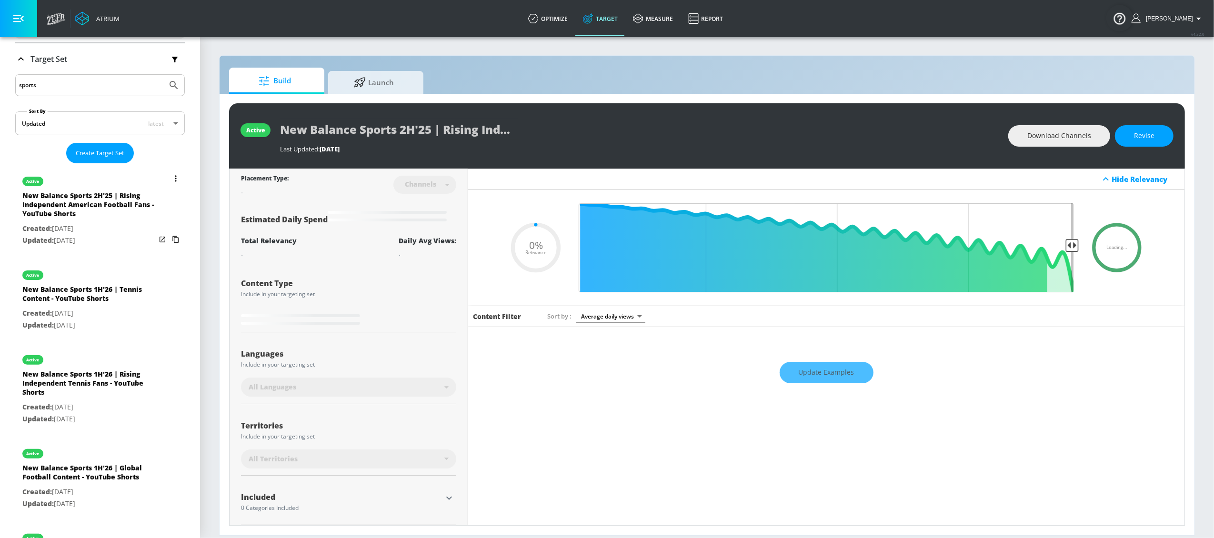
scroll to position [137, 0]
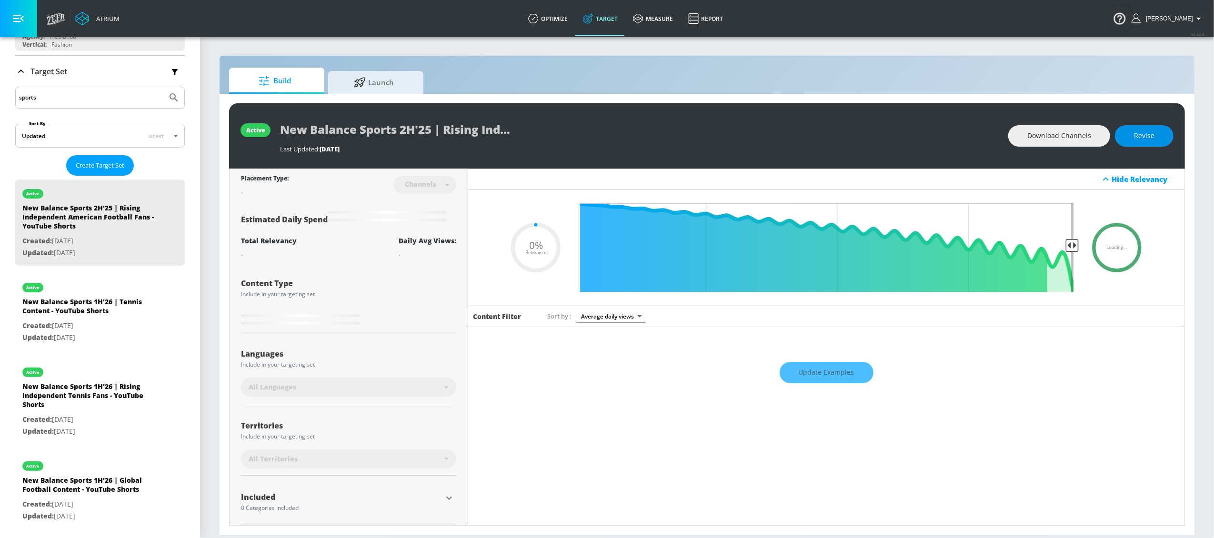
click at [910, 135] on span "Revise" at bounding box center [1144, 136] width 20 height 12
type input "0.05"
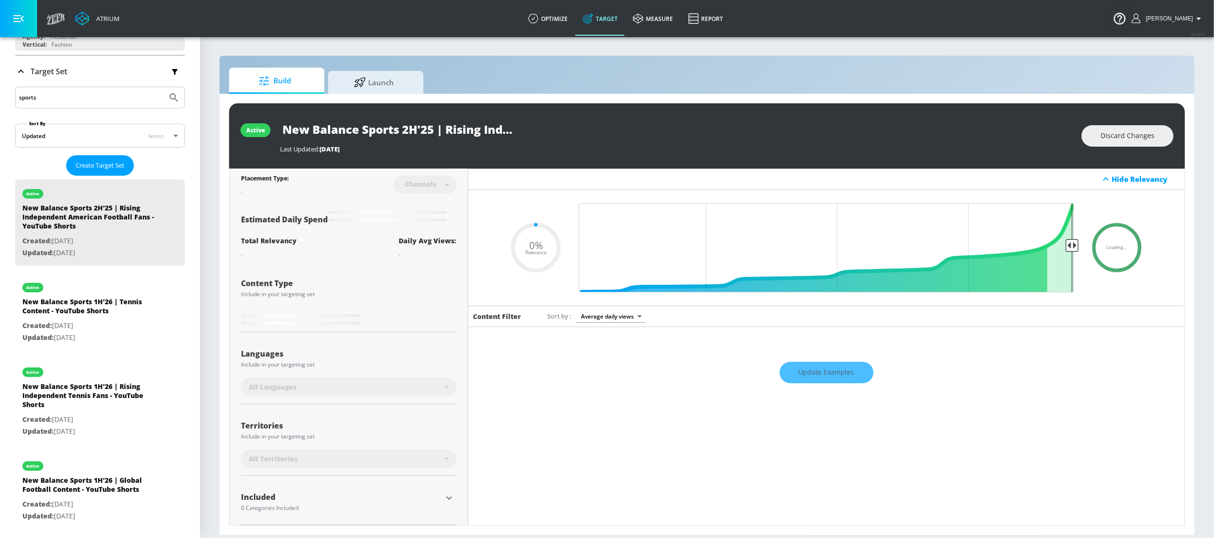
click at [412, 131] on input "New Balance Sports 2H'25 | Rising Independent American Football Fans - YouTube …" at bounding box center [399, 129] width 238 height 21
type input "New Balance Sports H'25 | Rising Independent American Football Fans - YouTube S…"
type input "0.05"
type input "New Balance Sports 1H'25 | Rising Independent American Football Fans - YouTube …"
type input "0.5"
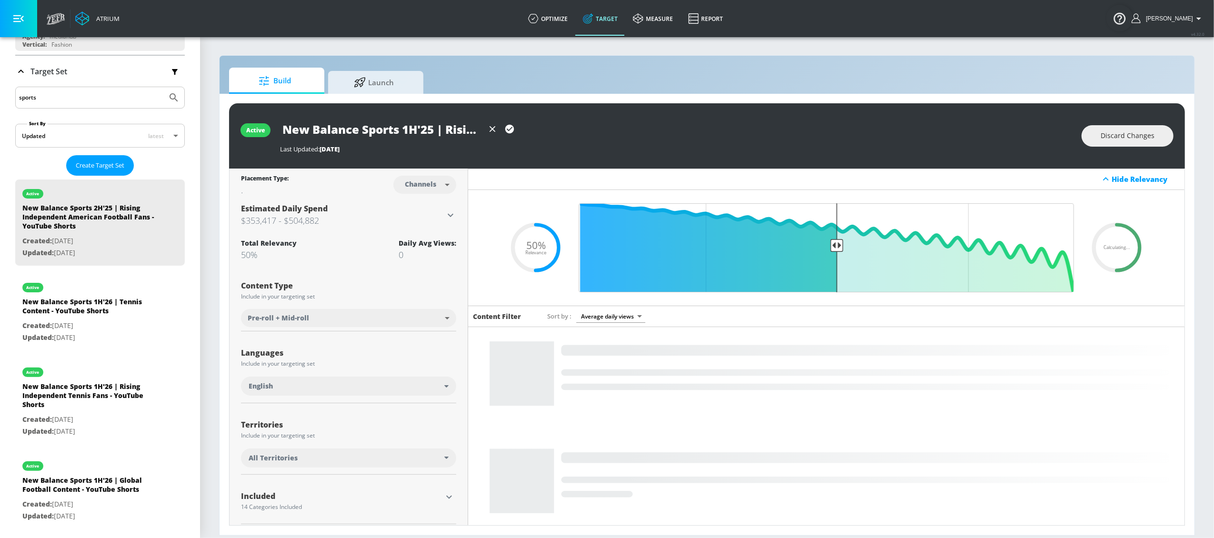
type input "New Balance Sports 1H'25 | Rising Independent American Football Fans - YouTube …"
click at [418, 181] on body "Atrium optimize Target measure Report optimize Target measure Report v 4.32.0 L…" at bounding box center [607, 269] width 1214 height 538
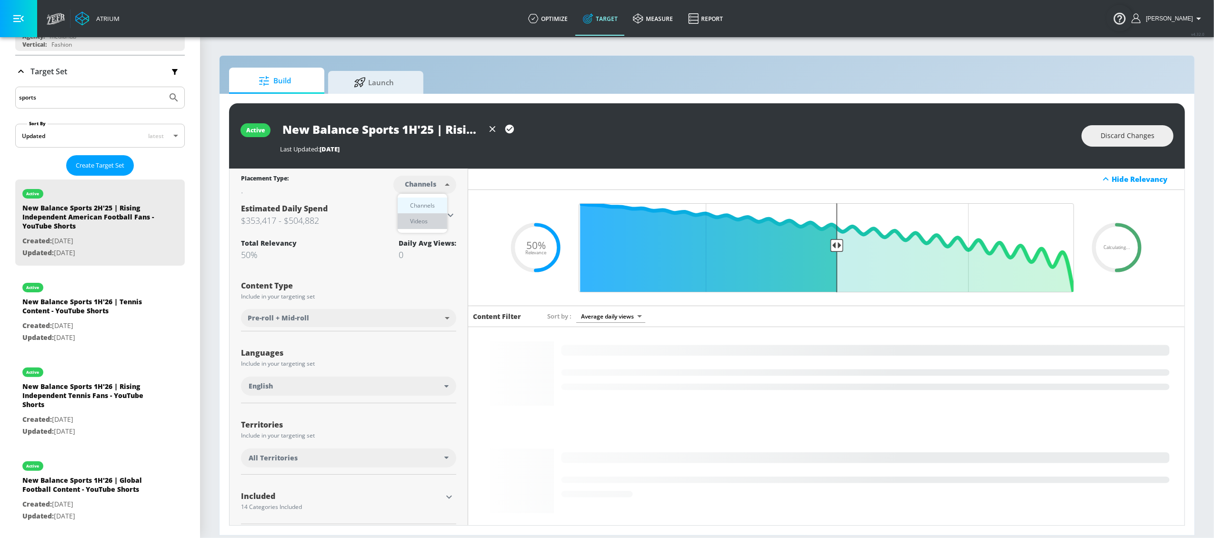
click at [418, 224] on div "Videos" at bounding box center [418, 221] width 27 height 10
type input "videos"
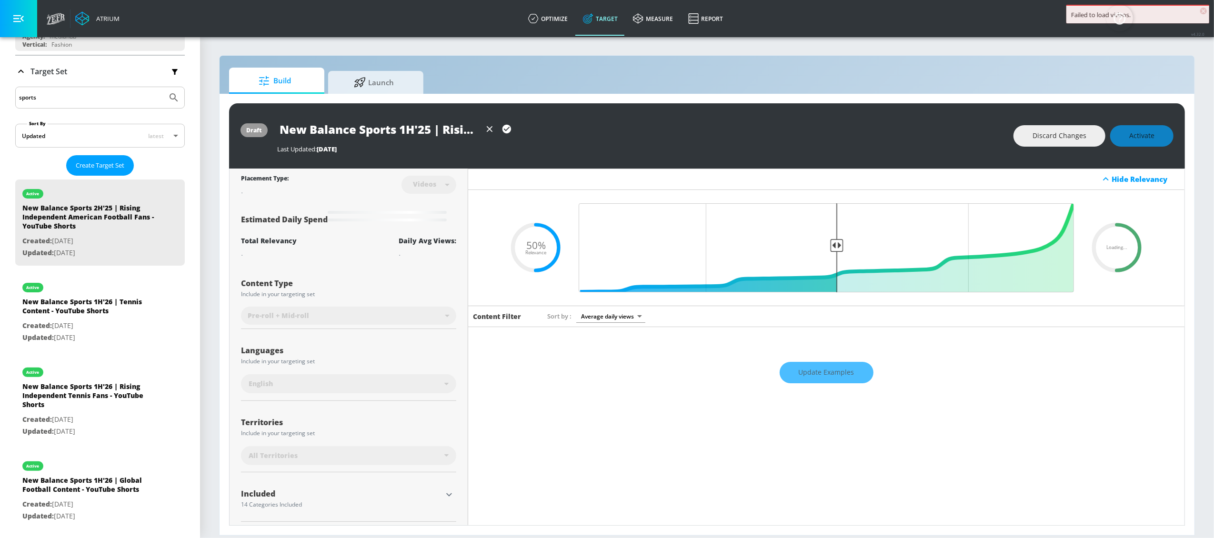
click at [431, 124] on input "New Balance Sports 1H'25 | Rising Independent American Football Fans - YouTube …" at bounding box center [379, 129] width 204 height 21
type input "New Balance Sports 1H'26 | Rising Independent American Football Fans - YouTube …"
click at [594, 150] on div "Last Updated: 209 days ago" at bounding box center [640, 149] width 727 height 9
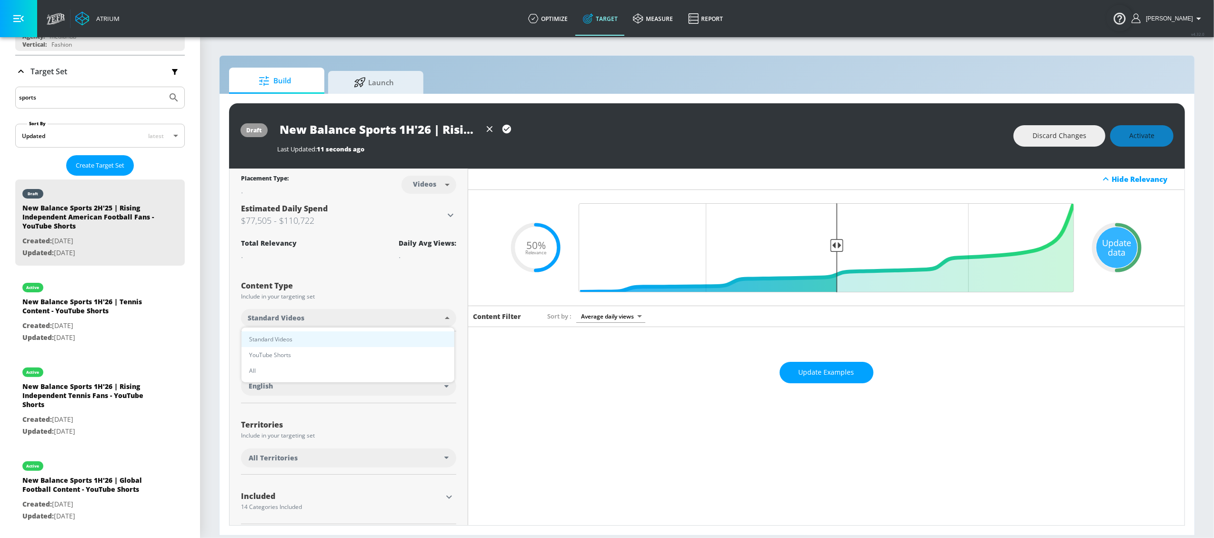
click at [441, 315] on body "Atrium optimize Target measure Report optimize Target measure Report v 4.32.0 L…" at bounding box center [607, 269] width 1214 height 538
click at [335, 358] on li "YouTube Shorts" at bounding box center [347, 355] width 213 height 16
type input "shorts"
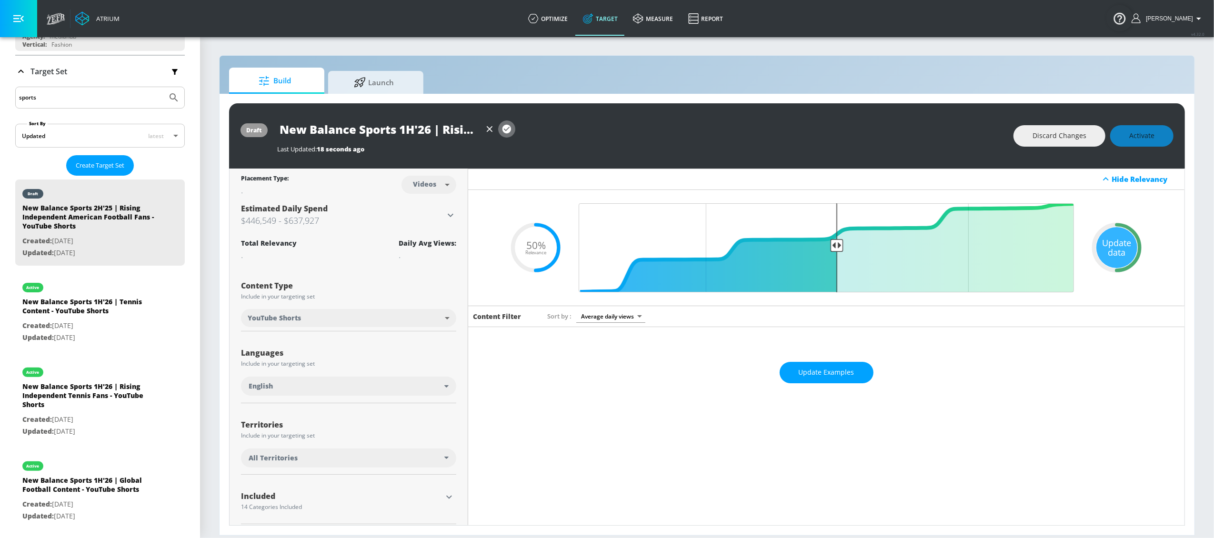
click at [504, 129] on icon "button" at bounding box center [507, 129] width 10 height 10
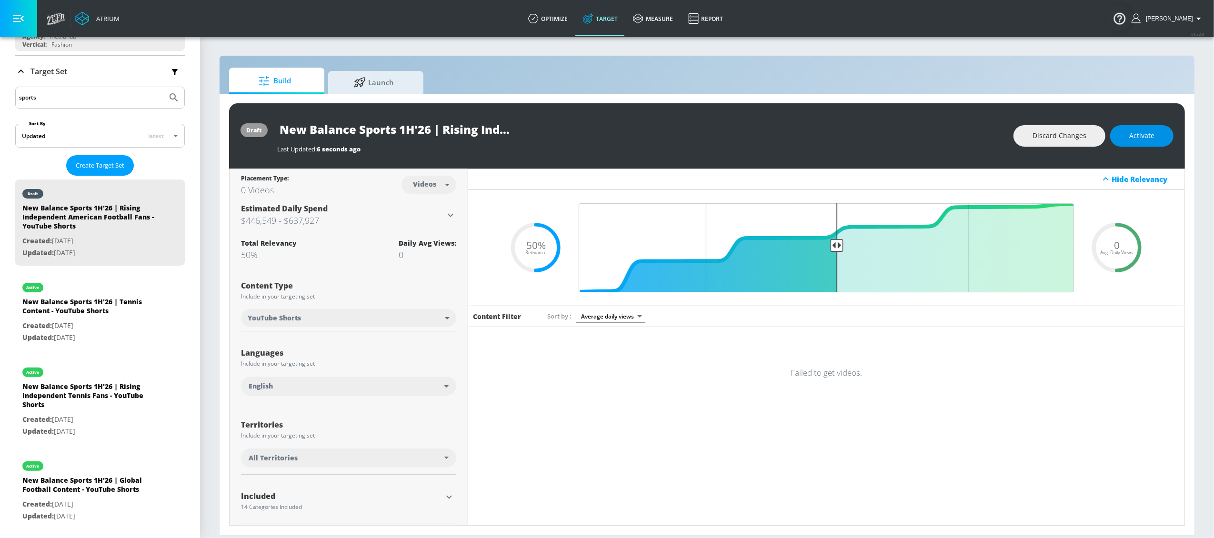
click at [910, 131] on span "Activate" at bounding box center [1141, 136] width 25 height 12
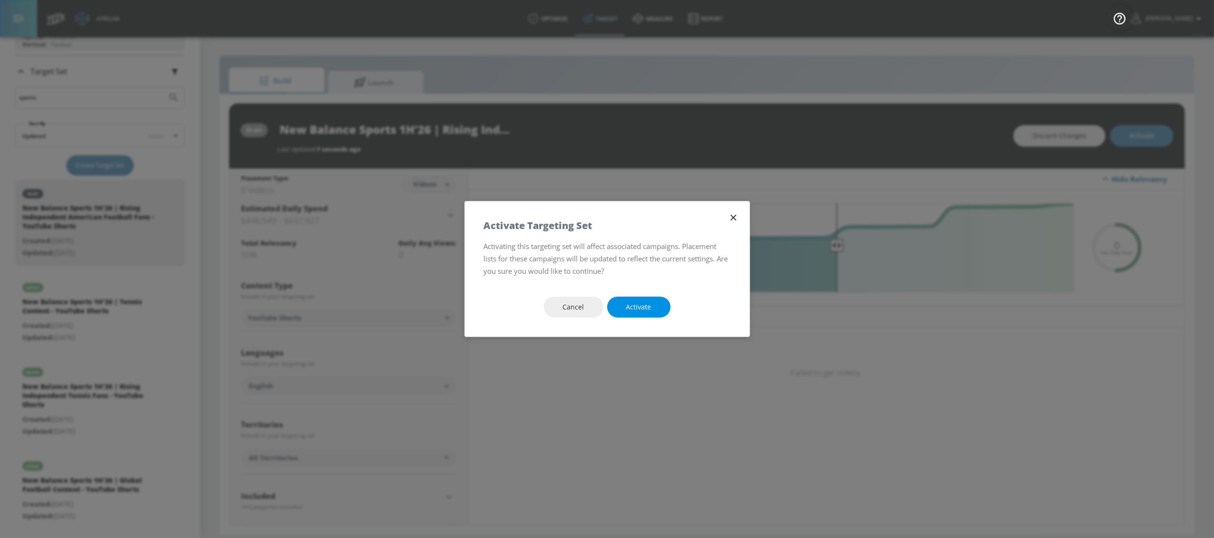
click at [644, 314] on button "Activate" at bounding box center [638, 307] width 63 height 21
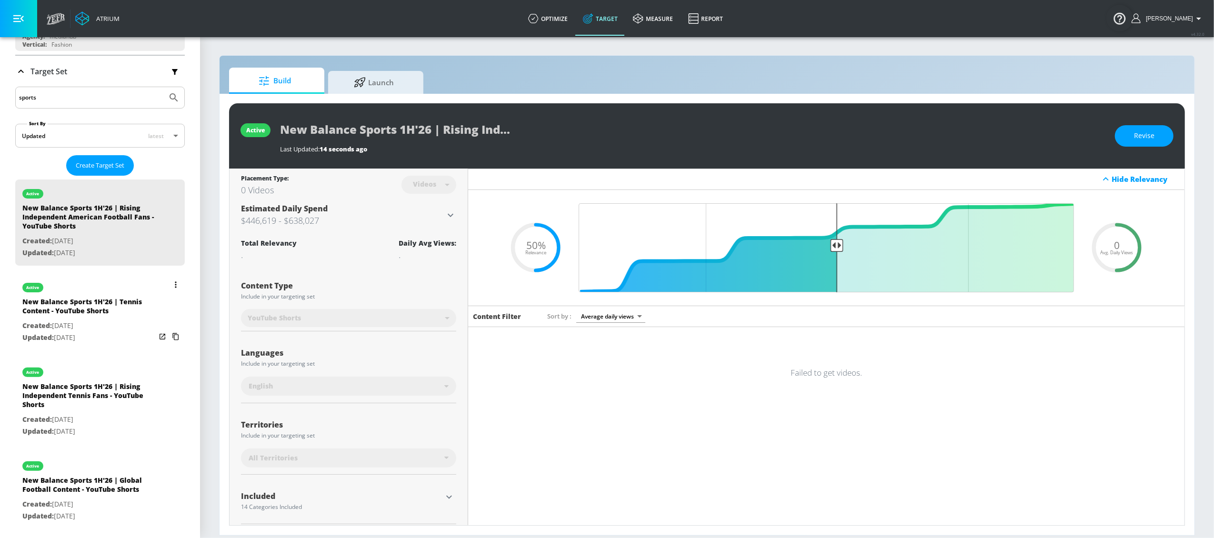
click at [87, 301] on div "New Balance Sports 1H'26 | Tennis Content - YouTube Shorts" at bounding box center [88, 308] width 133 height 23
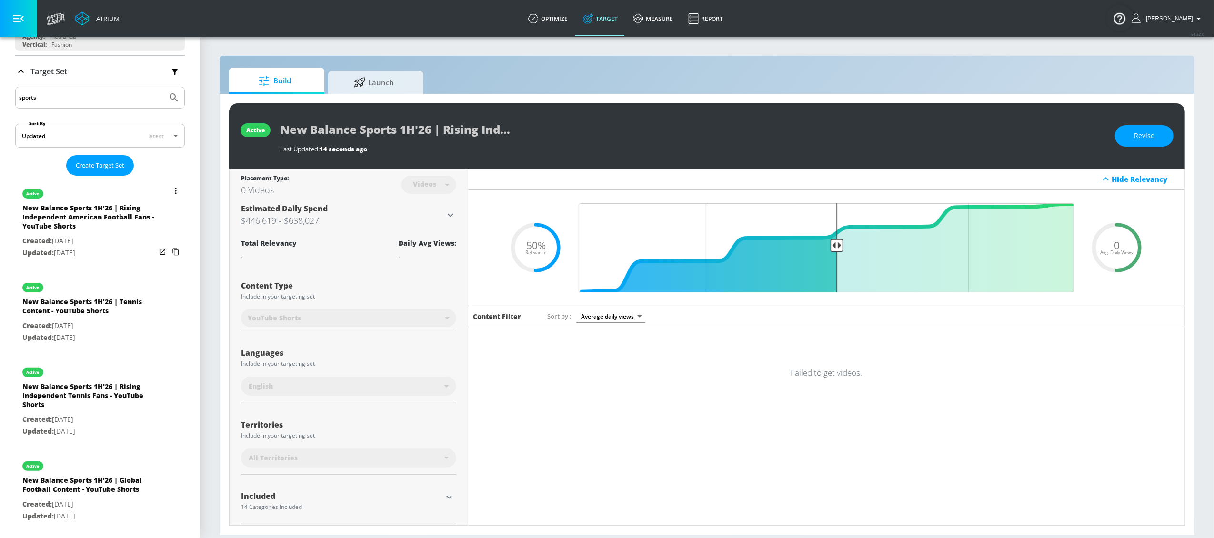
type input "New Balance Sports 1H'26 | Tennis Content - YouTube Shorts"
type input "0.05"
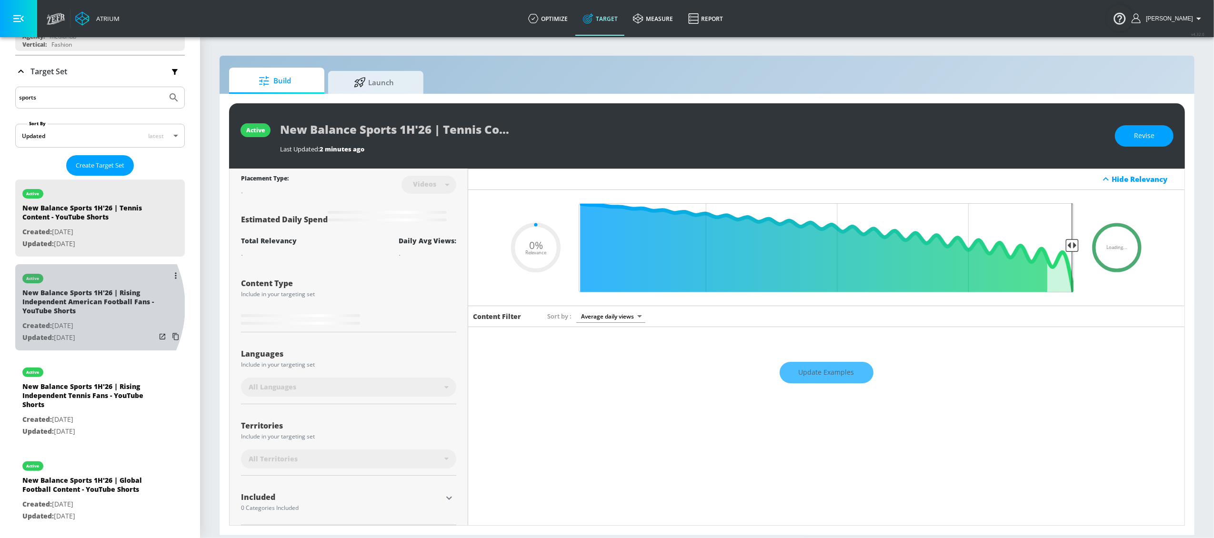
click at [75, 307] on div "New Balance Sports 1H'26 | Rising Independent American Football Fans - YouTube …" at bounding box center [88, 304] width 133 height 32
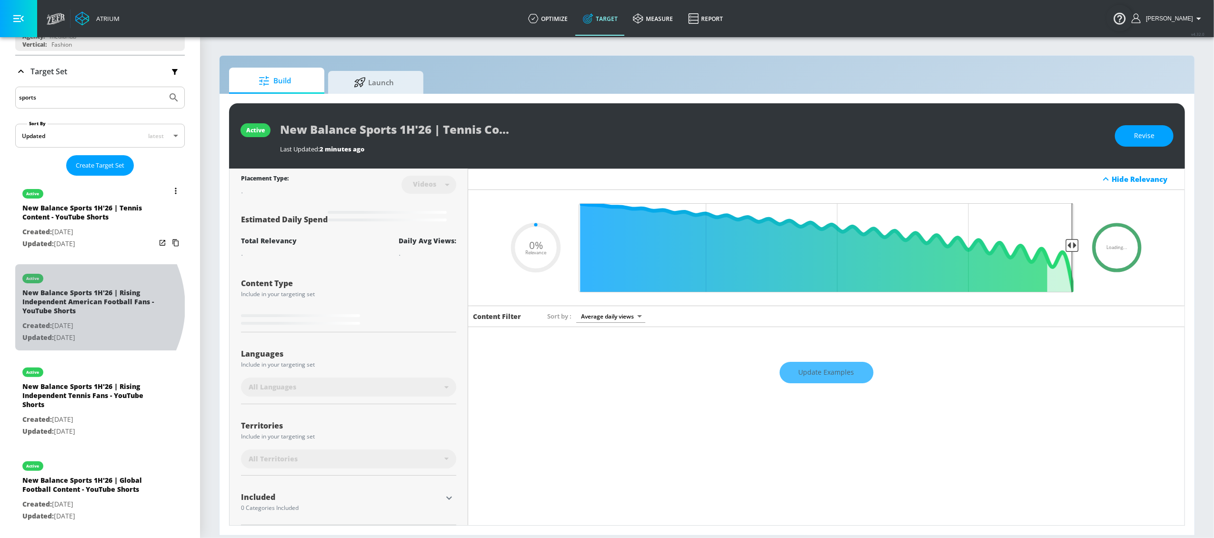
type input "New Balance Sports 1H'26 | Rising Independent American Football Fans - YouTube …"
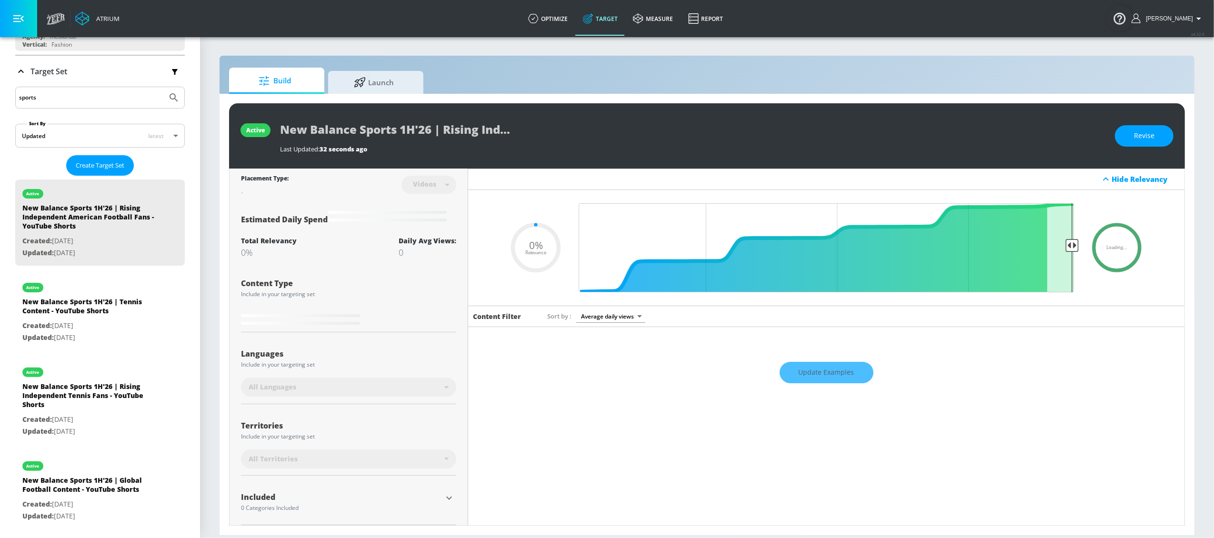
type input "0.5"
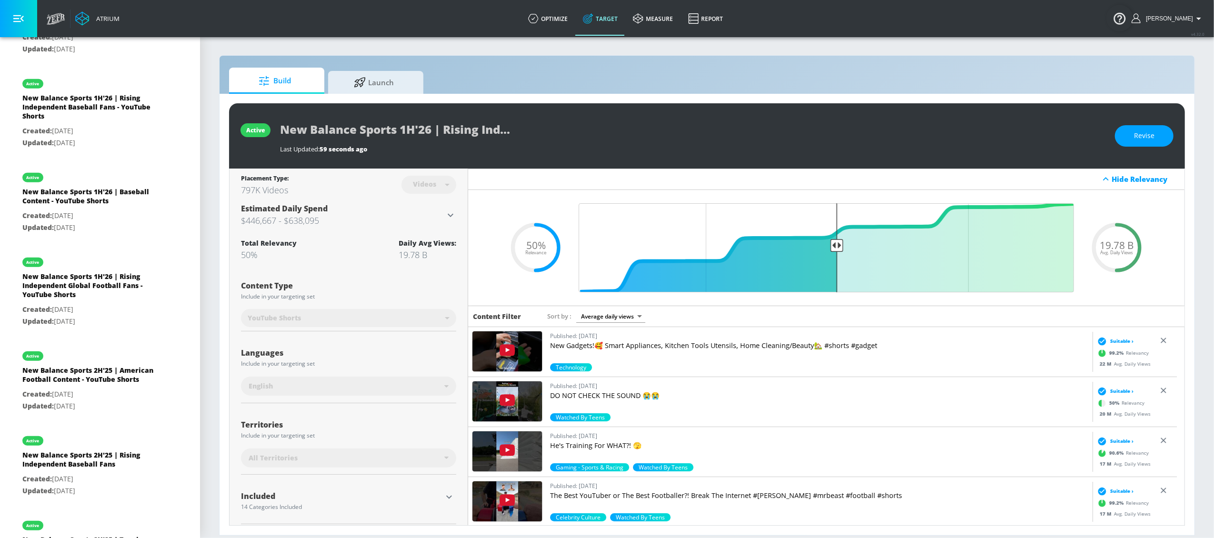
scroll to position [865, 0]
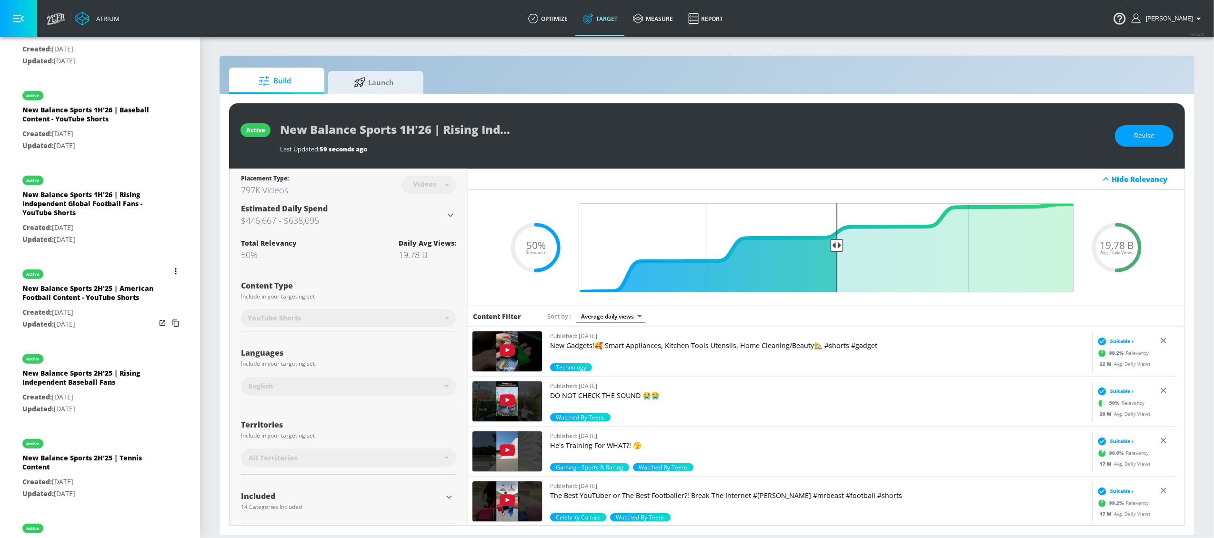
click at [70, 307] on div "New Balance Sports 2H'25 | American Football Content - YouTube Shorts" at bounding box center [88, 295] width 133 height 23
type input "New Balance Sports 2H'25 | American Football Content - YouTube Shorts"
type input "channels"
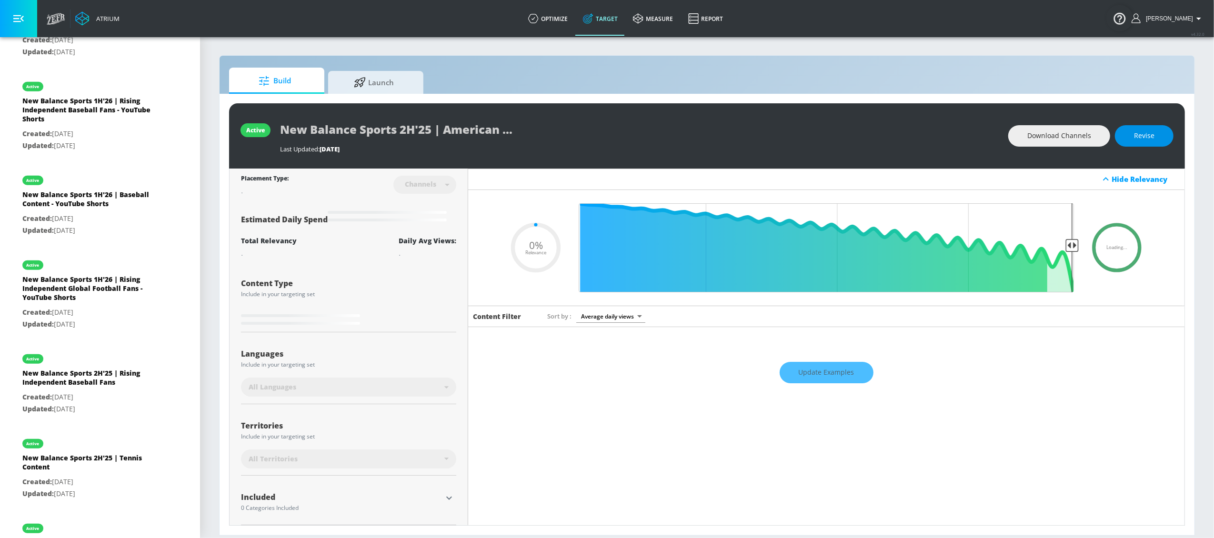
type input "0.5"
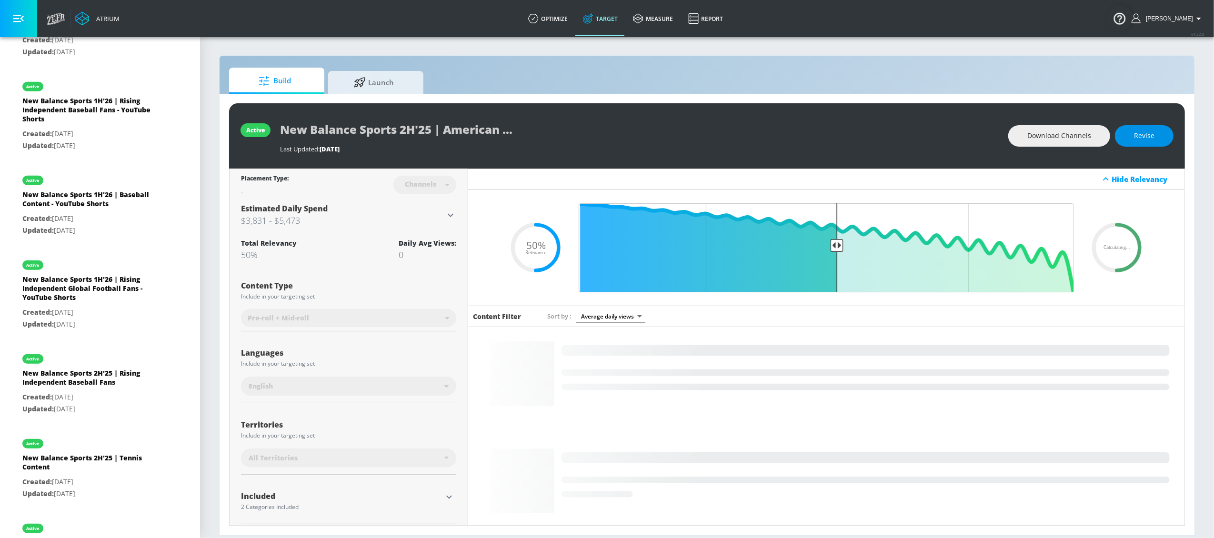
click at [910, 143] on button "Revise" at bounding box center [1144, 135] width 59 height 21
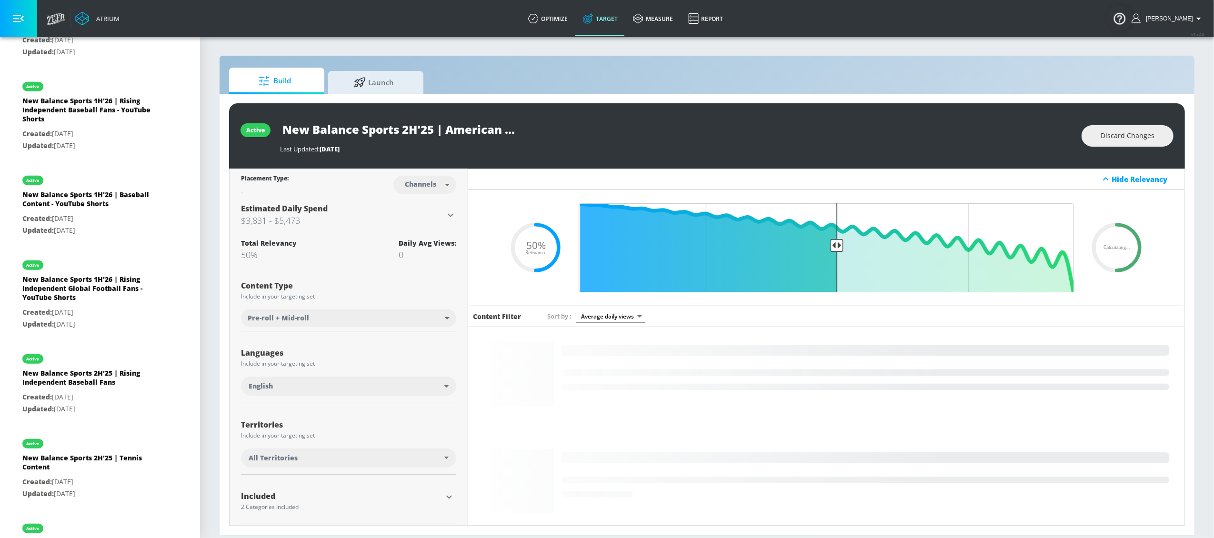
click at [440, 188] on body "Atrium optimize Target measure Report optimize Target measure Report v 4.32.0 L…" at bounding box center [607, 269] width 1214 height 538
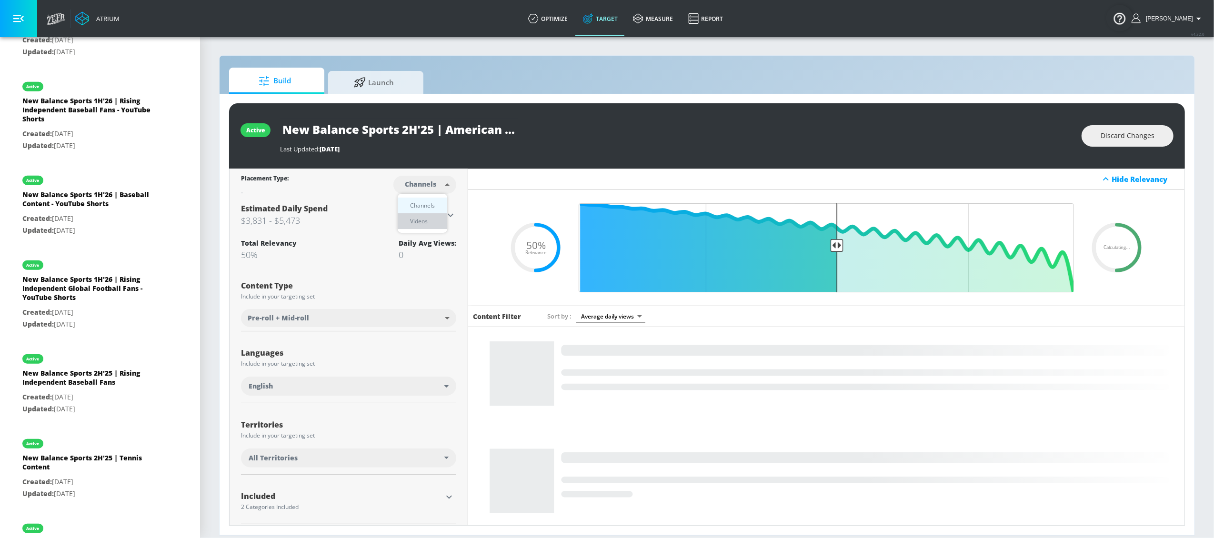
click at [435, 222] on li "Videos" at bounding box center [423, 221] width 50 height 16
type input "videos"
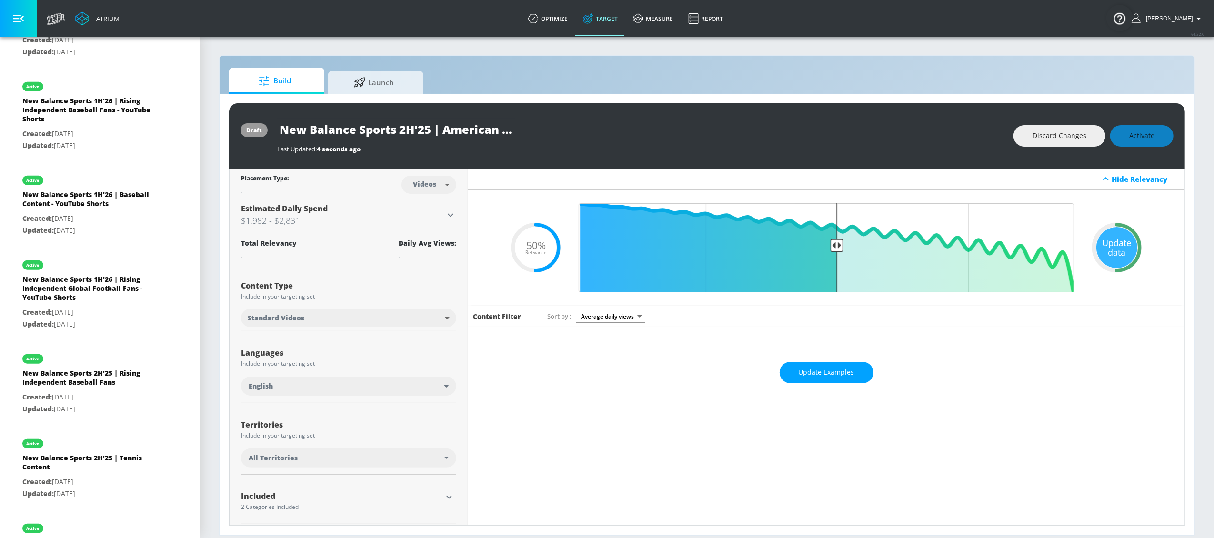
click at [405, 321] on body "Atrium optimize Target measure Report optimize Target measure Report v 4.32.0 L…" at bounding box center [607, 269] width 1214 height 538
click at [388, 361] on li "YouTube Shorts" at bounding box center [347, 355] width 213 height 16
type input "shorts"
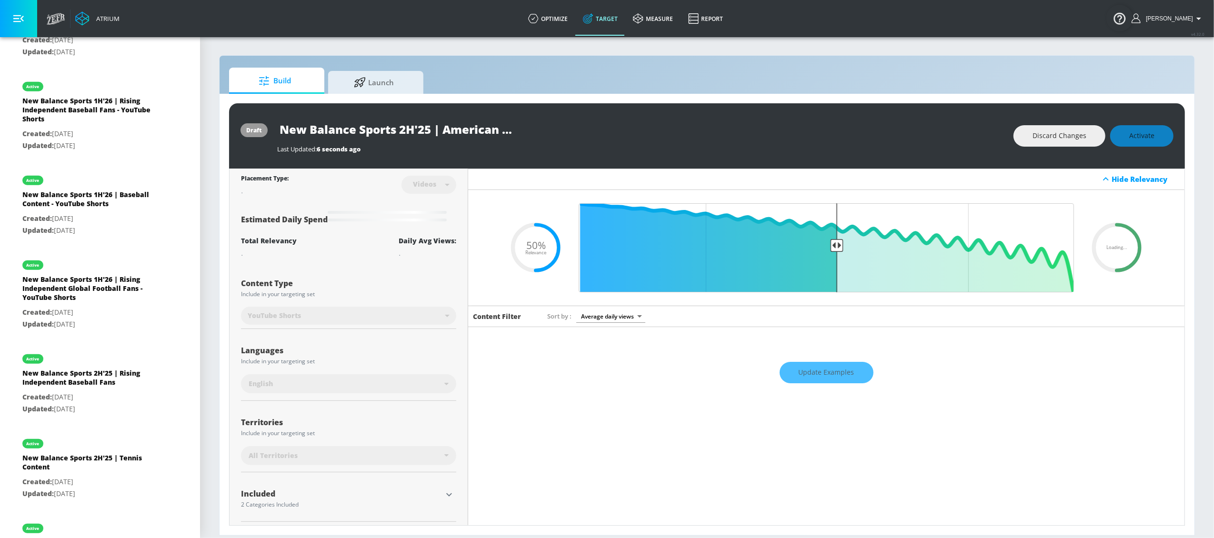
click at [404, 131] on input "New Balance Sports 2H'25 | American Football Content - YouTube Shorts" at bounding box center [396, 129] width 238 height 21
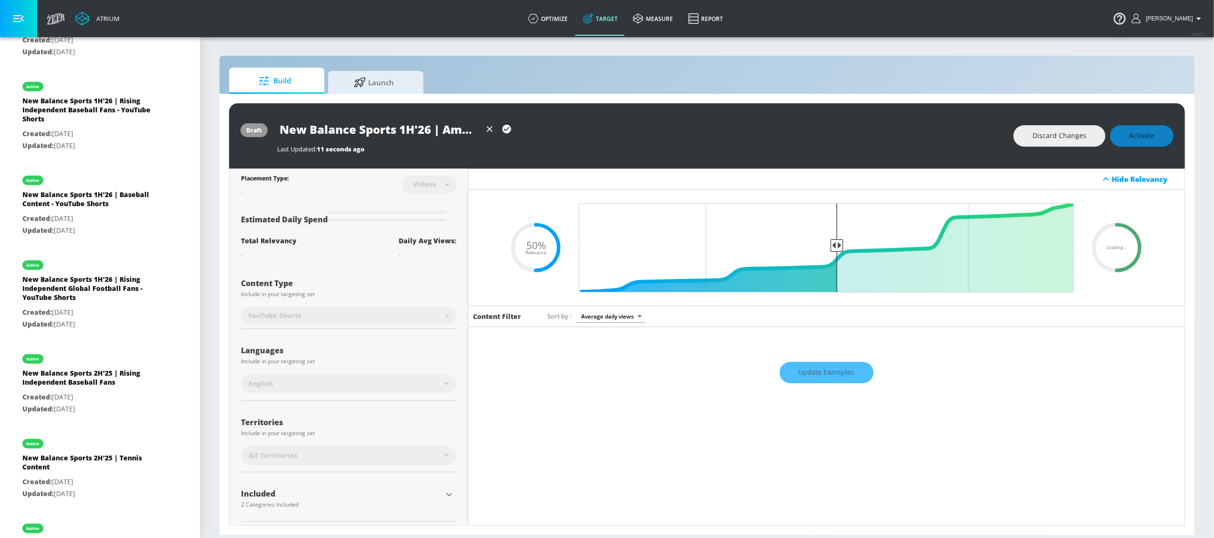
click at [544, 134] on div "New Balance Sports 1H'26 | American Football Content - YouTube Shorts" at bounding box center [640, 129] width 727 height 21
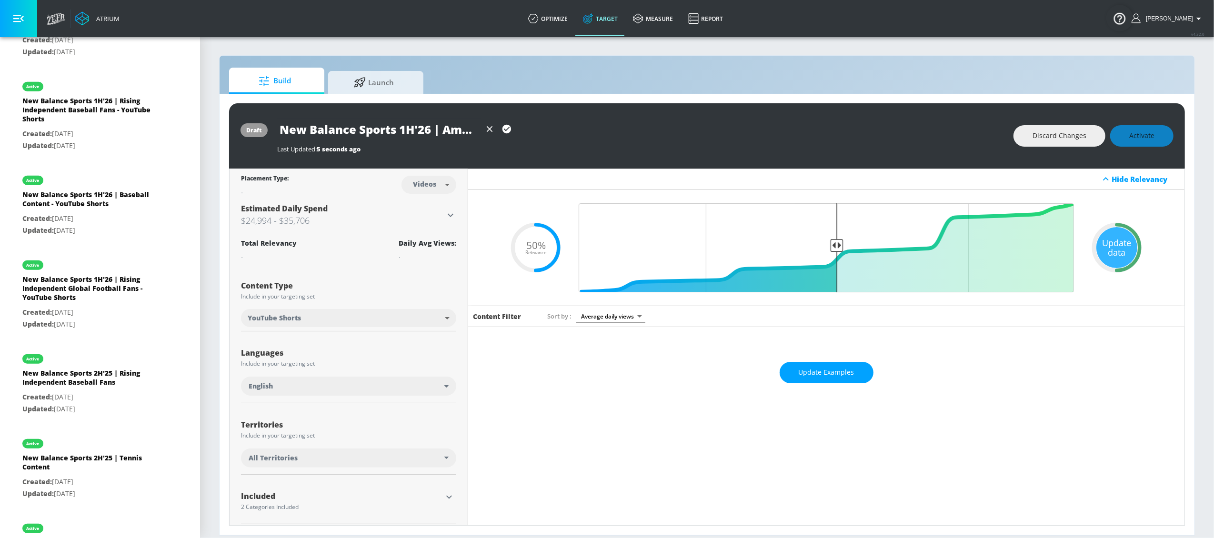
click at [508, 131] on icon "button" at bounding box center [506, 129] width 9 height 9
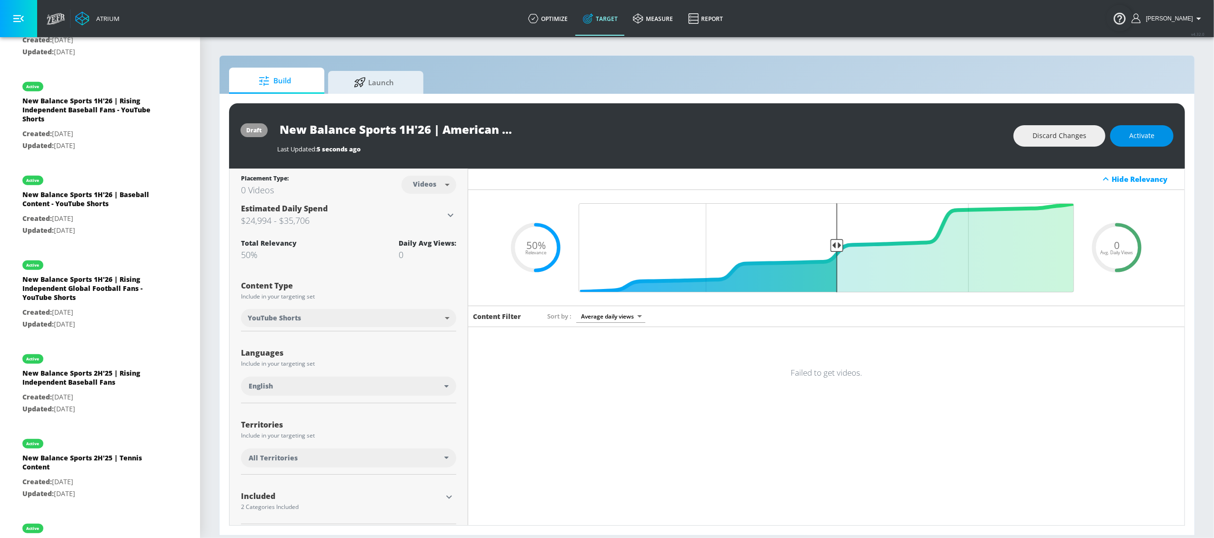
click at [910, 139] on button "Activate" at bounding box center [1141, 135] width 63 height 21
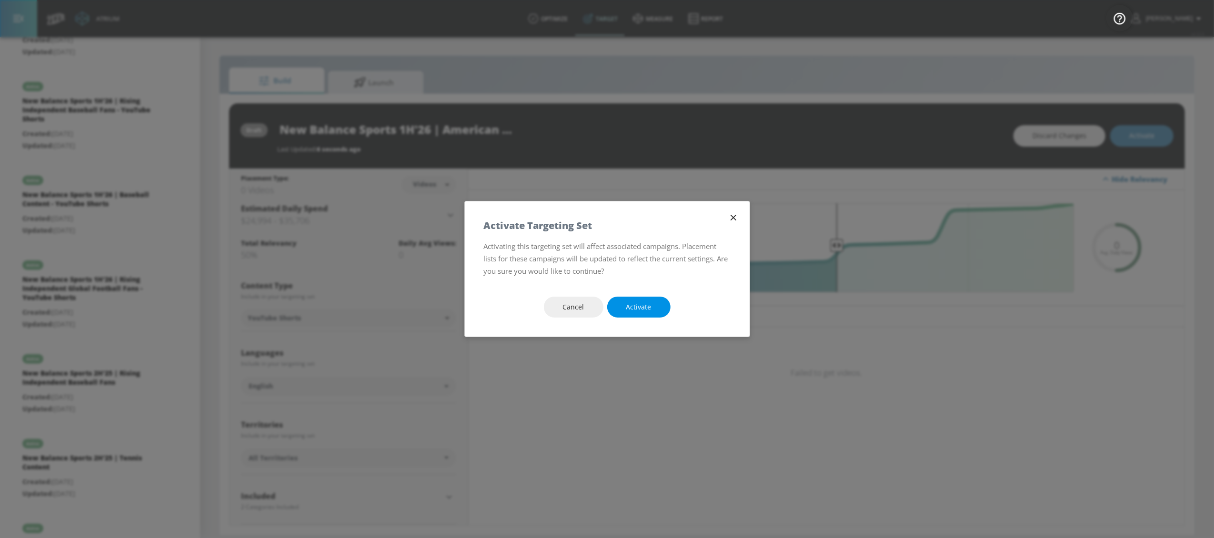
click at [647, 308] on span "Activate" at bounding box center [638, 307] width 25 height 12
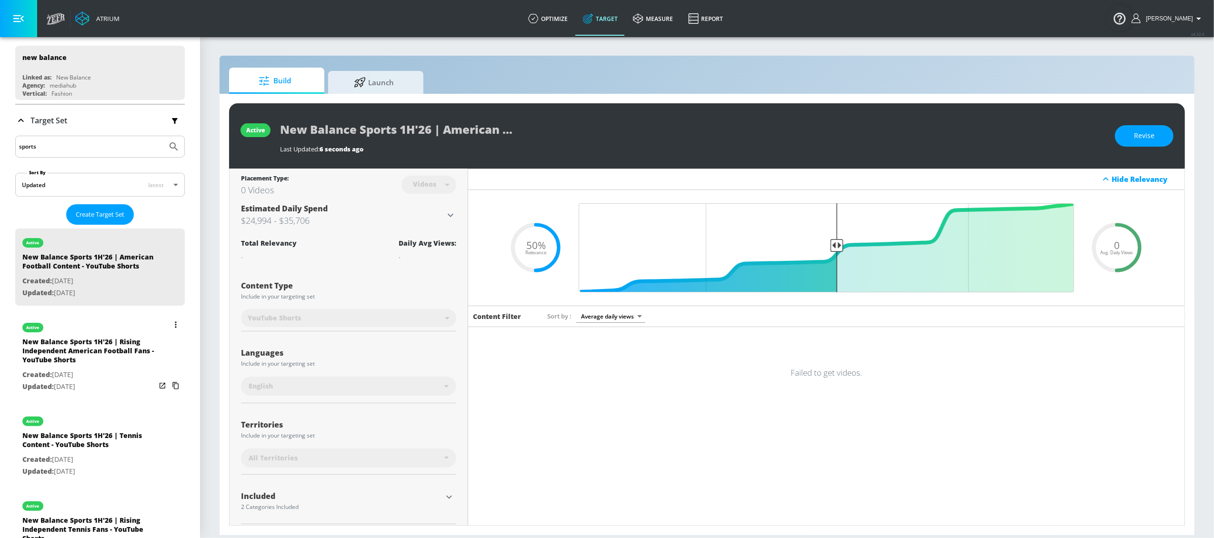
scroll to position [82, 0]
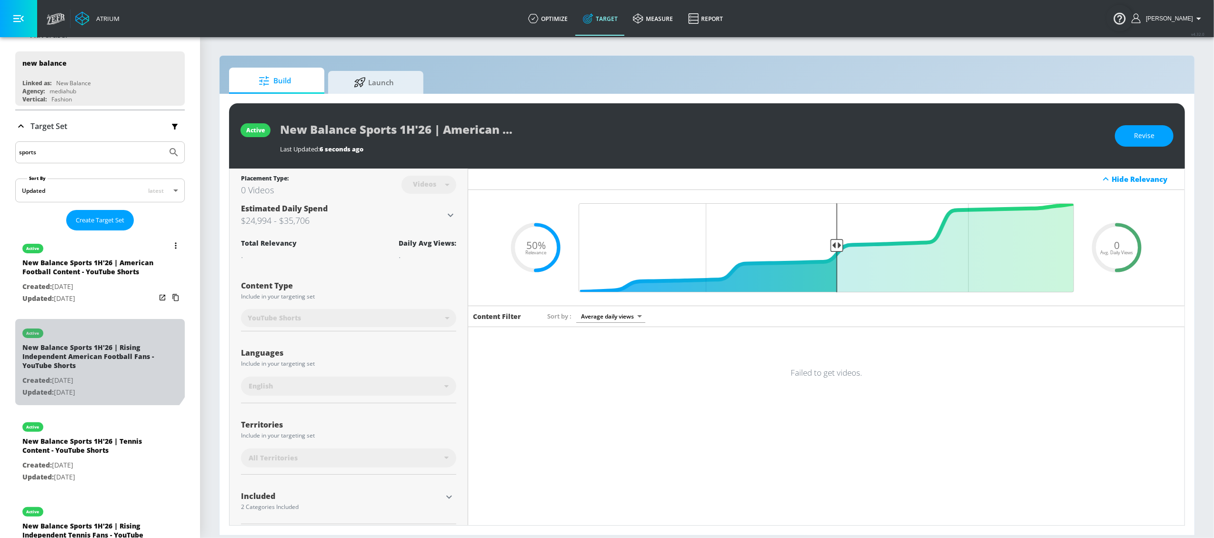
drag, startPoint x: 97, startPoint y: 353, endPoint x: 95, endPoint y: 342, distance: 10.7
click at [97, 353] on div "New Balance Sports 1H'26 | Rising Independent American Football Fans - YouTube …" at bounding box center [88, 359] width 133 height 32
type input "New Balance Sports 1H'26 | Rising Independent American Football Fans - YouTube …"
type input "0.05"
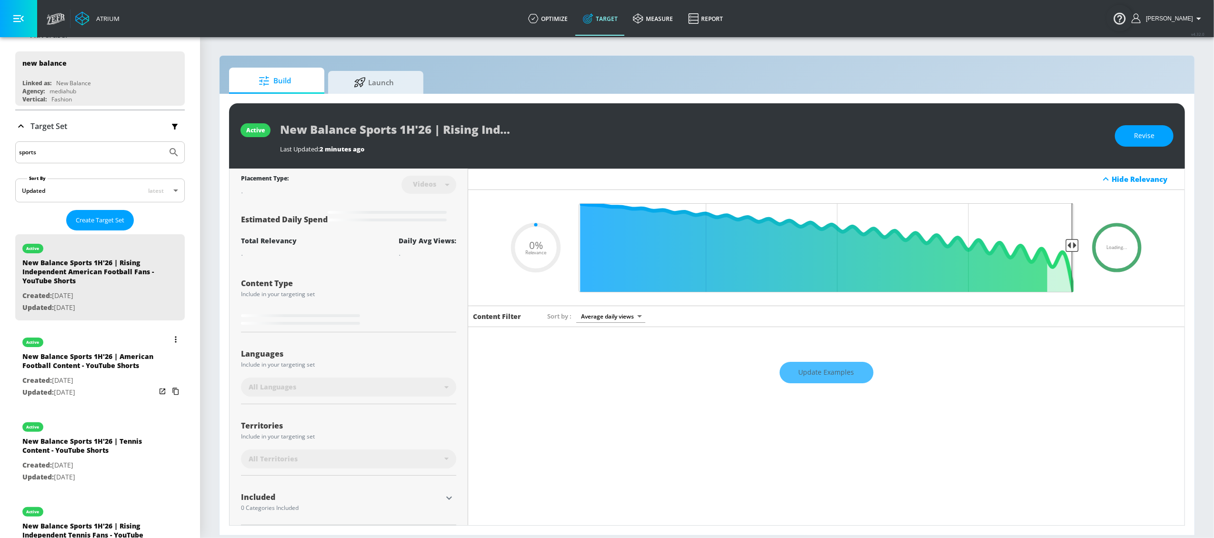
click at [82, 360] on div "New Balance Sports 1H'26 | American Football Content - YouTube Shorts" at bounding box center [88, 363] width 133 height 23
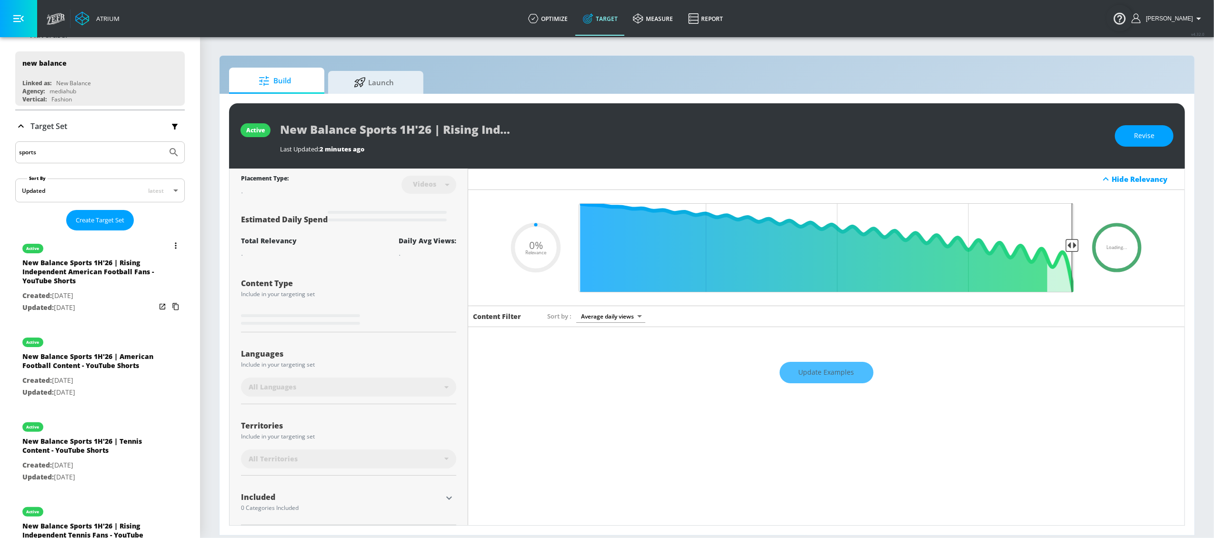
type input "New Balance Sports 1H'26 | American Football Content - YouTube Shorts"
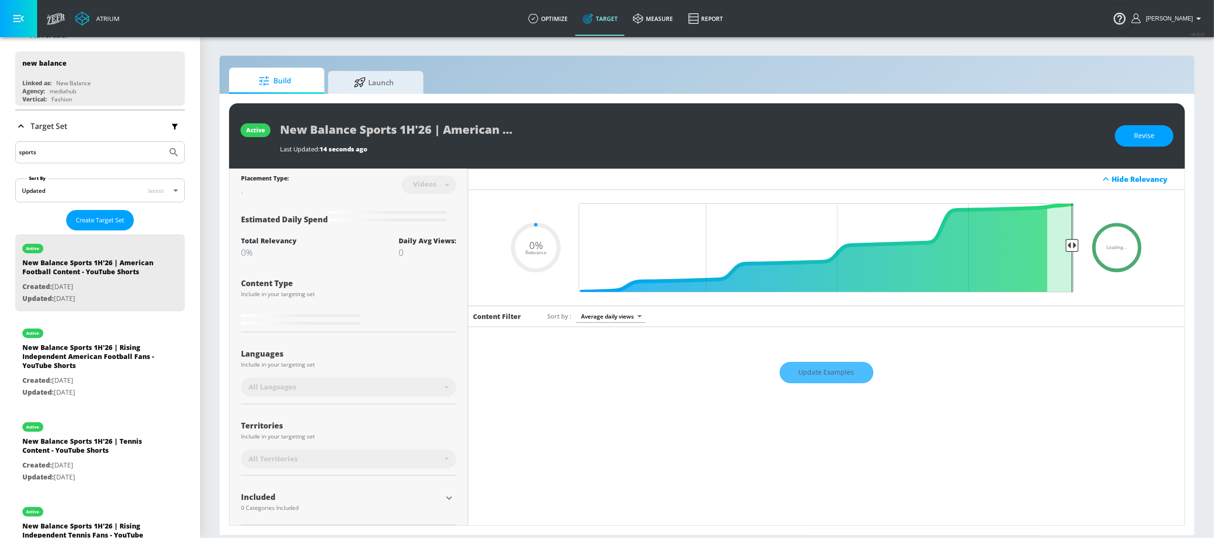
type input "0.5"
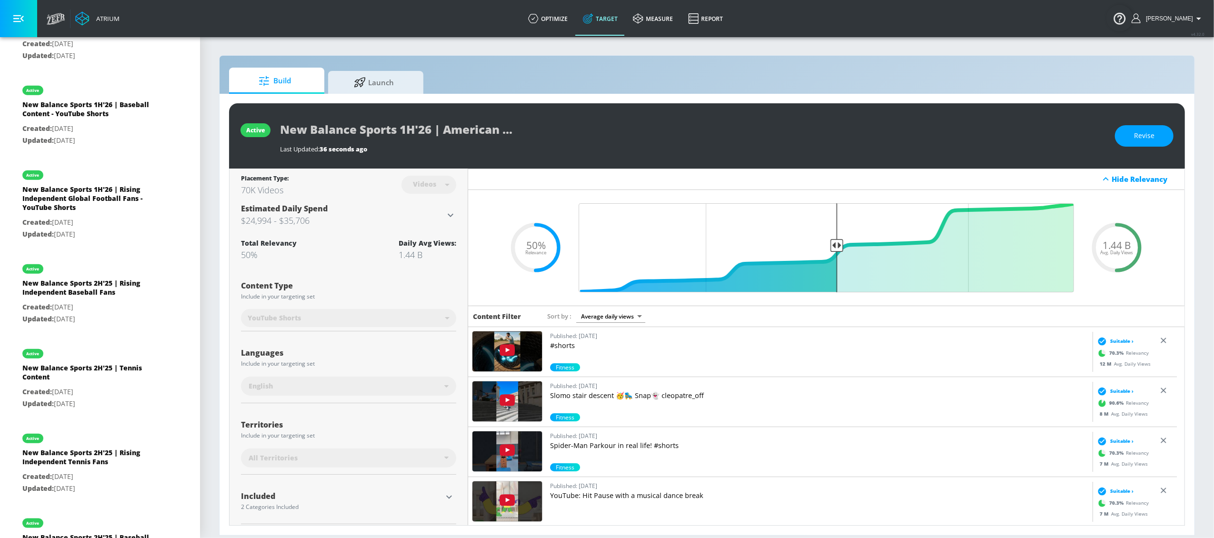
scroll to position [957, 0]
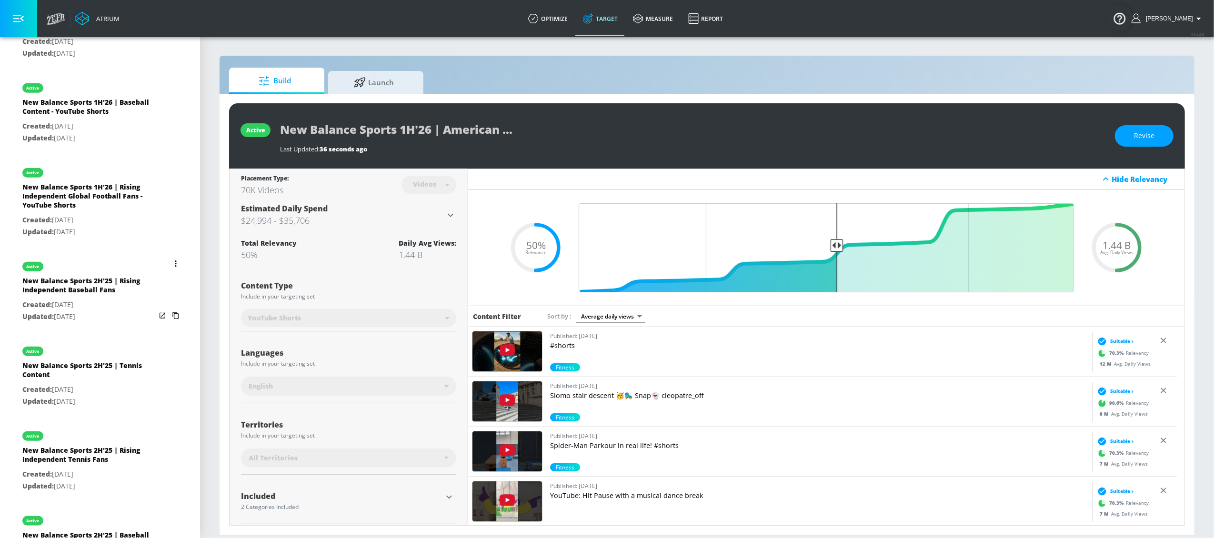
click at [79, 299] on div "New Balance Sports 2H'25 | Rising Independent Baseball Fans" at bounding box center [88, 287] width 133 height 23
type input "New Balance Sports 2H'25 | Rising Independent Baseball Fans"
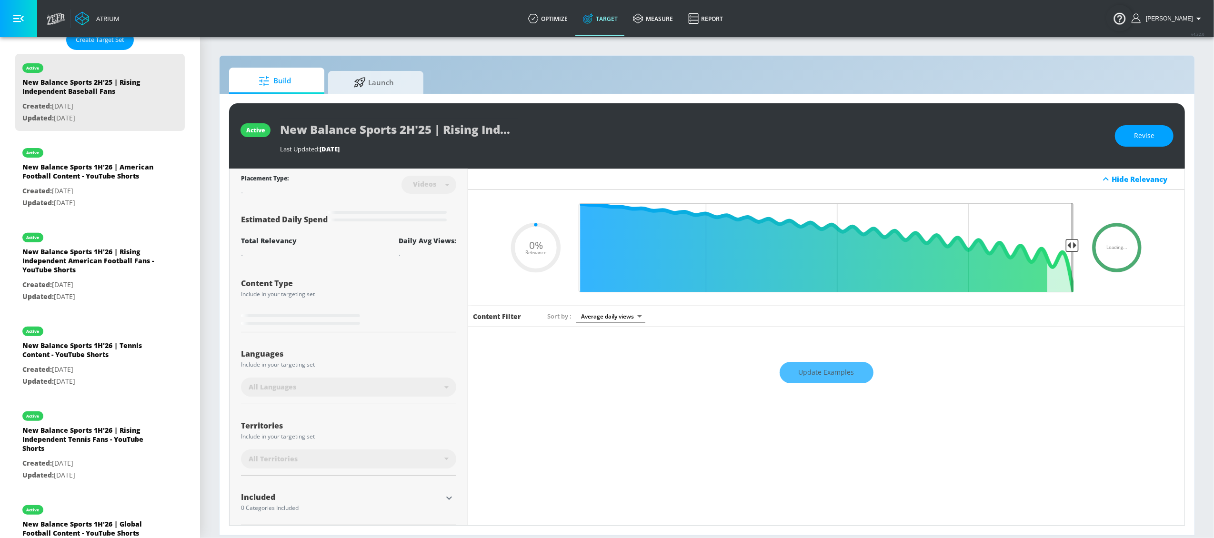
scroll to position [100, 0]
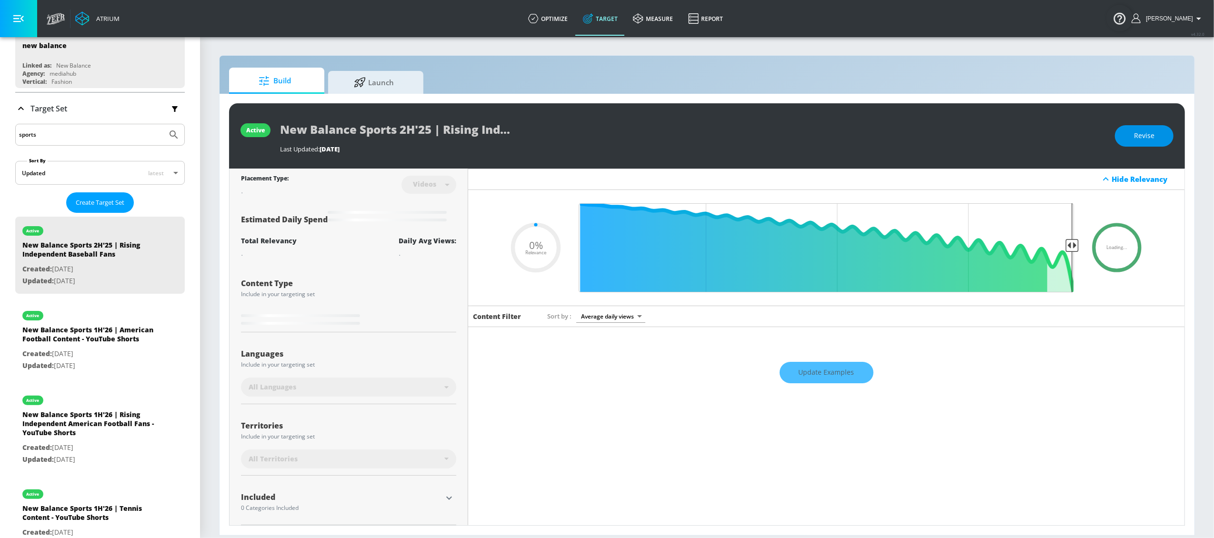
click at [910, 138] on span "Revise" at bounding box center [1144, 136] width 20 height 12
type input "0.05"
click at [427, 132] on input "New Balance Sports 2H'25 | Rising Independent Baseball Fans" at bounding box center [399, 129] width 238 height 21
click at [409, 131] on input "New Balance Sports 2H'25 | Rising Independent Baseball Fans" at bounding box center [399, 129] width 238 height 21
type input "New Balance Sports H'25 | Rising Independent Baseball Fans"
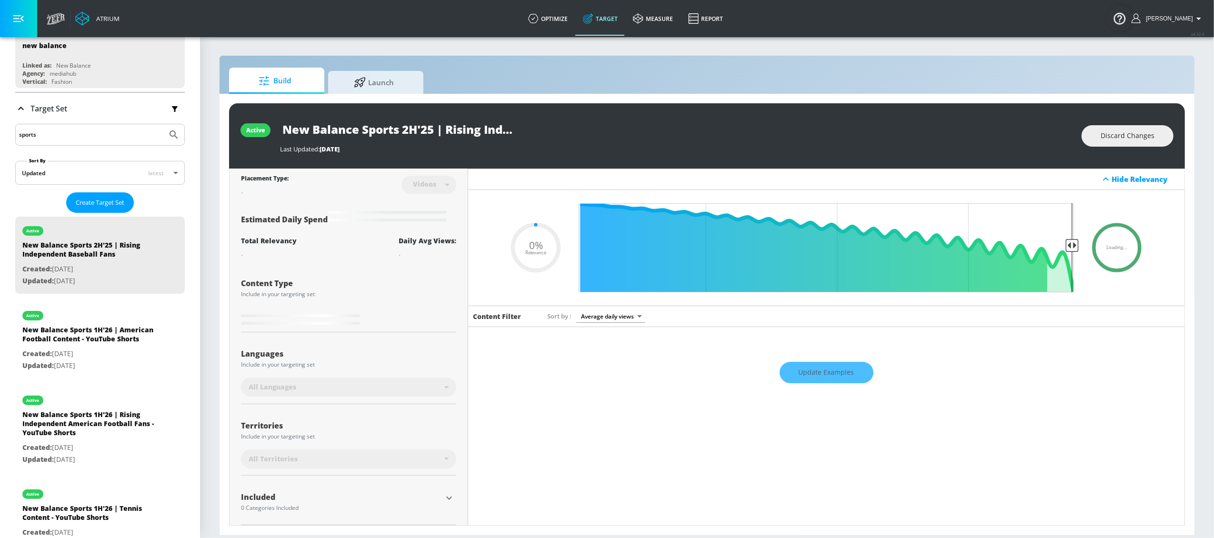
type input "0.05"
type input "New Balance Sports 1H'25 | Rising Independent Baseball Fans"
type input "0.05"
type input "New Balance Sports 1H'2 | Rising Independent Baseball Fans"
type input "0.05"
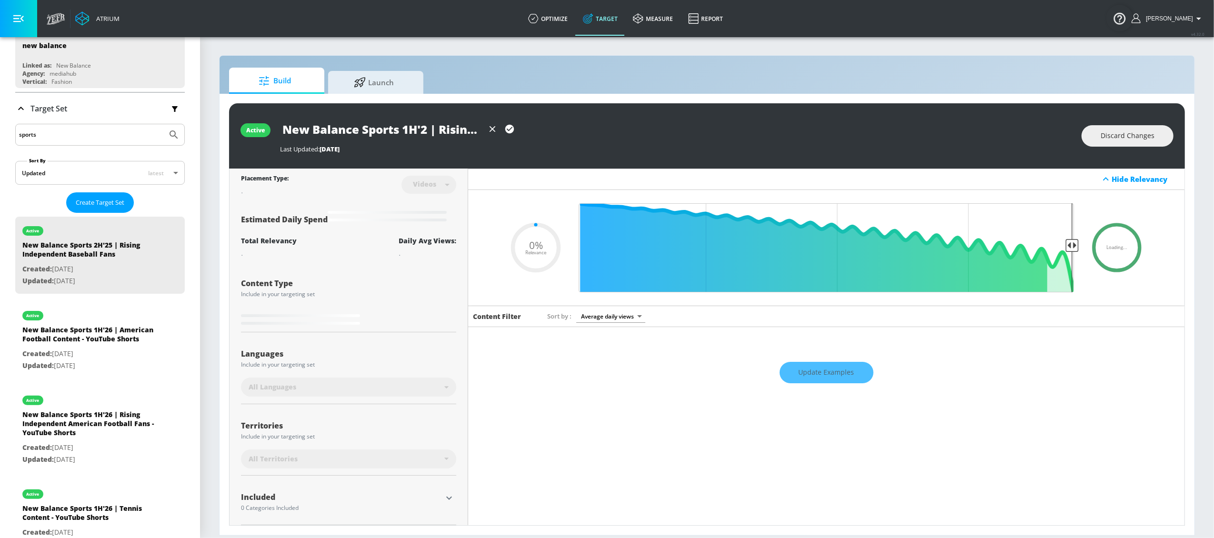
type input "New Balance Sports 1H'26 | Rising Independent Baseball Fans"
type input "0.5"
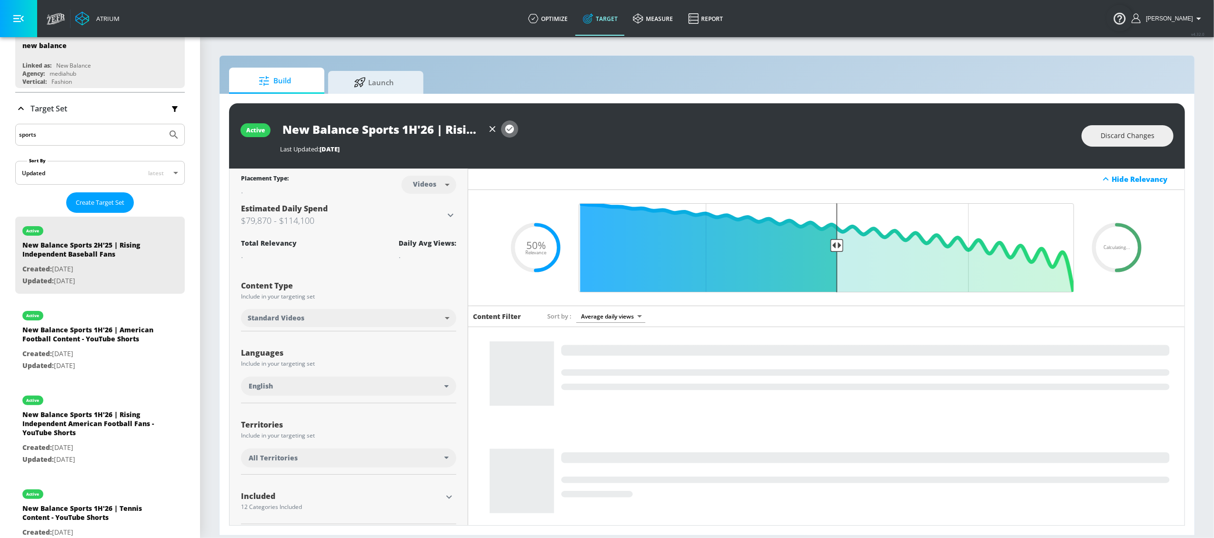
click at [514, 129] on icon "button" at bounding box center [509, 129] width 10 height 10
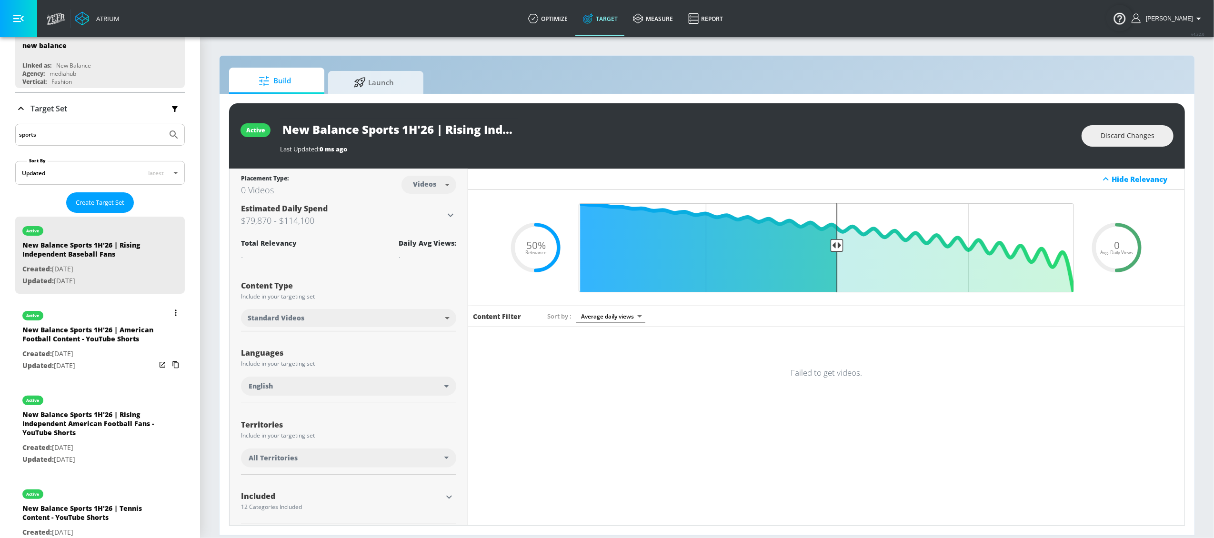
click at [94, 321] on div "active" at bounding box center [88, 313] width 133 height 24
type input "New Balance Sports 1H'26 | American Football Content - YouTube Shorts"
type input "0.05"
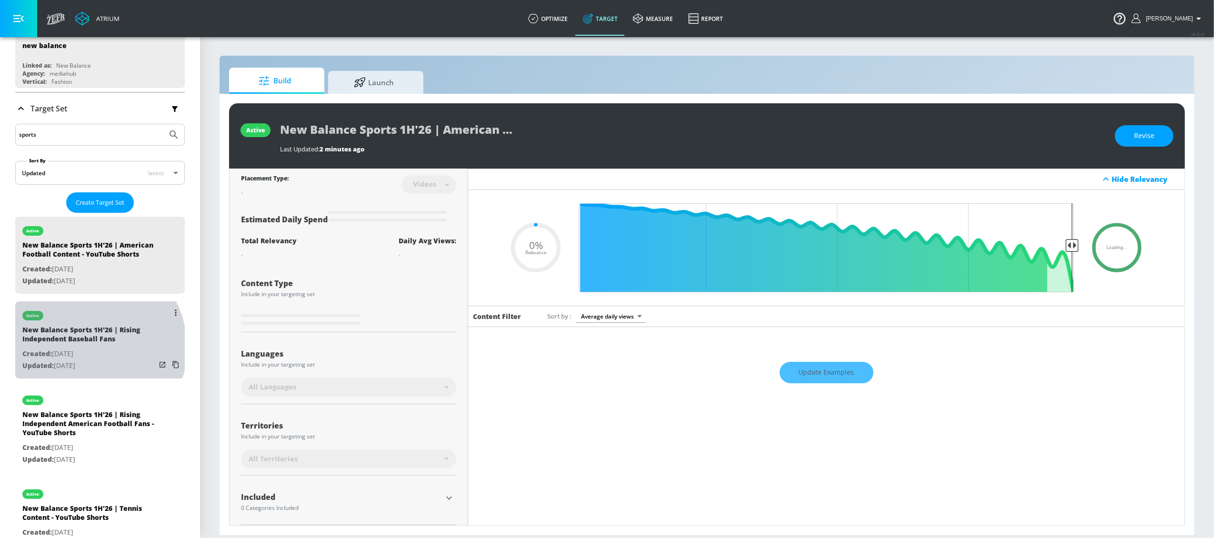
click at [86, 357] on p "Created: Mar. 11, 2025" at bounding box center [88, 354] width 133 height 12
type input "New Balance Sports 1H'26 | Rising Independent Baseball Fans"
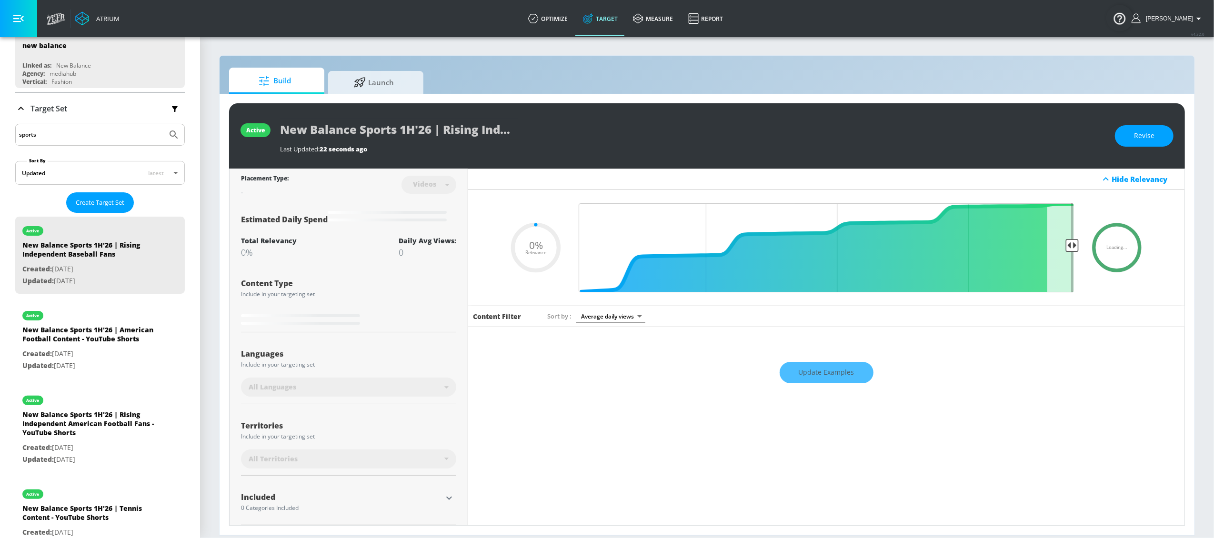
type input "0.5"
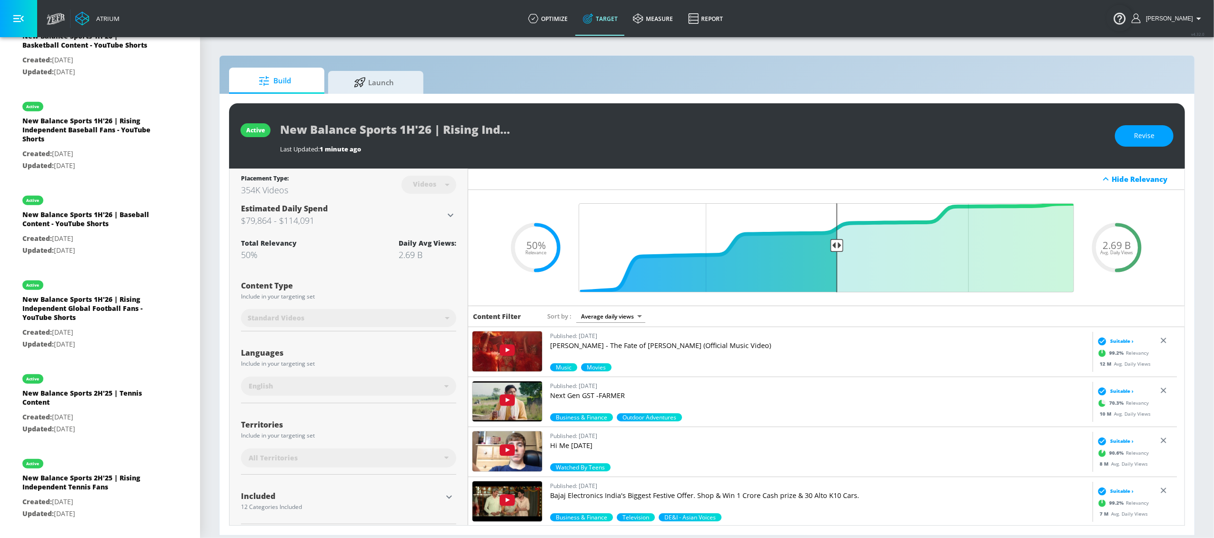
scroll to position [1059, 0]
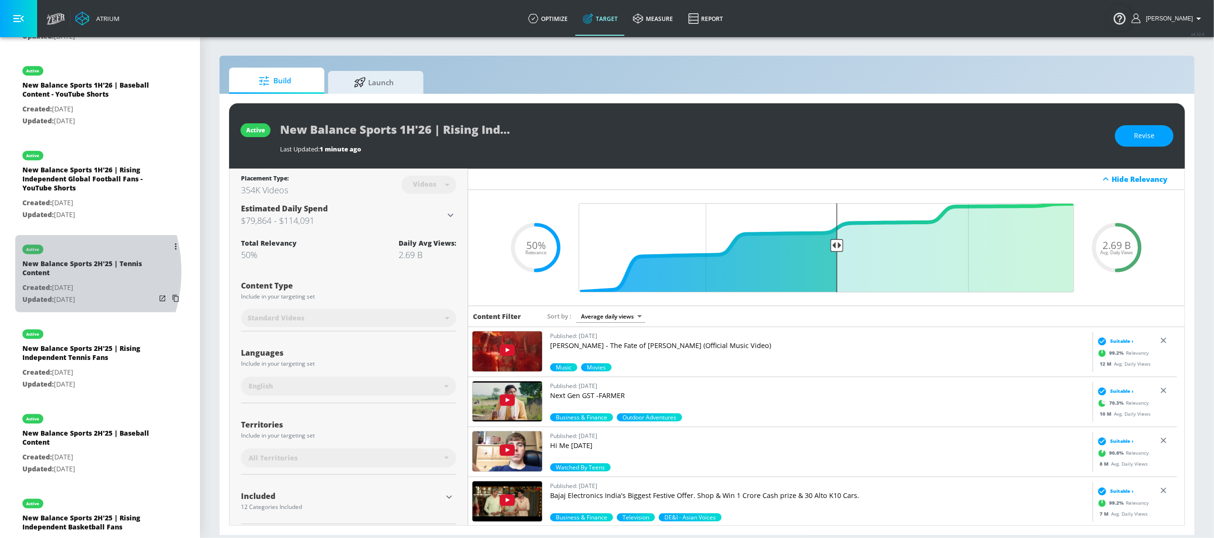
click at [38, 282] on div "New Balance Sports 2H'25 | Tennis Content" at bounding box center [88, 270] width 133 height 23
type input "New Balance Sports 2H'25 | Tennis Content"
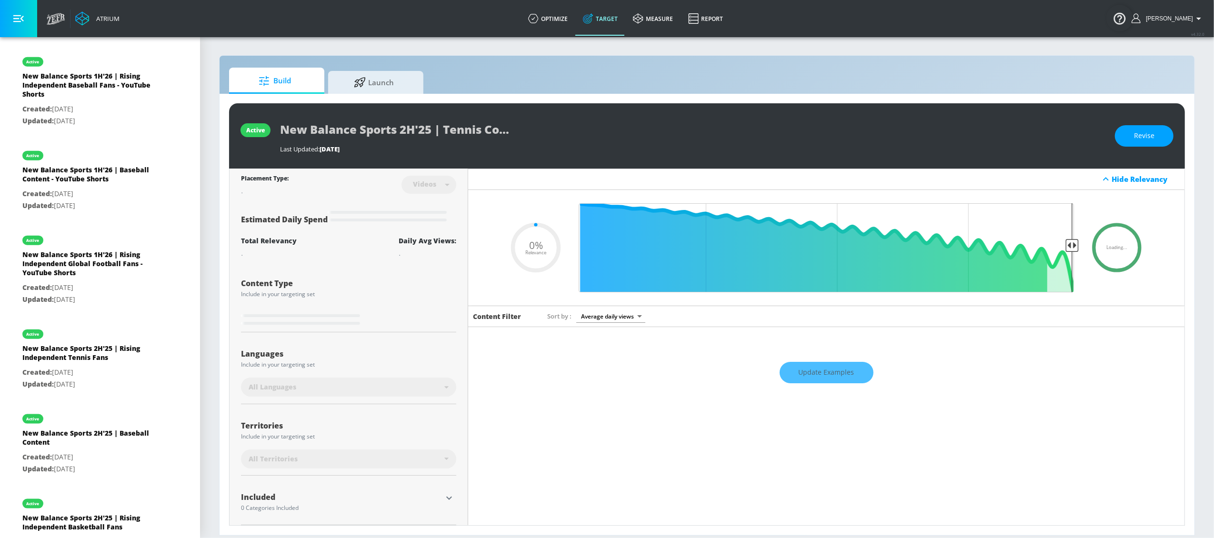
type input "0.5"
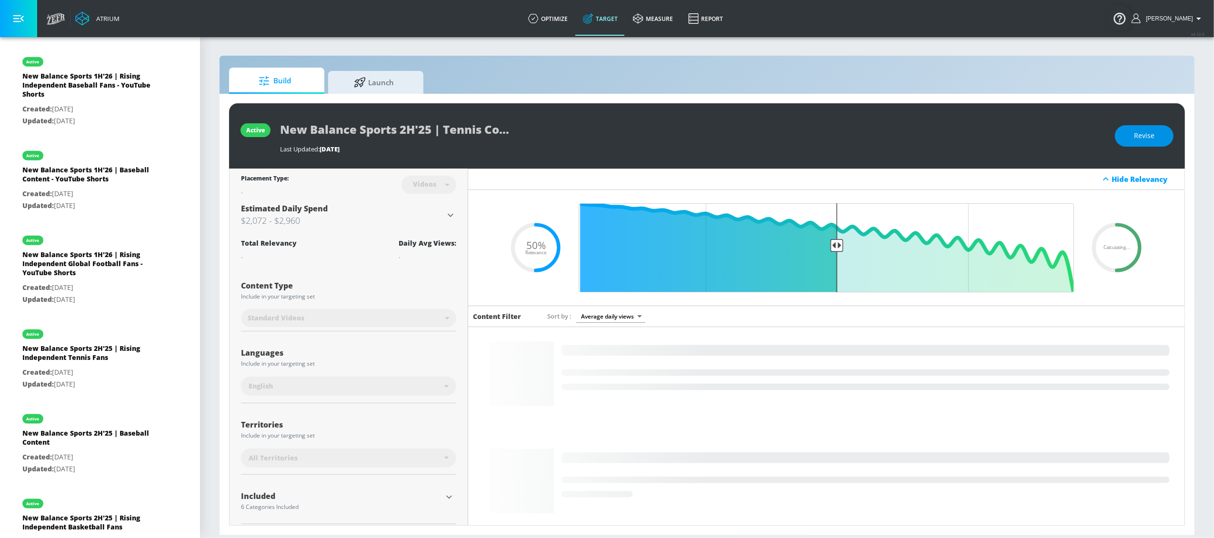
click at [910, 137] on button "Revise" at bounding box center [1144, 135] width 59 height 21
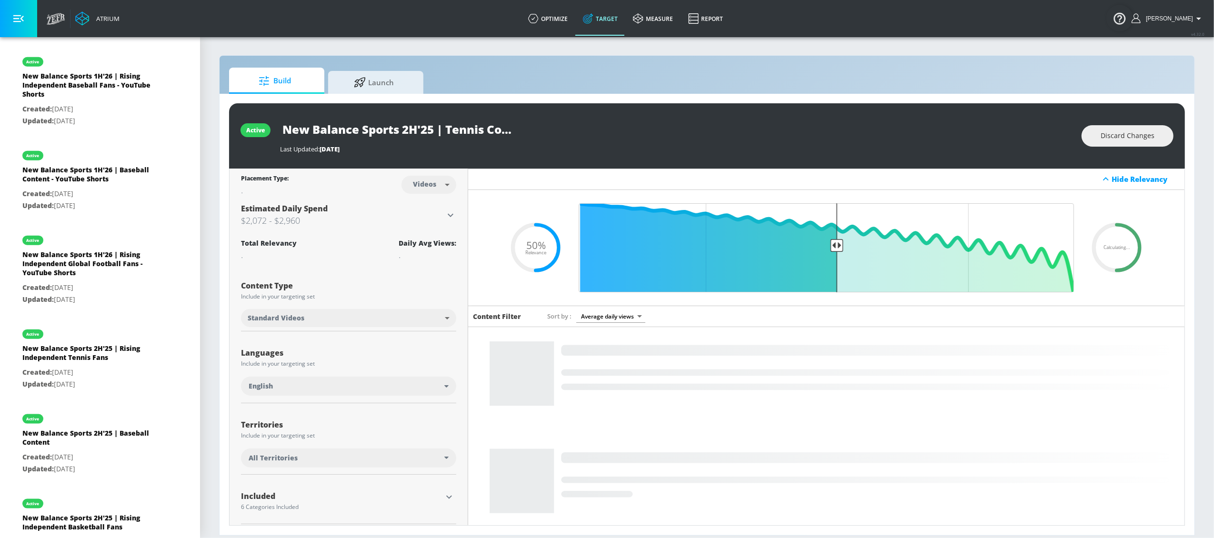
click at [406, 134] on input "New Balance Sports 2H'25 | Tennis Content" at bounding box center [399, 129] width 238 height 21
click at [511, 130] on icon "button" at bounding box center [509, 129] width 10 height 10
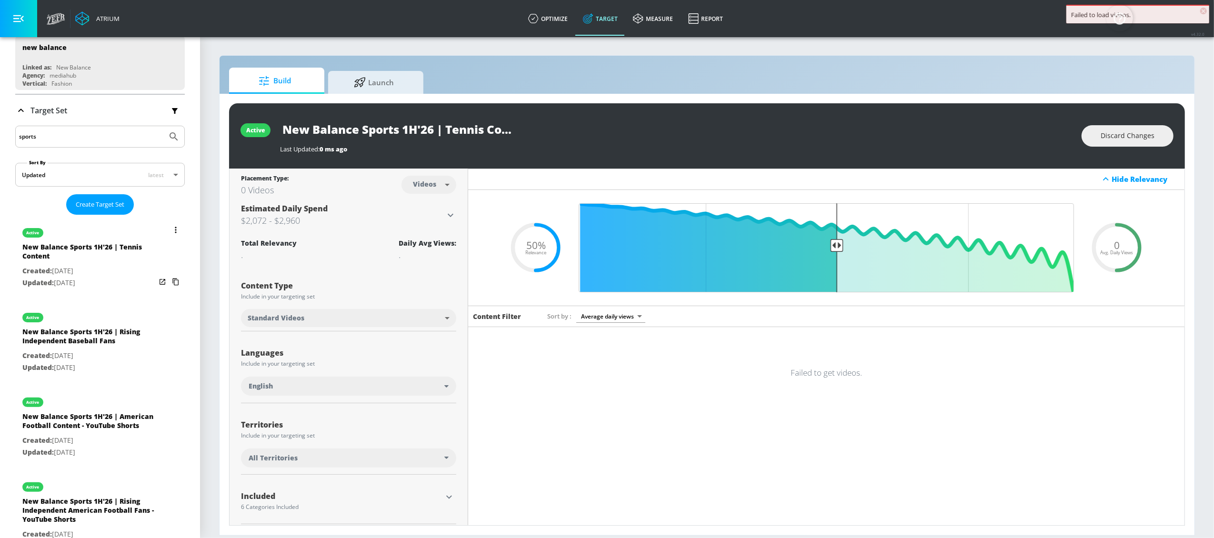
scroll to position [107, 0]
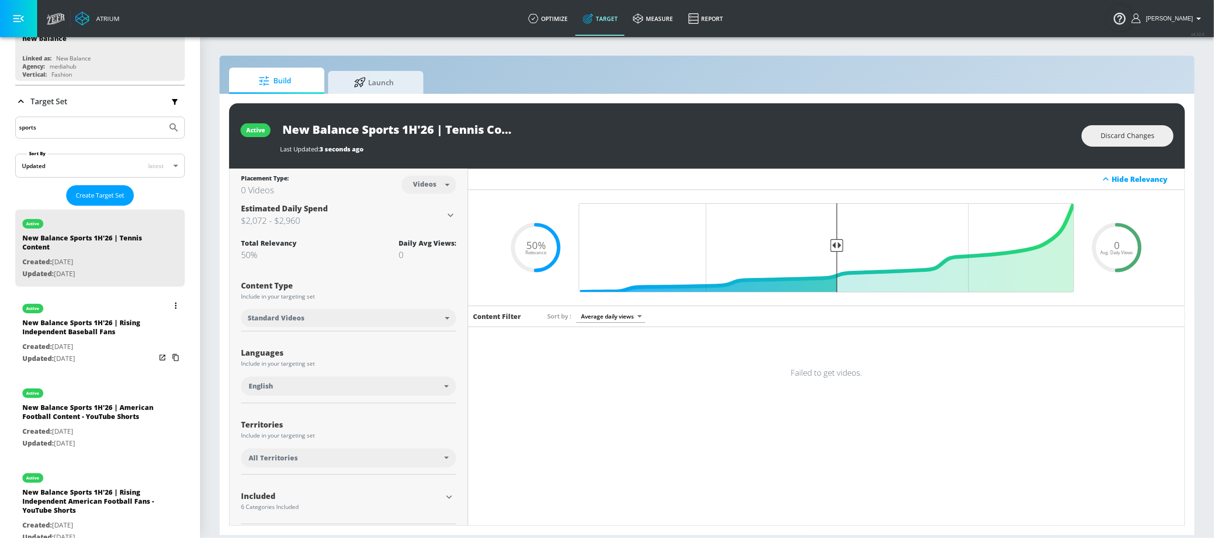
click at [85, 327] on div "New Balance Sports 1H'26 | Rising Independent Baseball Fans" at bounding box center [88, 329] width 133 height 23
type input "New Balance Sports 1H'26 | Rising Independent Baseball Fans"
type input "0.05"
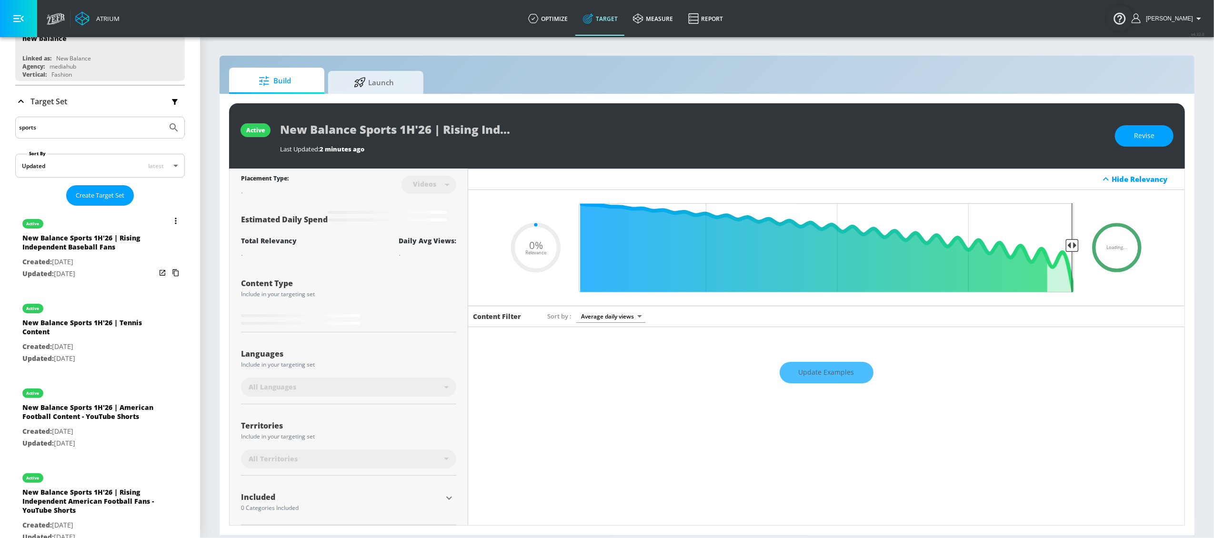
click at [85, 327] on div "New Balance Sports 1H'26 | Tennis Content" at bounding box center [88, 329] width 133 height 23
type input "New Balance Sports 1H'26 | Tennis Content"
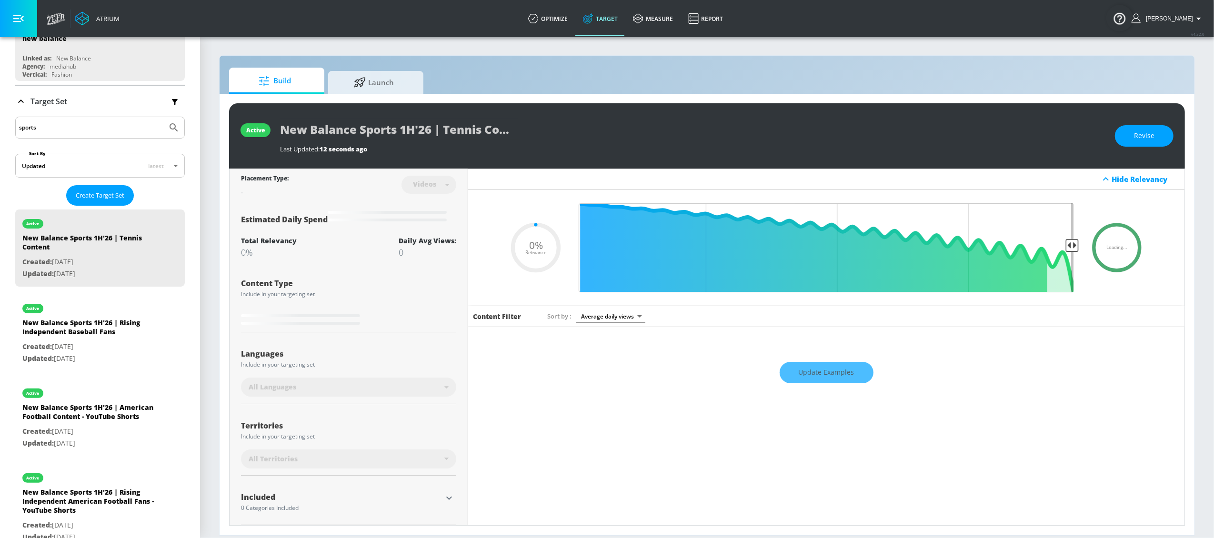
type input "0.5"
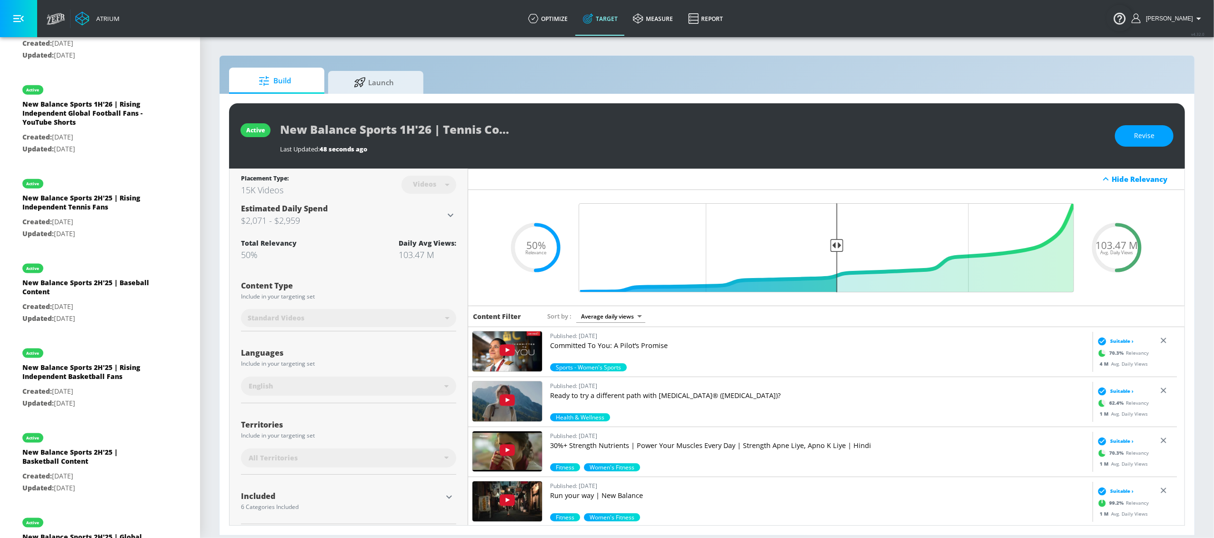
scroll to position [1239, 0]
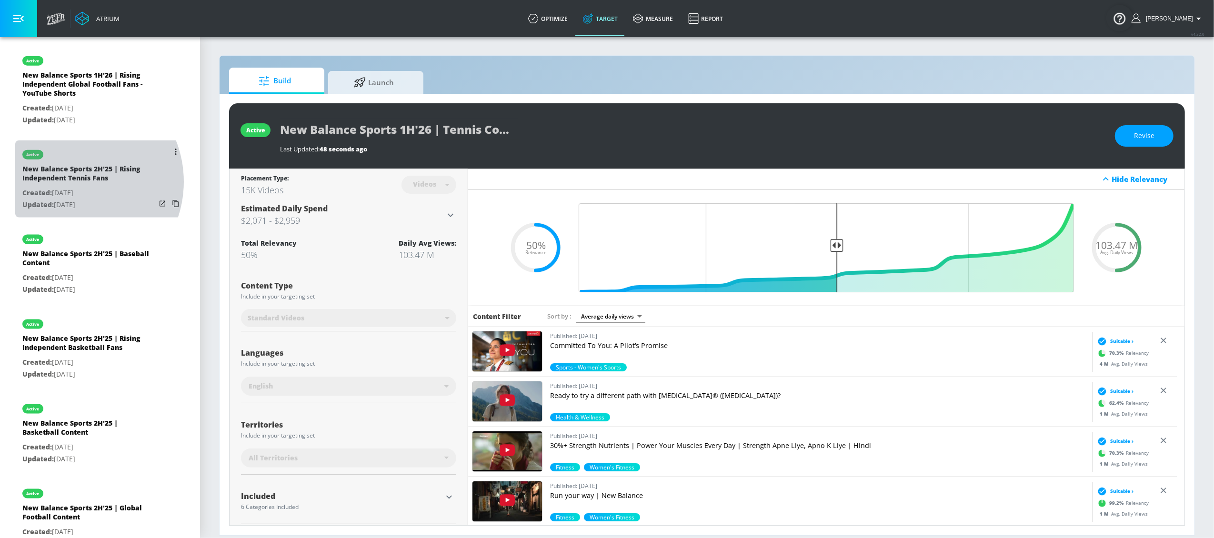
click at [71, 187] on div "New Balance Sports 2H'25 | Rising Independent Tennis Fans" at bounding box center [88, 175] width 133 height 23
type input "New Balance Sports 2H'25 | Rising Independent Tennis Fans"
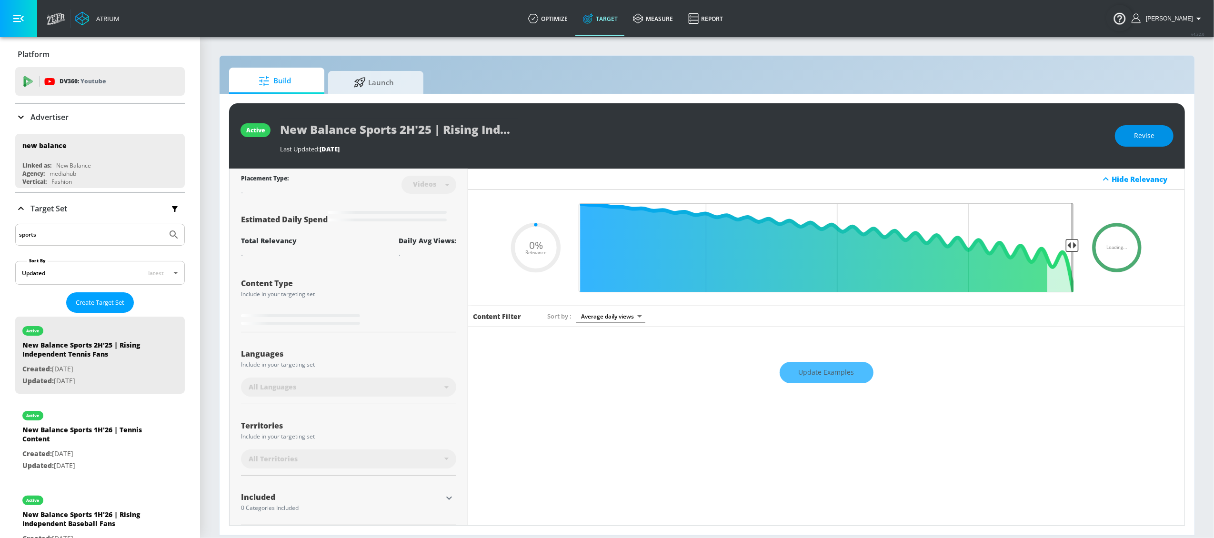
click at [910, 141] on span "Revise" at bounding box center [1144, 136] width 20 height 12
type input "0.05"
click at [432, 136] on input "New Balance Sports 2H'25 | Rising Independent Tennis Fans" at bounding box center [399, 129] width 238 height 21
click at [408, 131] on input "New Balance Sports 2H'25 | Rising Independent Tennis Fans" at bounding box center [399, 129] width 238 height 21
type input "New Balance Sports H'25 | Rising Independent Tennis Fans"
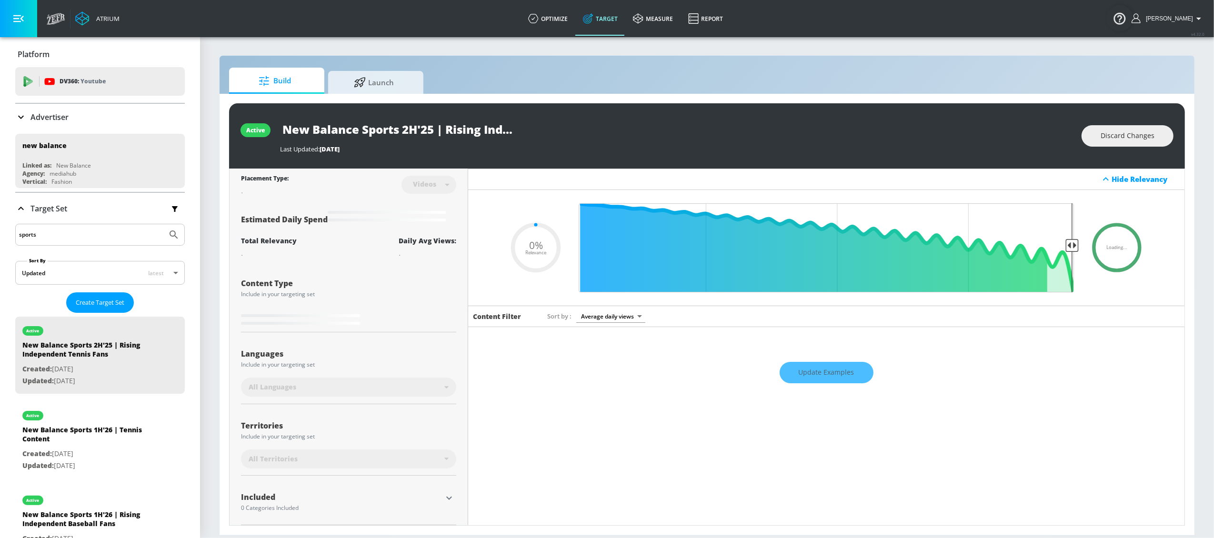
type input "0.05"
type input "New Balance Sports 1H'25 | Rising Independent Tennis Fans"
type input "0.05"
type input "New Balance Sports 1H'2 | Rising Independent Tennis Fans"
type input "0.05"
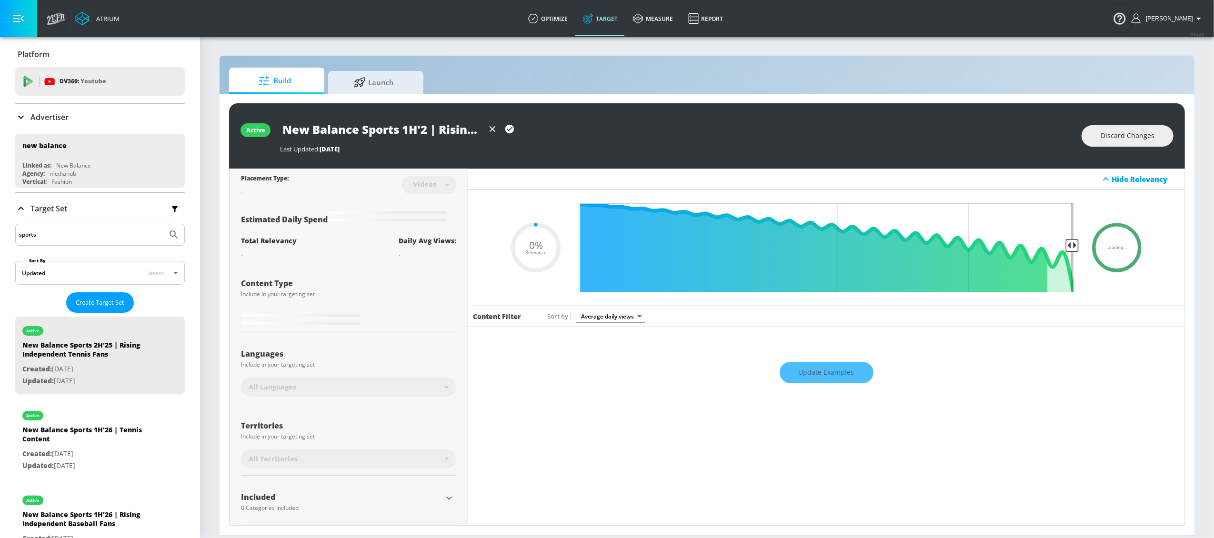
type input "New Balance Sports 1H'26 | Rising Independent Tennis Fans"
type input "0.05"
type input "New Balance Sports 1H'26 | Rising Independent Tennis Fans"
click at [569, 151] on div "Last Updated: 211 days ago" at bounding box center [676, 149] width 792 height 9
type input "0.5"
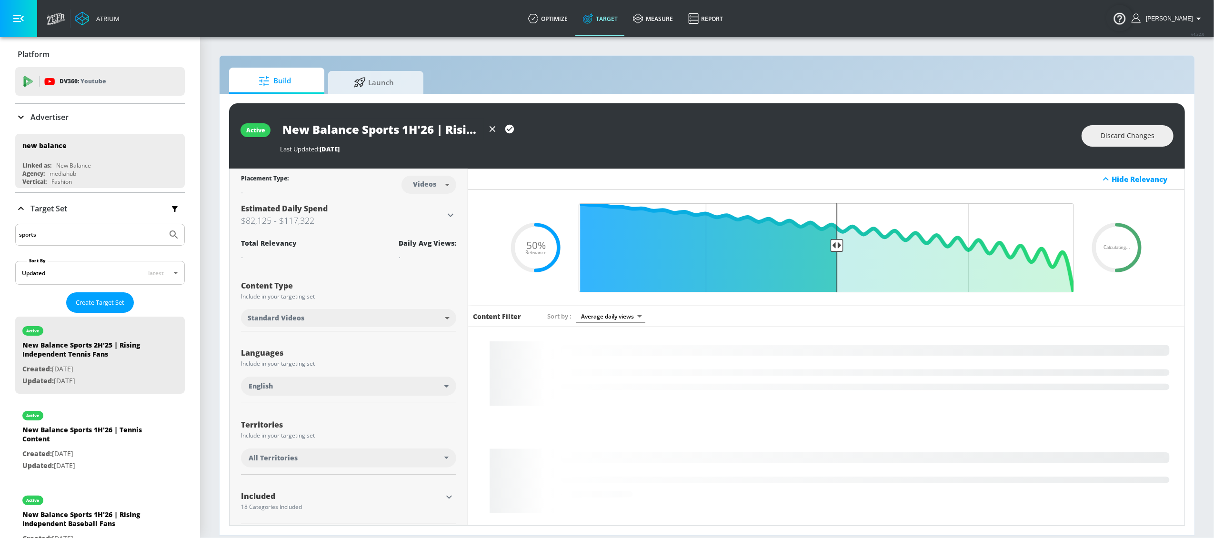
click at [511, 130] on icon "button" at bounding box center [509, 129] width 9 height 9
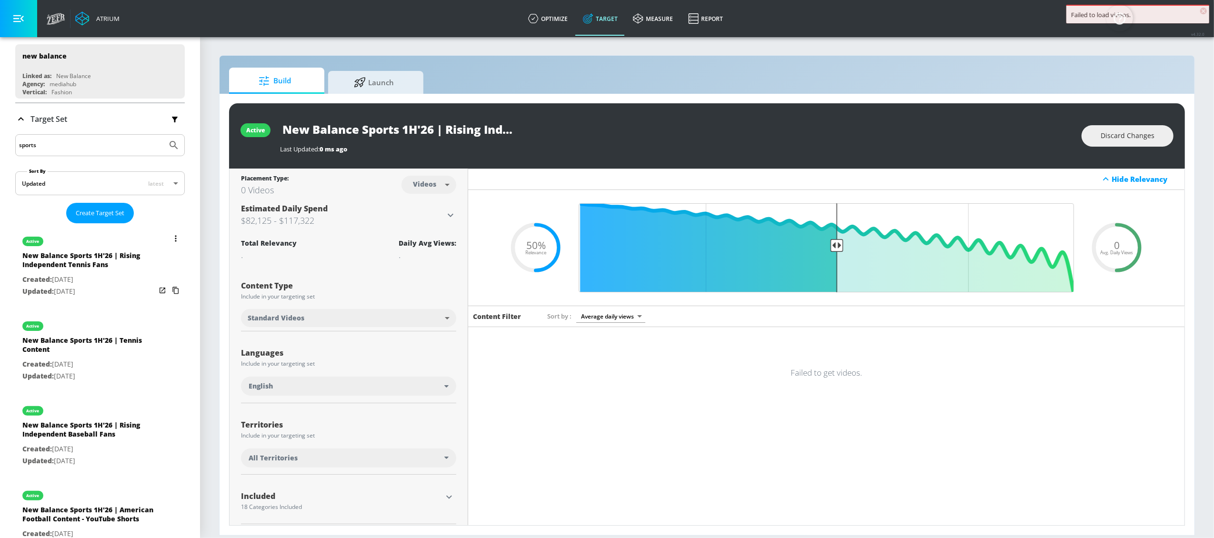
scroll to position [162, 0]
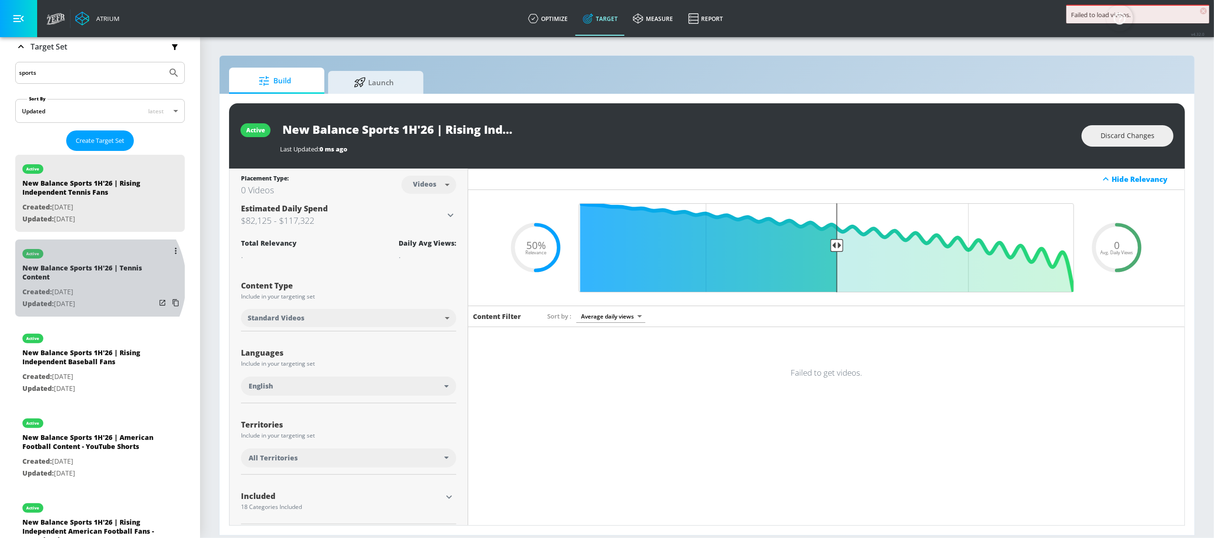
click at [93, 283] on div "New Balance Sports 1H'26 | Tennis Content" at bounding box center [88, 274] width 133 height 23
type input "New Balance Sports 1H'26 | Tennis Content"
type input "0.05"
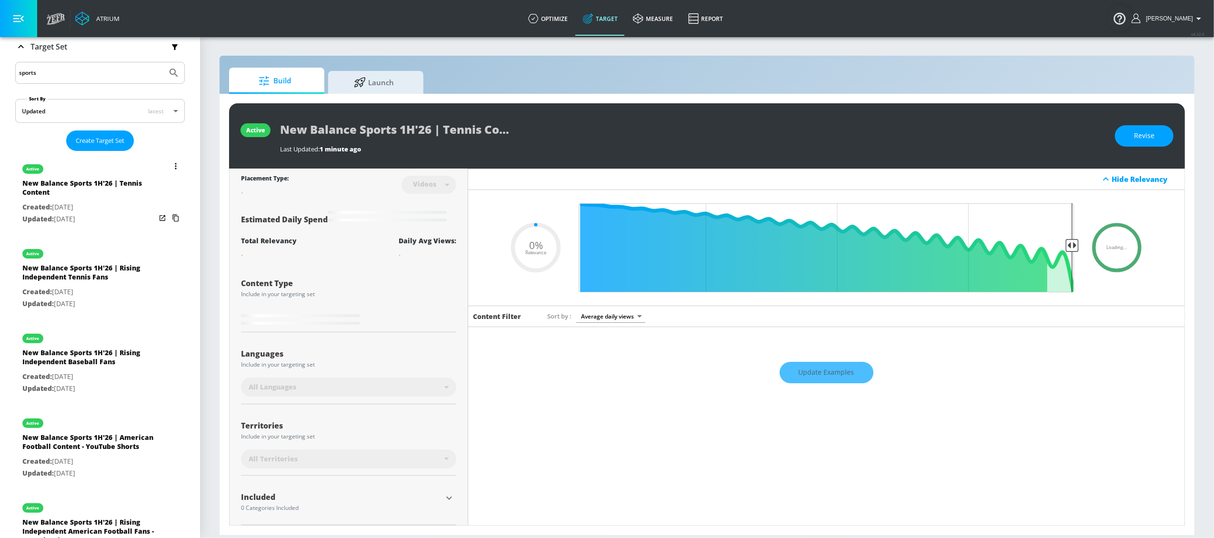
click at [93, 283] on div "New Balance Sports 1H'26 | Rising Independent Tennis Fans" at bounding box center [88, 274] width 133 height 23
type input "New Balance Sports 1H'26 | Rising Independent Tennis Fans"
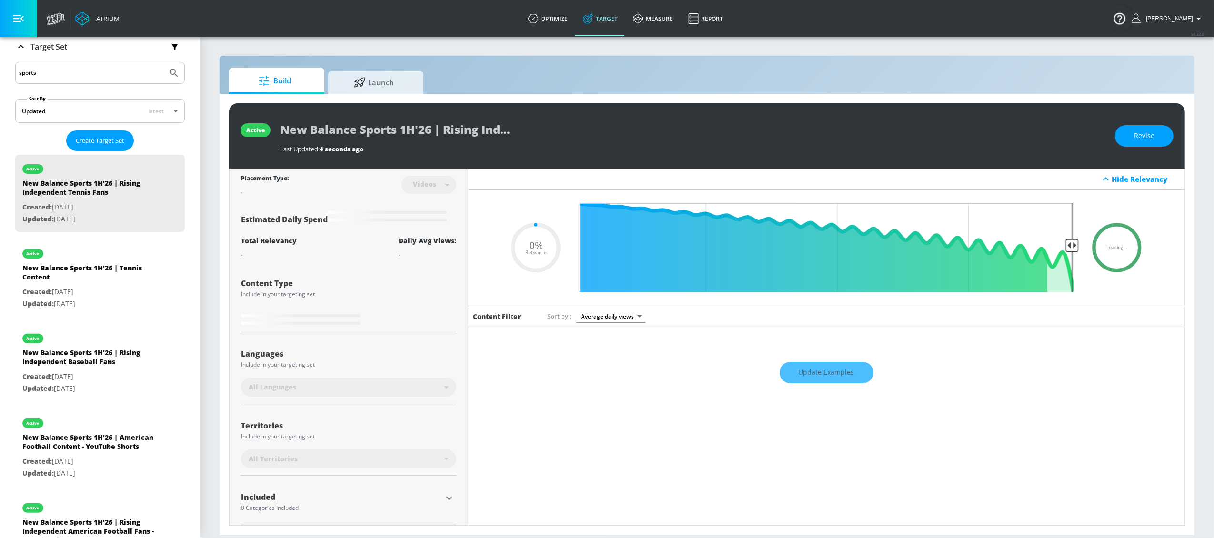
type input "0.5"
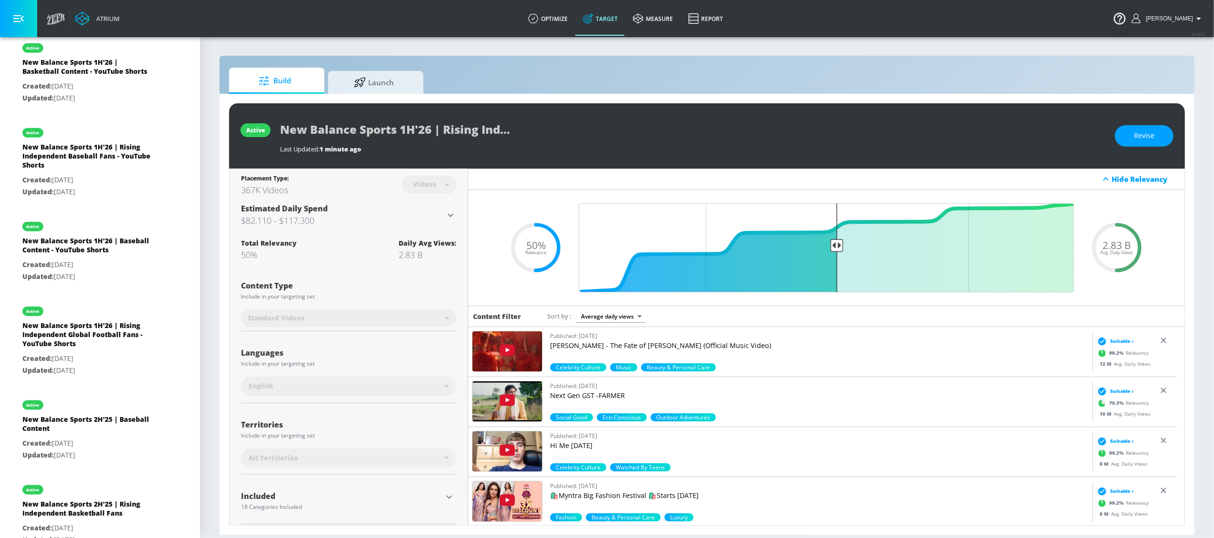
scroll to position [1165, 0]
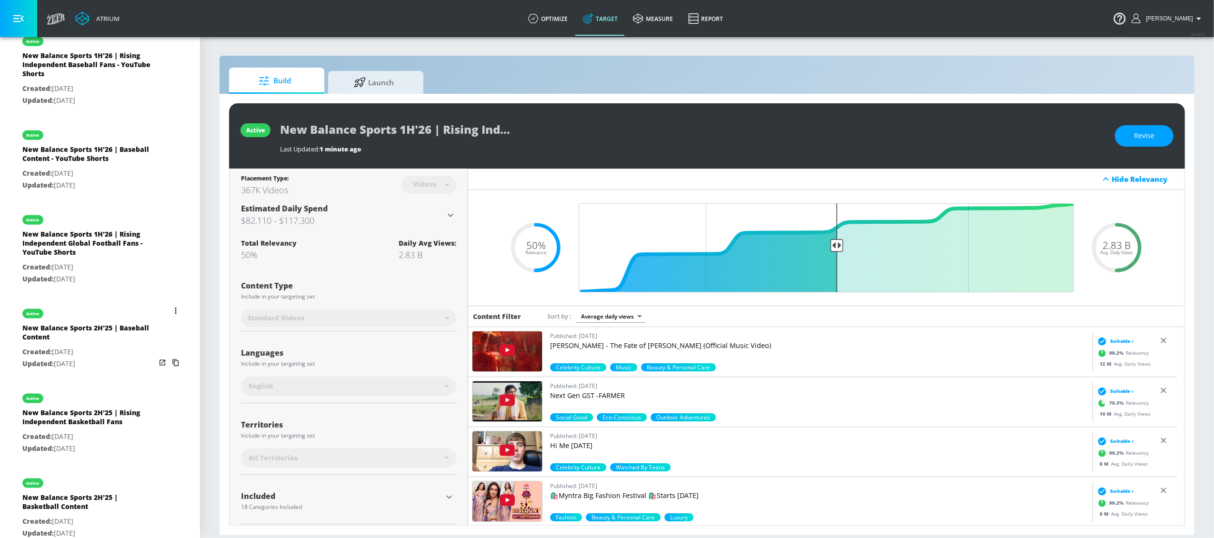
click at [73, 346] on div "New Balance Sports 2H'25 | Baseball Content" at bounding box center [88, 334] width 133 height 23
type input "New Balance Sports 2H'25 | Baseball Content"
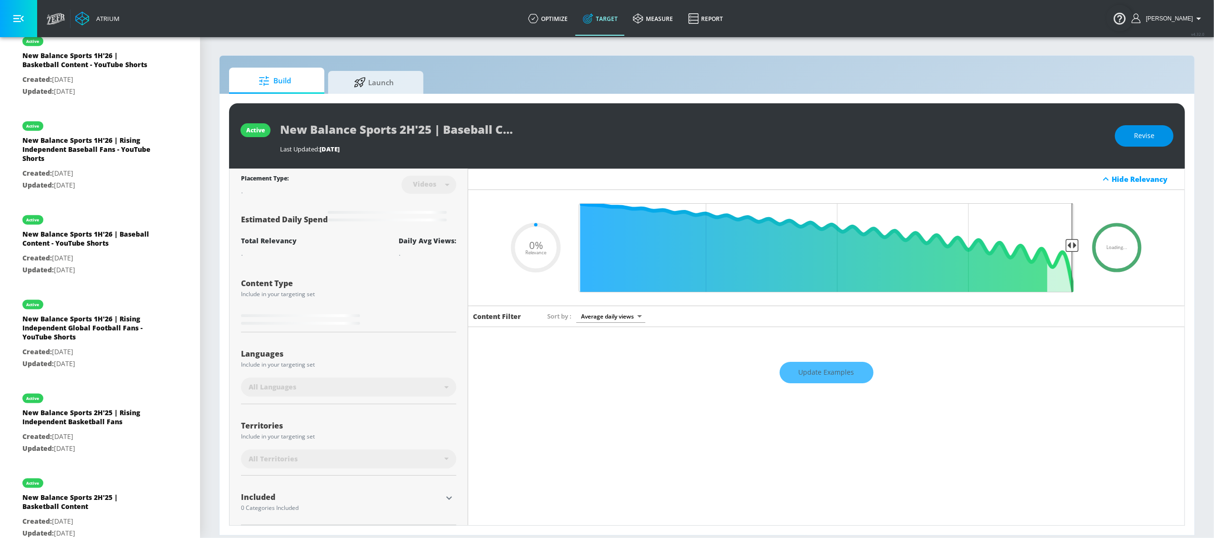
click at [910, 131] on span "Revise" at bounding box center [1144, 136] width 20 height 12
type input "0.05"
click at [385, 131] on input "New Balance Sports 2H'25 | Baseball Content" at bounding box center [399, 129] width 238 height 21
click at [407, 132] on input "New Balance Sports 2H'25 | Baseball Content" at bounding box center [399, 129] width 238 height 21
type input "New Balance Sports H'25 | Baseball Content"
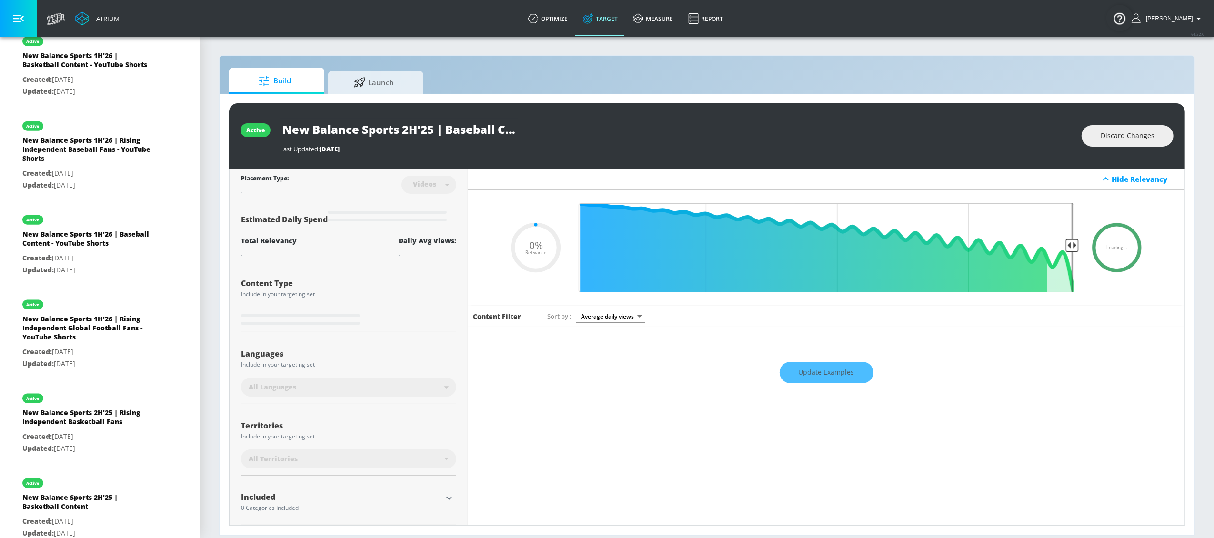
type input "0.05"
type input "New Balance Sports 1H'25 | Baseball Content"
type input "0.05"
type input "New Balance Sports 1H'2 | Baseball Content"
type input "0.05"
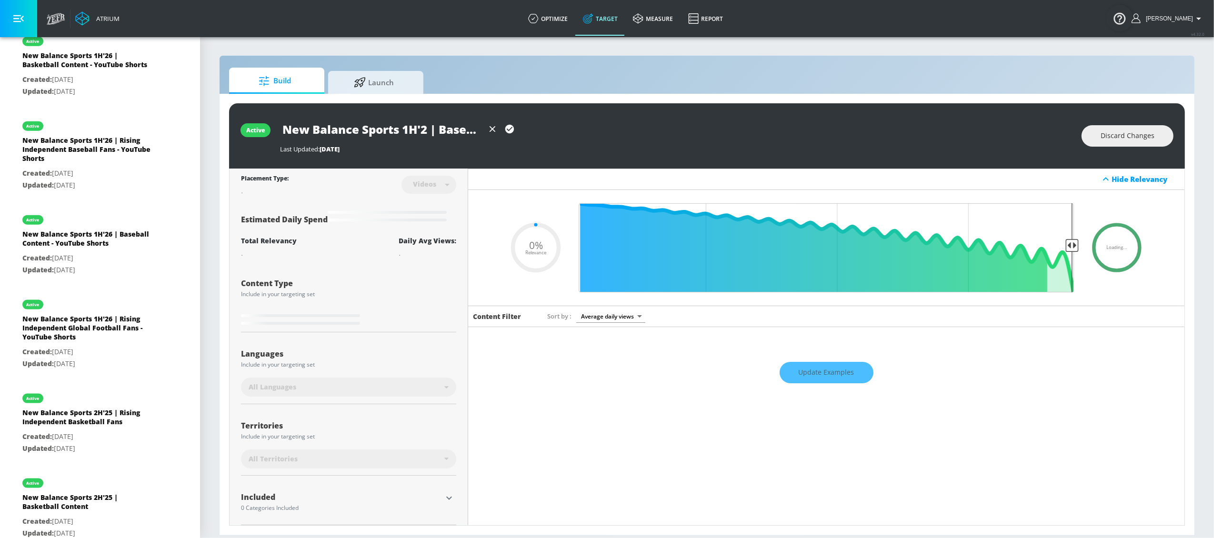
type input "New Balance Sports 1H'26 | Baseball Content"
type input "0.05"
type input "New Balance Sports 1H'26 | Baseball Content"
click at [577, 149] on div "Last Updated: 211 days ago" at bounding box center [676, 149] width 792 height 9
click at [682, 145] on div "Last Updated: 211 days ago" at bounding box center [676, 149] width 792 height 9
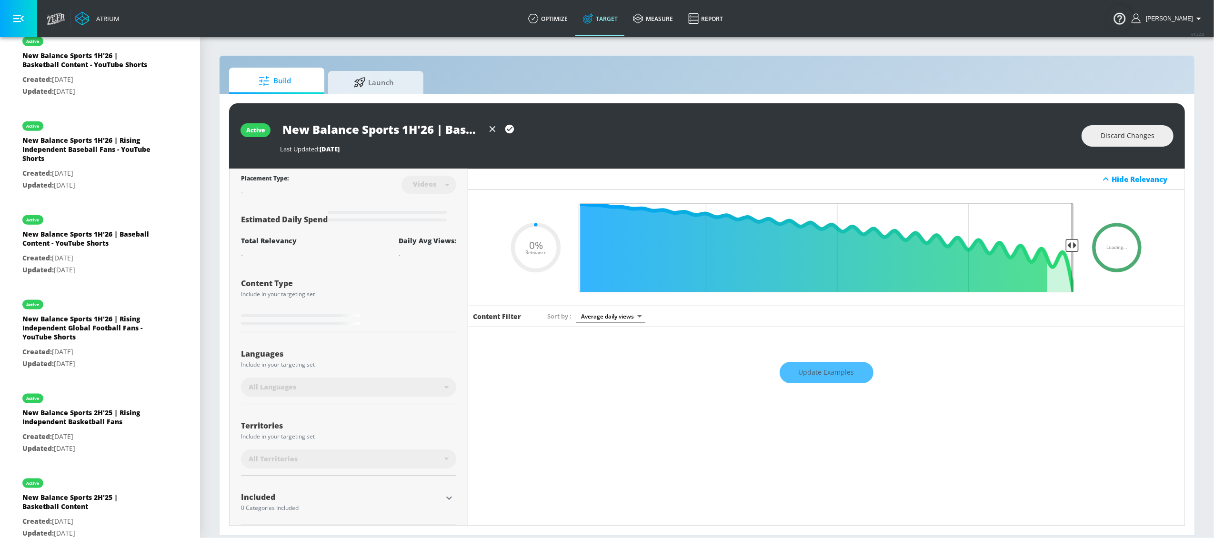
type input "0.5"
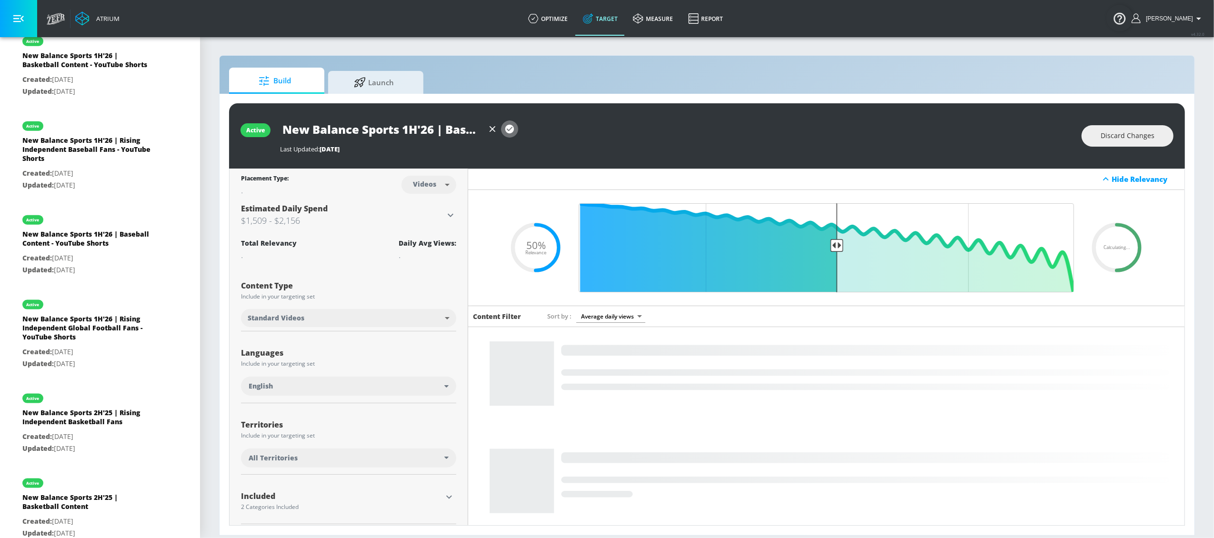
click at [511, 131] on icon "button" at bounding box center [509, 129] width 9 height 9
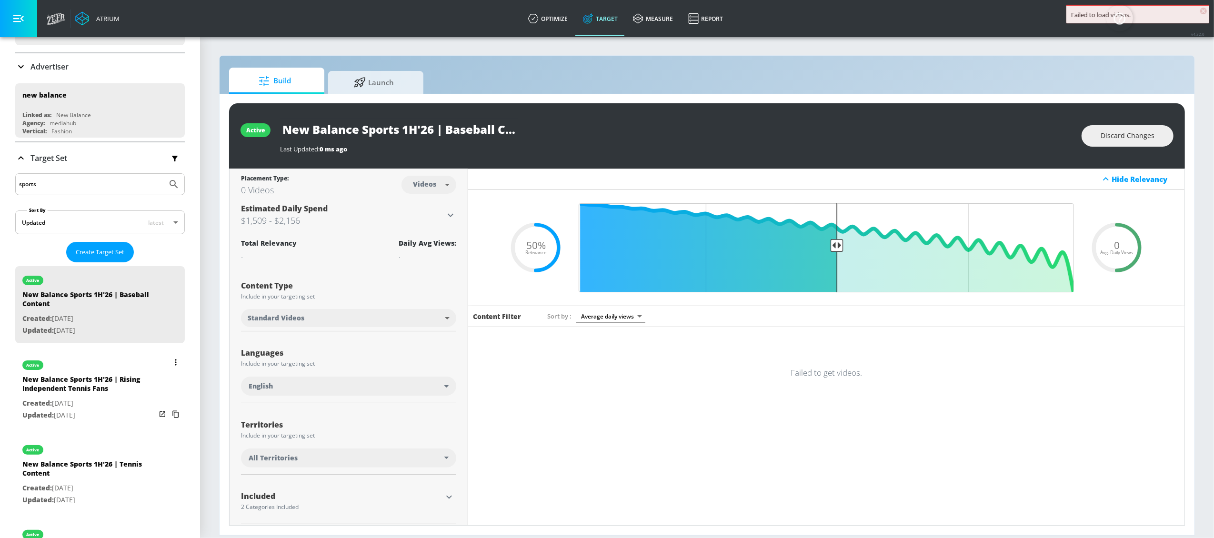
scroll to position [80, 0]
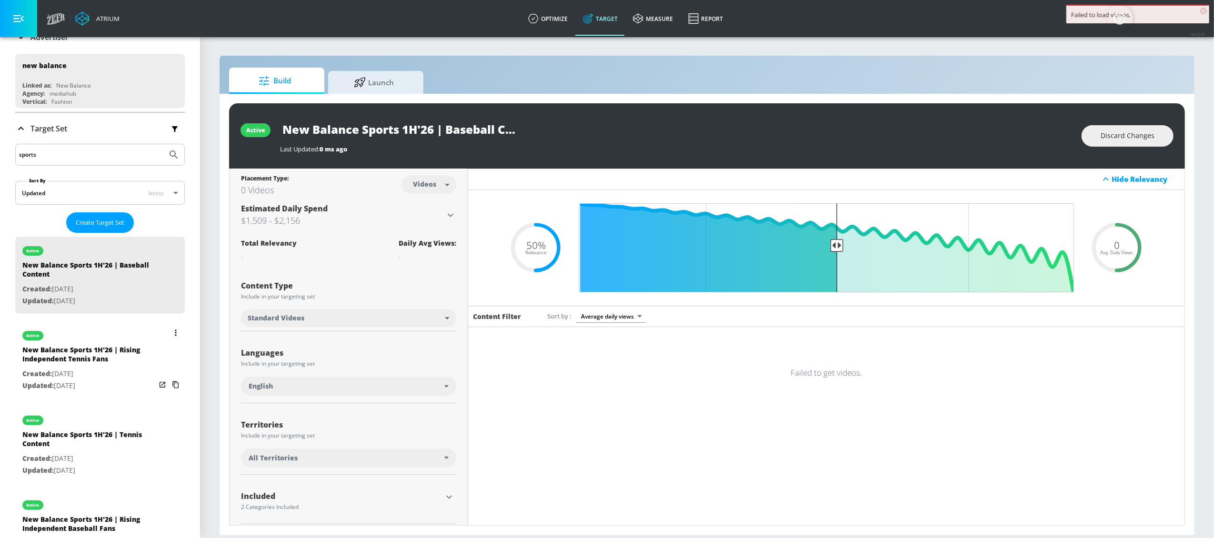
click at [113, 346] on div "New Balance Sports 1H'26 | Rising Independent Tennis Fans" at bounding box center [88, 356] width 133 height 23
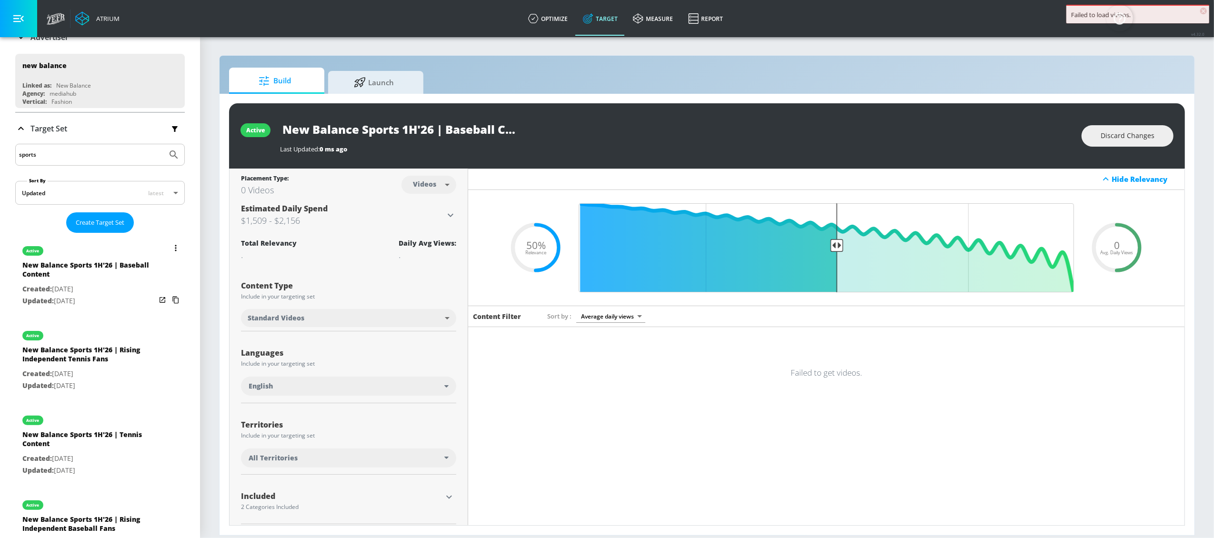
type input "New Balance Sports 1H'26 | Rising Independent Tennis Fans"
type input "0.05"
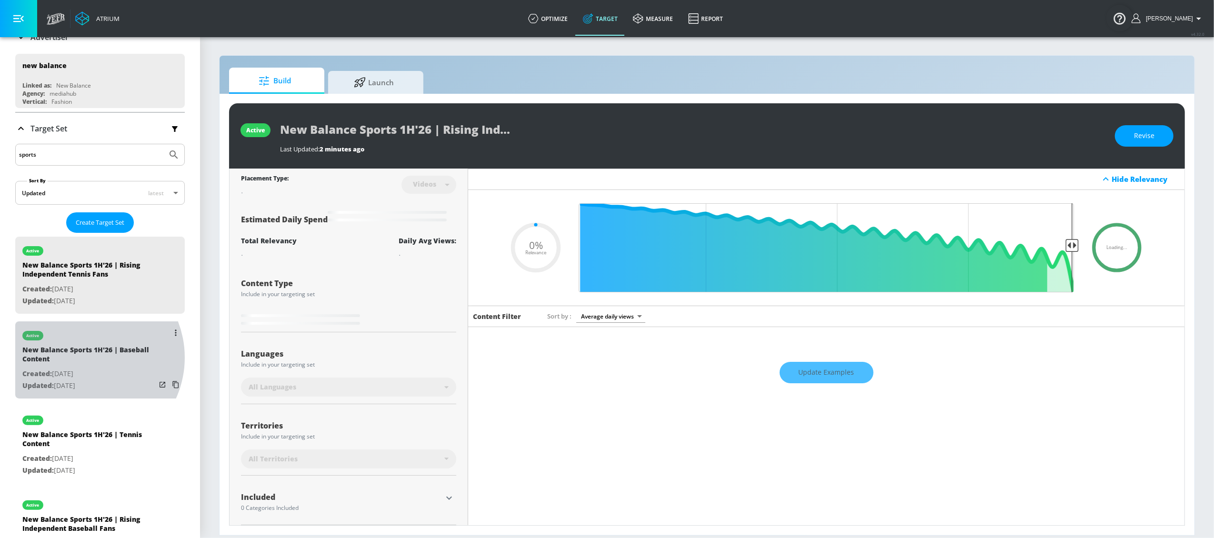
click at [86, 359] on div "New Balance Sports 1H'26 | Baseball Content" at bounding box center [88, 356] width 133 height 23
type input "New Balance Sports 1H'26 | Baseball Content"
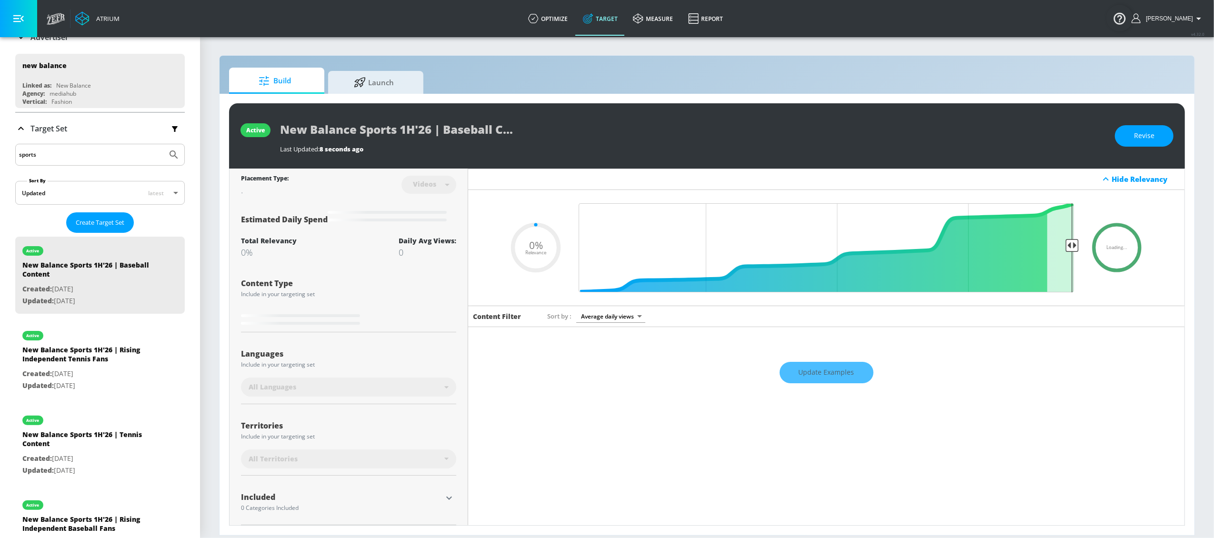
type input "0.5"
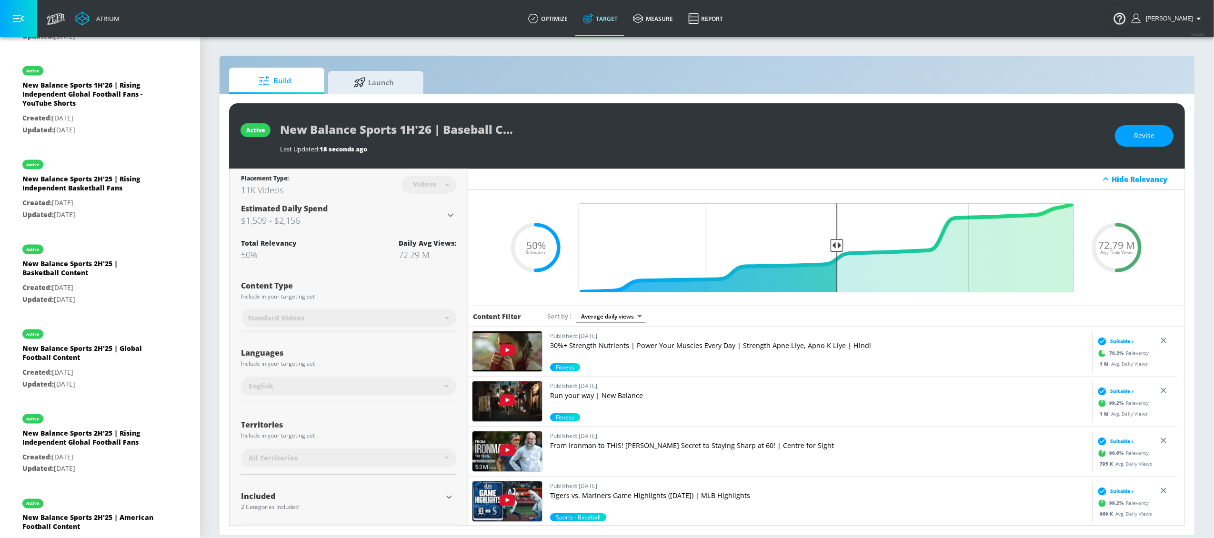
scroll to position [1396, 0]
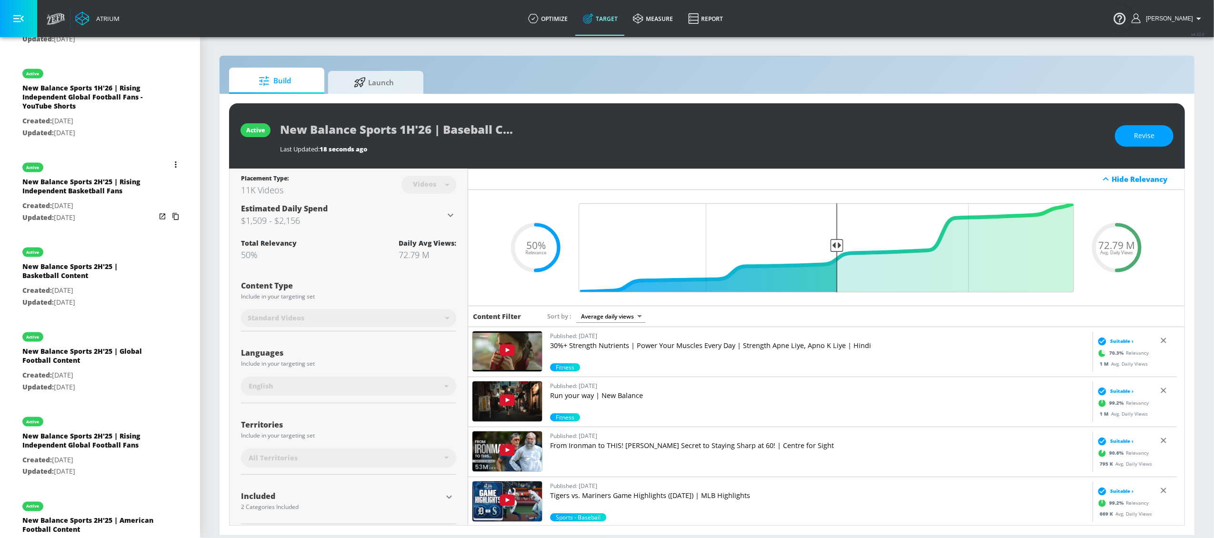
click at [77, 200] on div "New Balance Sports 2H'25 | Rising Independent Basketball Fans" at bounding box center [88, 188] width 133 height 23
type input "New Balance Sports 2H'25 | Rising Independent Basketball Fans"
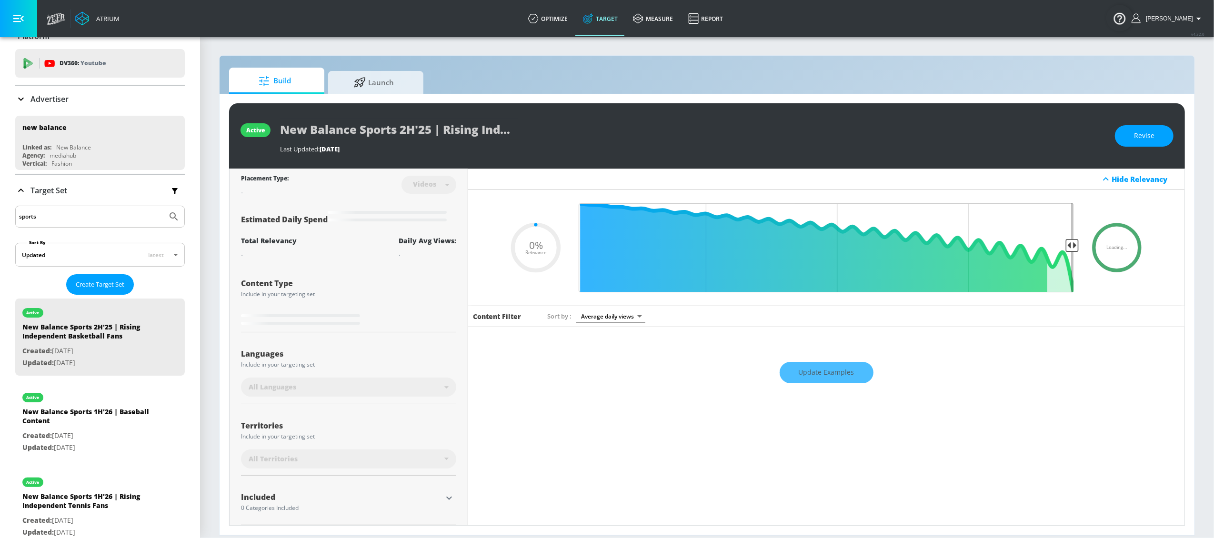
scroll to position [36, 0]
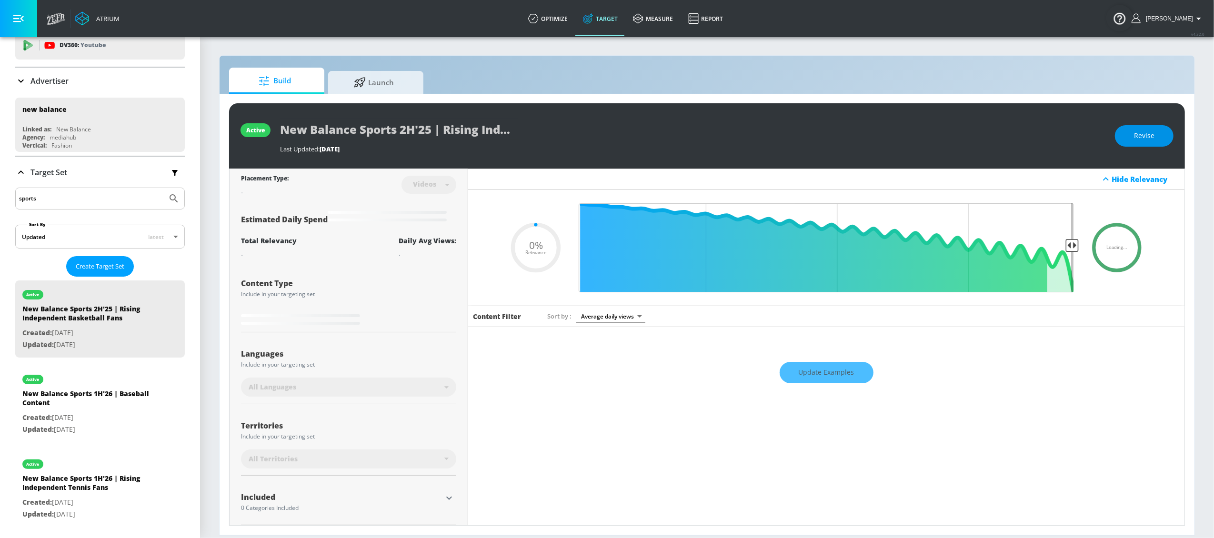
click at [910, 141] on button "Revise" at bounding box center [1144, 135] width 59 height 21
type input "0.05"
click at [403, 136] on input "New Balance Sports 2H'25 | Rising Independent Basketball Fans" at bounding box center [399, 129] width 238 height 21
click at [411, 132] on input "New Balance Sports 2H'25 | Rising Independent Basketball Fans" at bounding box center [399, 129] width 238 height 21
type input "New Balance Sports H'25 | Rising Independent Basketball Fans"
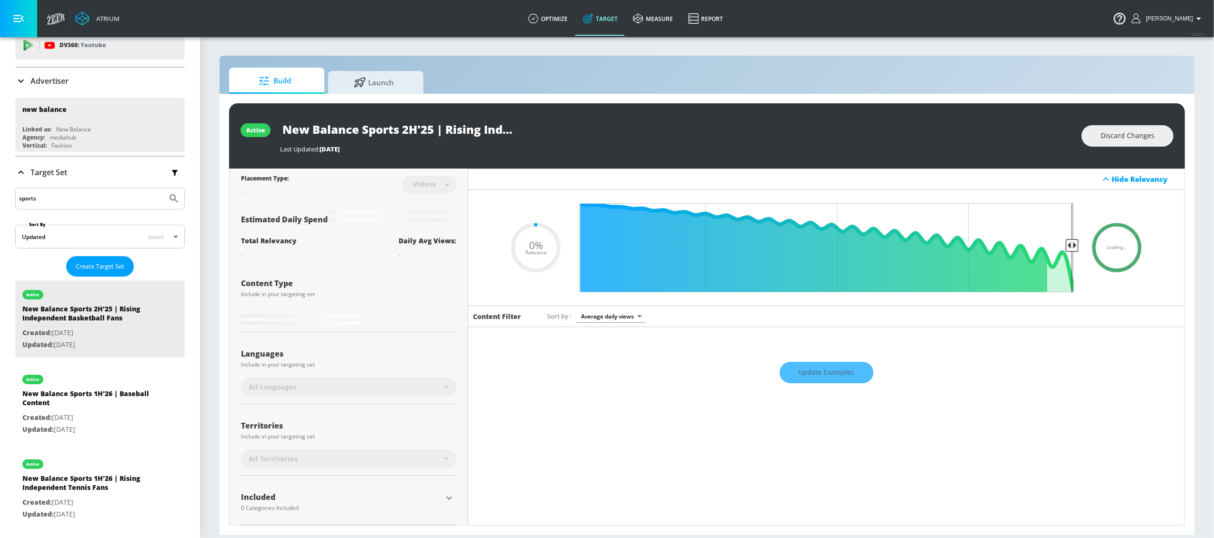
type input "0.05"
type input "New Balance Sports 1H'25 | Rising Independent Basketball Fans"
type input "0.05"
type input "New Balance Sports 1H'2 | Rising Independent Basketball Fans"
type input "0.05"
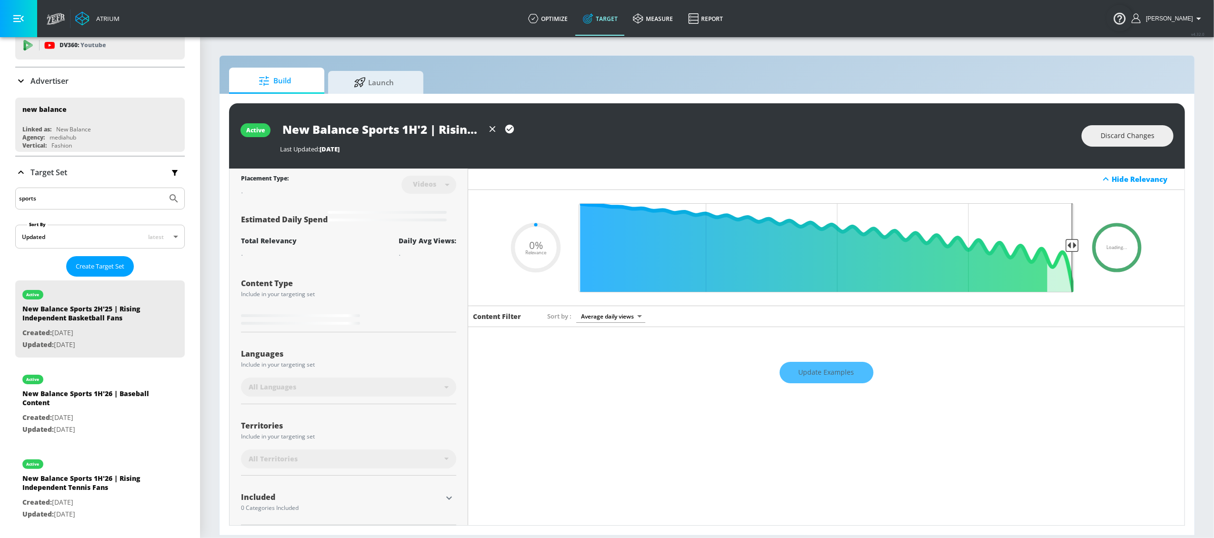
type input "New Balance Sports 1H'26 | Rising Independent Basketball Fans"
type input "0.05"
type input "New Balance Sports 1H'26 | Rising Independent Basketball Fans"
type input "0.5"
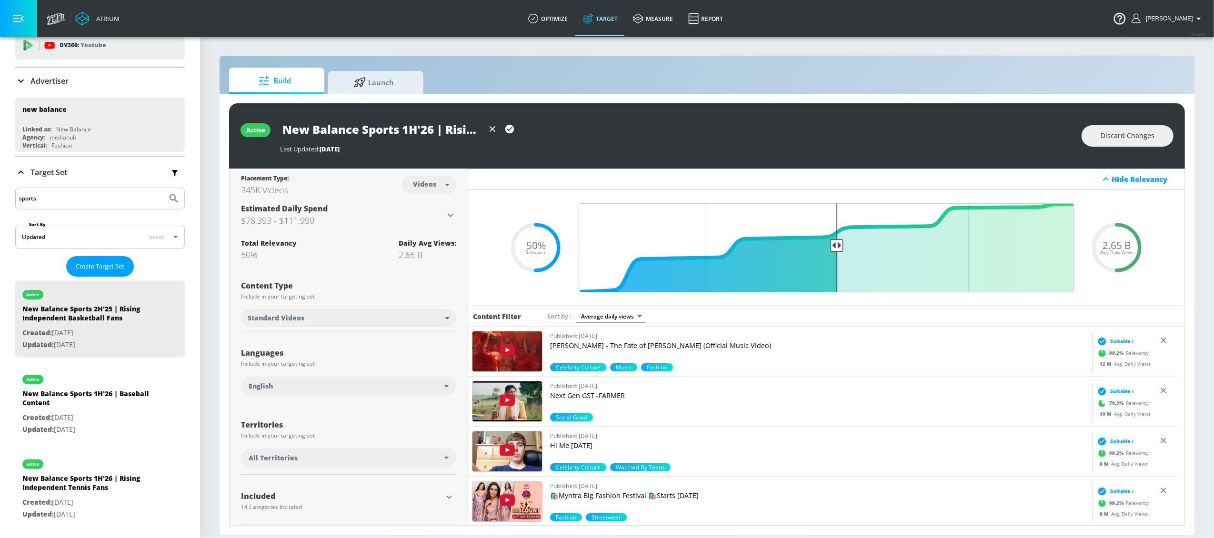
click at [510, 129] on icon "button" at bounding box center [509, 129] width 10 height 10
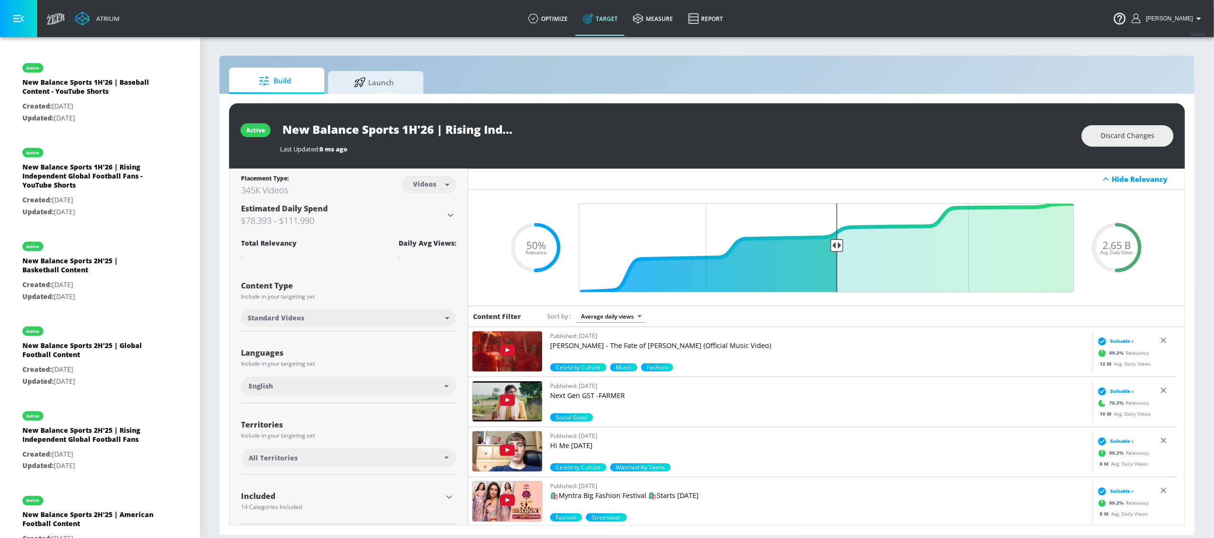
scroll to position [1403, 0]
click at [73, 277] on div "New Balance Sports 2H'25 | Basketball Content" at bounding box center [88, 265] width 133 height 23
type input "New Balance Sports 2H'25 | Basketball Content"
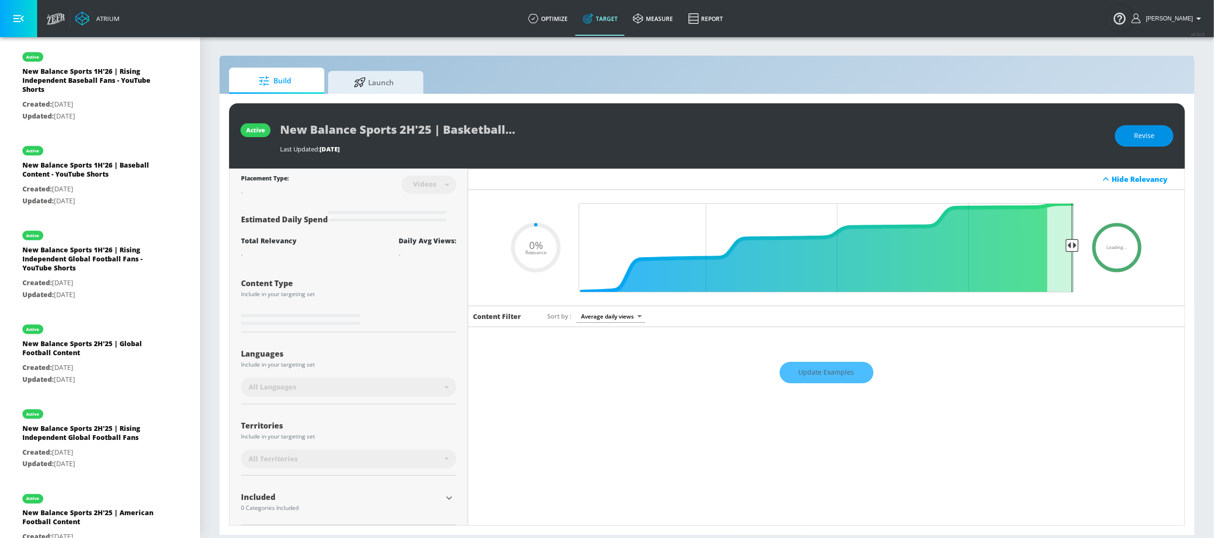
click at [910, 138] on button "Revise" at bounding box center [1144, 135] width 59 height 21
type input "0.05"
drag, startPoint x: 455, startPoint y: 130, endPoint x: 450, endPoint y: 130, distance: 5.2
click at [454, 130] on input "New Balance Sports 2H'25 | Basketball Content" at bounding box center [399, 129] width 238 height 21
click at [409, 132] on input "New Balance Sports 2H'25 | Basketball Content" at bounding box center [399, 129] width 238 height 21
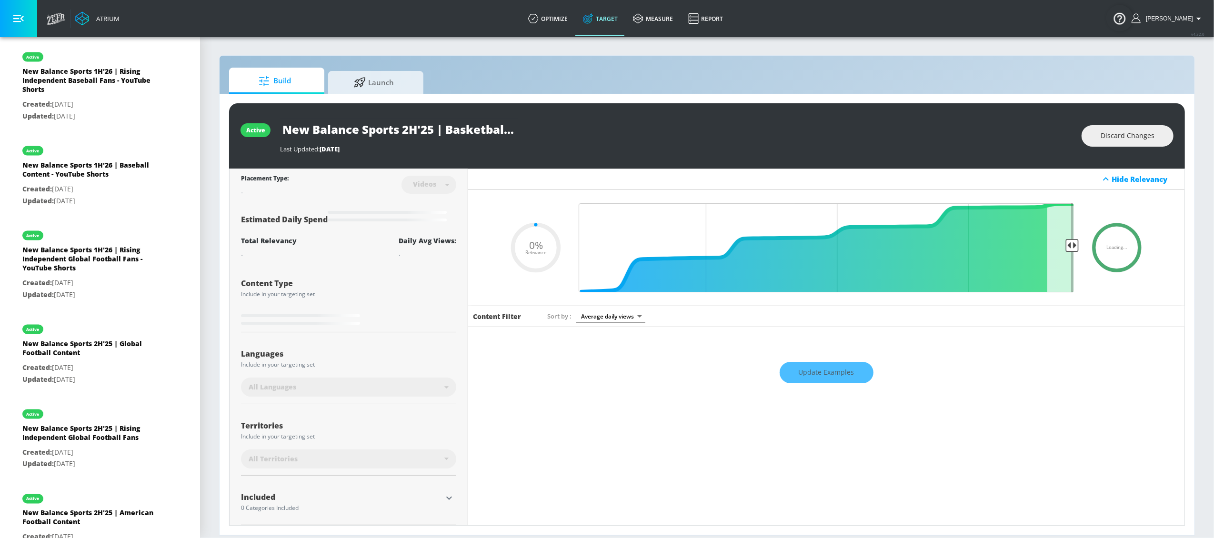
type input "New Balance Sports H'25 | Basketball Content"
type input "0.05"
type input "New Balance Sports 1H'25 | Basketball Content"
type input "0.05"
type input "New Balance Sports 1H'2 | Basketball Content"
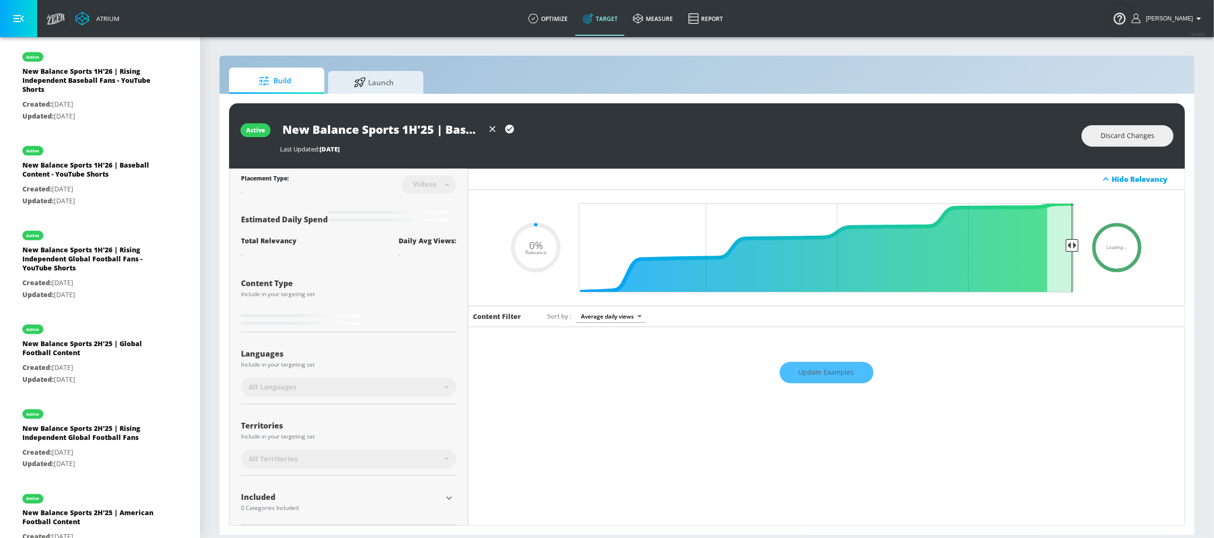
type input "0.05"
type input "New Balance Sports 1H'26 | Basketball Content"
type input "0.05"
type input "New Balance Sports 1H'26 | Basketball Content"
click at [667, 140] on div "Last Updated: 211 days ago" at bounding box center [676, 146] width 792 height 13
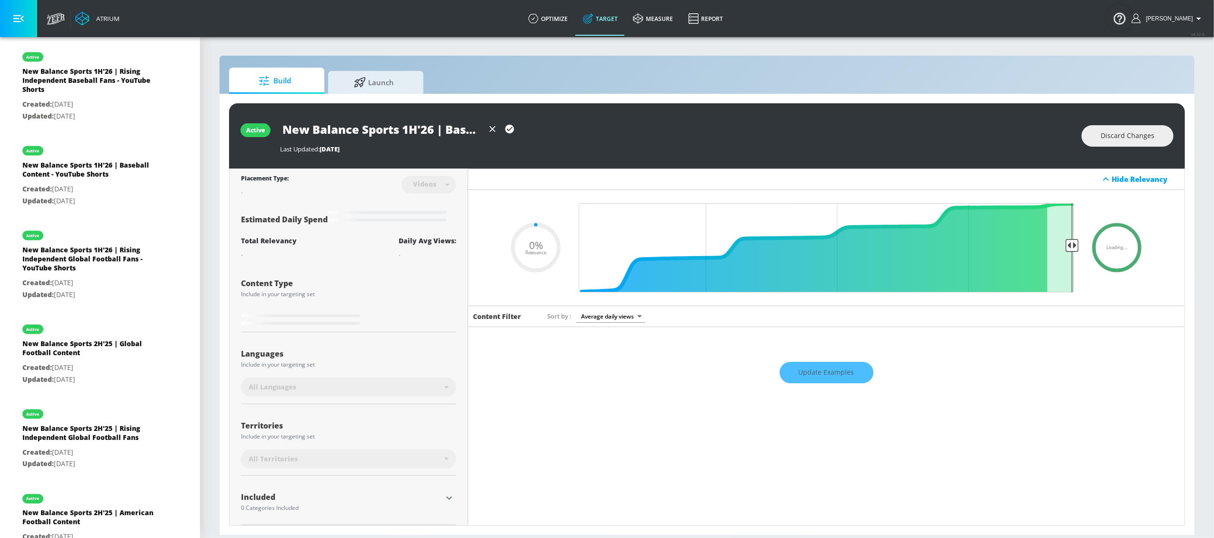
type input "0.5"
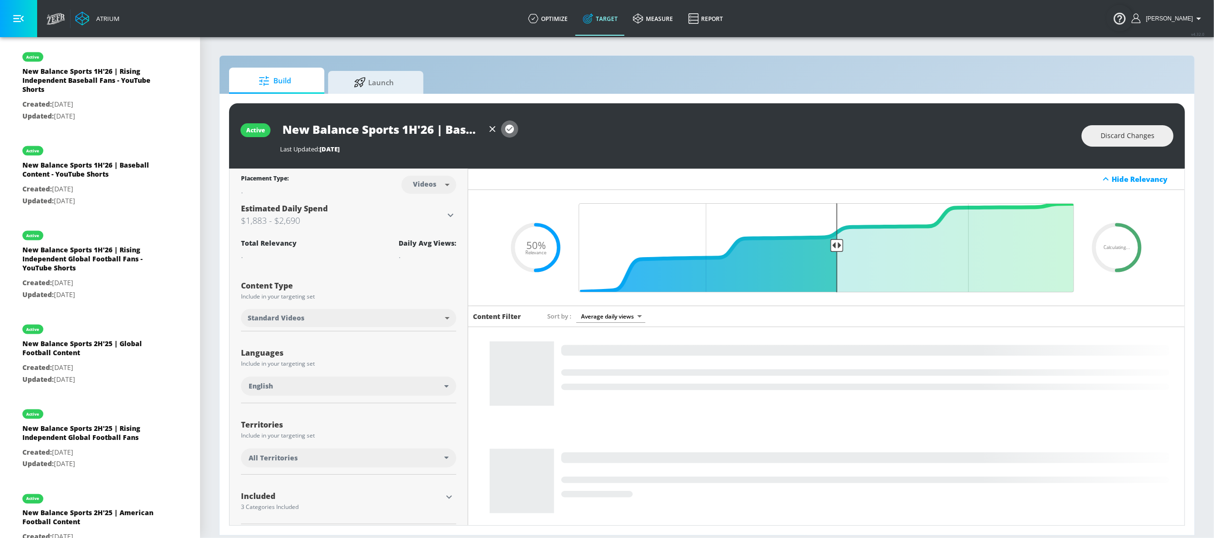
click at [512, 129] on icon "button" at bounding box center [509, 129] width 9 height 9
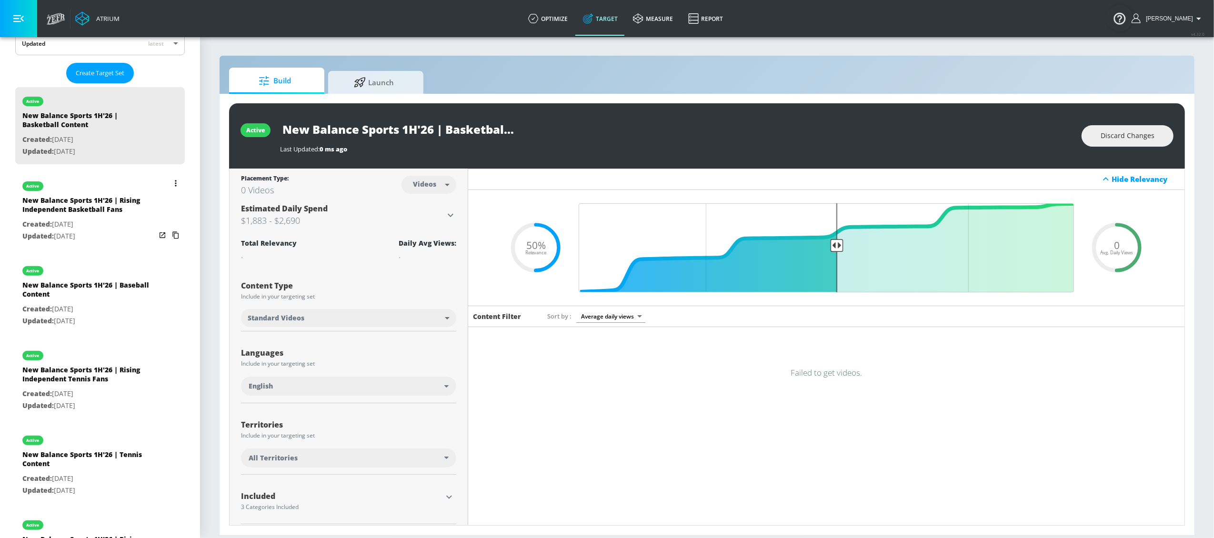
scroll to position [143, 0]
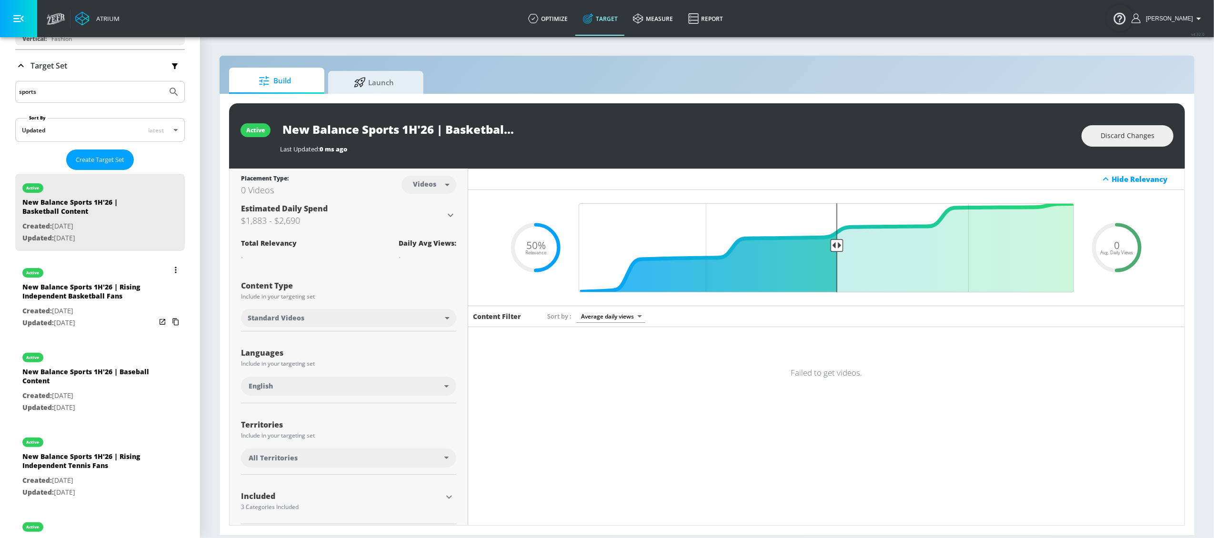
click at [73, 270] on div "active" at bounding box center [88, 271] width 133 height 24
type input "New Balance Sports 1H'26 | Rising Independent Basketball Fans"
type input "0.05"
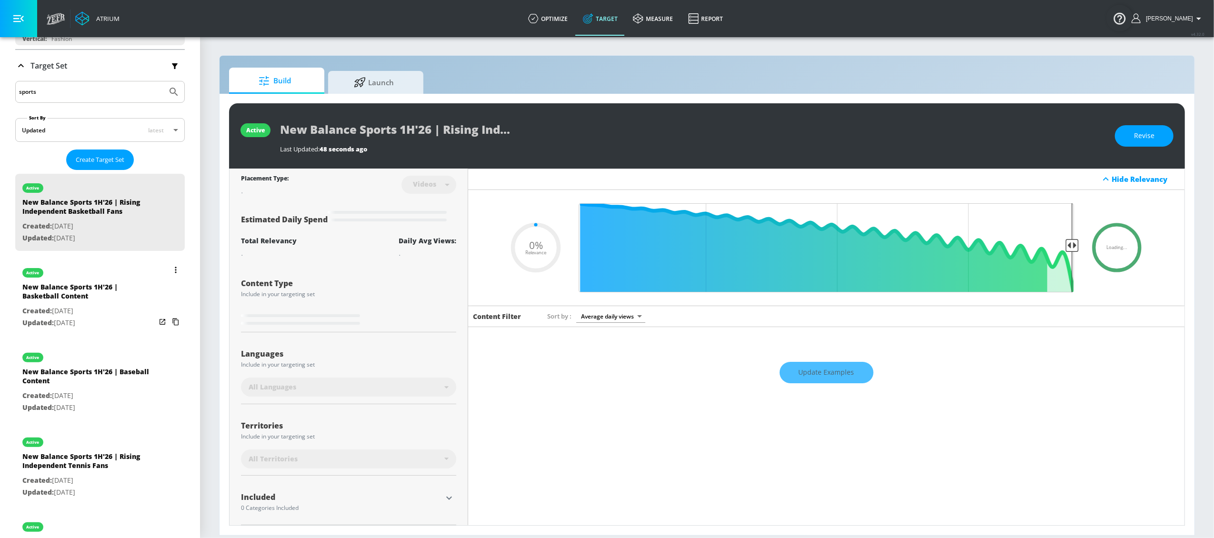
click at [76, 280] on div "active" at bounding box center [88, 271] width 133 height 24
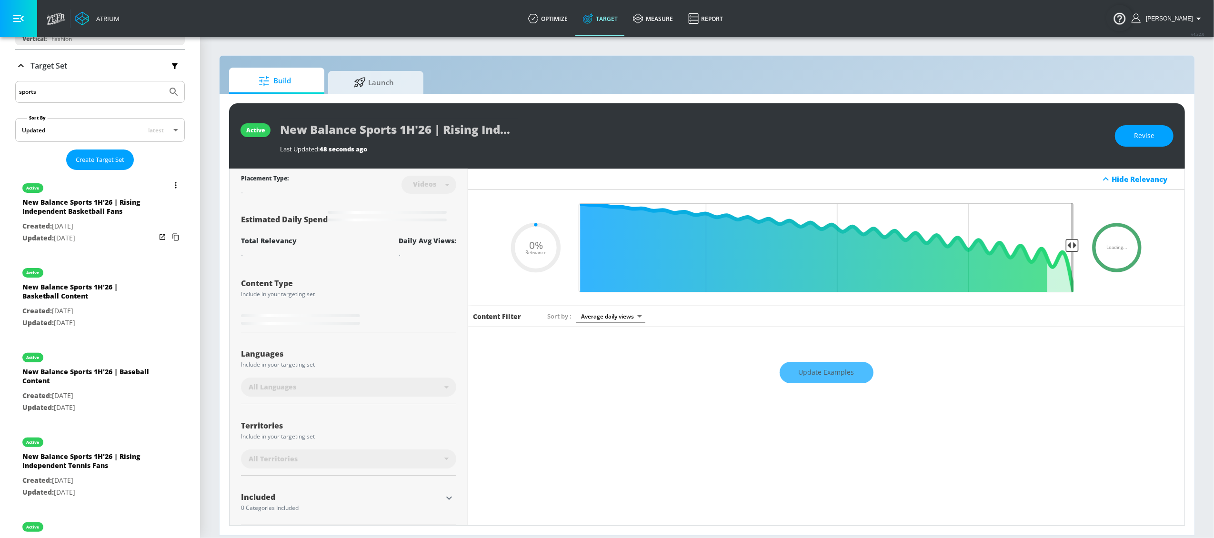
type input "New Balance Sports 1H'26 | Basketball Content"
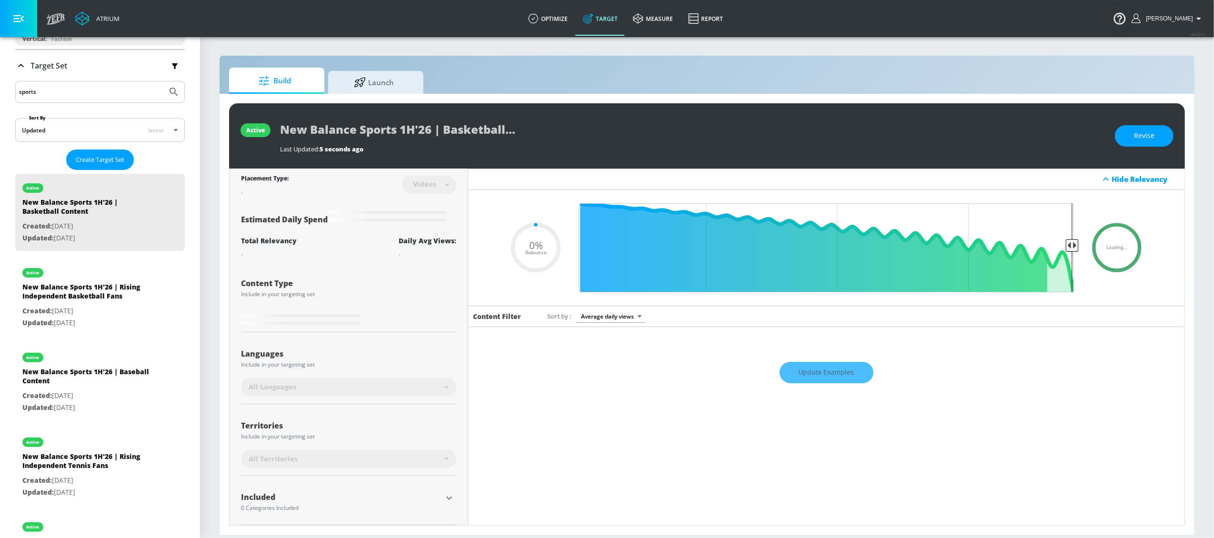
type input "0.5"
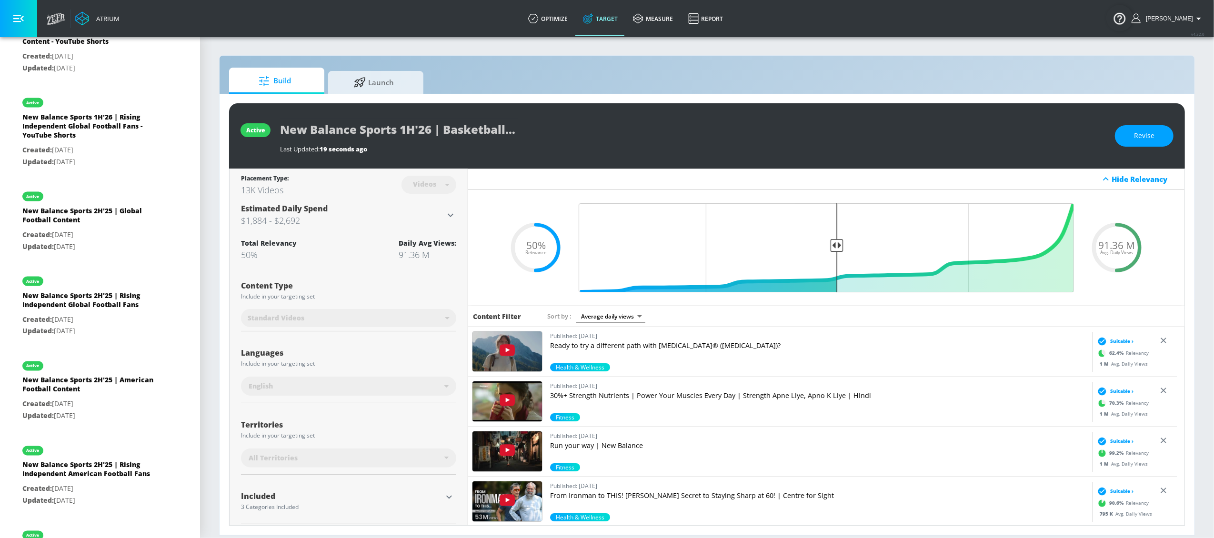
scroll to position [1544, 0]
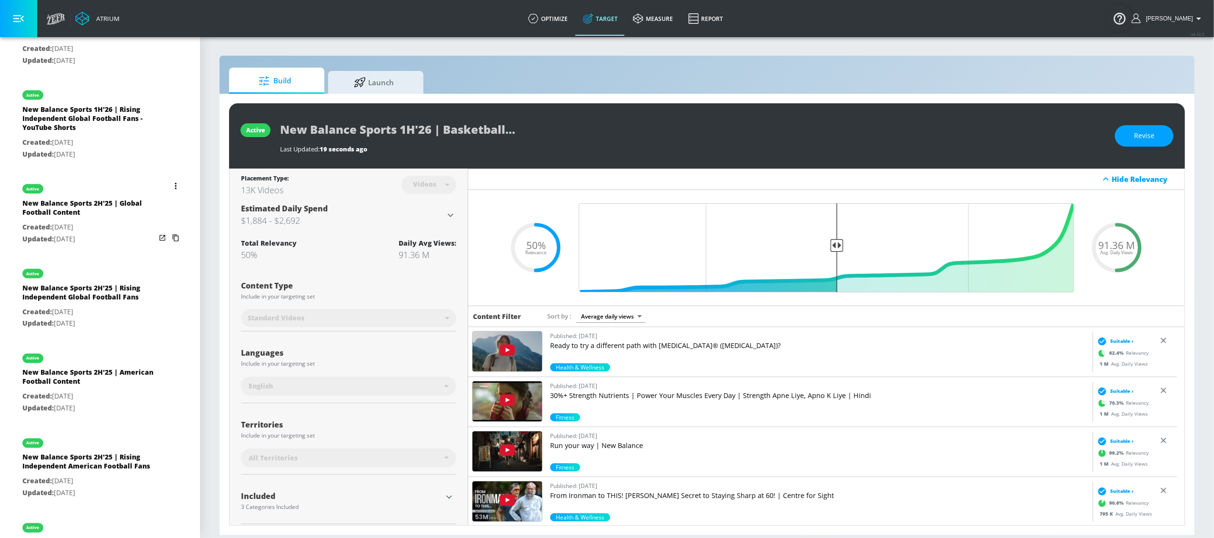
click at [70, 221] on div "New Balance Sports 2H'25 | Global Football Content" at bounding box center [88, 210] width 133 height 23
type input "New Balance Sports 2H'25 | Global Football Content"
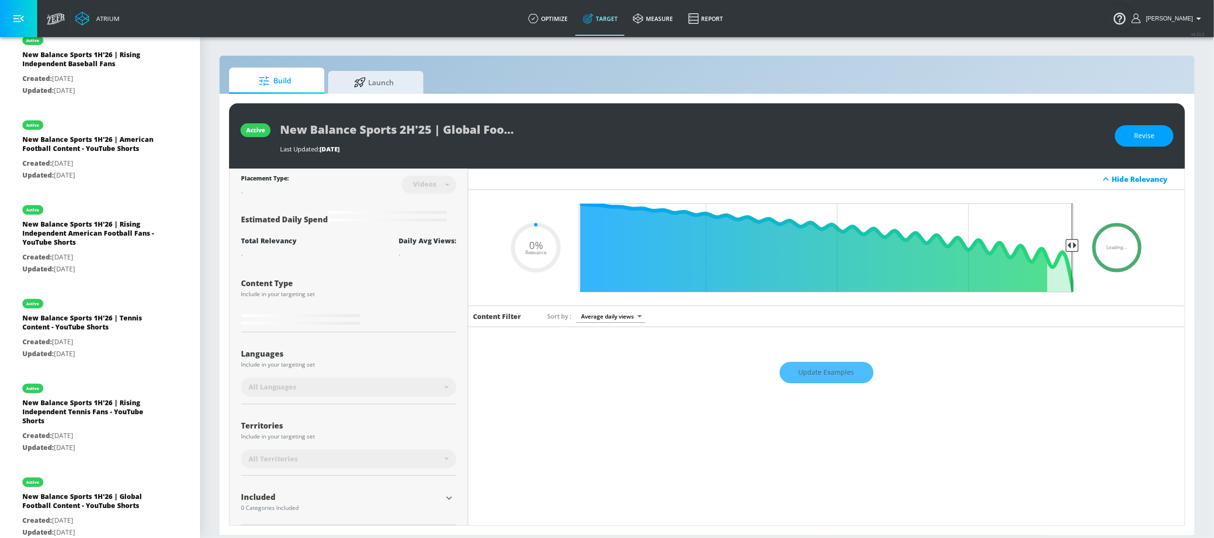
scroll to position [189, 0]
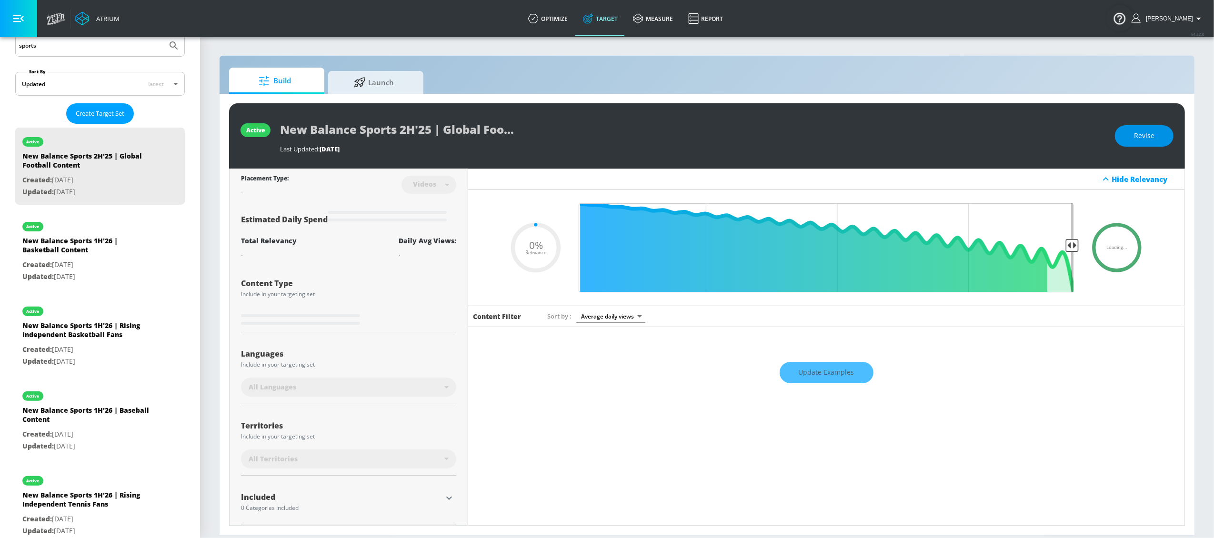
click at [910, 130] on span "Revise" at bounding box center [1144, 136] width 20 height 12
type input "0.05"
click at [429, 134] on input "New Balance Sports 2H'25 | Global Football Content" at bounding box center [399, 129] width 238 height 21
click at [411, 129] on input "New Balance Sports 2H'25 | Global Football Content" at bounding box center [399, 129] width 238 height 21
type input "New Balance Sports H'25 | Global Football Content"
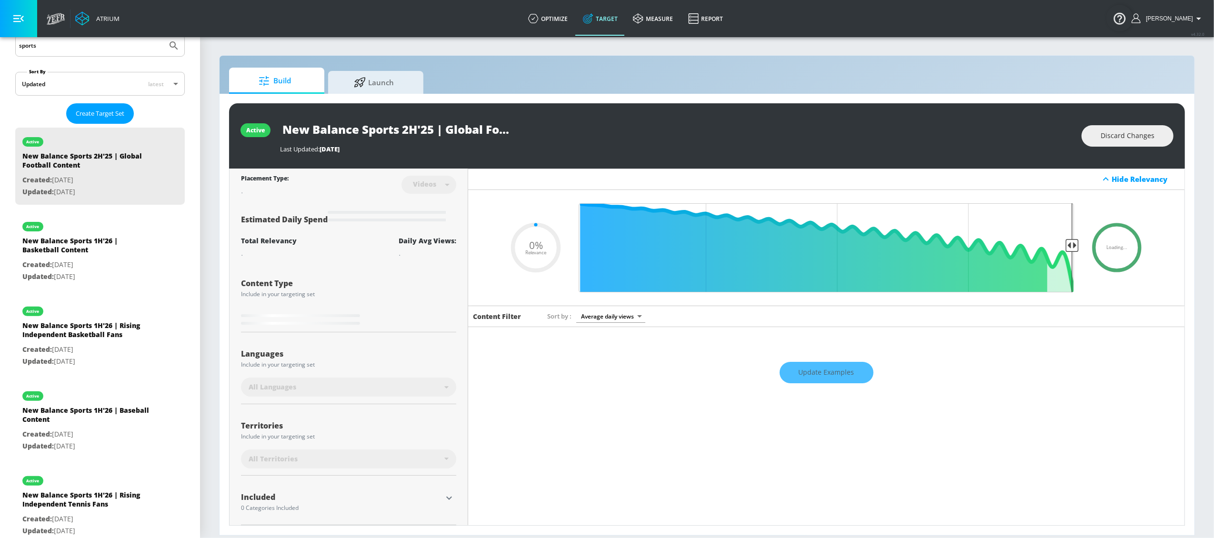
type input "0.05"
type input "New Balance Sports 1H'25 | Global Football Content"
type input "0.05"
type input "New Balance Sports 1H'2 | Global Football Content"
type input "0.05"
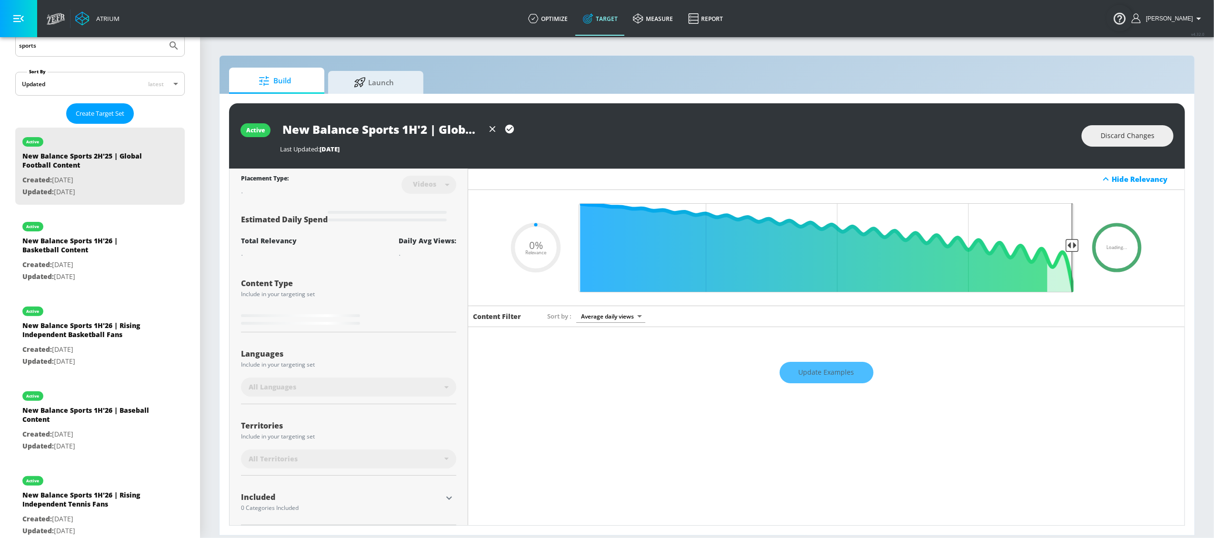
type input "New Balance Sports 1H'26 | Global Football Content"
type input "0.05"
type input "New Balance Sports 1H'26 | Global Football Content"
click at [586, 142] on div "Last Updated: 211 days ago" at bounding box center [676, 146] width 792 height 13
type input "0.5"
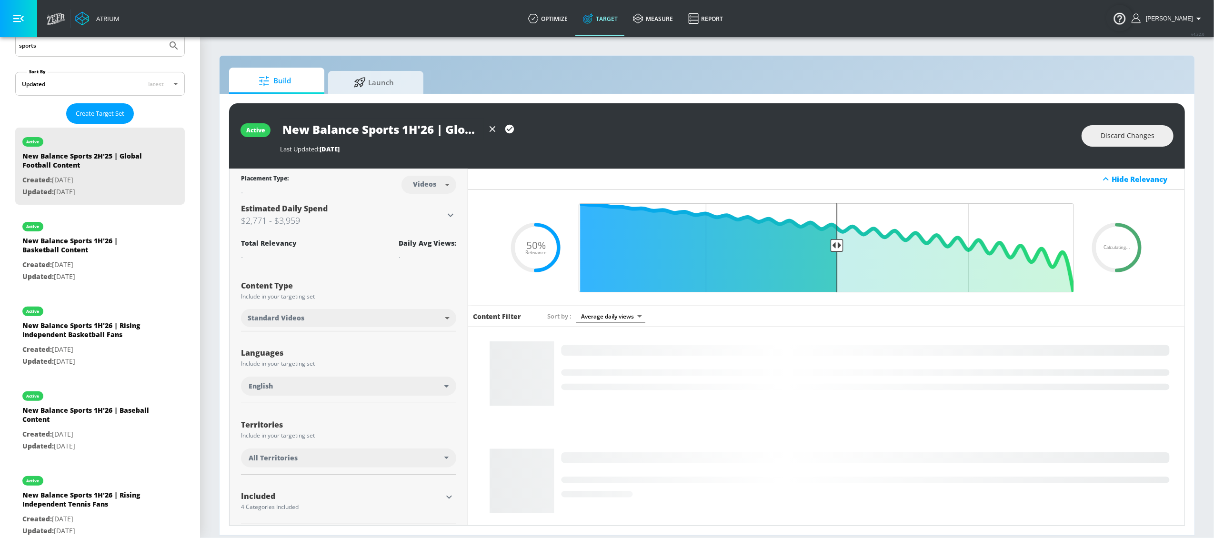
click at [513, 130] on icon "button" at bounding box center [509, 129] width 9 height 9
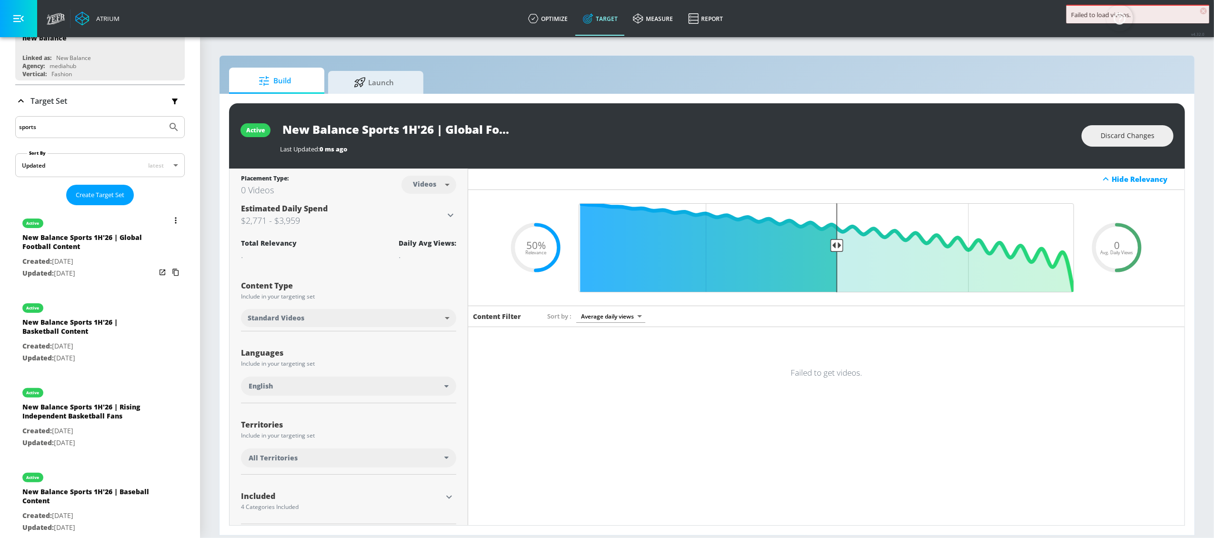
scroll to position [102, 0]
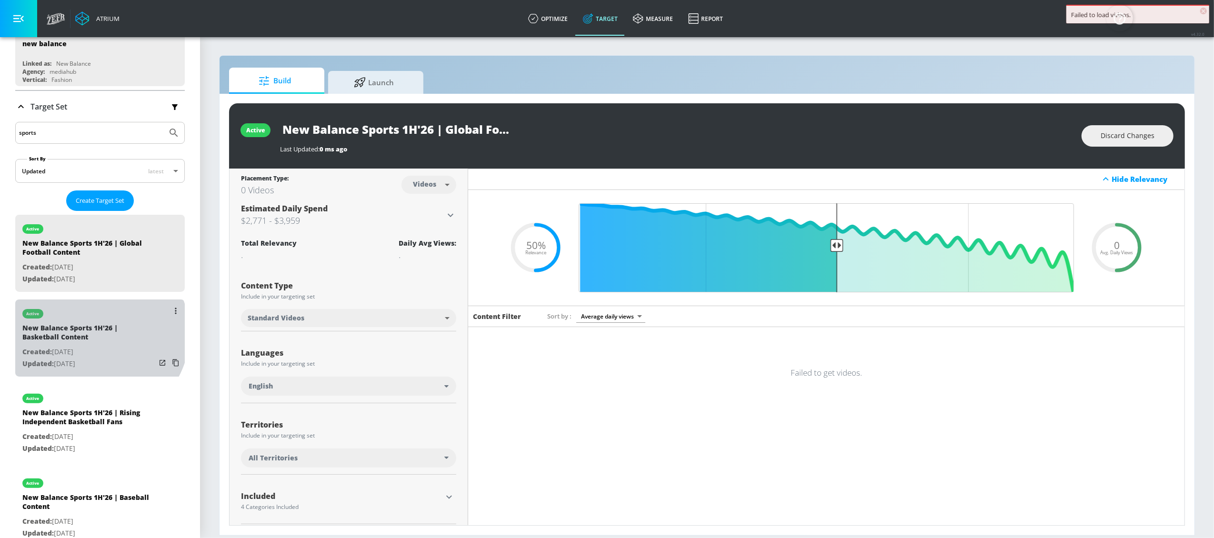
click at [97, 334] on div "New Balance Sports 1H'26 | Basketball Content" at bounding box center [88, 334] width 133 height 23
type input "New Balance Sports 1H'26 | Basketball Content"
type input "0.05"
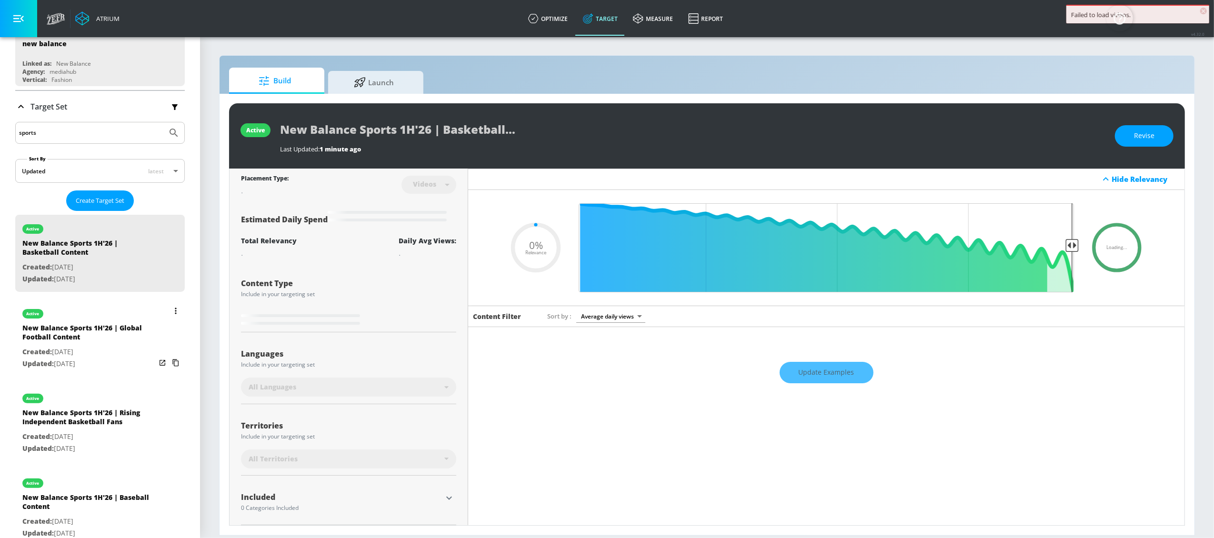
click at [97, 334] on div "New Balance Sports 1H'26 | Global Football Content" at bounding box center [88, 334] width 133 height 23
type input "New Balance Sports 1H'26 | Global Football Content"
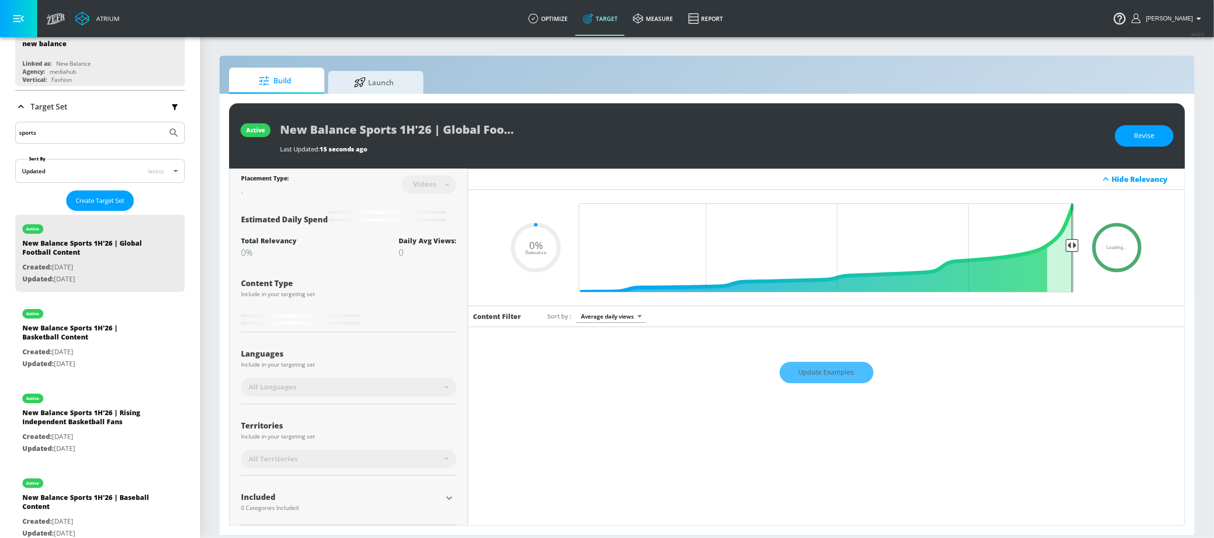
type input "0.5"
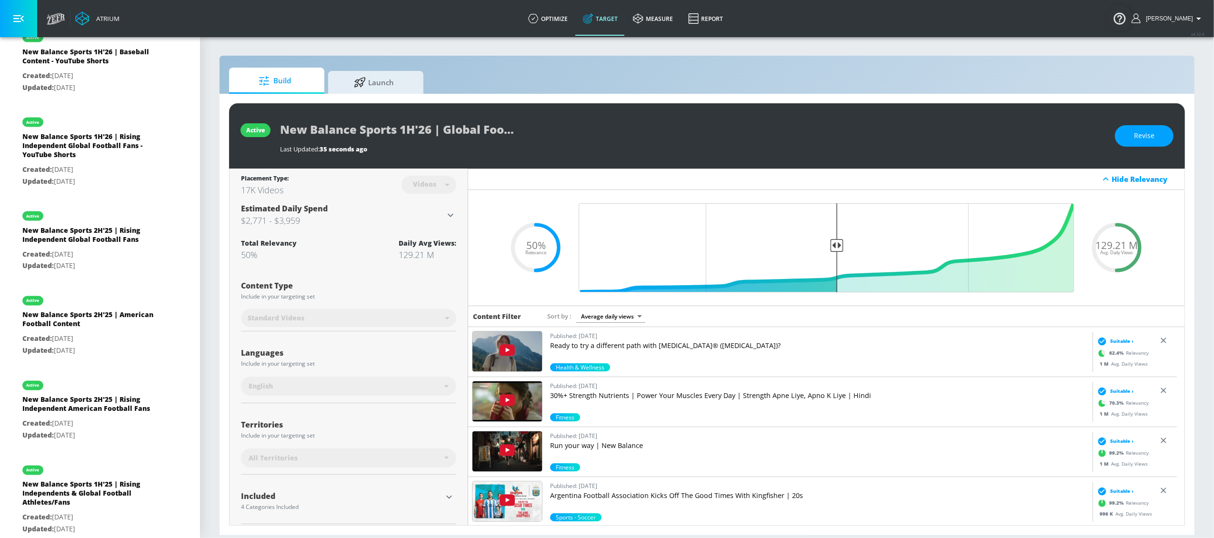
scroll to position [1629, 0]
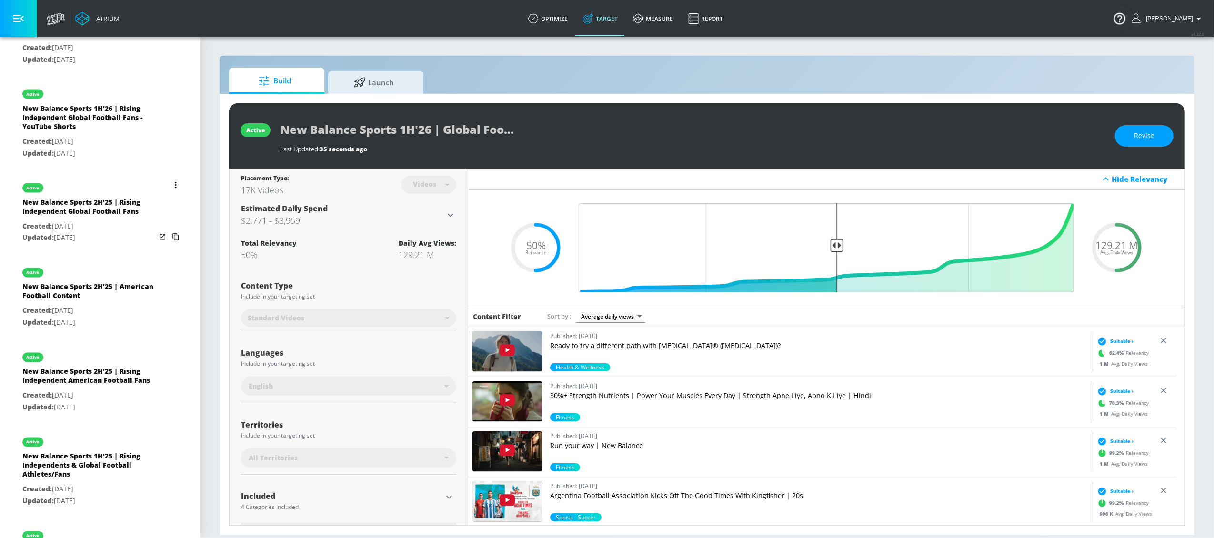
click at [55, 221] on div "New Balance Sports 2H'25 | Rising Independent Global Football Fans" at bounding box center [88, 209] width 133 height 23
type input "New Balance Sports 2H'25 | Rising Independent Global Football Fans"
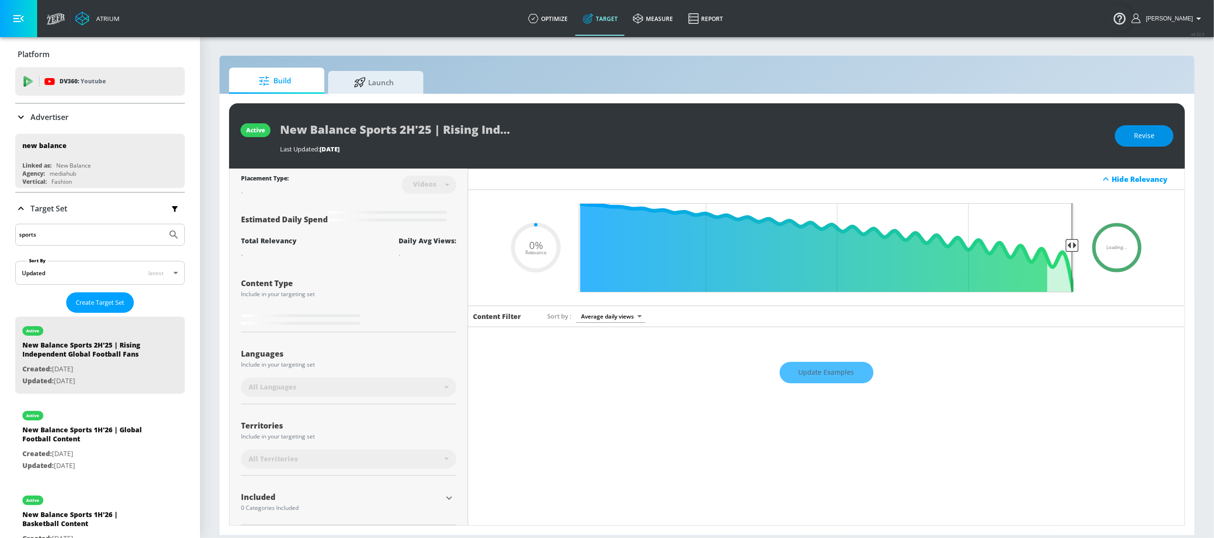
click at [910, 139] on span "Revise" at bounding box center [1144, 136] width 20 height 12
type input "0.05"
click at [395, 133] on input "New Balance Sports 2H'25 | Rising Independent Global Football Fans" at bounding box center [399, 129] width 238 height 21
click at [410, 132] on input "New Balance Sports 2H'25 | Rising Independent Global Football Fans" at bounding box center [399, 129] width 238 height 21
type input "New Balance Sports H'25 | Rising Independent Global Football Fans"
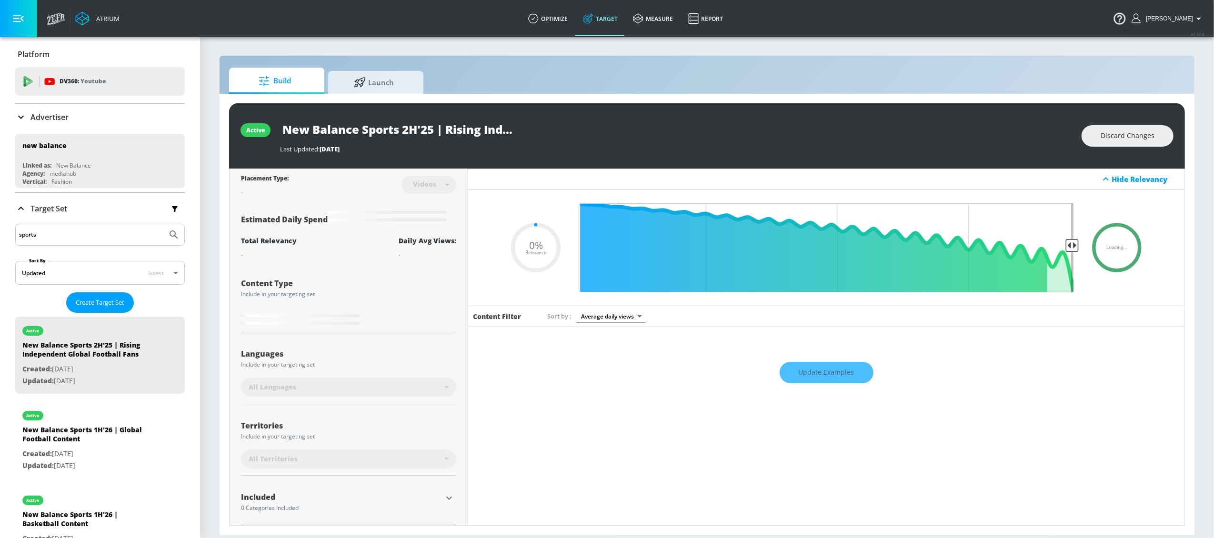
type input "0.05"
type input "New Balance Sports 1H'25 | Rising Independent Global Football Fans"
type input "0.05"
type input "New Balance Sports 1H'2 | Rising Independent Global Football Fans"
type input "0.05"
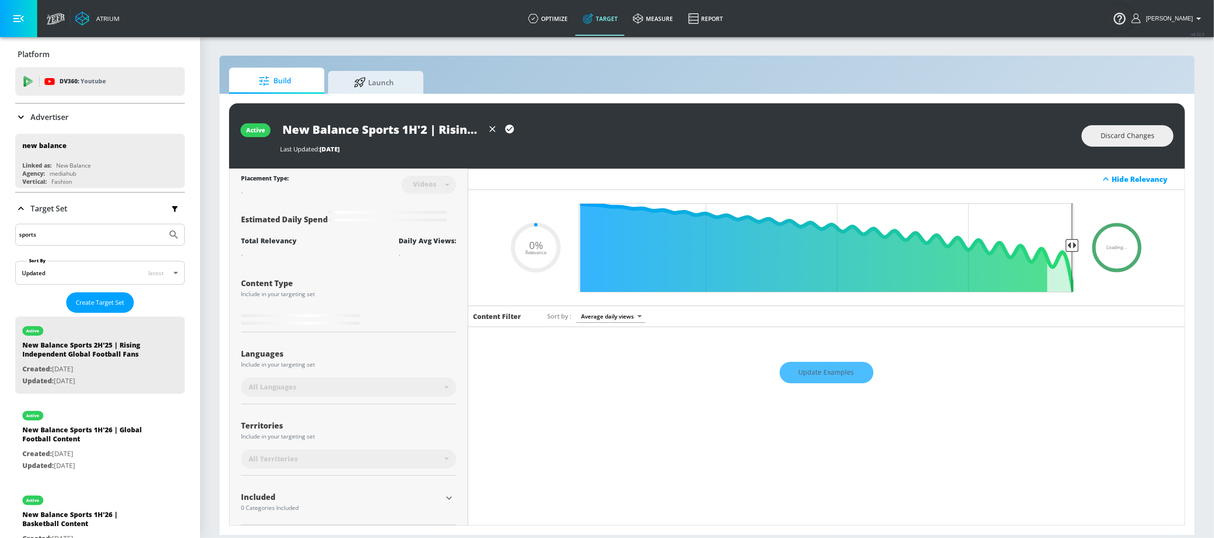
type input "New Balance Sports 1H'26 | Rising Independent Global Football Fans"
type input "0.05"
type input "New Balance Sports 1H'26 | Rising Independent Global Football Fans"
click at [583, 134] on div "New Balance Sports 1H'26 | Rising Independent Global Football Fans" at bounding box center [676, 129] width 792 height 21
type input "0.5"
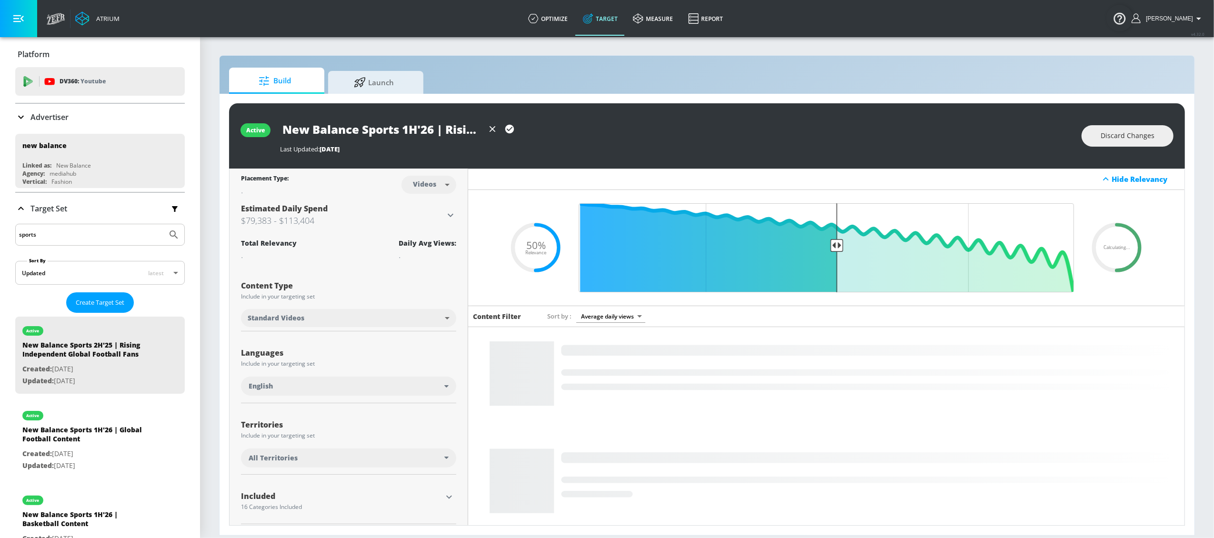
click at [507, 127] on icon "button" at bounding box center [509, 129] width 9 height 9
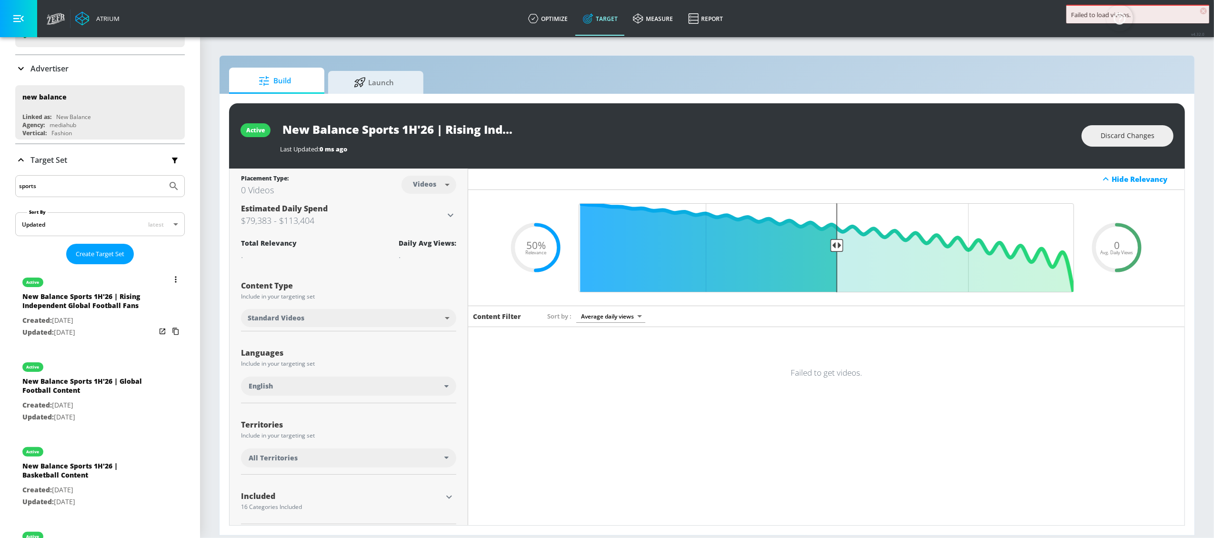
scroll to position [50, 0]
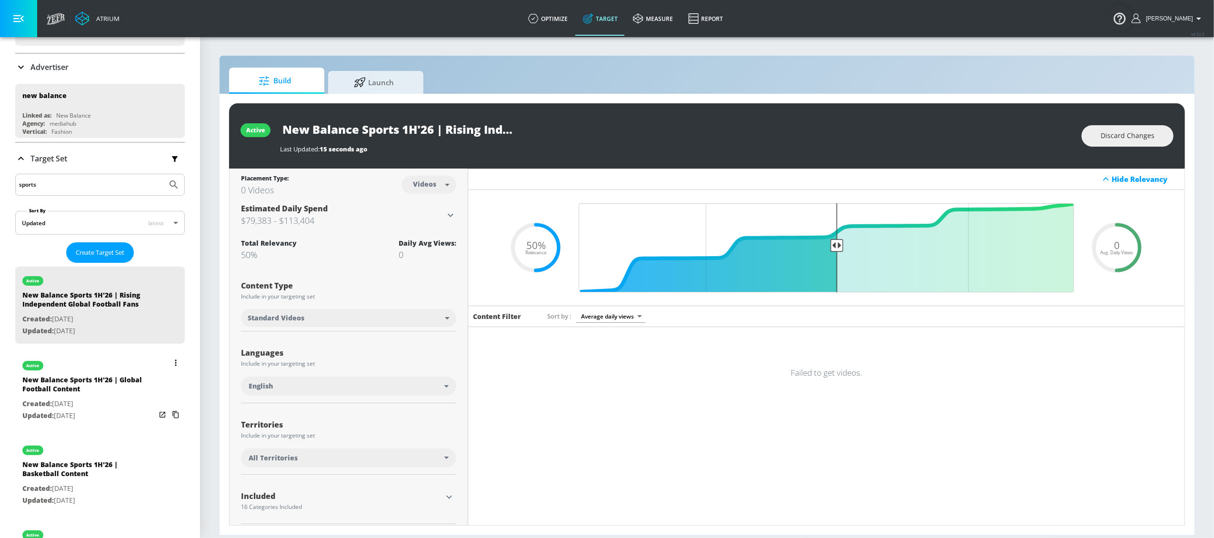
click at [60, 386] on div "New Balance Sports 1H'26 | Global Football Content" at bounding box center [88, 386] width 133 height 23
type input "New Balance Sports 1H'26 | Global Football Content"
type input "0.05"
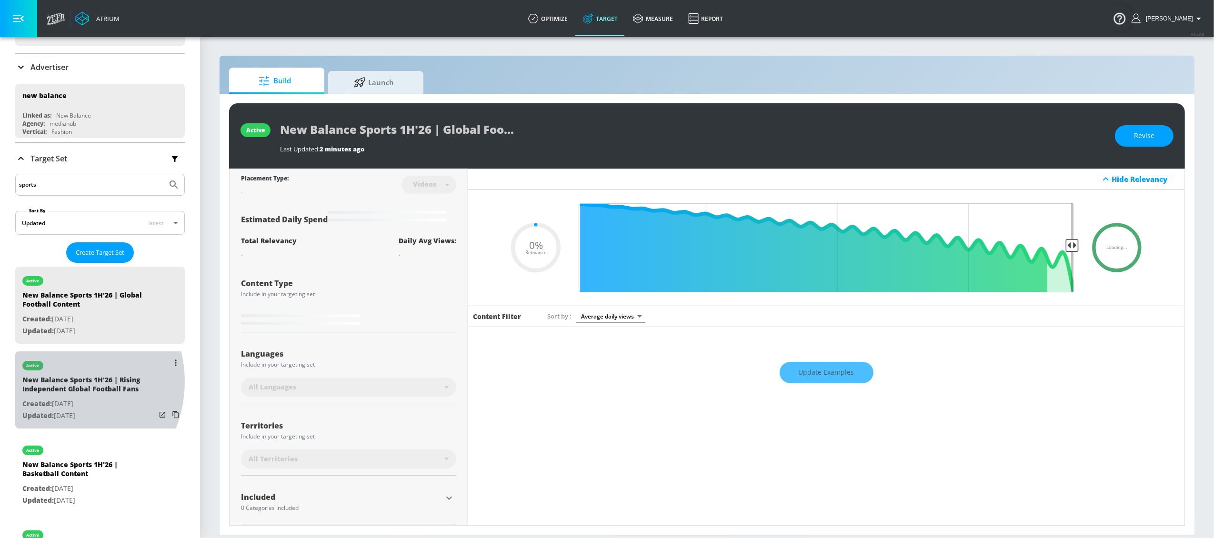
click at [58, 382] on div "New Balance Sports 1H'26 | Rising Independent Global Football Fans" at bounding box center [88, 386] width 133 height 23
type input "New Balance Sports 1H'26 | Rising Independent Global Football Fans"
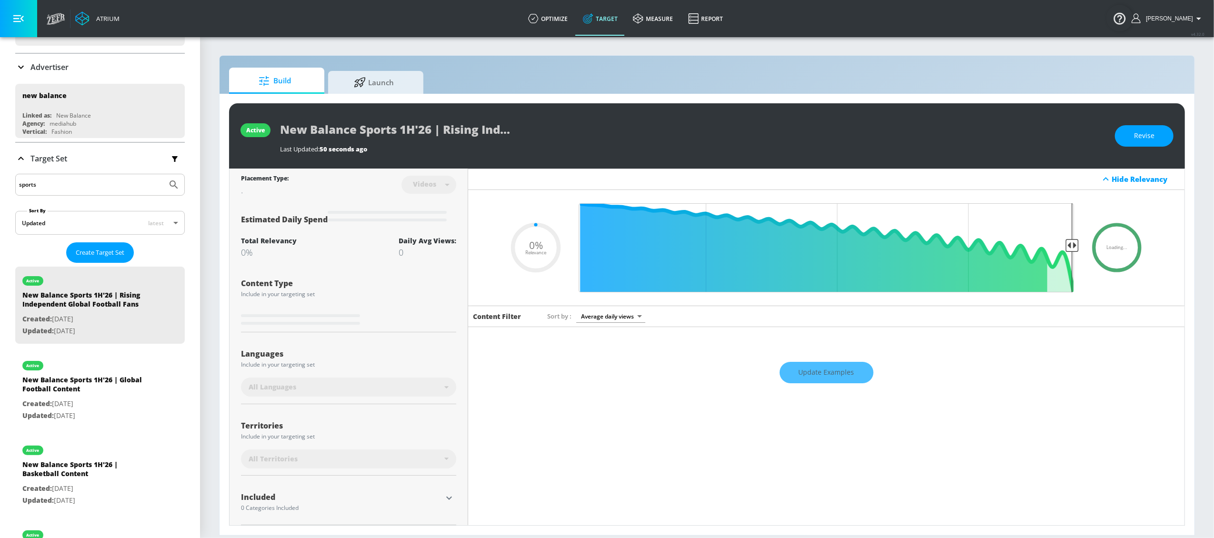
type input "0.5"
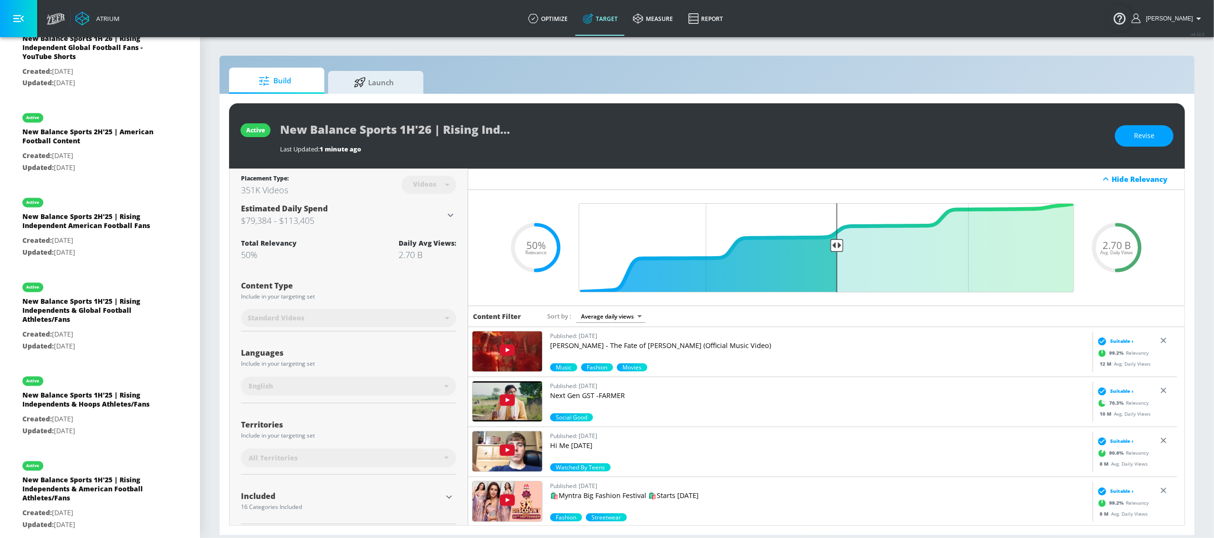
scroll to position [1794, 0]
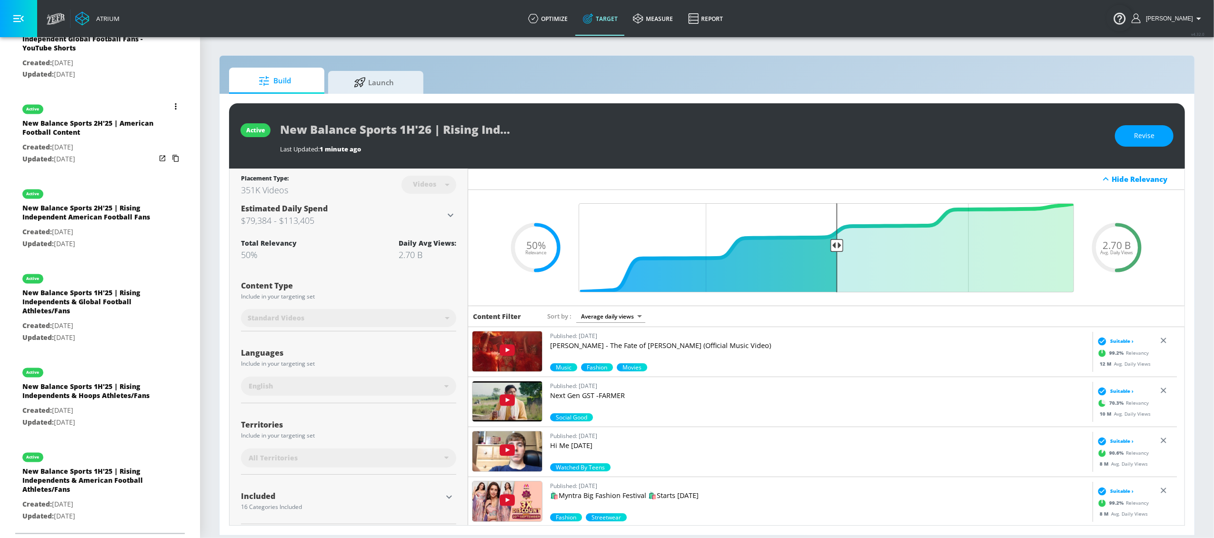
click at [58, 142] on div "New Balance Sports 2H'25 | American Football Content" at bounding box center [88, 130] width 133 height 23
type input "New Balance Sports 2H'25 | American Football Content"
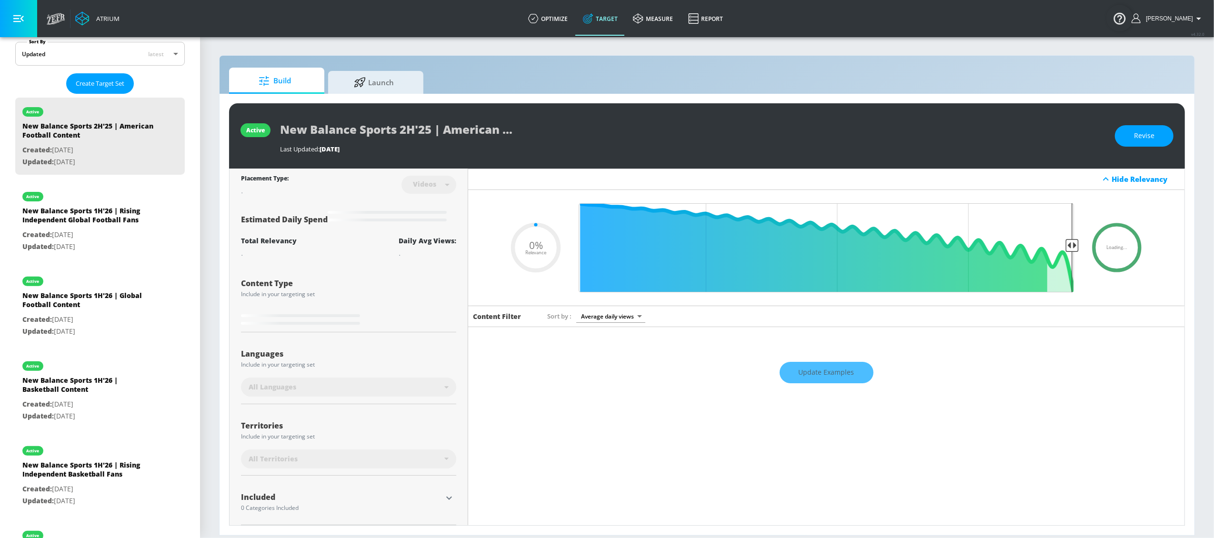
scroll to position [119, 0]
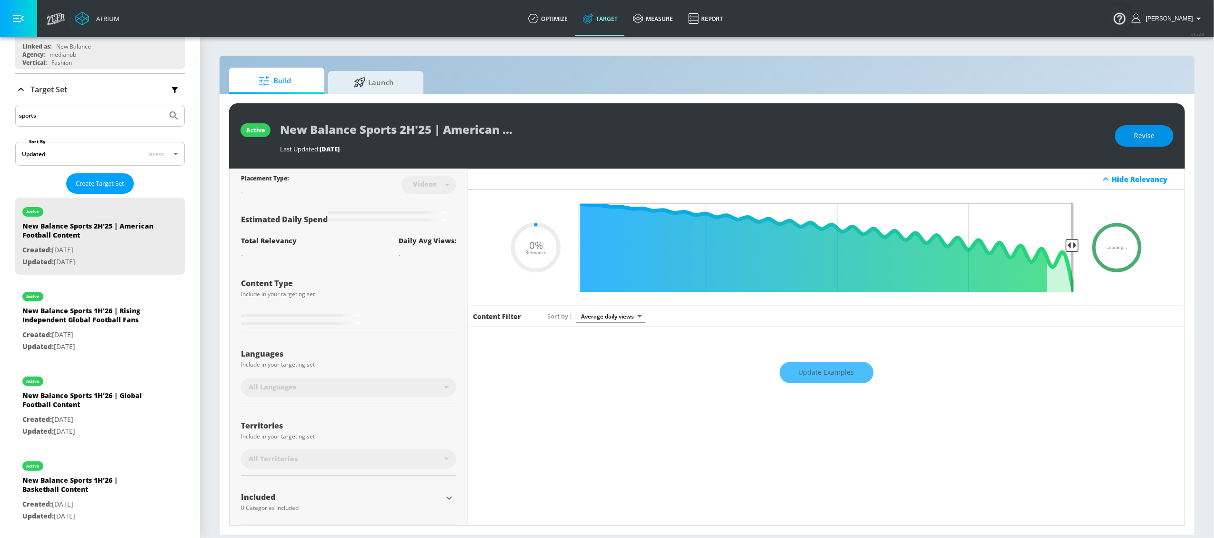
click at [910, 130] on span "Revise" at bounding box center [1144, 136] width 20 height 12
type input "0.05"
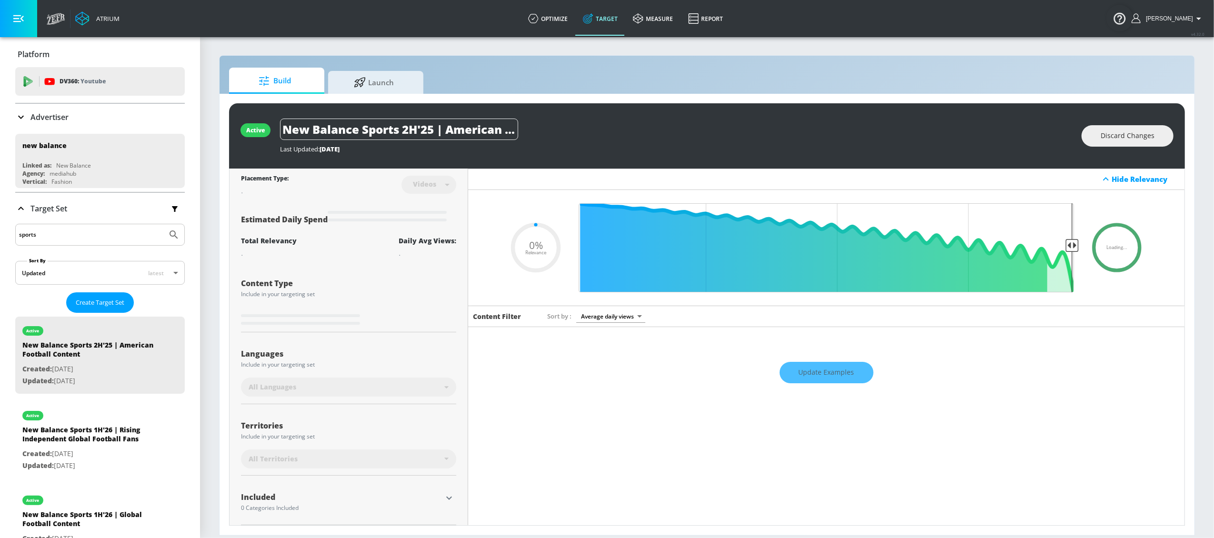
scroll to position [119, 0]
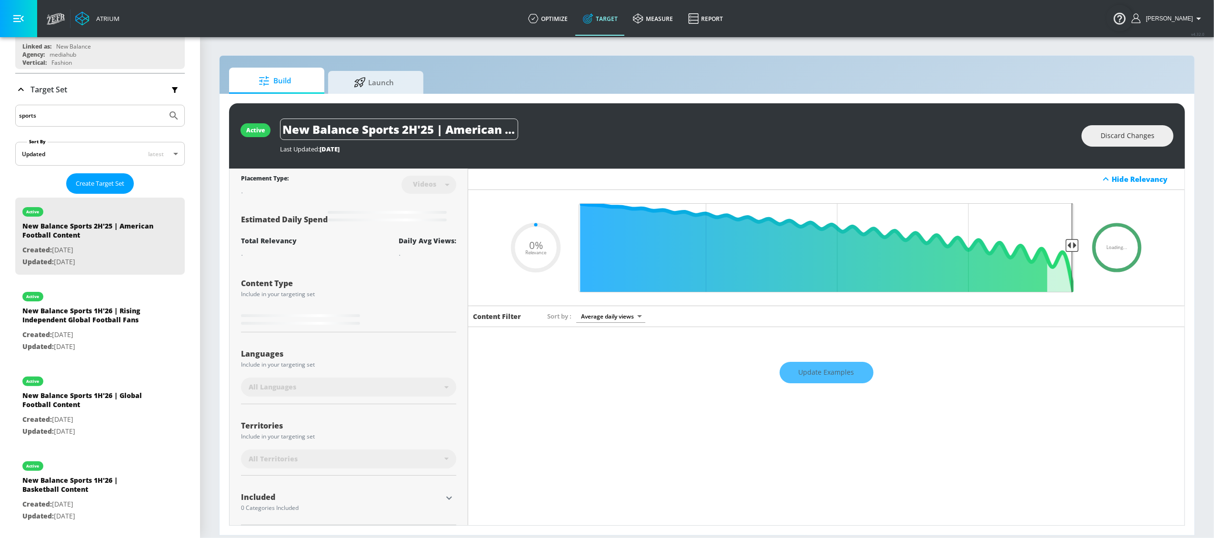
type input "New Balance Sports H'25 | American Football Content"
type input "0.05"
type input "New Balance Sports 1H'25 | American Football Content"
type input "0.05"
type input "New Balance Sports 1H'2 | American Football Content"
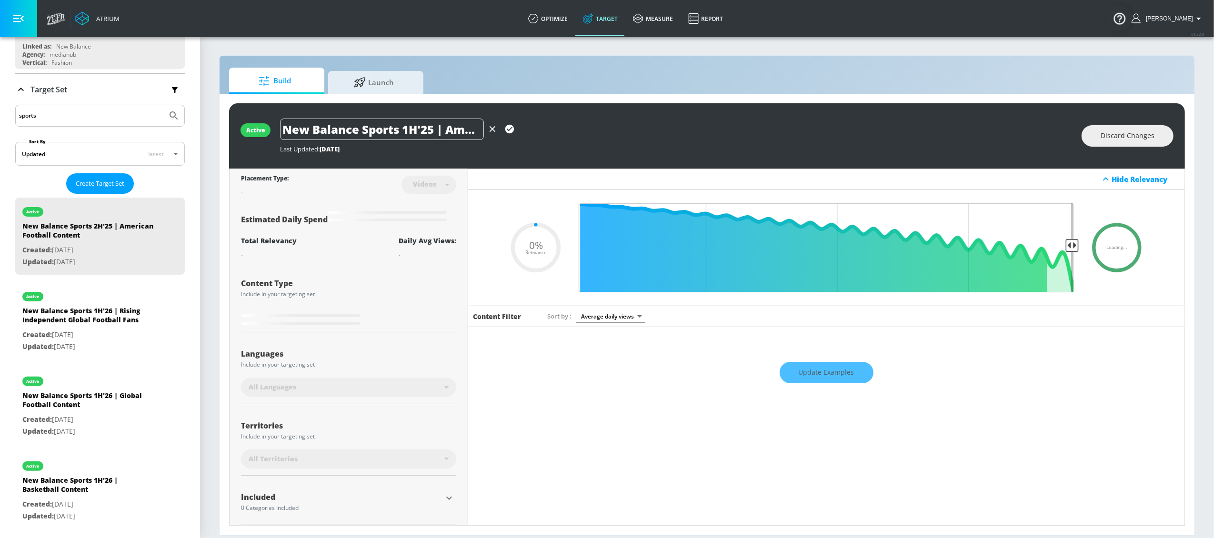
type input "0.05"
type input "New Balance Sports 1H'26 | American Football Content"
type input "0.05"
type input "New Balance Sports 1H'26 | American Football Content"
type input "0.5"
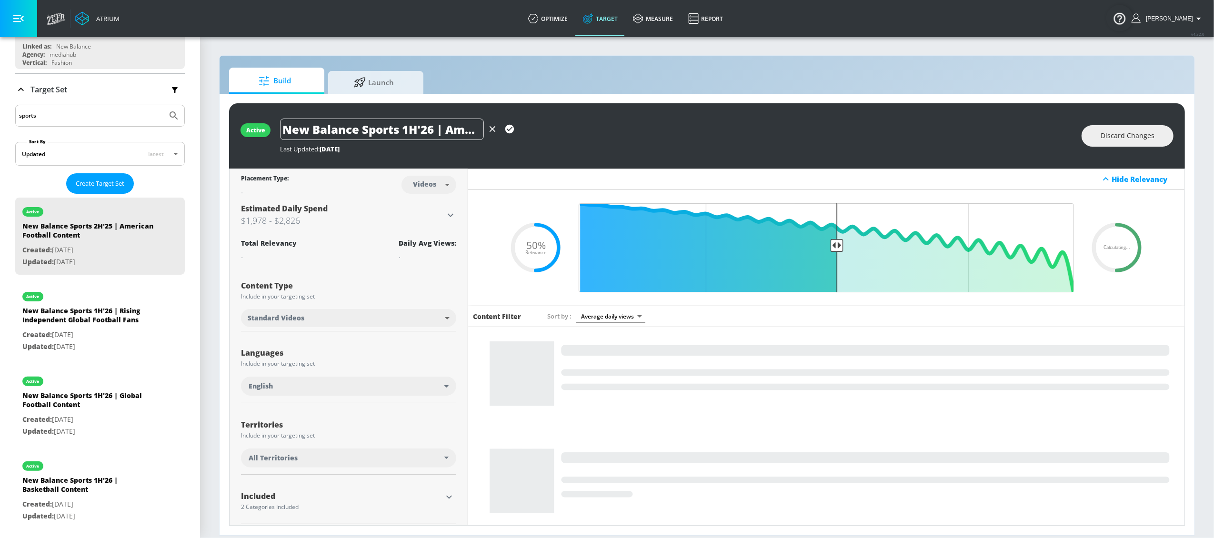
click at [511, 127] on icon "button" at bounding box center [509, 129] width 9 height 9
click at [484, 127] on input "New Balance Sports 1H'26 | American Football Content" at bounding box center [382, 129] width 204 height 21
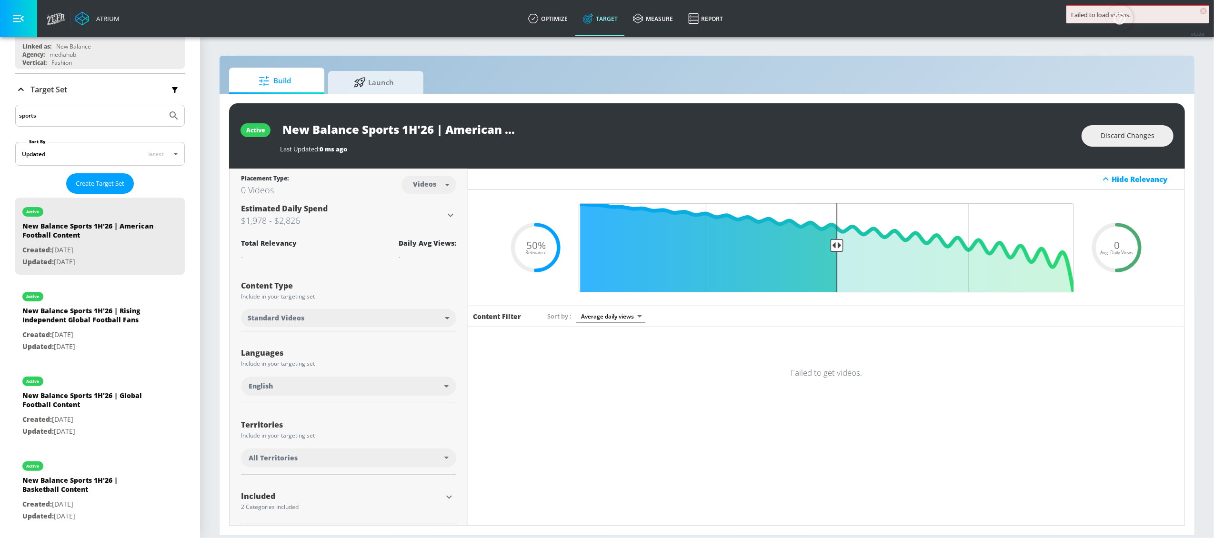
click at [653, 142] on div "Last Updated: 0 ms ago" at bounding box center [676, 146] width 792 height 13
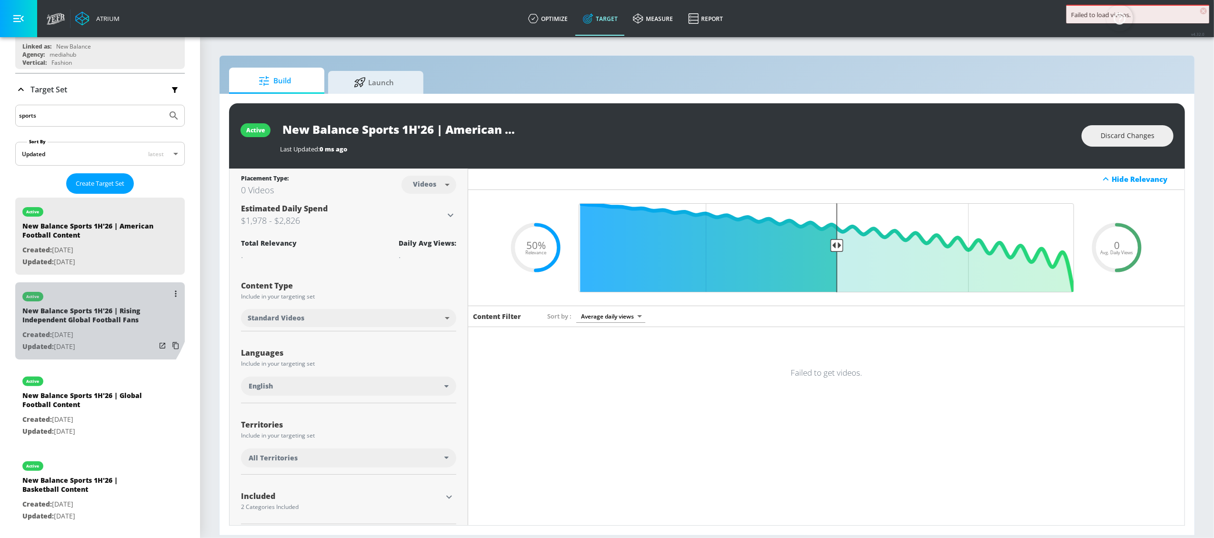
click at [77, 300] on div "active" at bounding box center [88, 294] width 133 height 24
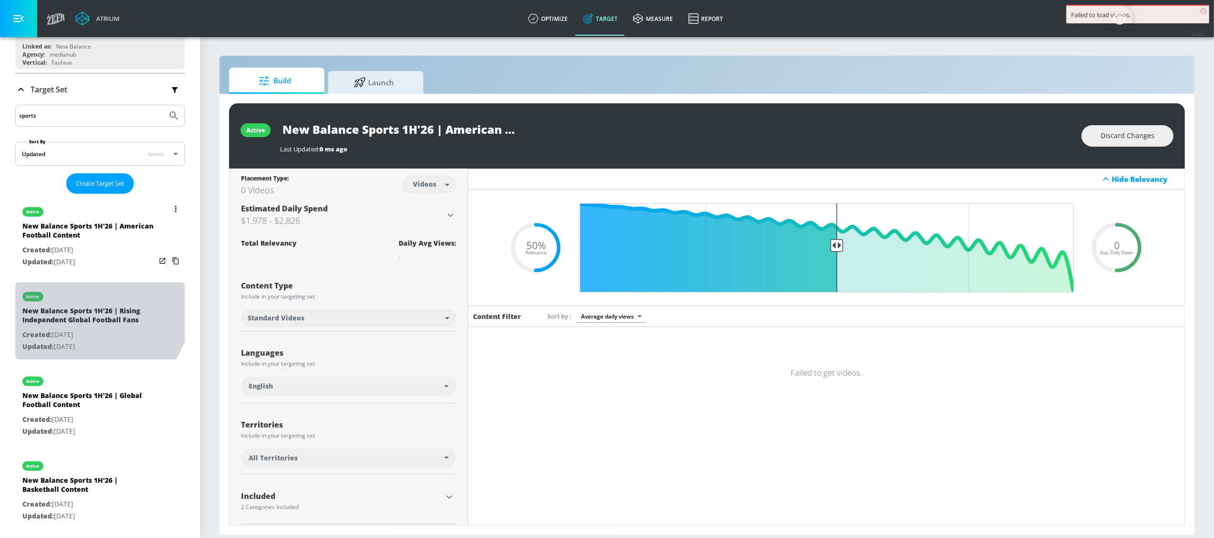
type input "New Balance Sports 1H'26 | Rising Independent Global Football Fans"
type input "0.05"
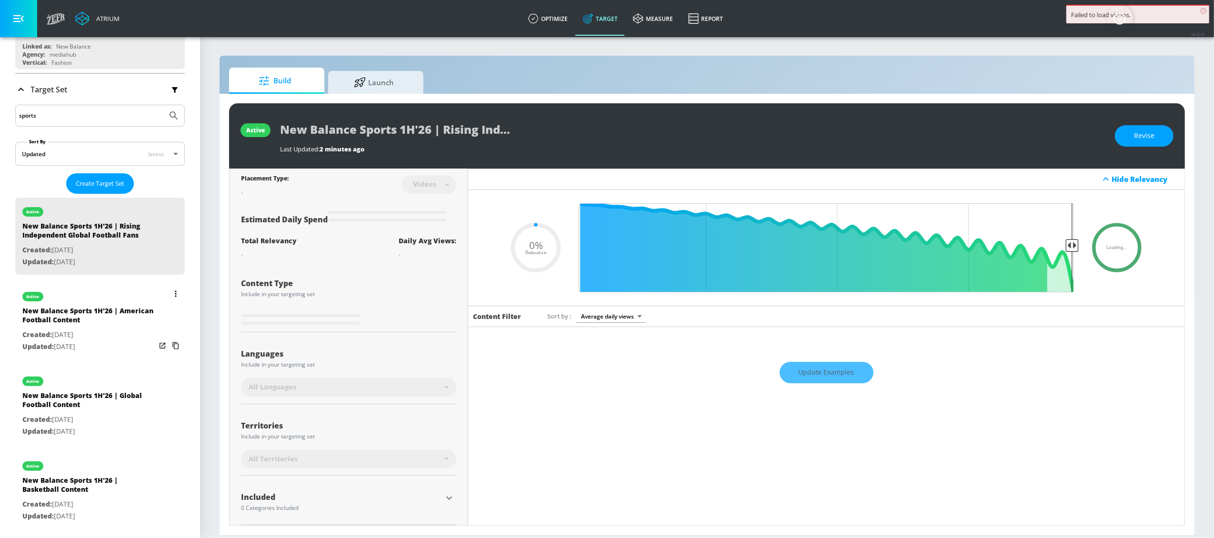
click at [77, 309] on div "New Balance Sports 1H'26 | American Football Content" at bounding box center [88, 317] width 133 height 23
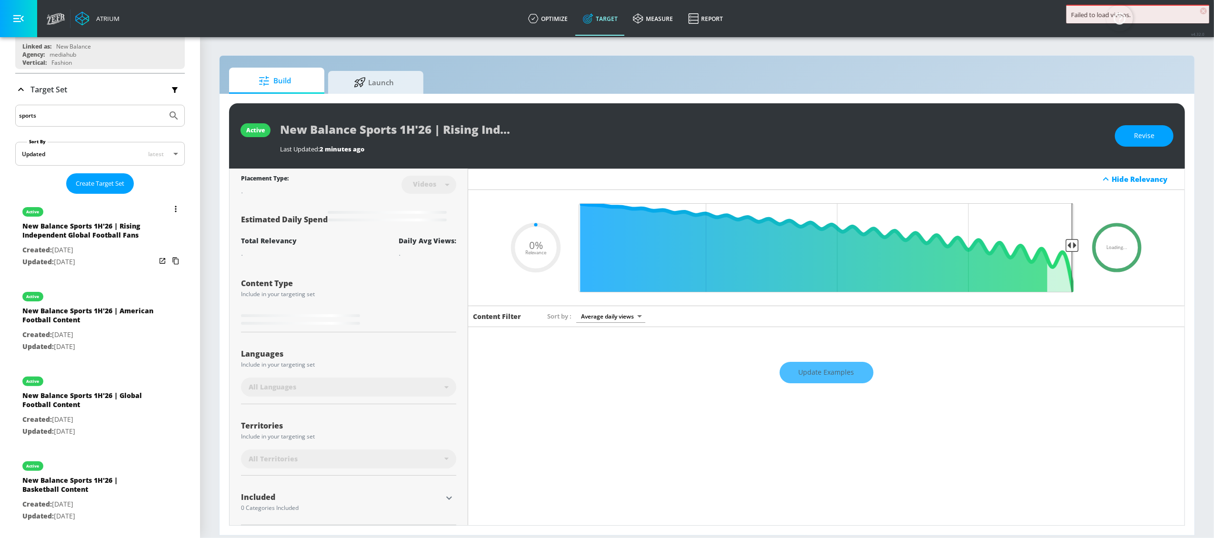
type input "New Balance Sports 1H'26 | American Football Content"
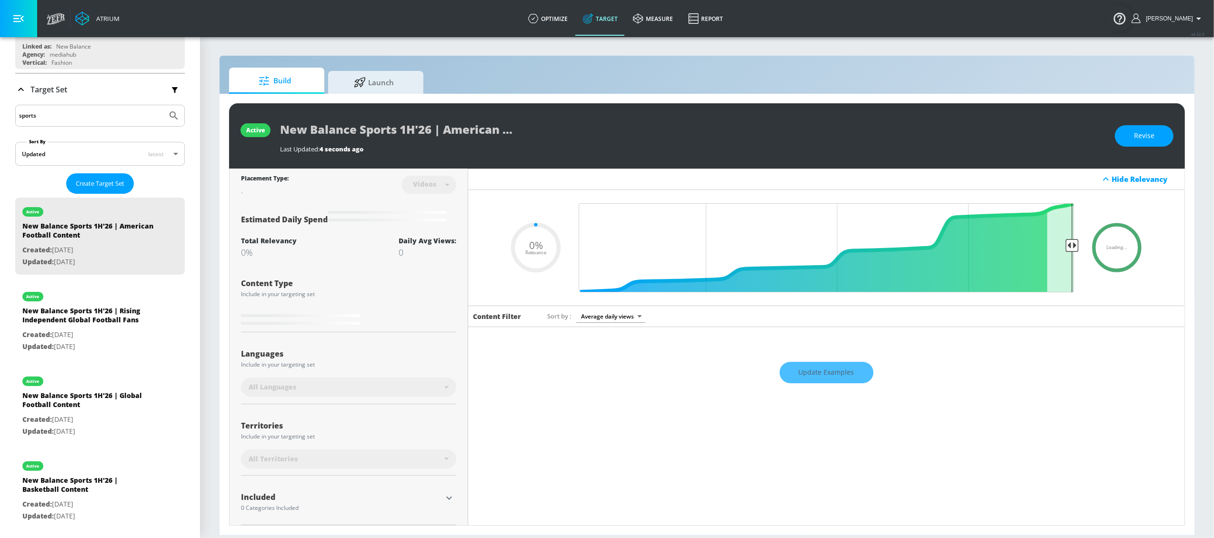
type input "0.5"
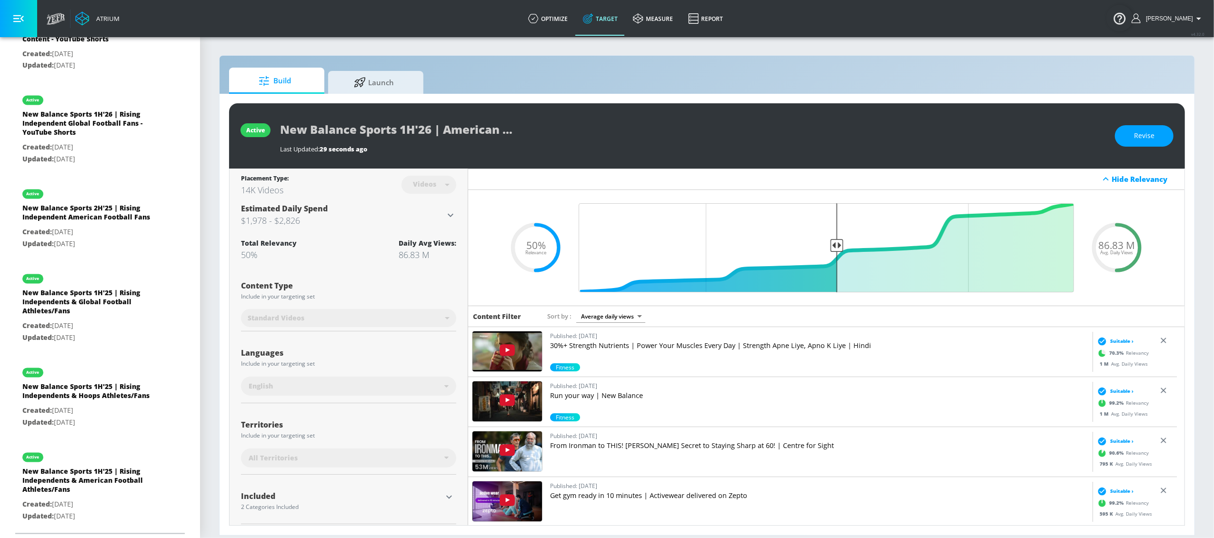
scroll to position [1820, 0]
click at [80, 204] on div "New Balance Sports 2H'25 | Rising Independent American Football Fans" at bounding box center [88, 215] width 133 height 23
type input "New Balance Sports 2H'25 | Rising Independent American Football Fans"
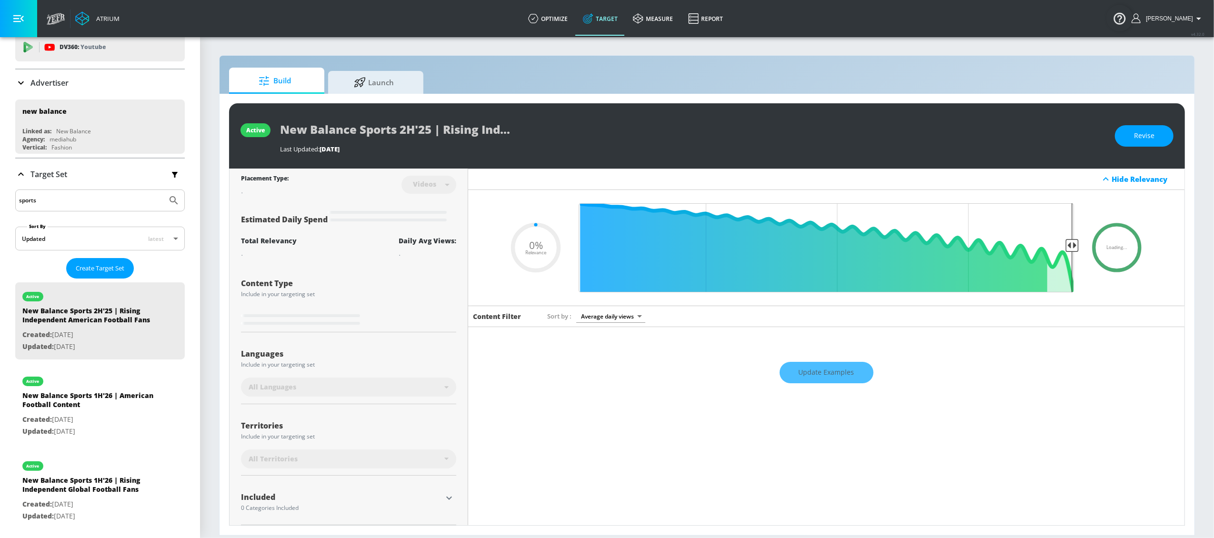
scroll to position [31, 0]
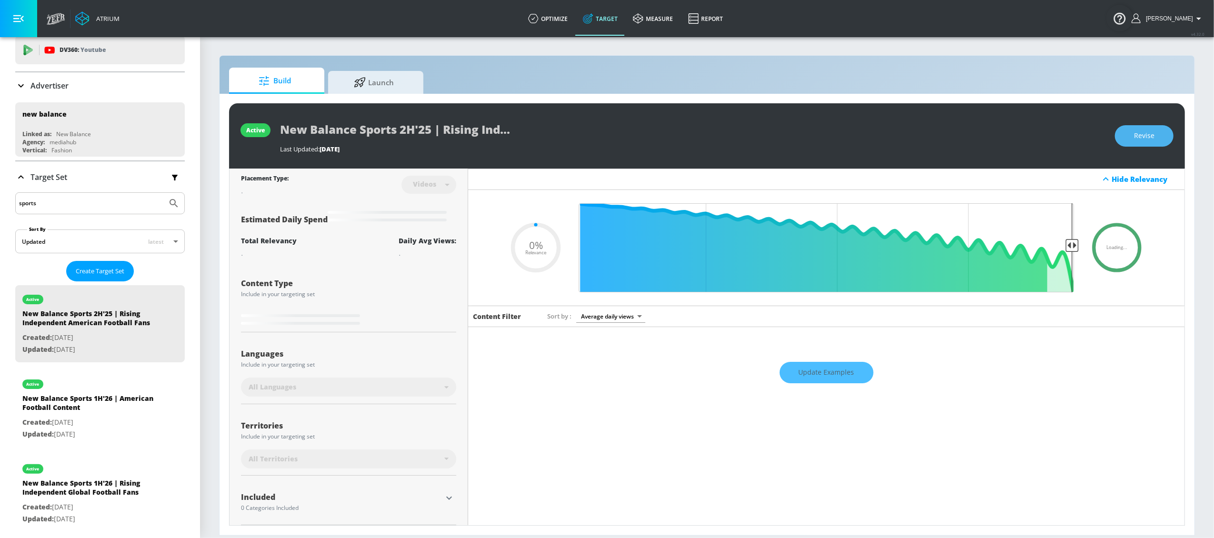
click at [1137, 140] on span "Revise" at bounding box center [1144, 136] width 20 height 12
type input "0.05"
click at [408, 131] on input "New Balance Sports 2H'25 | Rising Independent American Football Fans" at bounding box center [399, 129] width 238 height 21
type input "New Balance Sports H'25 | Rising Independent American Football Fans"
type input "0.05"
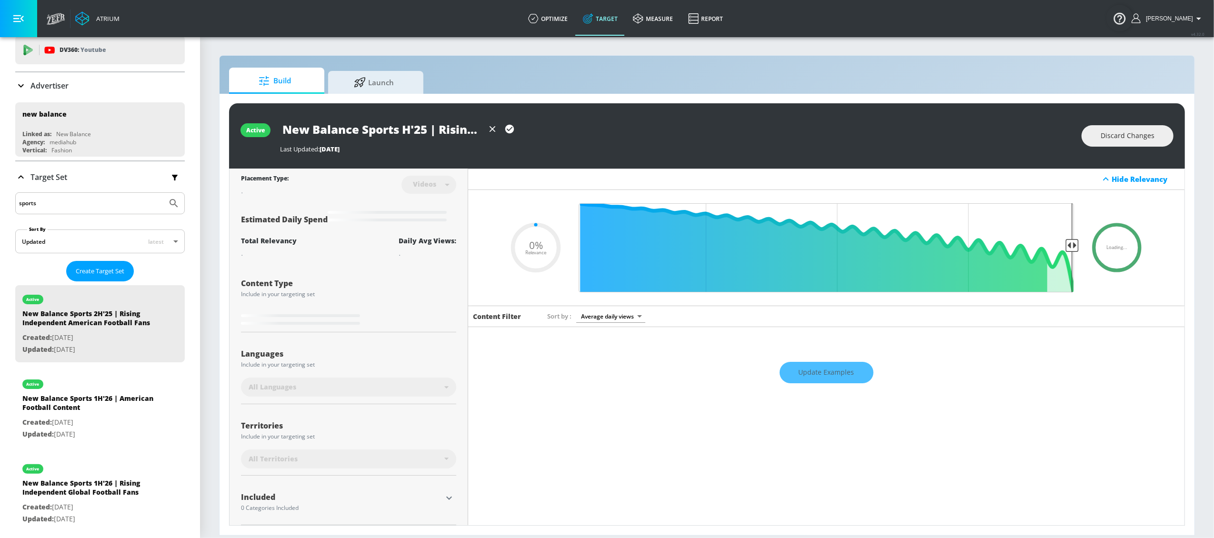
type input "New Balance Sports 1H'25 | Rising Independent American Football Fans"
type input "0.05"
type input "New Balance Sports 1H'2 | Rising Independent American Football Fans"
type input "0.05"
type input "New Balance Sports 1H'26 | Rising Independent American Football Fans"
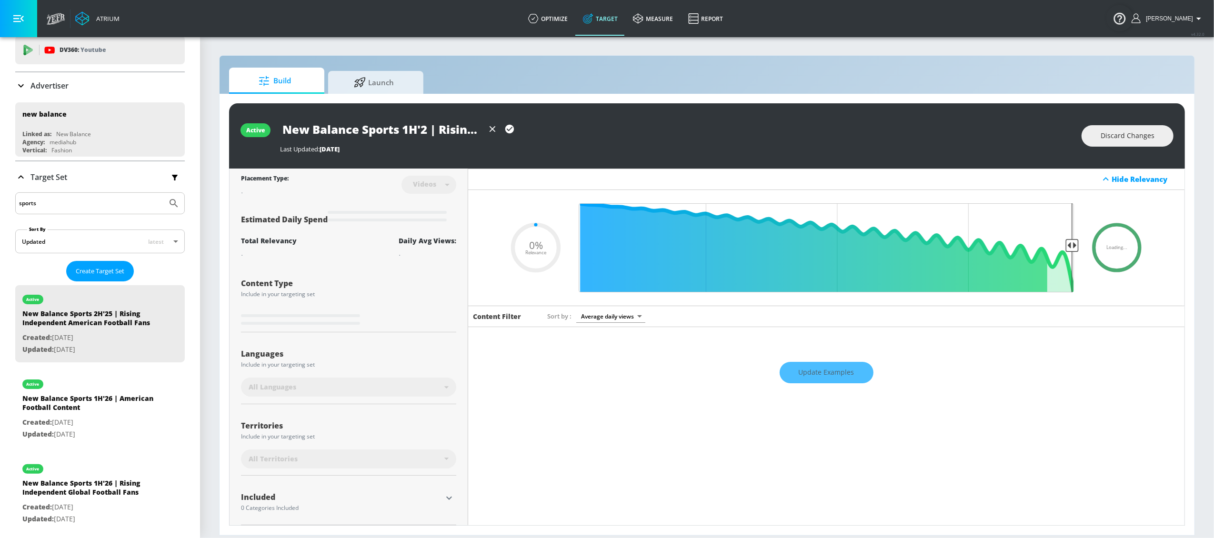
type input "0.05"
type input "New Balance Sports 1H'26 | Rising Independent American Football Fans"
click at [605, 121] on div "New Balance Sports 1H'26 | Rising Independent American Football Fans" at bounding box center [676, 129] width 792 height 21
click at [602, 130] on div "New Balance Sports 1H'26 | Rising Independent American Football Fans" at bounding box center [676, 129] width 792 height 21
click at [511, 131] on icon "button" at bounding box center [509, 129] width 9 height 9
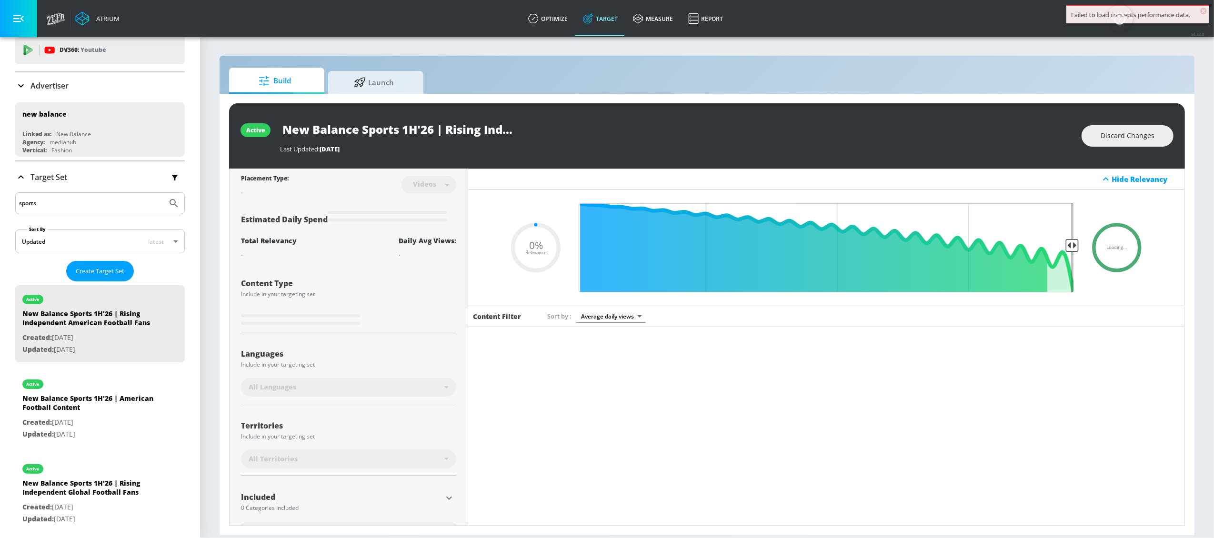
type input "0.05"
click at [84, 394] on div "active" at bounding box center [88, 382] width 133 height 24
type input "New Balance Sports 1H'26 | American Football Content"
type input "0.05"
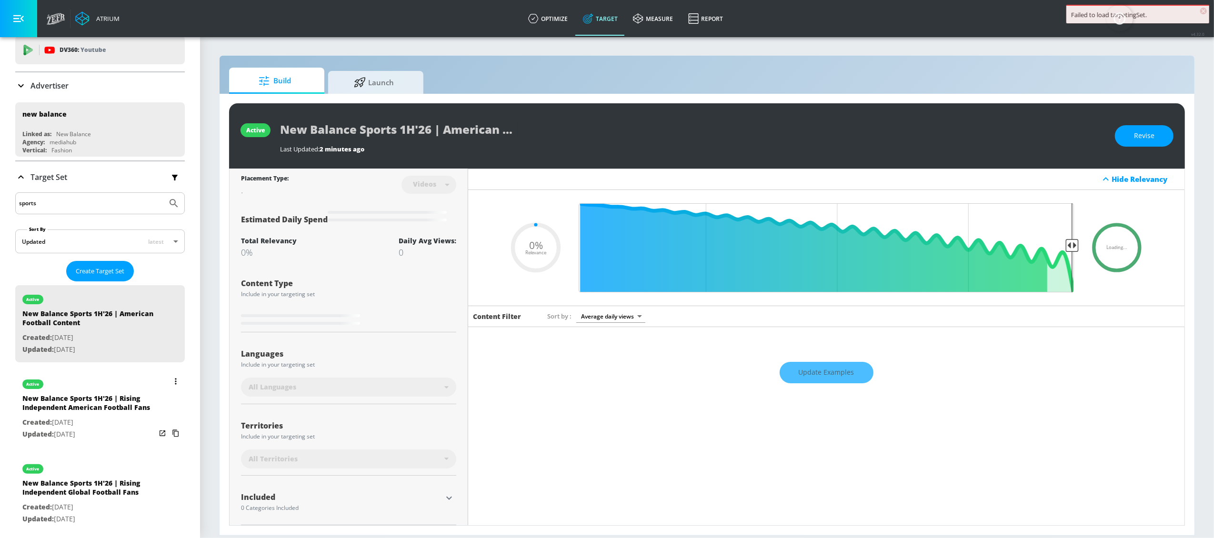
click at [90, 404] on div "New Balance Sports 1H'26 | Rising Independent American Football Fans" at bounding box center [88, 405] width 133 height 23
type input "New Balance Sports 1H'26 | Rising Independent American Football Fans"
type input "0.5"
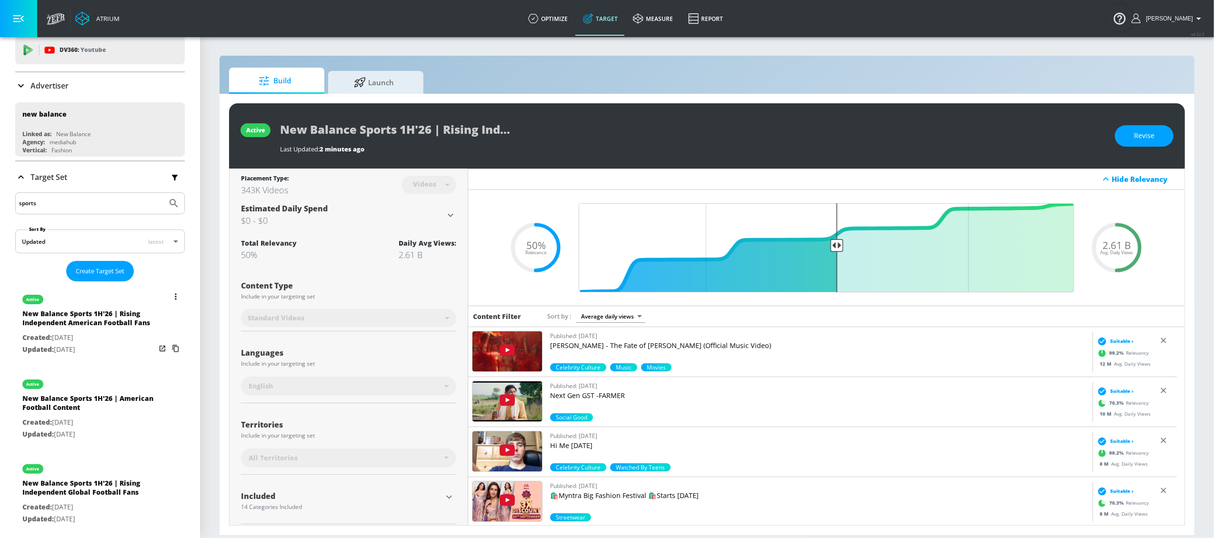
click at [175, 295] on icon "list of Target Set" at bounding box center [176, 296] width 2 height 7
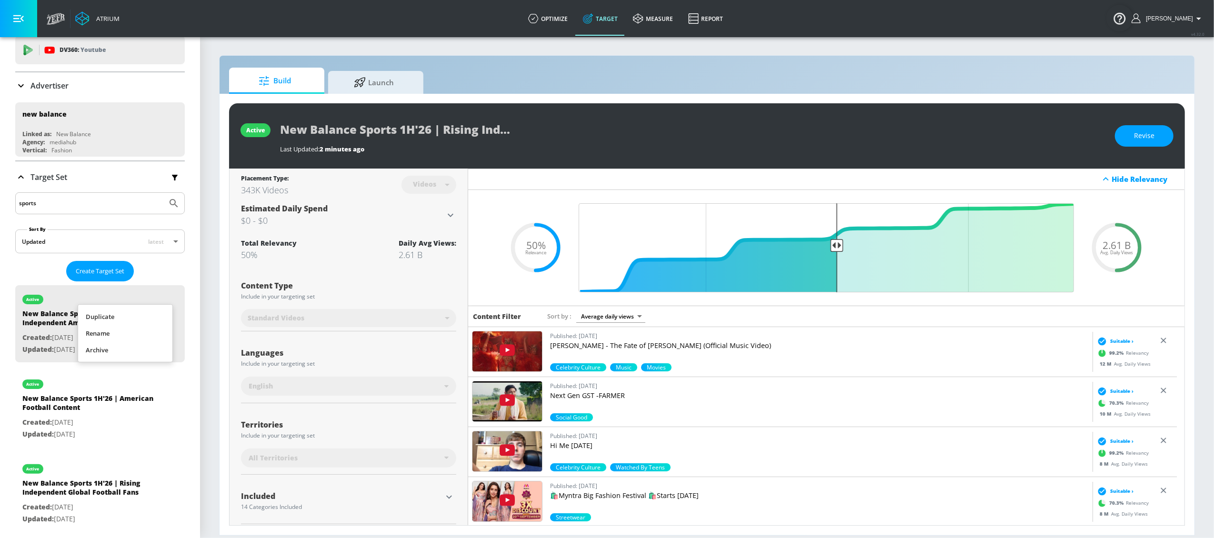
click at [149, 321] on li "Duplicate" at bounding box center [125, 317] width 94 height 17
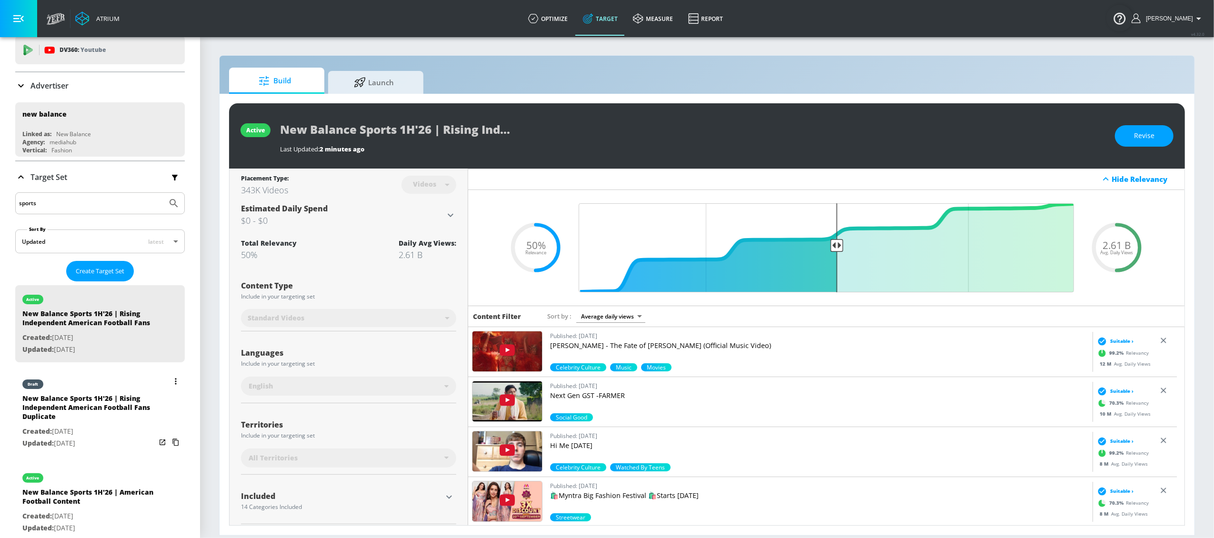
click at [77, 394] on div "draft" at bounding box center [88, 382] width 133 height 24
type input "New Balance Sports 1H'26 | Rising Independent American Football Fans Duplicate"
type input "0.05"
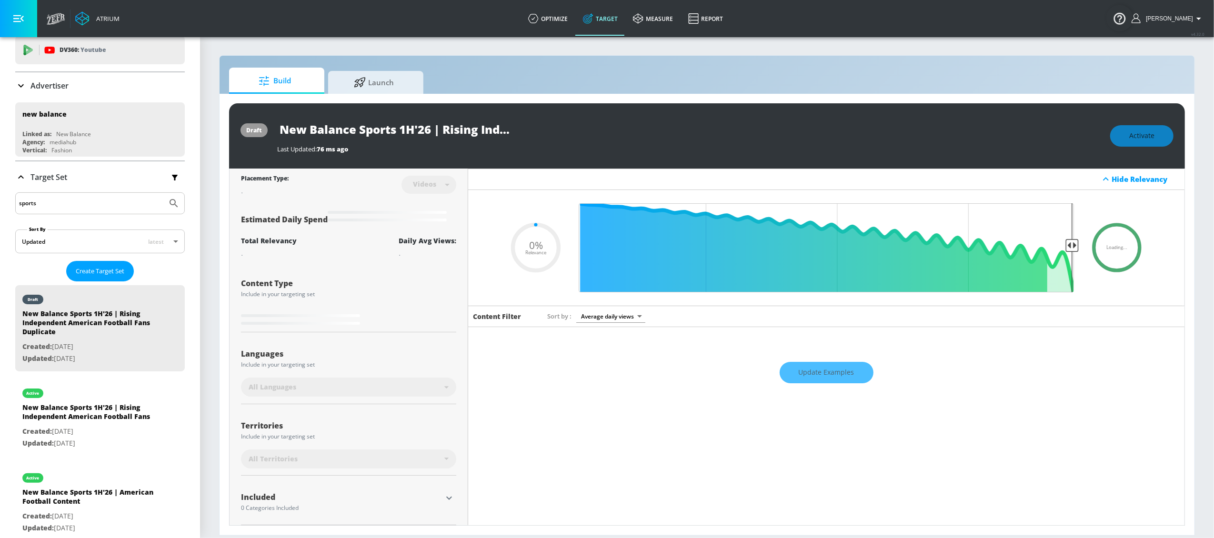
click at [414, 132] on input "New Balance Sports 1H'26 | Rising Independent American Football Fans Duplicate" at bounding box center [396, 129] width 238 height 21
drag, startPoint x: 460, startPoint y: 132, endPoint x: 438, endPoint y: 126, distance: 22.8
click at [508, 136] on input "New Balance Sports 1H'26 | Rising Independent American Football Fans Duplicate" at bounding box center [396, 129] width 238 height 21
click at [422, 125] on input "New Balance Sports 1H'26 | Rising Independent American Football Fans Duplicate" at bounding box center [396, 129] width 238 height 21
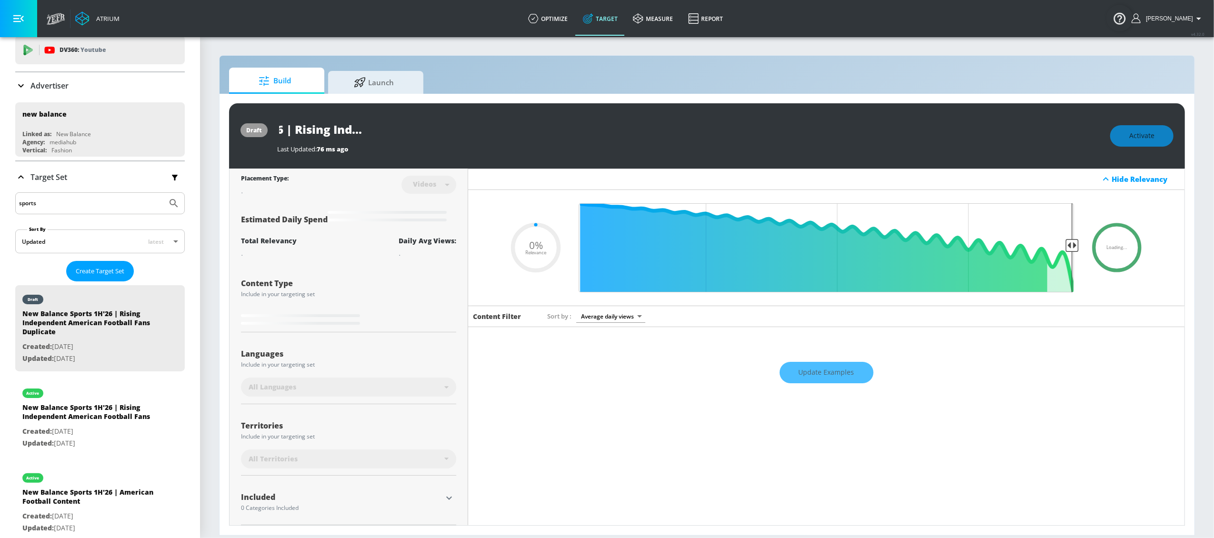
scroll to position [0, 244]
drag, startPoint x: 412, startPoint y: 132, endPoint x: 562, endPoint y: 136, distance: 149.6
click at [562, 136] on div "New Balance Sports 1H'26 | Rising Independent American Football Fans Duplicate" at bounding box center [688, 129] width 823 height 21
type input "New Balance Sports 1H'26 | Rising Independent K"
type input "0.05"
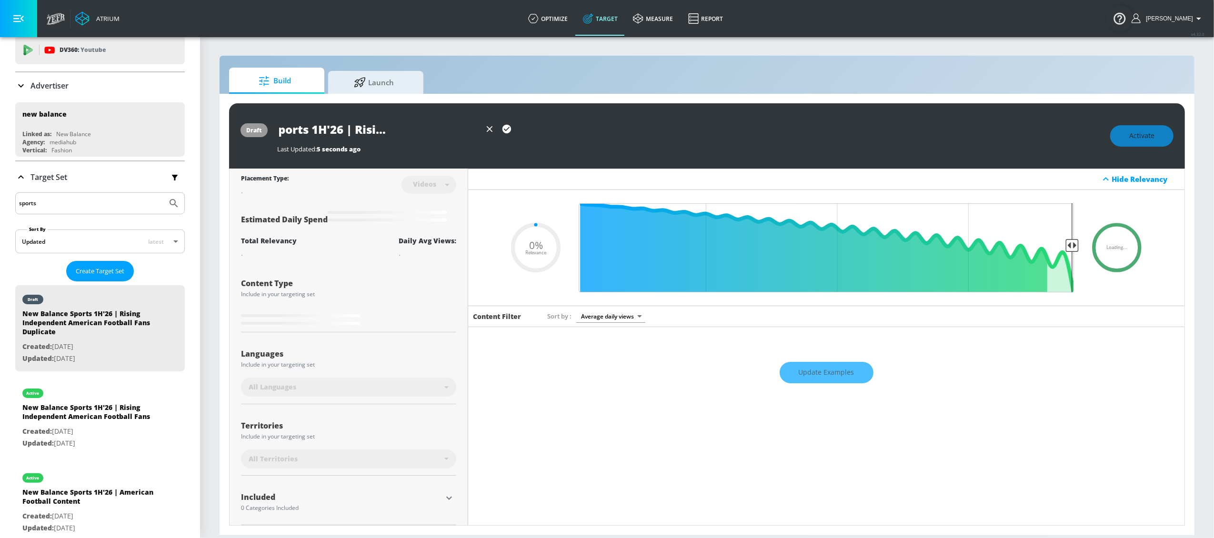
type input "New Balance Sports 1H'26 | Rising Independent Kl"
type input "0.05"
type input "New Balance Sports 1H'26 | Rising Independent Klu"
type input "0.05"
type input "New Balance Sports 1H'26 | Rising Independent Klut"
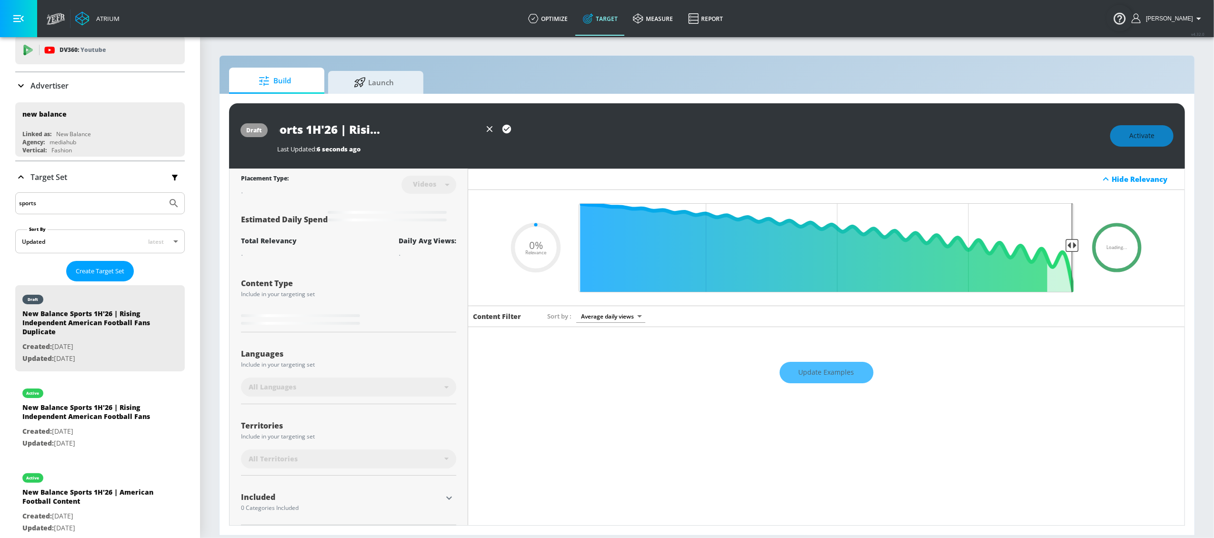
type input "0.05"
type input "New Balance Sports 1H'26 | Rising Independent Klutc"
type input "0.05"
type input "New Balance Sports 1H'26 | Rising Independent Klutch"
type input "0.05"
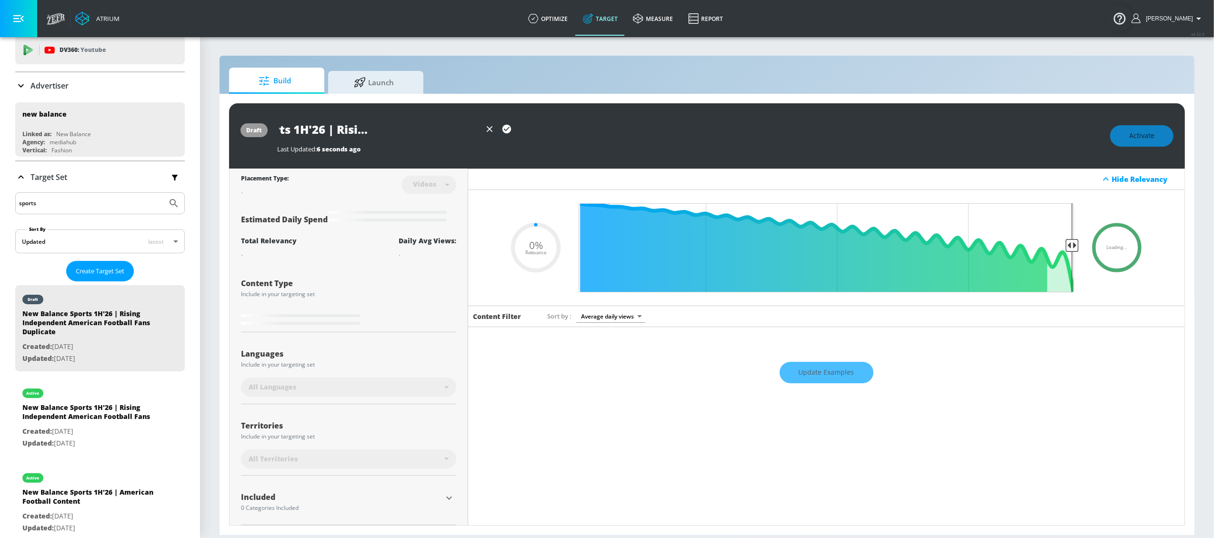
scroll to position [0, 120]
type input "New Balance Sports 1H'26 | Rising Independent Klutch"
click at [537, 152] on div "Last Updated: 6 seconds ago" at bounding box center [688, 149] width 823 height 9
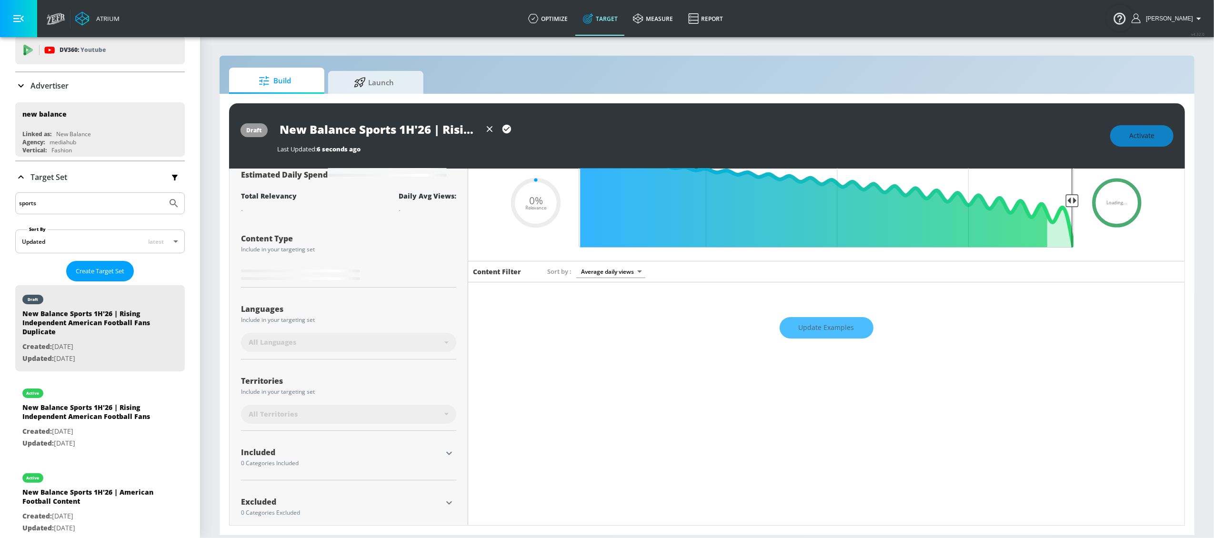
scroll to position [58, 0]
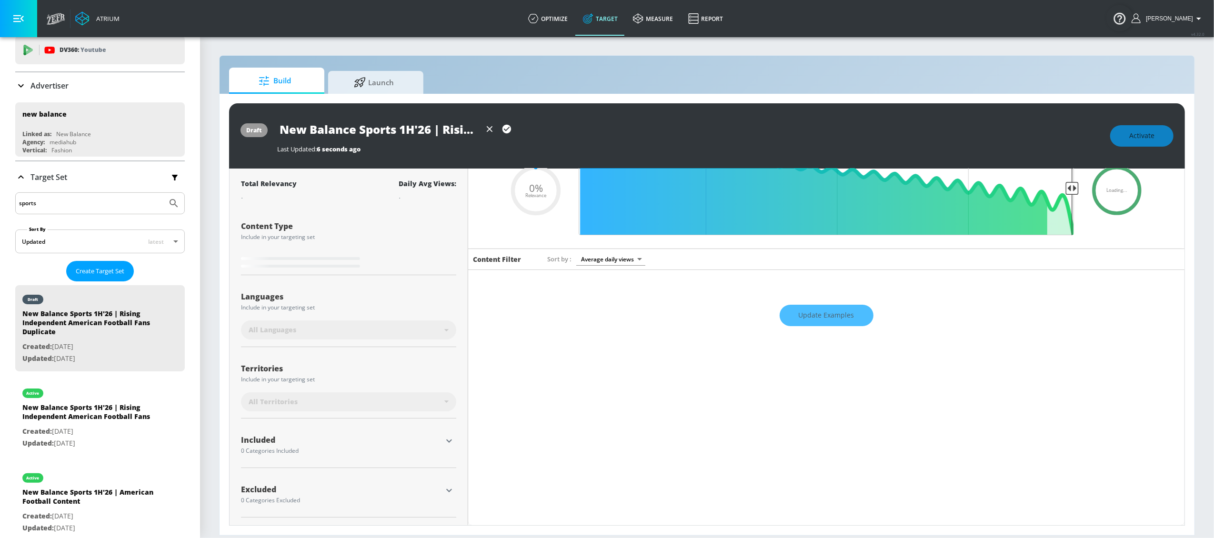
type input "0.5"
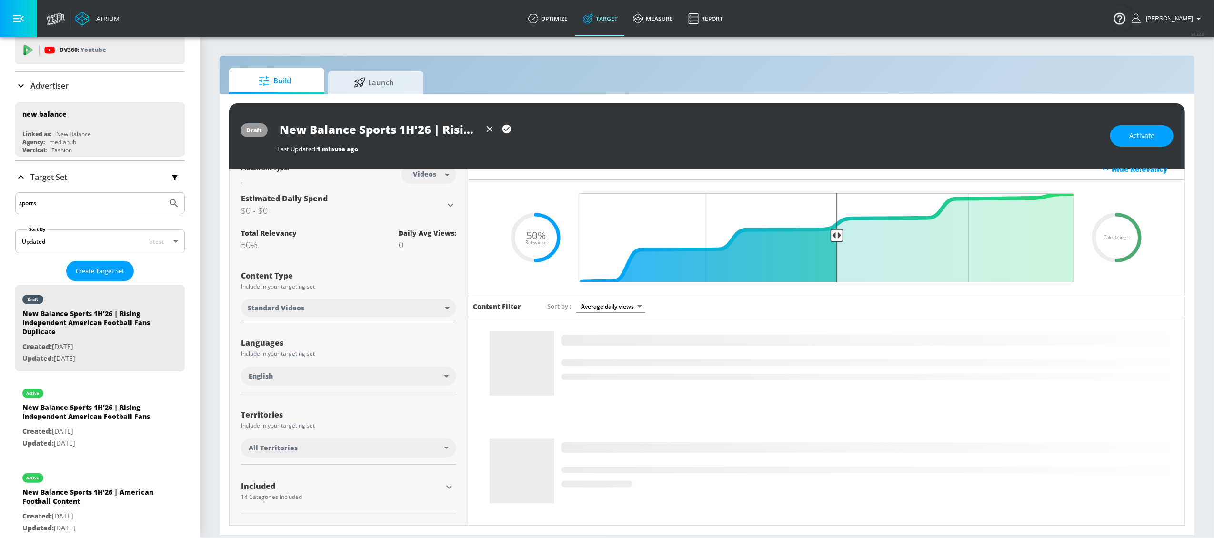
scroll to position [0, 0]
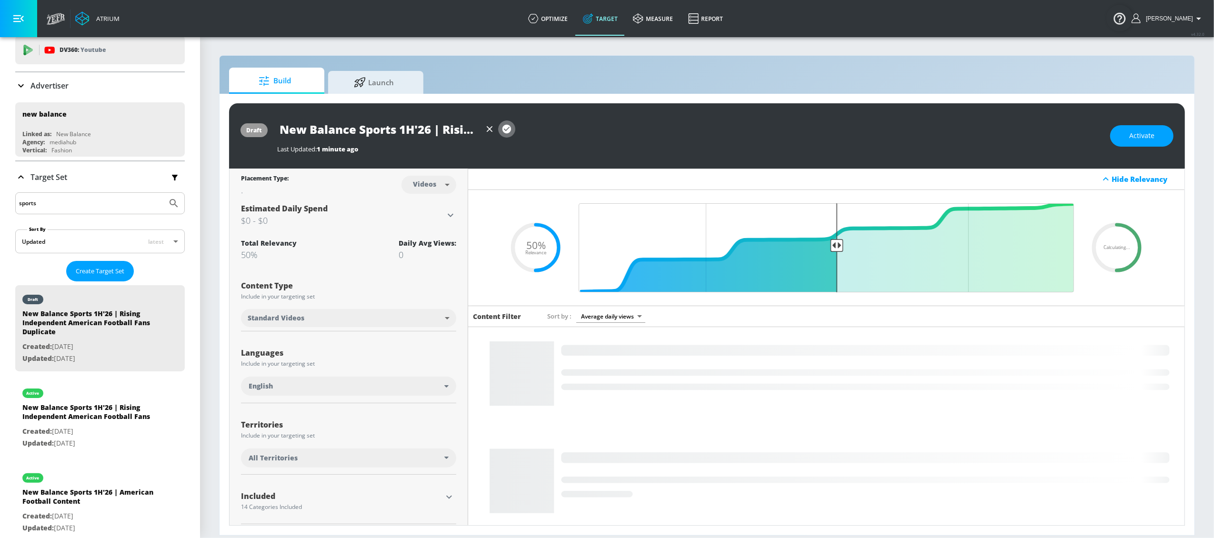
click at [505, 130] on icon "button" at bounding box center [507, 129] width 10 height 10
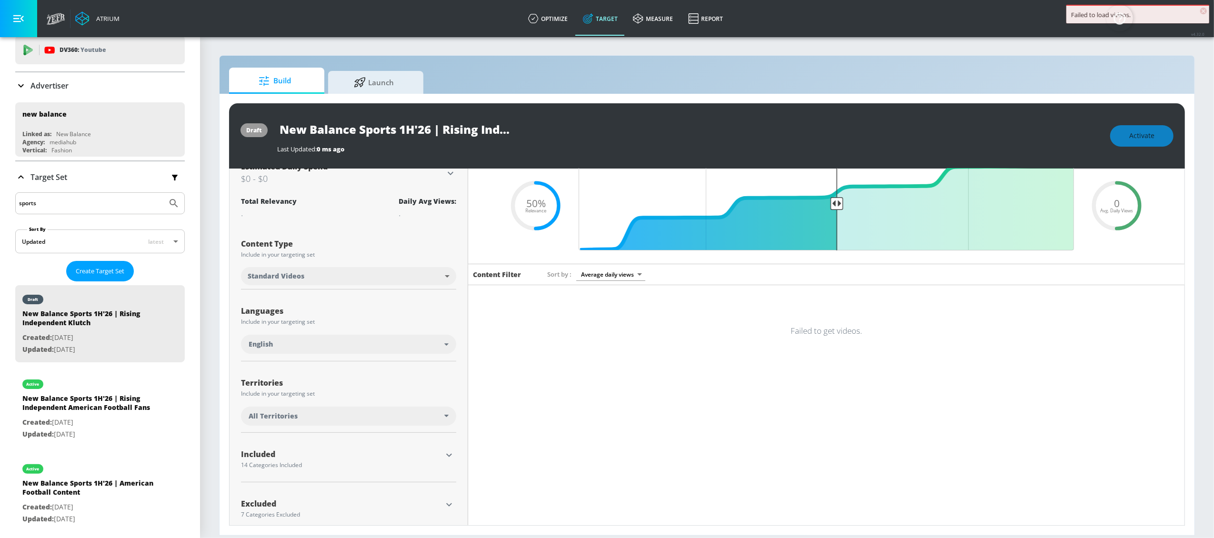
scroll to position [57, 0]
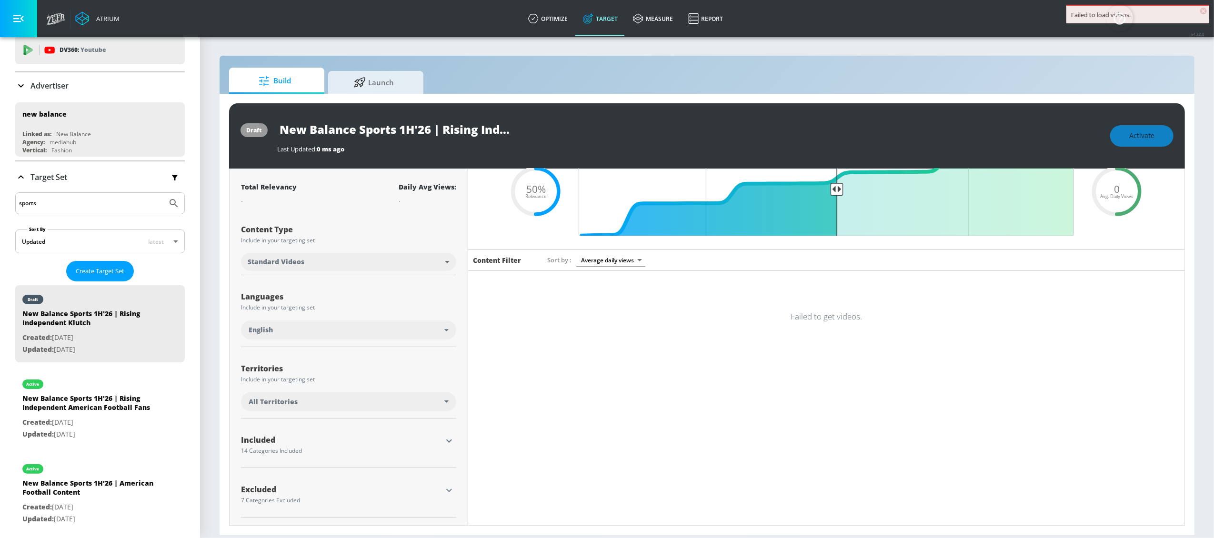
click at [448, 443] on icon "button" at bounding box center [448, 440] width 11 height 11
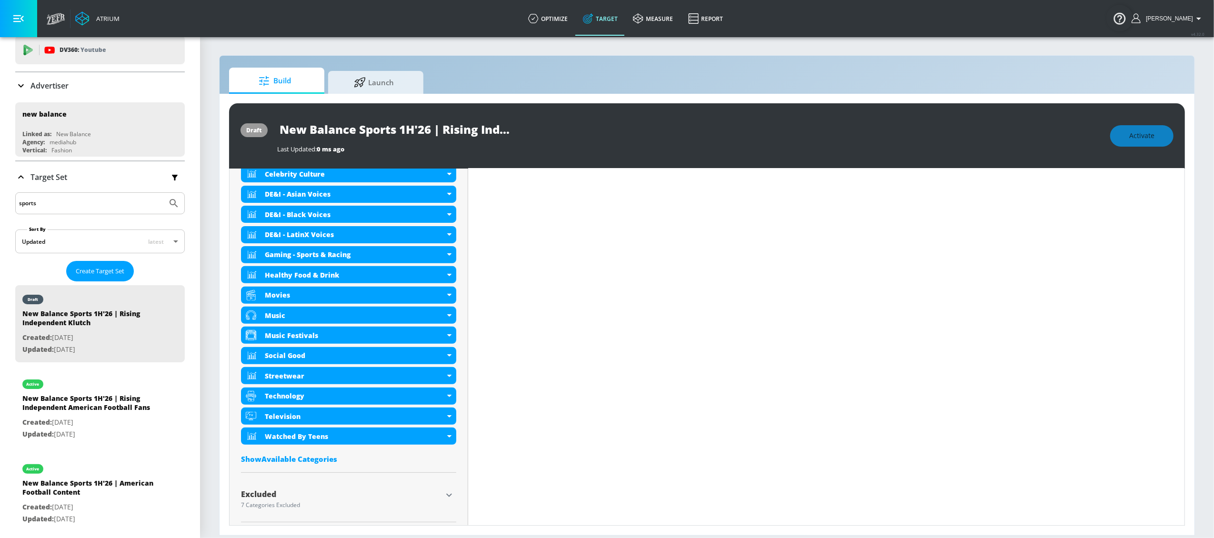
scroll to position [374, 0]
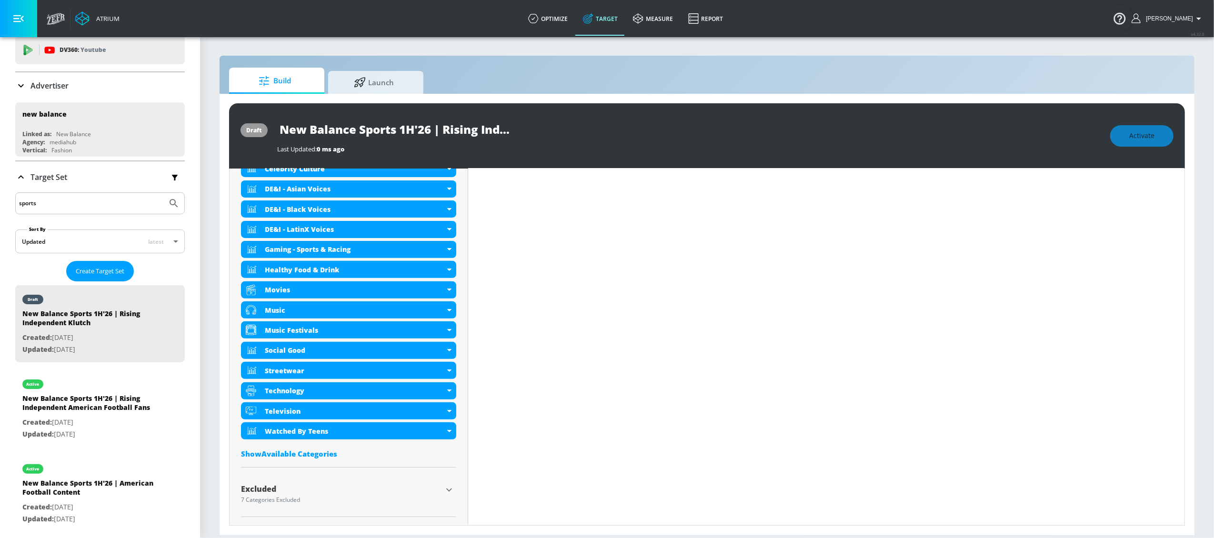
click at [287, 452] on div "Show Available Categories" at bounding box center [348, 454] width 215 height 10
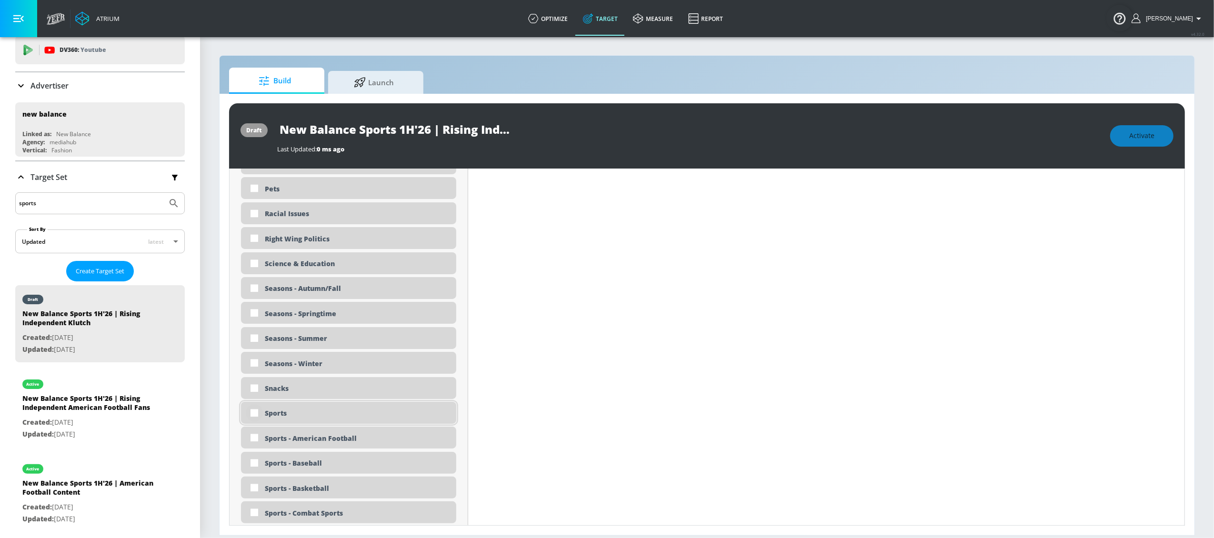
scroll to position [2260, 0]
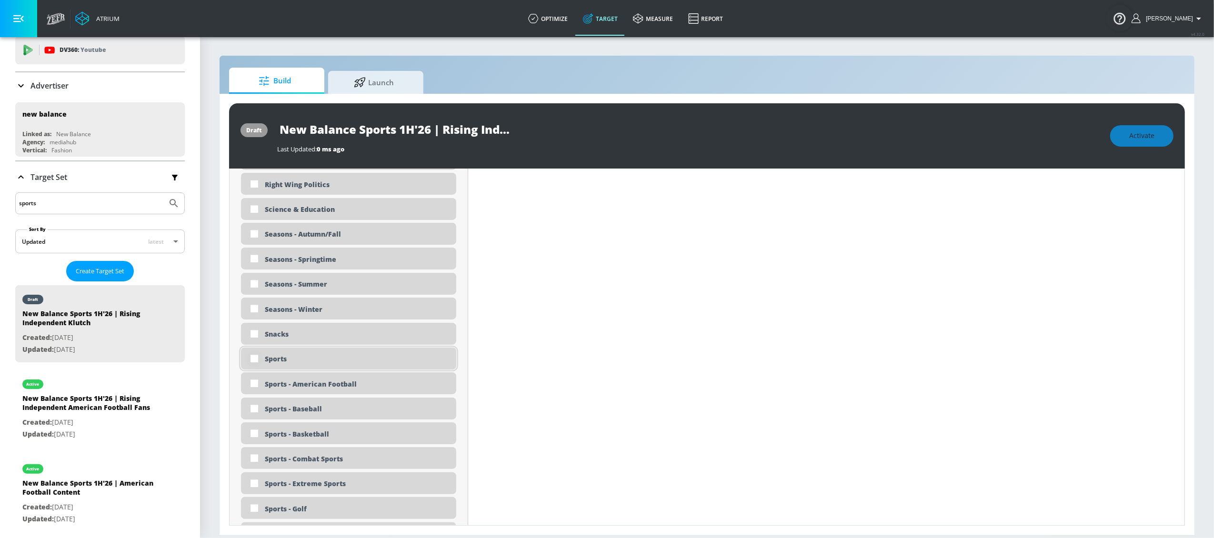
click at [257, 359] on input "checkbox" at bounding box center [254, 358] width 17 height 17
checkbox input "true"
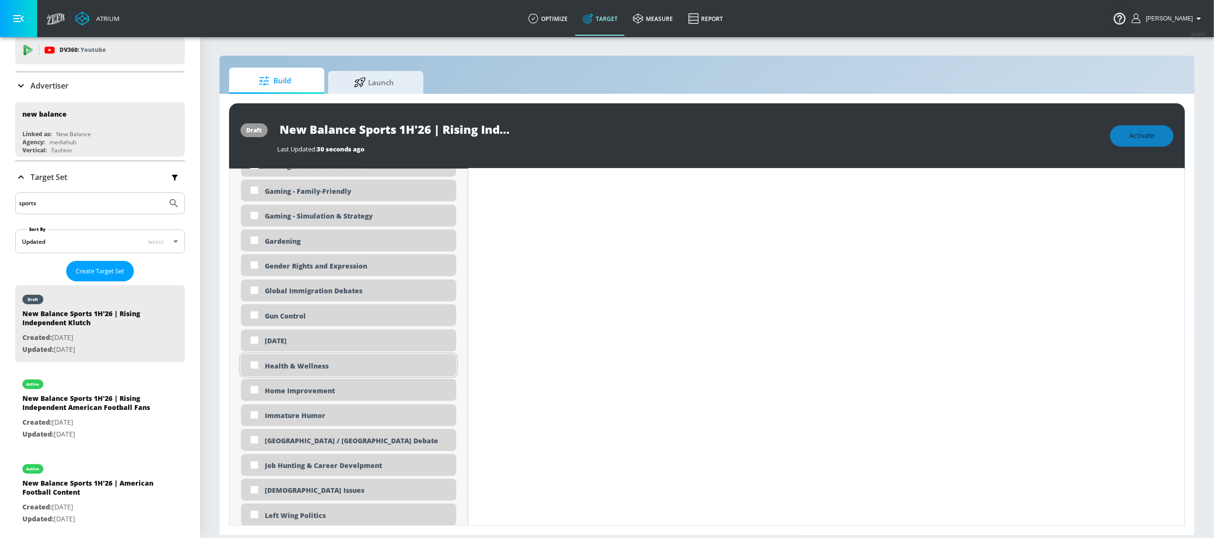
scroll to position [1428, 0]
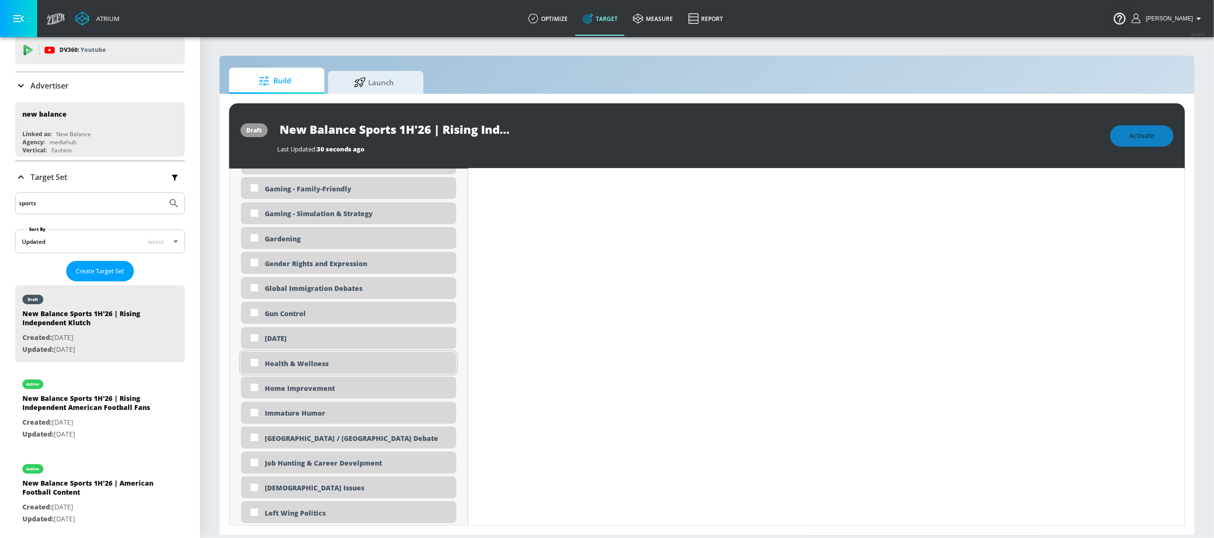
click at [252, 366] on input "checkbox" at bounding box center [254, 362] width 17 height 17
checkbox input "true"
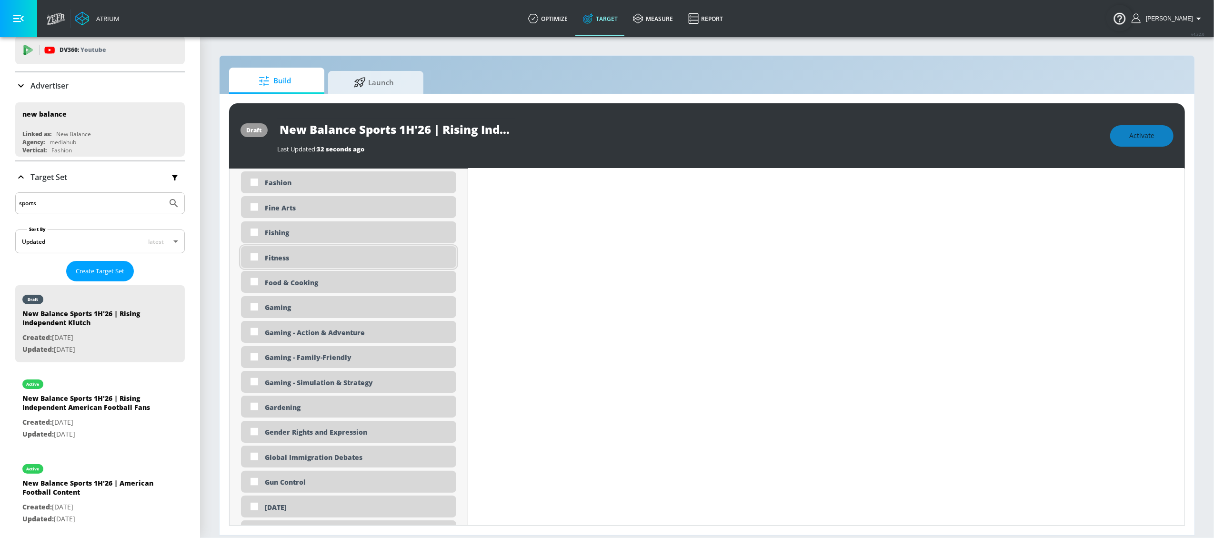
scroll to position [1282, 0]
click at [256, 260] on input "checkbox" at bounding box center [254, 254] width 17 height 17
checkbox input "true"
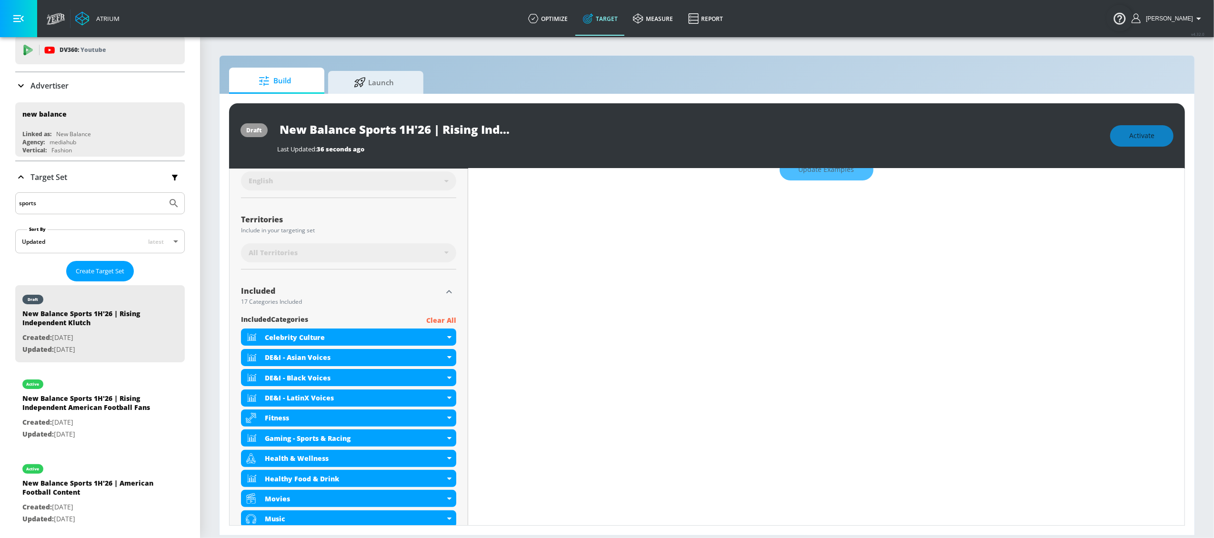
scroll to position [252, 0]
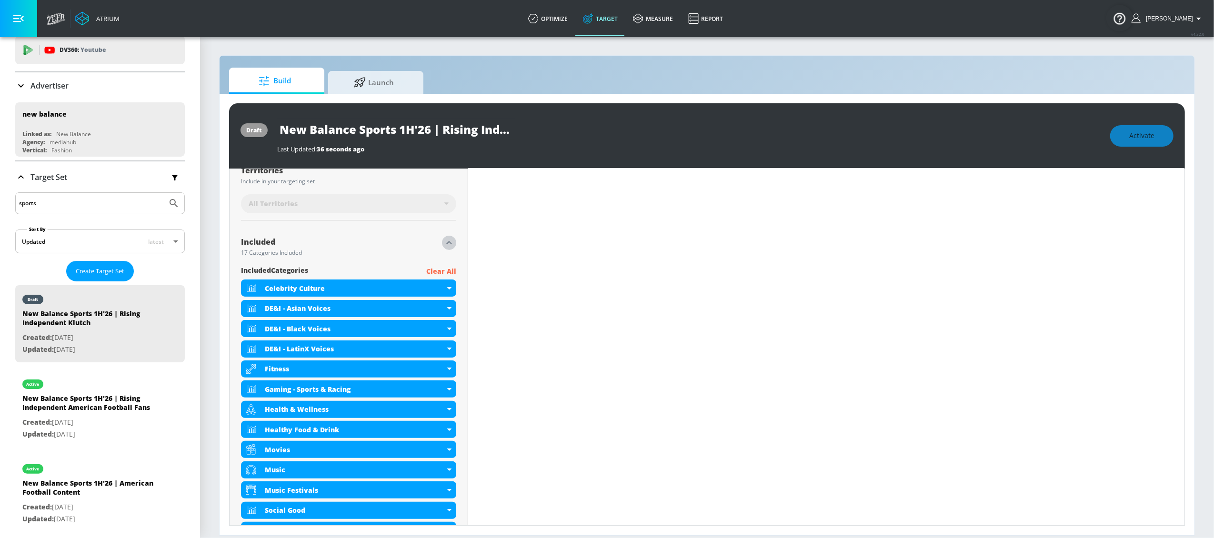
click at [446, 243] on icon "button" at bounding box center [448, 242] width 11 height 11
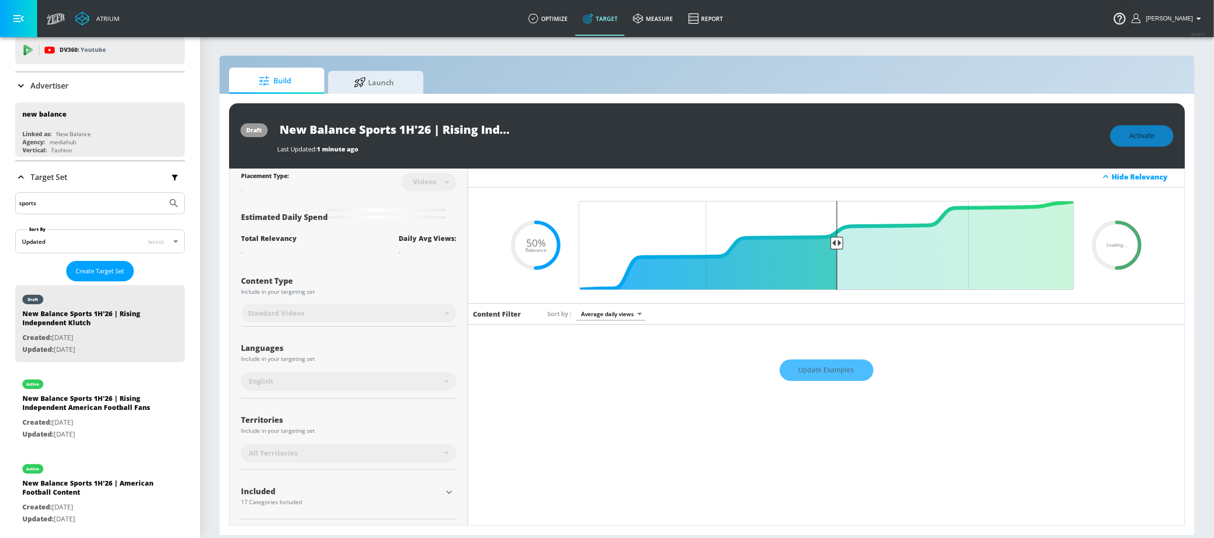
scroll to position [0, 0]
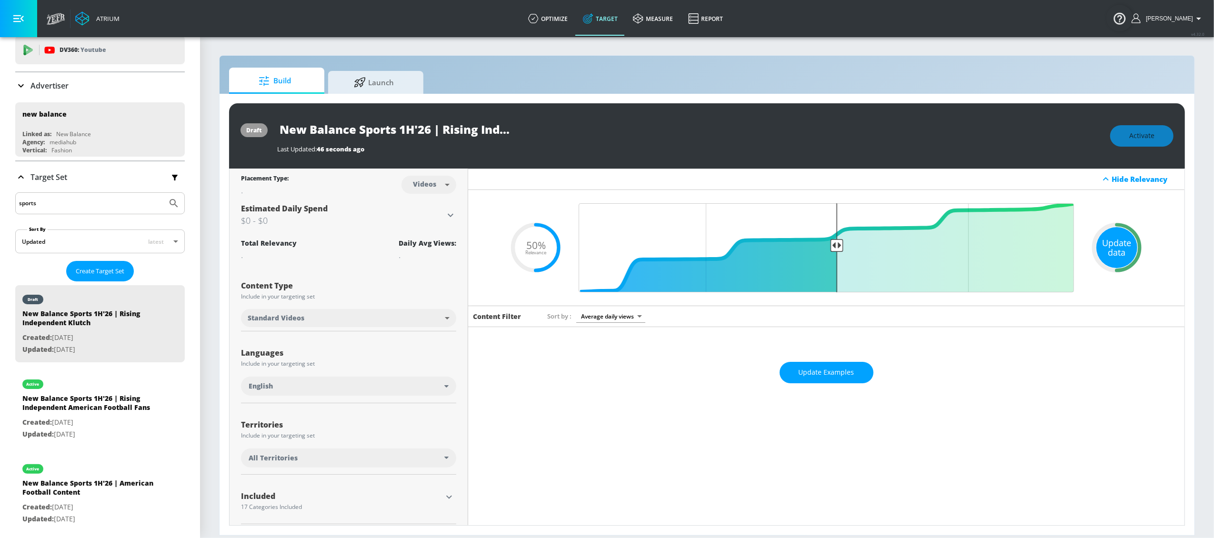
click at [1108, 250] on div "Update data" at bounding box center [1116, 247] width 41 height 41
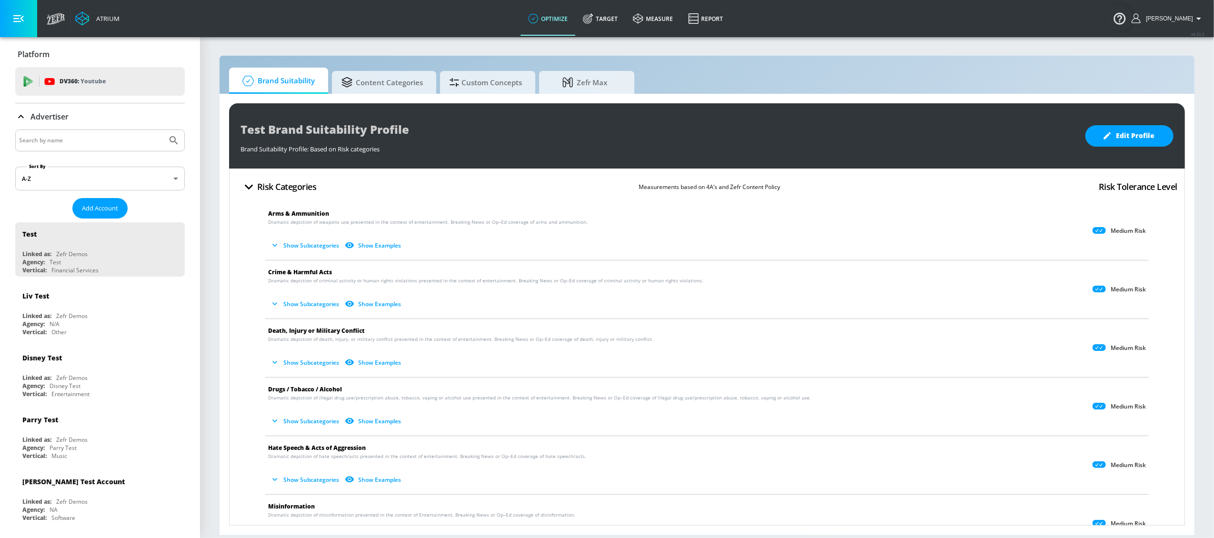
click at [71, 141] on input "Search by name" at bounding box center [91, 140] width 144 height 12
type input "new balance"
click at [163, 130] on button "Submit Search" at bounding box center [173, 140] width 21 height 21
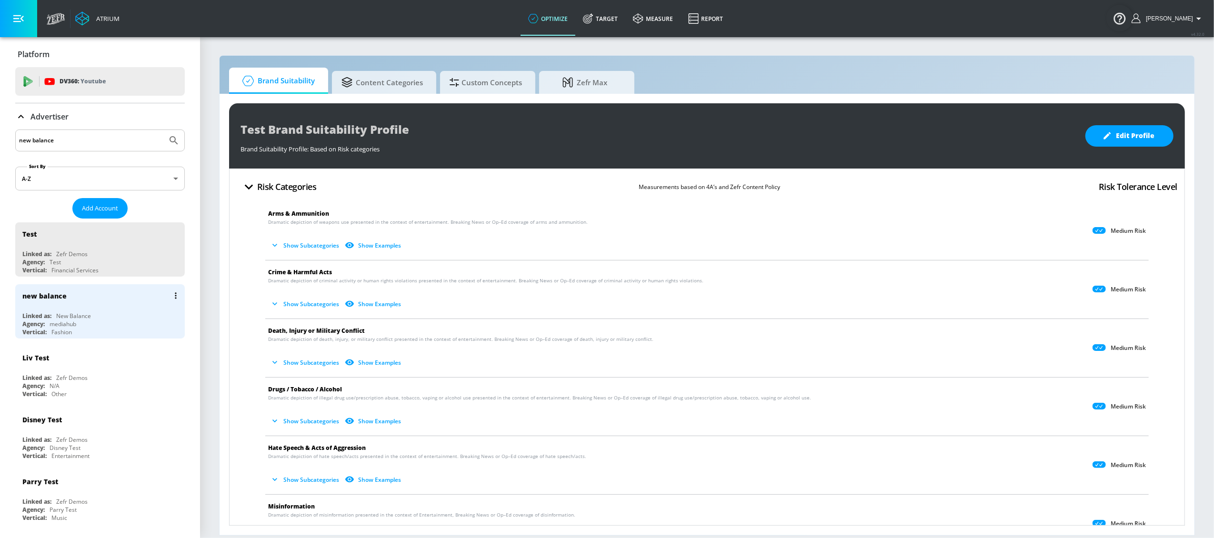
click at [60, 306] on div "new balance" at bounding box center [102, 295] width 160 height 23
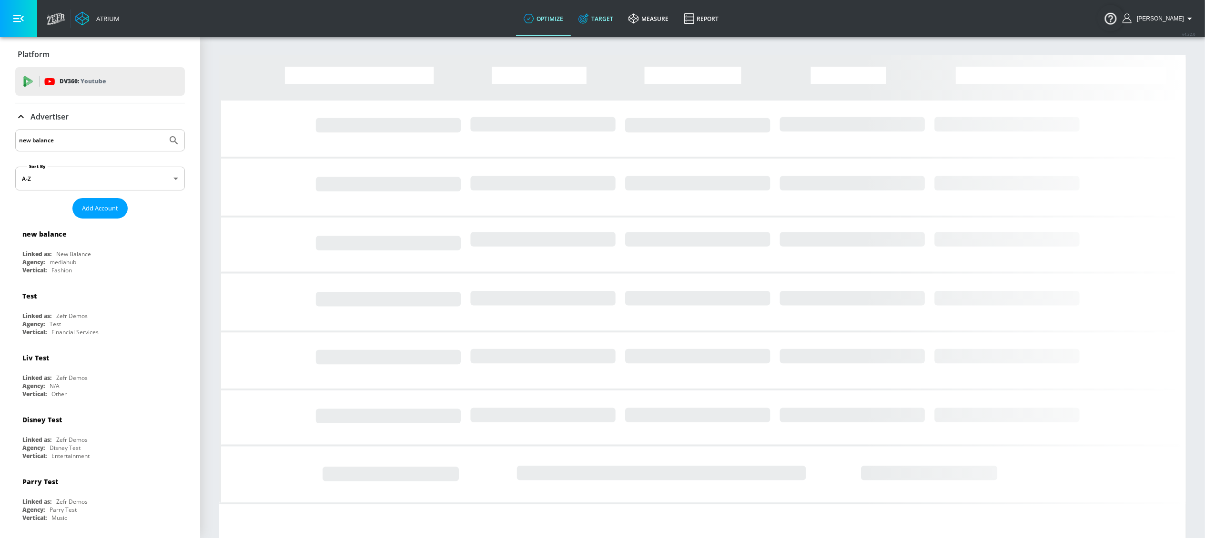
click at [621, 18] on link "Target" at bounding box center [596, 18] width 50 height 34
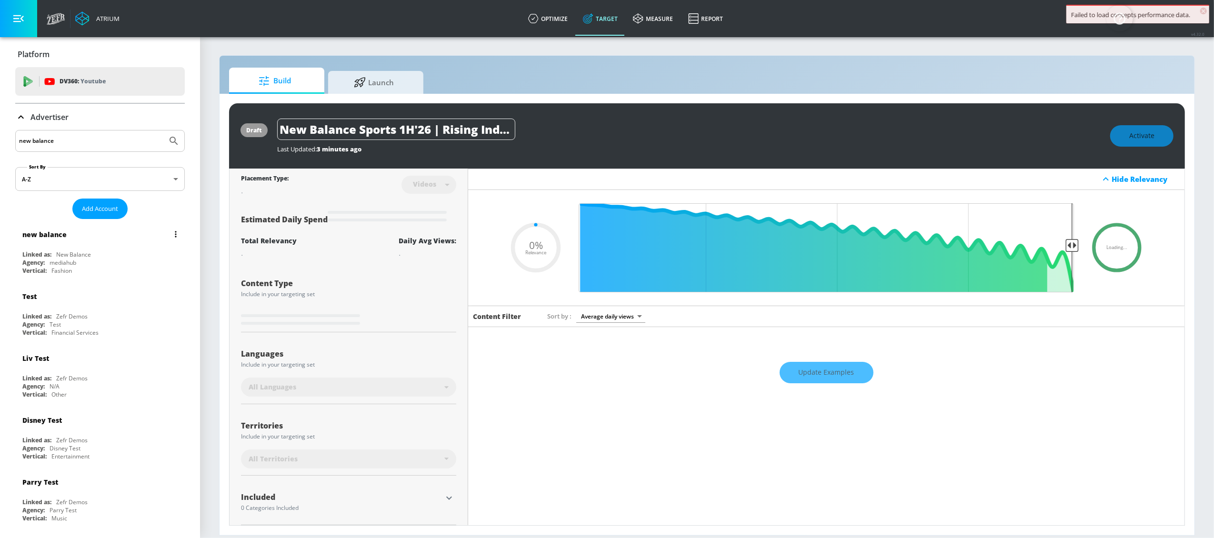
click at [107, 239] on div "new balance" at bounding box center [102, 234] width 160 height 23
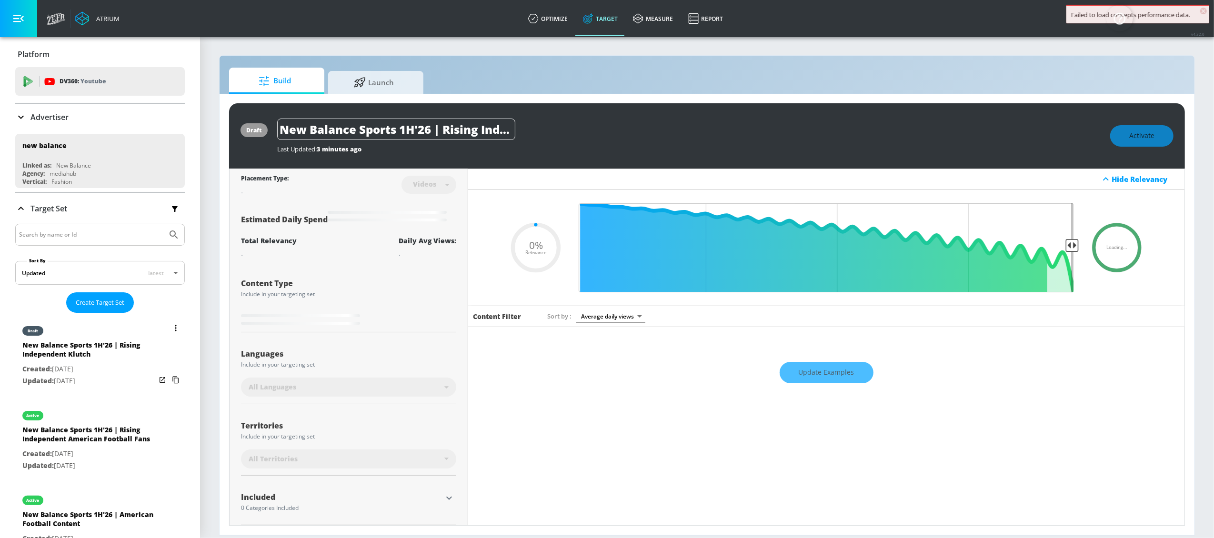
click at [86, 360] on div "New Balance Sports 1H'26 | Rising Independent Klutch" at bounding box center [88, 352] width 133 height 23
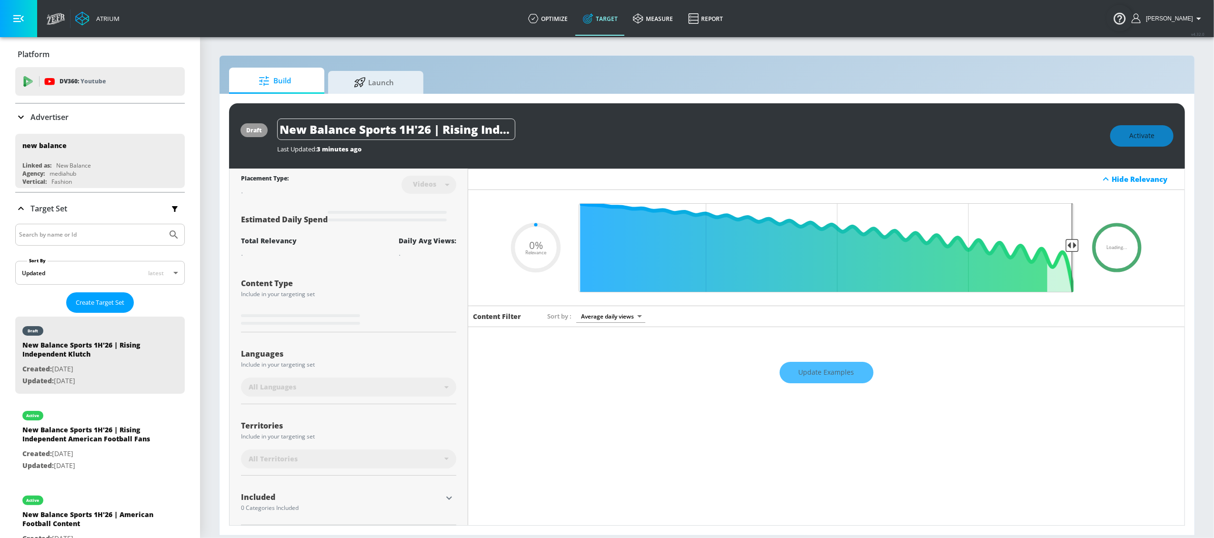
type input "0.5"
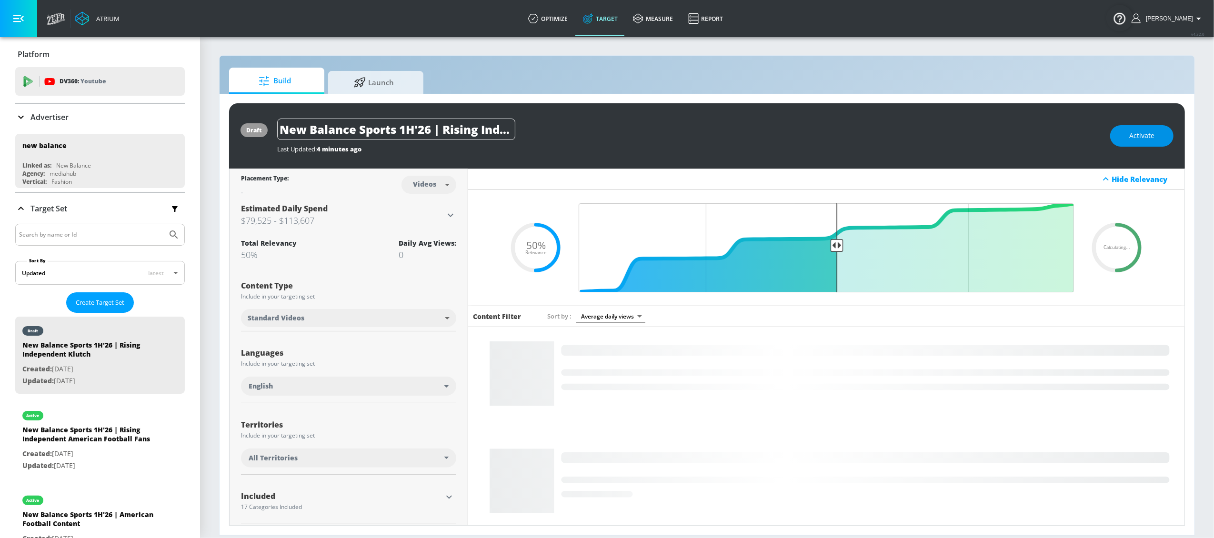
click at [1159, 136] on button "Activate" at bounding box center [1141, 135] width 63 height 21
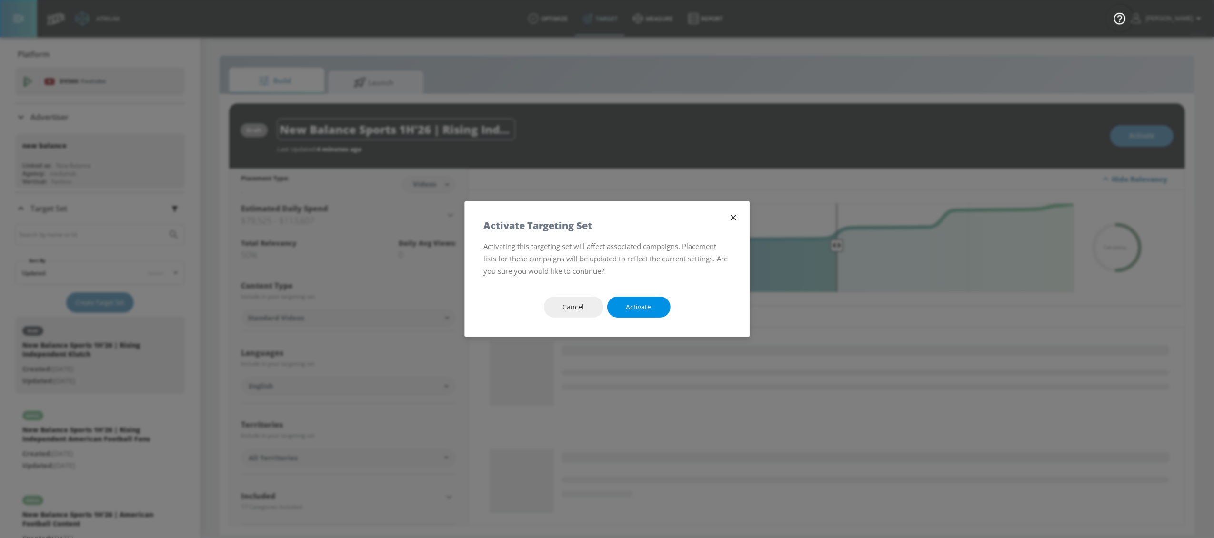
click at [630, 311] on span "Activate" at bounding box center [638, 307] width 25 height 12
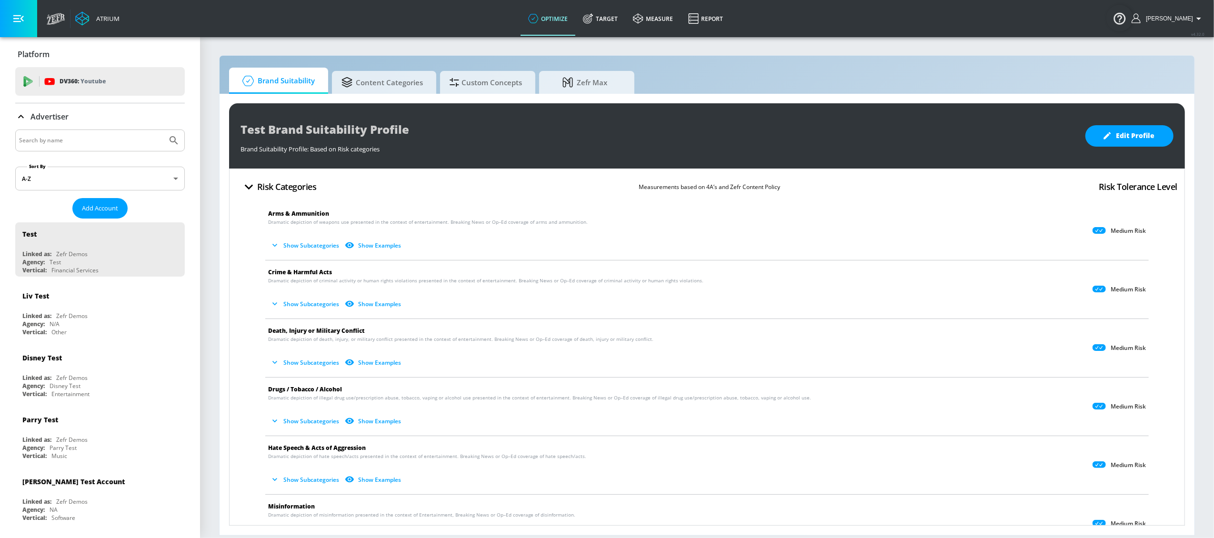
drag, startPoint x: 110, startPoint y: 146, endPoint x: 131, endPoint y: 156, distance: 23.4
click at [110, 146] on input "Search by name" at bounding box center [91, 140] width 144 height 12
type input "new balance"
click at [163, 130] on button "Submit Search" at bounding box center [173, 140] width 21 height 21
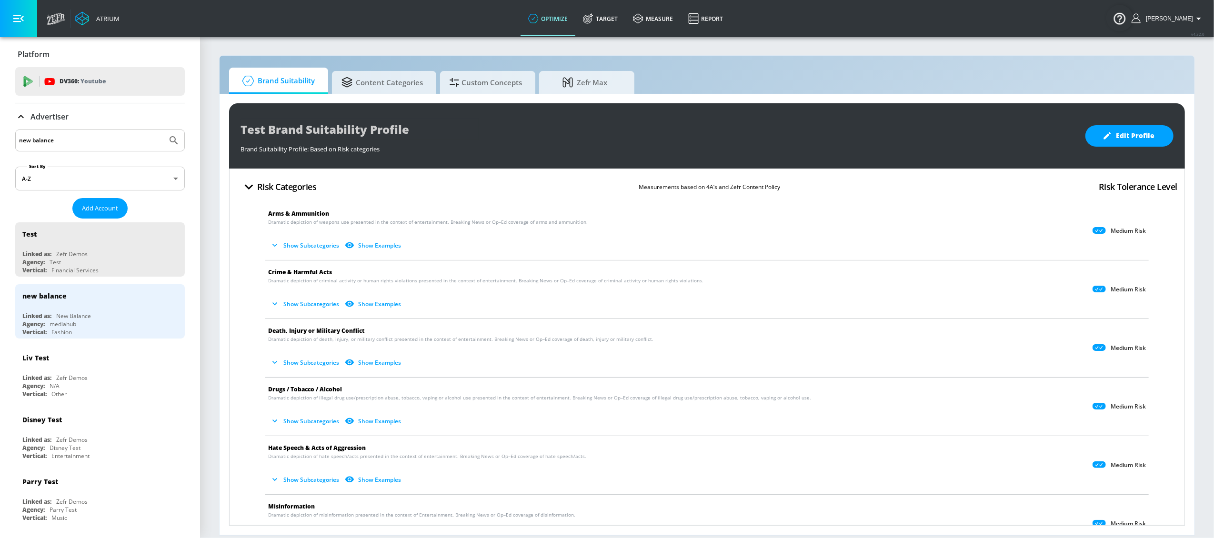
drag, startPoint x: 84, startPoint y: 322, endPoint x: 211, endPoint y: 255, distance: 142.7
click at [84, 322] on div "Agency: mediahub" at bounding box center [102, 324] width 160 height 8
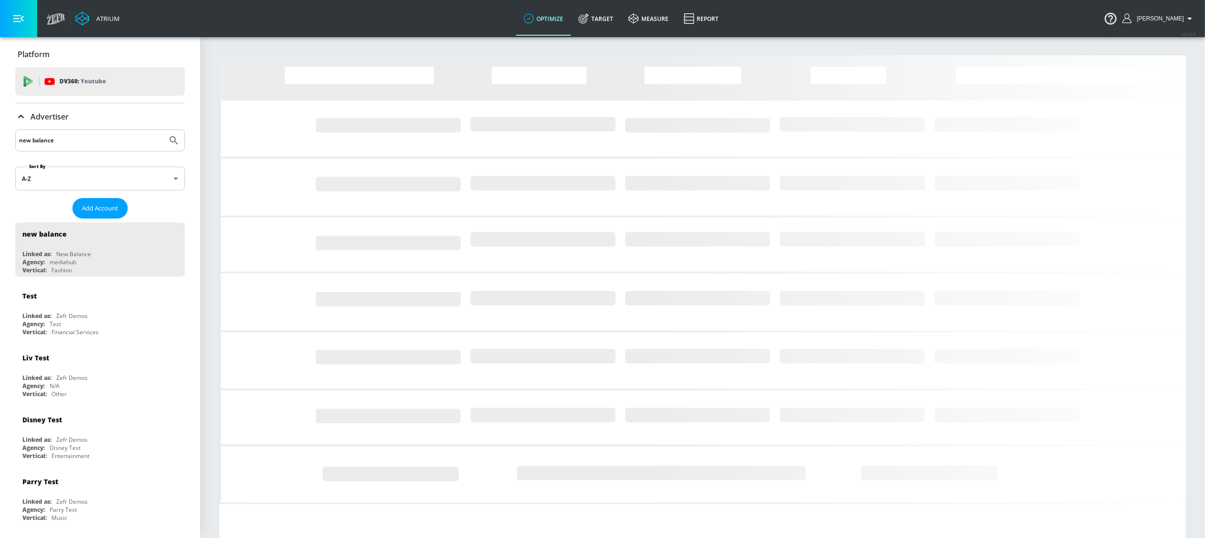
drag, startPoint x: 604, startPoint y: 20, endPoint x: 586, endPoint y: 38, distance: 25.3
click at [587, 20] on icon at bounding box center [582, 19] width 9 height 9
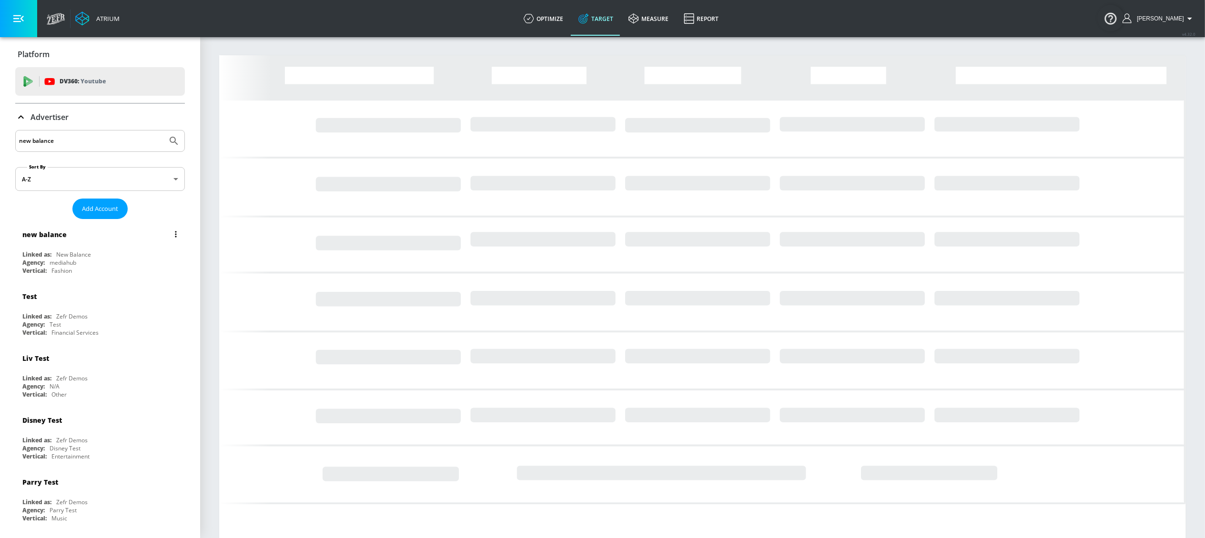
click at [66, 255] on div "New Balance" at bounding box center [73, 255] width 35 height 8
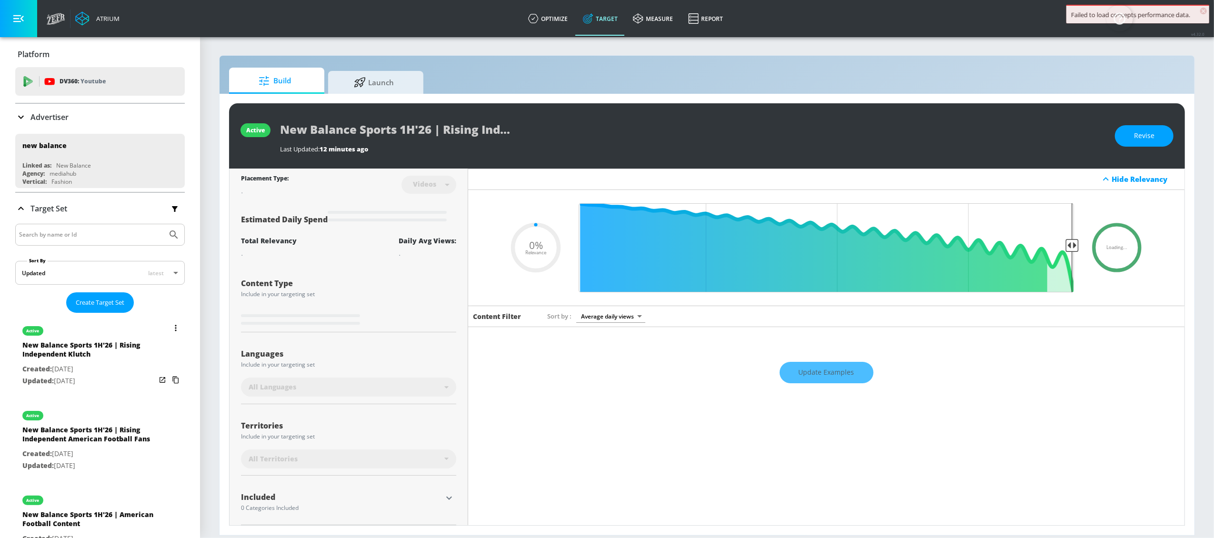
click at [169, 328] on button "list of Target Set" at bounding box center [175, 327] width 13 height 13
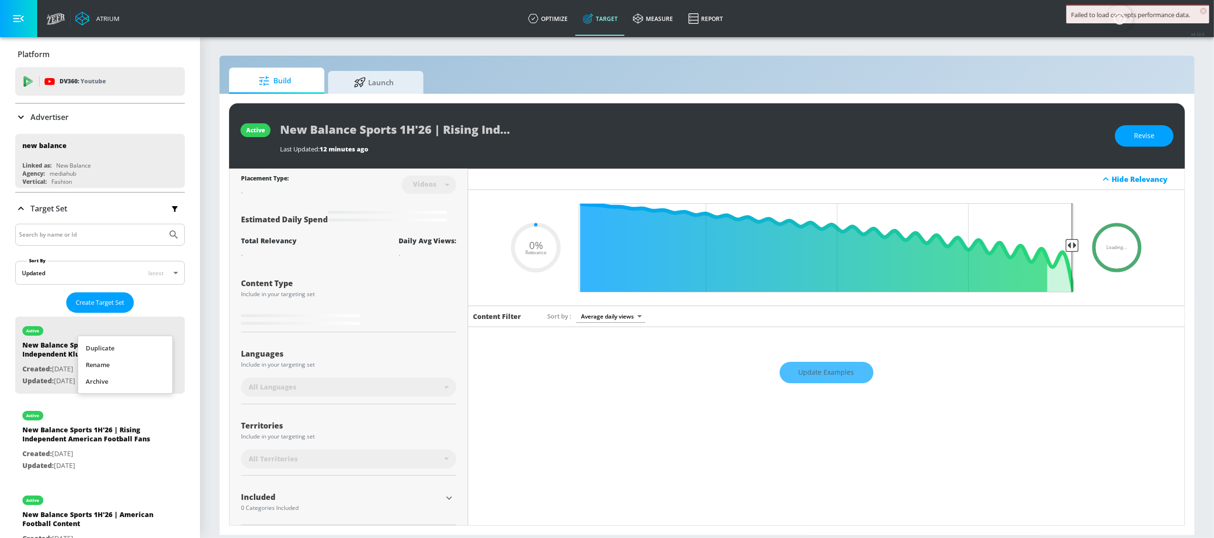
click at [150, 348] on li "Duplicate" at bounding box center [125, 348] width 94 height 17
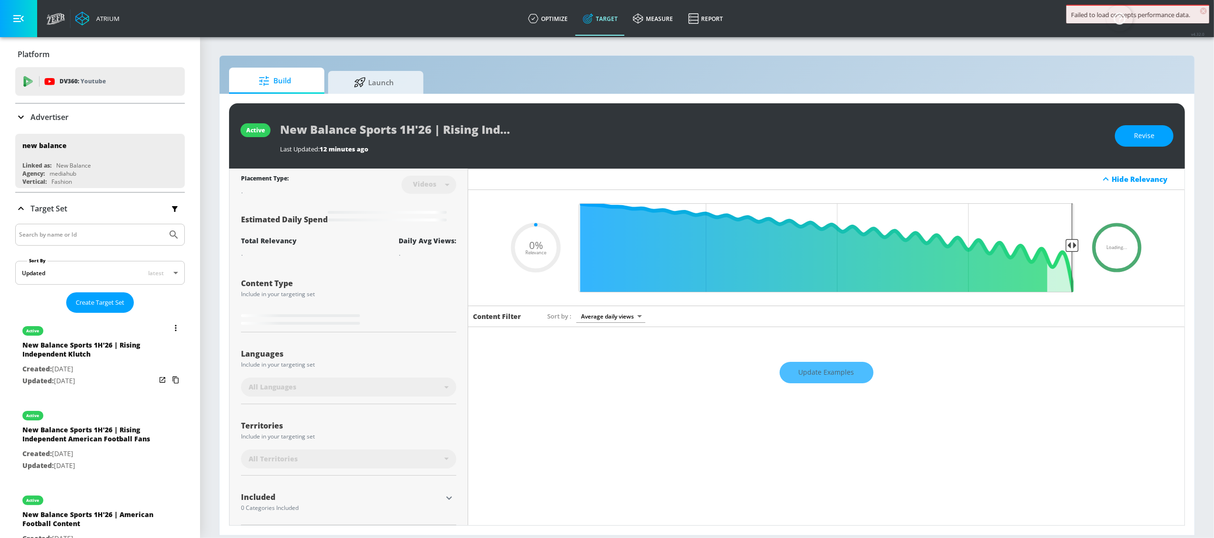
type input "0.05"
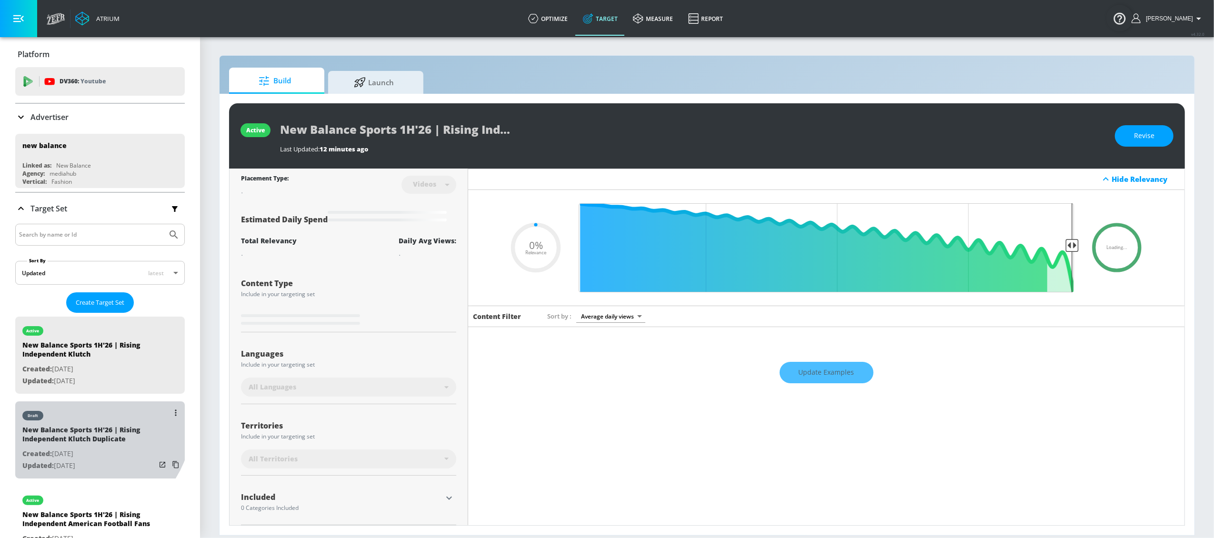
click at [76, 403] on div "draft" at bounding box center [88, 414] width 133 height 24
type input "New Balance Sports 1H'26 | Rising Independent Klutch Duplicate"
type input "0.05"
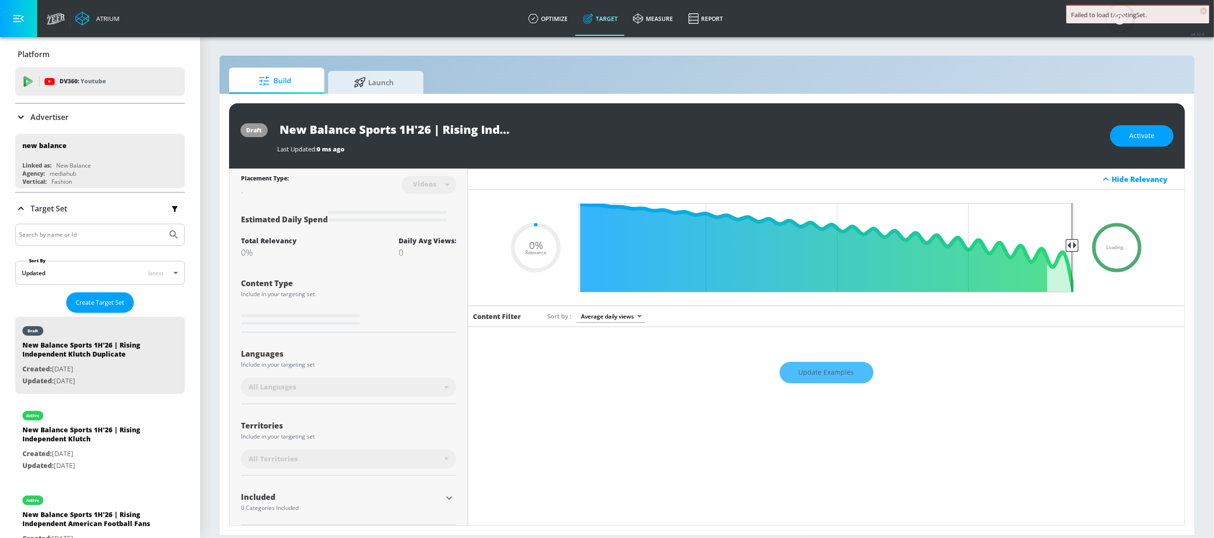
click at [451, 133] on input "New Balance Sports 1H'26 | Rising Independent Klutch Duplicate" at bounding box center [396, 129] width 238 height 21
drag, startPoint x: 443, startPoint y: 130, endPoint x: 577, endPoint y: 141, distance: 134.3
click at [577, 141] on div "New Balance Sports 1H'26 | Rising Independent Klutch Duplicate Last Updated: 0 …" at bounding box center [688, 136] width 823 height 35
click at [480, 135] on input "New Balance Sports 1H'26 | Rising Independent Klutch Duplicate" at bounding box center [396, 129] width 238 height 21
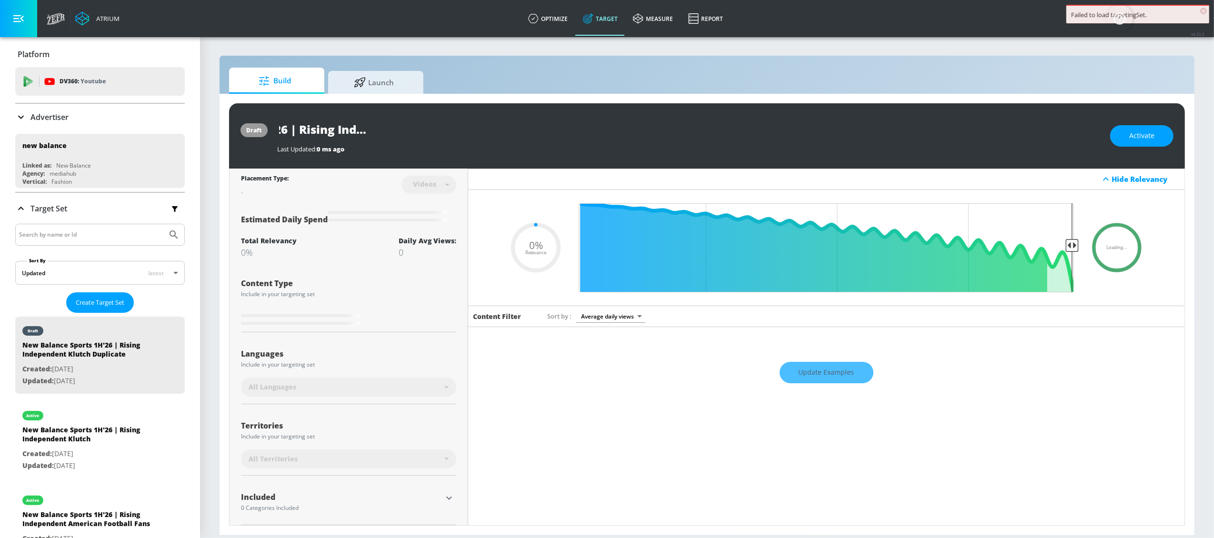
drag, startPoint x: 459, startPoint y: 129, endPoint x: 548, endPoint y: 134, distance: 89.2
click at [548, 134] on div "New Balance Sports 1H'26 | Rising Independent Klutch Duplicate" at bounding box center [688, 129] width 823 height 21
type input "New Balance Sports 1H'26 | Rising Independent Klutch -"
type input "0.05"
type input "New Balance Sports 1H'26 | Rising Independent Klutch -"
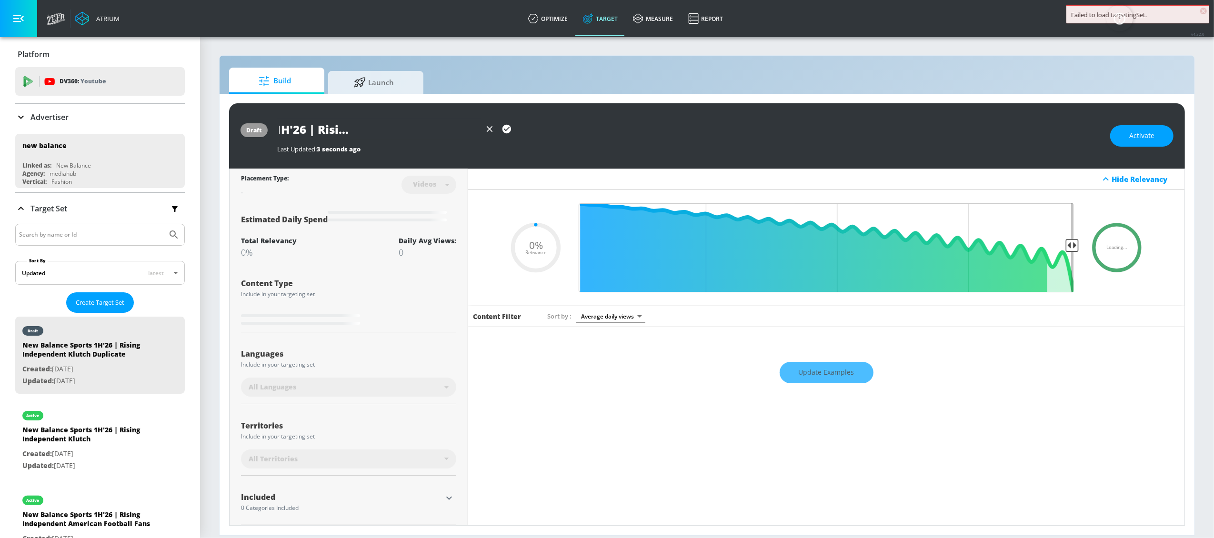
type input "0.05"
type input "New Balance Sports 1H'26 | Rising Independent Klutch - Y"
type input "0.05"
type input "New Balance Sports 1H'26 | Rising Independent Klutch - Yo"
type input "0.05"
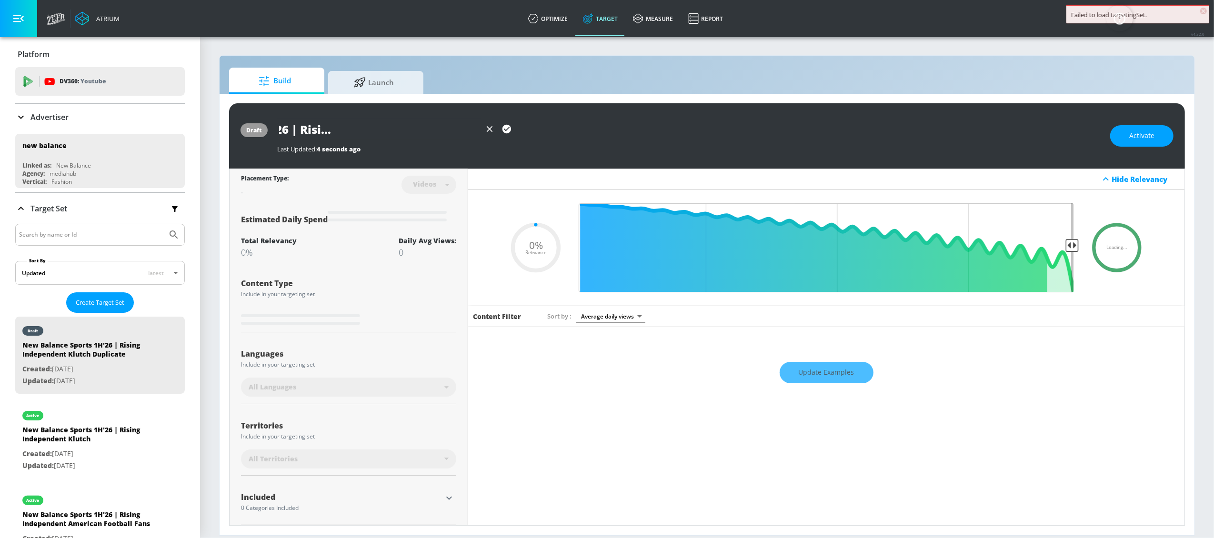
type input "New Balance Sports 1H'26 | Rising Independent Klutch - You"
type input "0.05"
type input "New Balance Sports 1H'26 | Rising Independent Klutch - YouT"
type input "0.05"
type input "New Balance Sports 1H'26 | Rising Independent Klutch - YouTu"
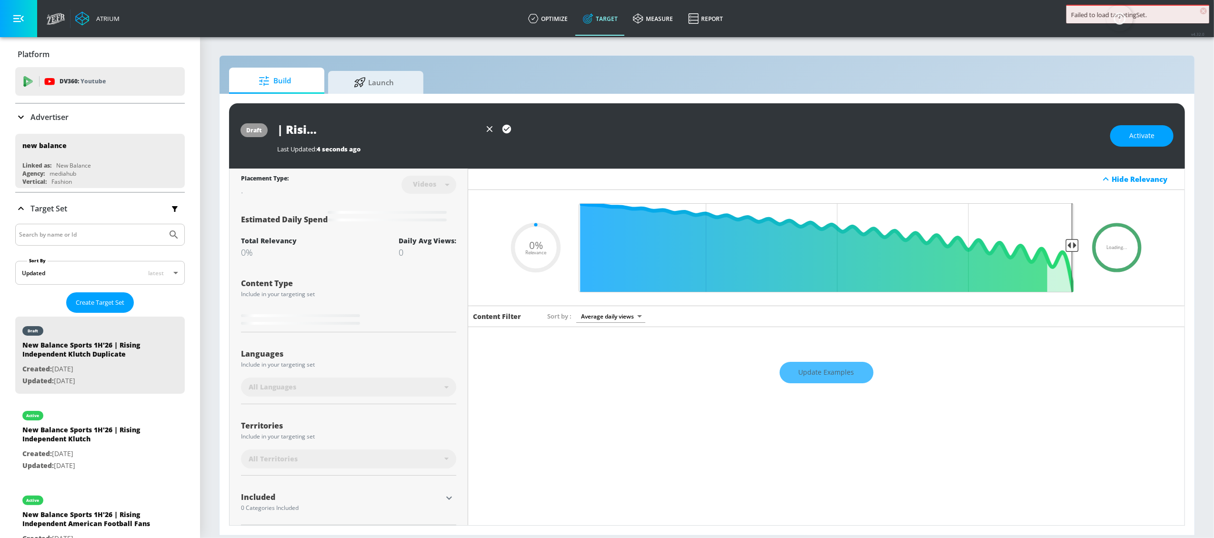
type input "0.05"
type input "New Balance Sports 1H'26 | Rising Independent Klutch - YouTub"
type input "0.05"
type input "New Balance Sports 1H'26 | Rising Independent Klutch - YouTube"
type input "0.05"
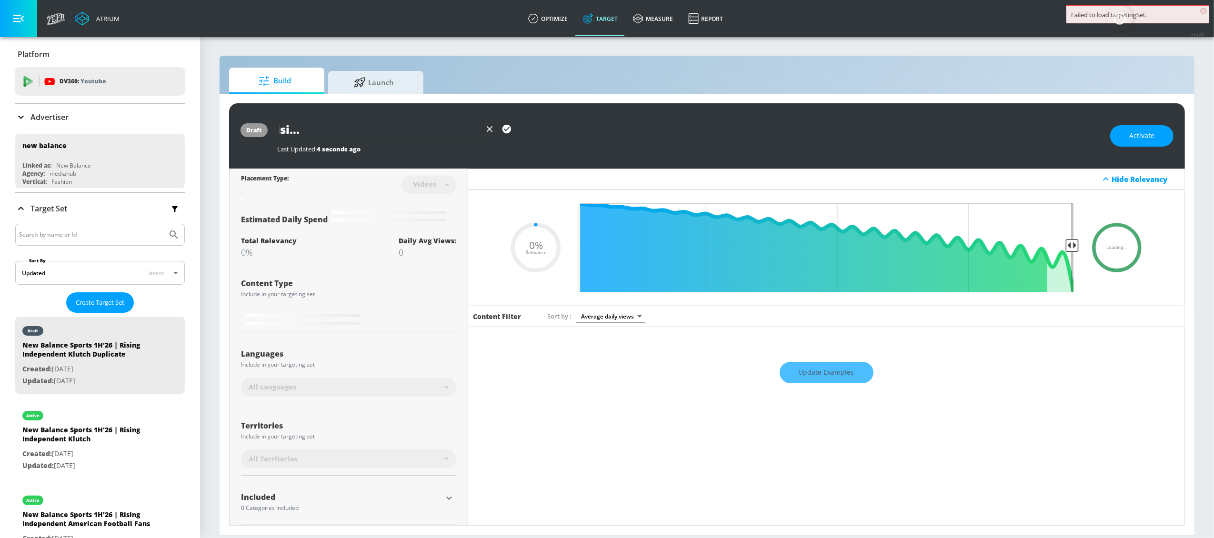
type input "New Balance Sports 1H'26 | Rising Independent Klutch - YouTube"
type input "0.05"
type input "New Balance Sports 1H'26 | Rising Independent Klutch - YouTube S"
type input "0.05"
type input "New Balance Sports 1H'26 | Rising Independent Klutch - YouTube Sh"
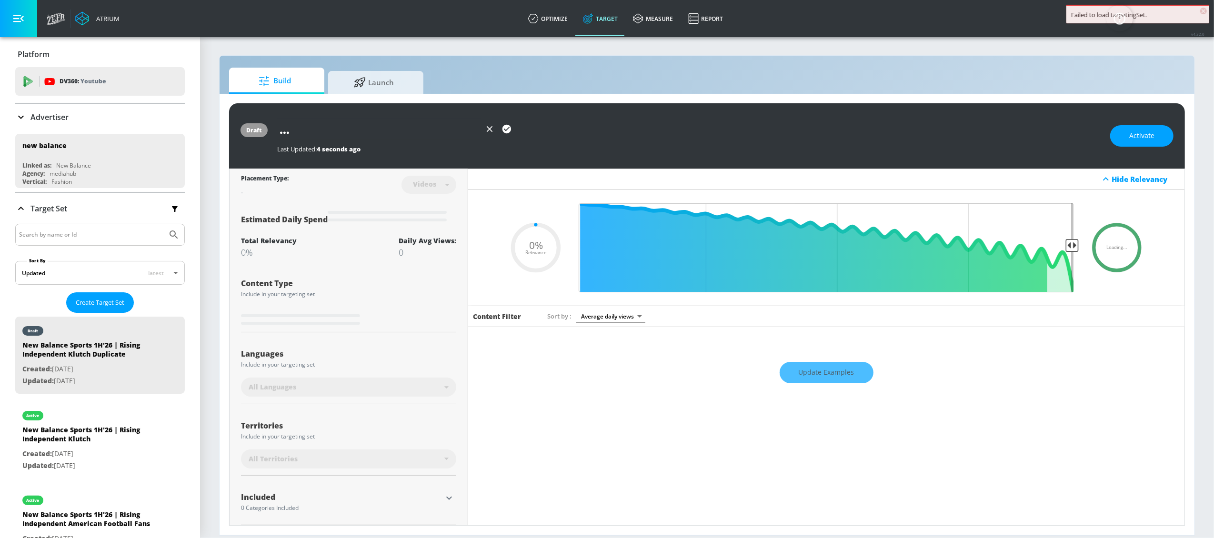
type input "0.05"
type input "New Balance Sports 1H'26 | Rising Independent Klutch - YouTube Sho"
type input "0.05"
type input "New Balance Sports 1H'26 | Rising Independent Klutch - YouTube Shor"
type input "0.05"
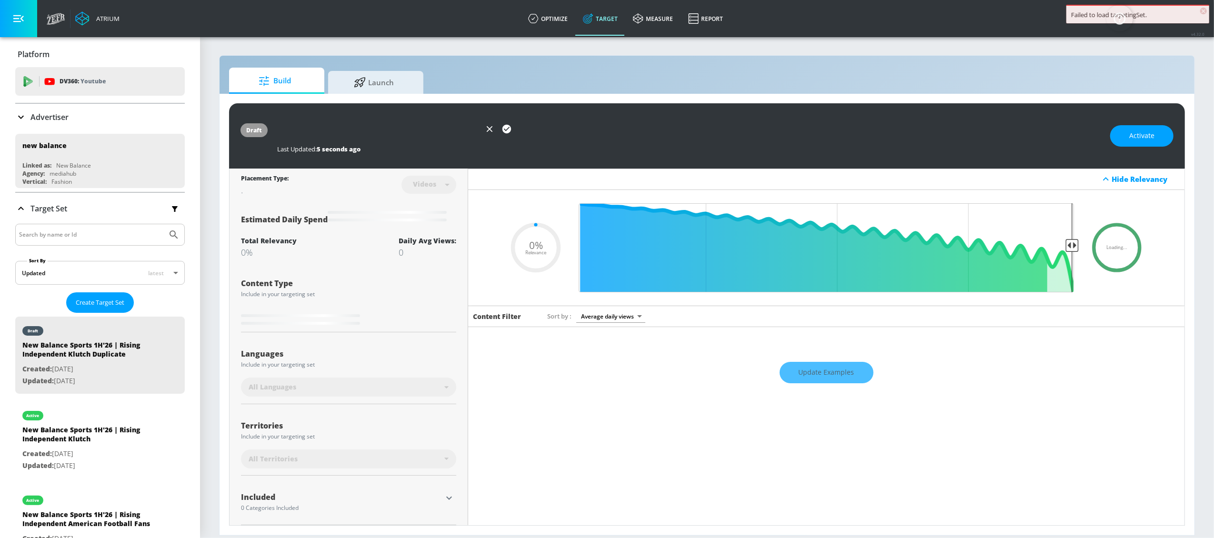
type input "New Balance Sports 1H'26 | Rising Independent Klutch - YouTube Short"
type input "0.05"
type input "New Balance Sports 1H'26 | Rising Independent Klutch - YouTube Shorts"
type input "0.05"
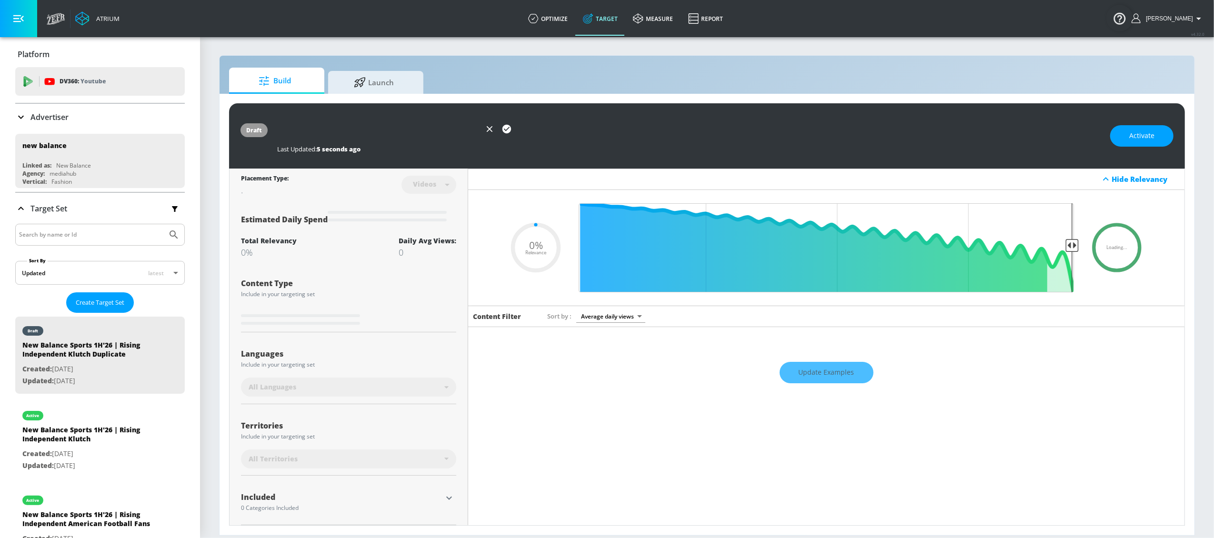
type input "New Balance Sports 1H'26 | Rising Independent Klutch - YouTube Shorts"
click at [633, 144] on div "Last Updated: 5 seconds ago" at bounding box center [688, 146] width 823 height 13
type input "0.5"
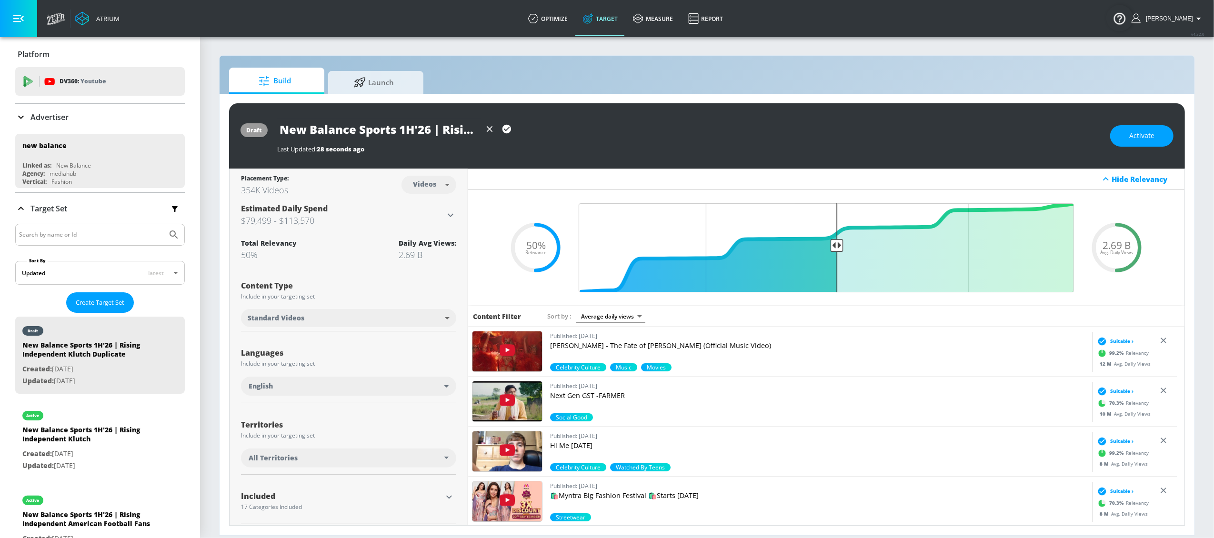
click at [409, 320] on body "Atrium optimize Target measure Report optimize Target measure Report v 4.32.0 L…" at bounding box center [607, 269] width 1214 height 538
click at [382, 352] on li "YouTube Shorts" at bounding box center [347, 355] width 213 height 16
type input "shorts"
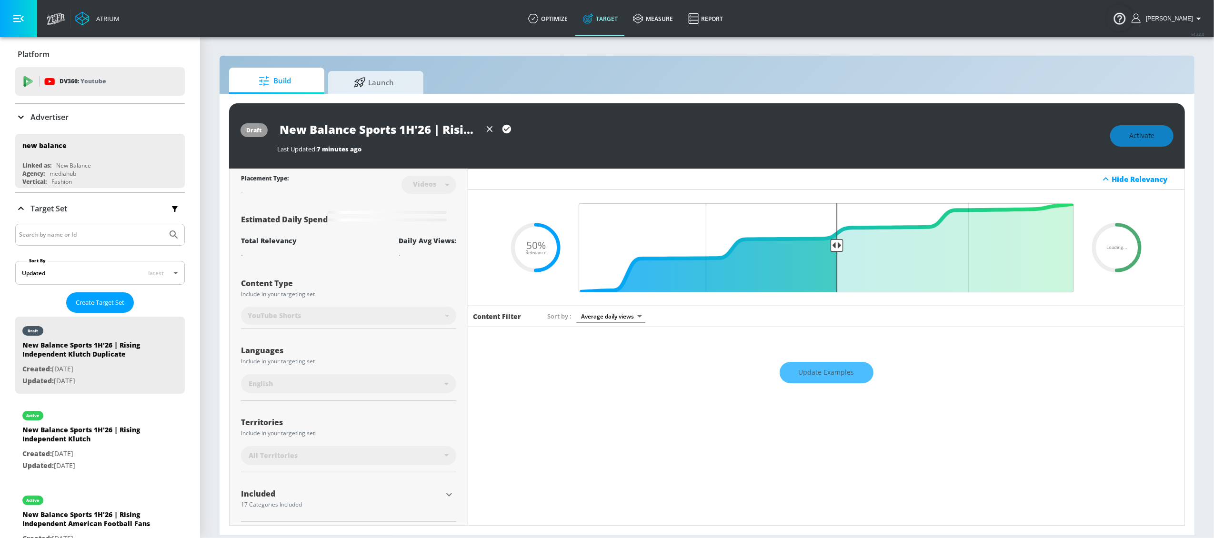
click at [697, 147] on div "Last Updated: 7 minutes ago" at bounding box center [688, 149] width 823 height 9
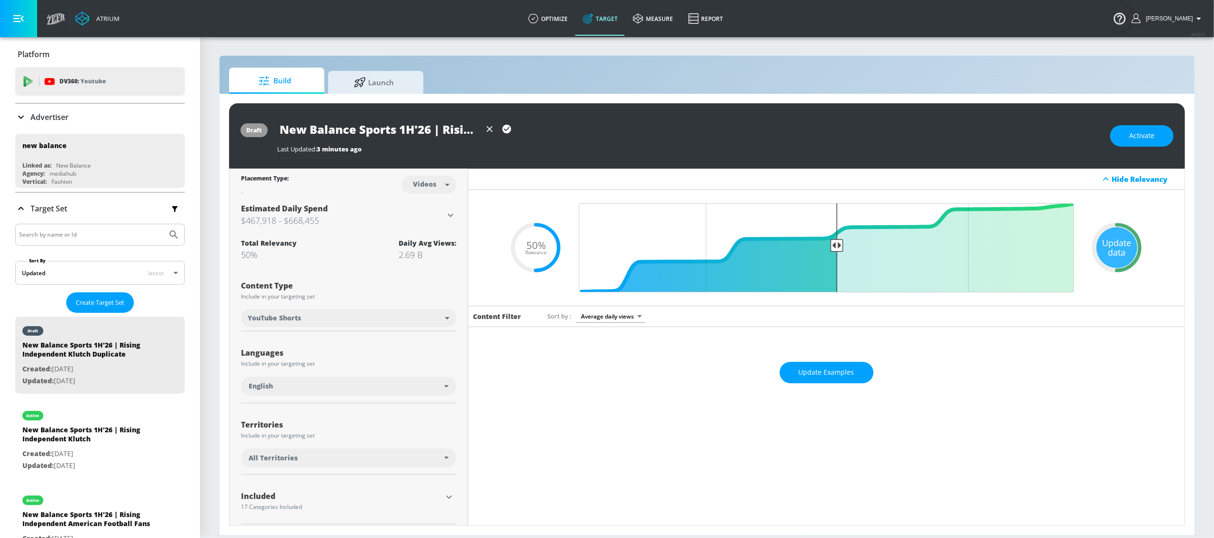
click at [502, 131] on icon "button" at bounding box center [507, 129] width 10 height 10
